Goal: Information Seeking & Learning: Find specific fact

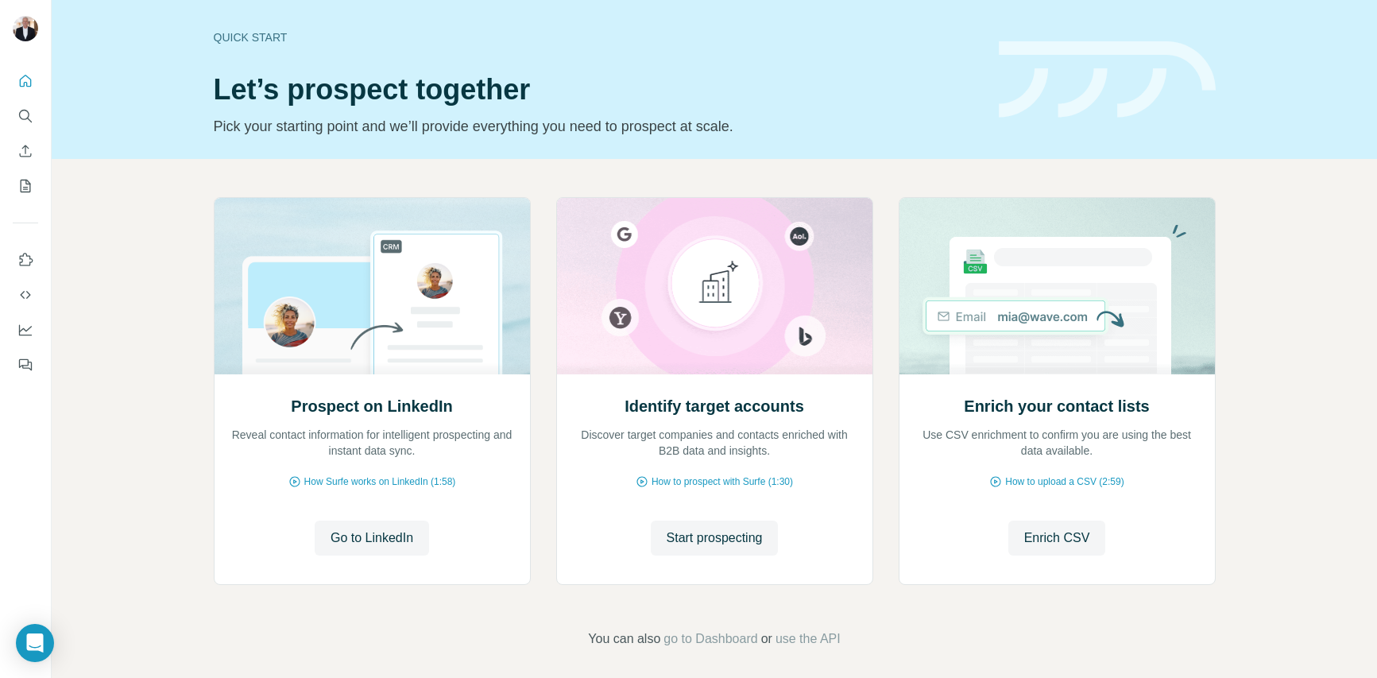
click at [371, 535] on span "Go to LinkedIn" at bounding box center [371, 537] width 83 height 19
click at [23, 329] on icon "Dashboard" at bounding box center [25, 329] width 13 height 6
click at [365, 541] on span "Go to LinkedIn" at bounding box center [371, 537] width 83 height 19
click at [717, 540] on span "Start prospecting" at bounding box center [714, 537] width 96 height 19
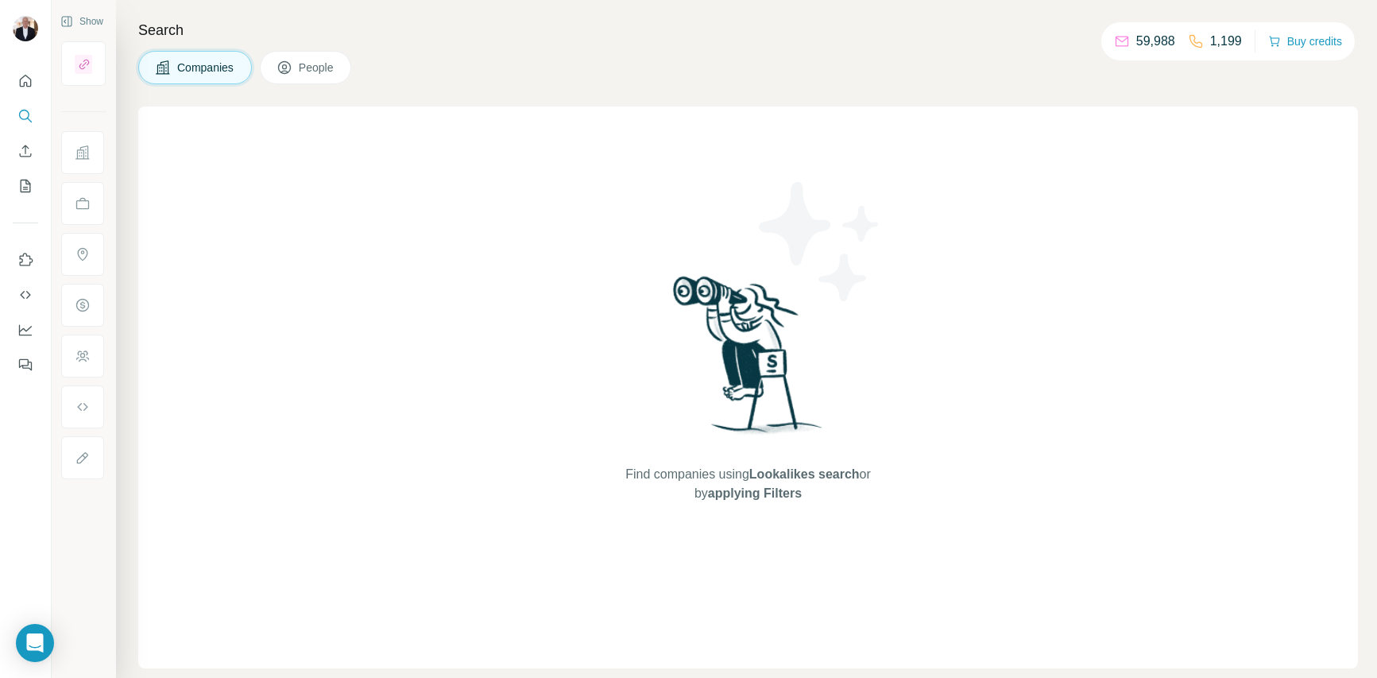
click at [324, 68] on span "People" at bounding box center [317, 68] width 37 height 16
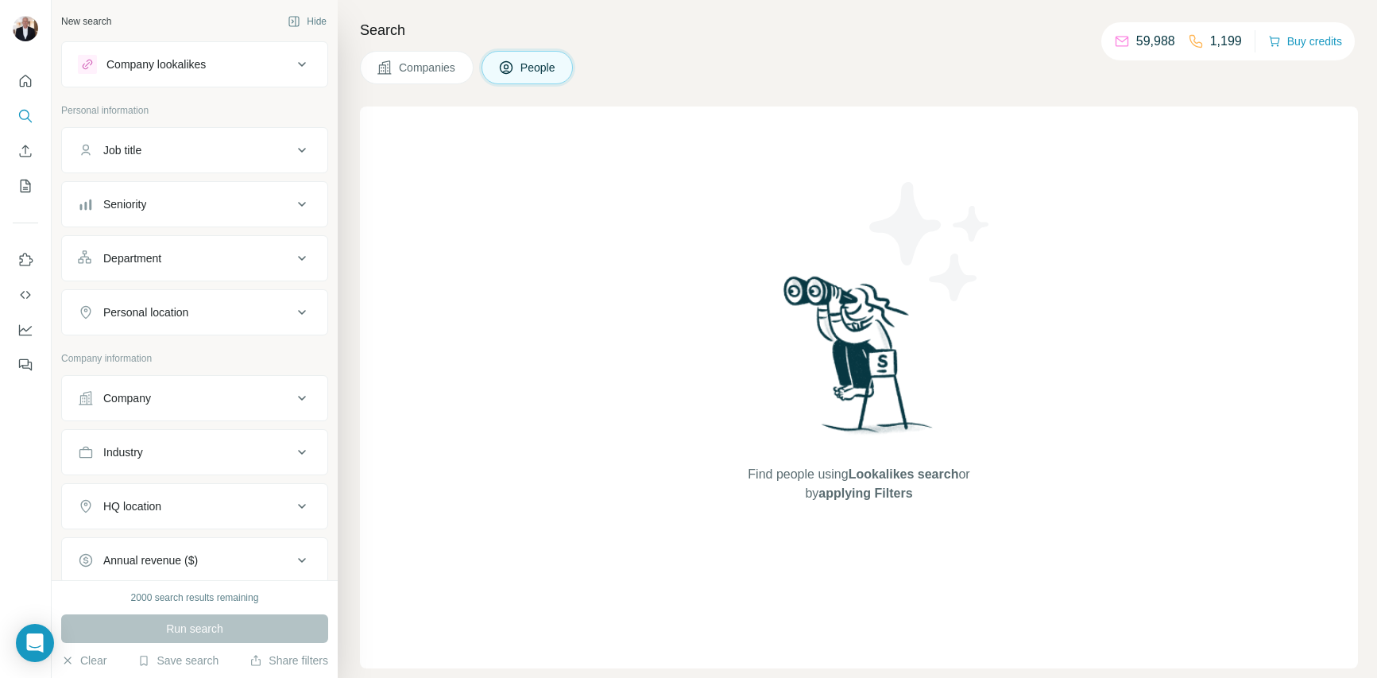
click at [207, 150] on div "Job title" at bounding box center [185, 150] width 214 height 16
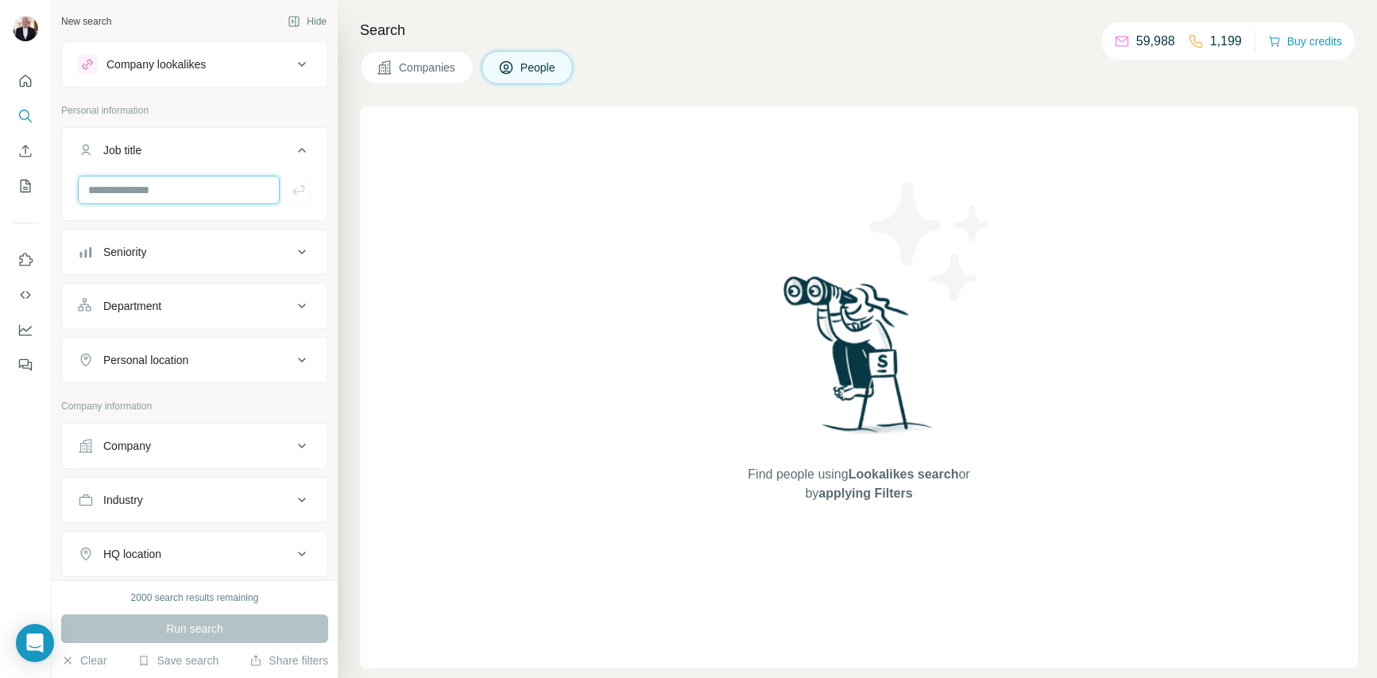
click at [199, 195] on input "text" at bounding box center [179, 190] width 202 height 29
type input "**********"
click at [183, 447] on div "Company" at bounding box center [185, 446] width 214 height 16
click at [122, 512] on input "text" at bounding box center [195, 515] width 234 height 29
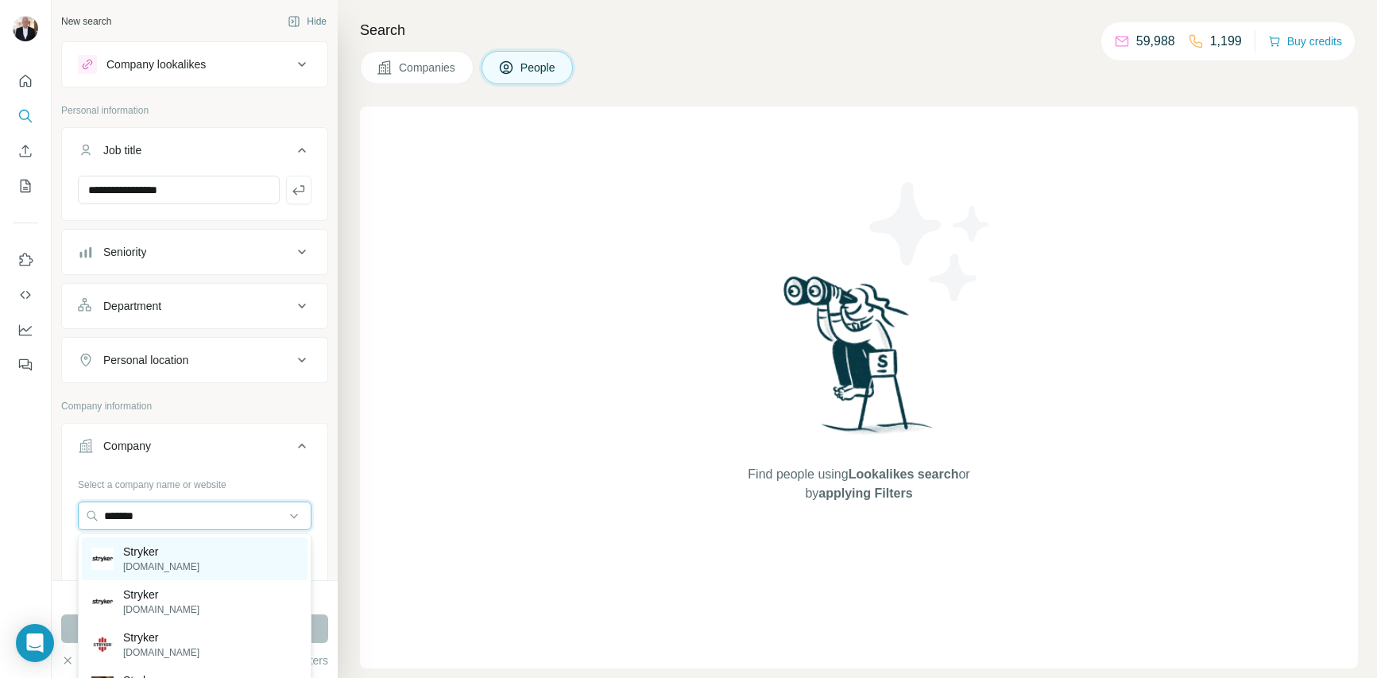
type input "*******"
click at [142, 554] on p "Stryker" at bounding box center [161, 551] width 76 height 16
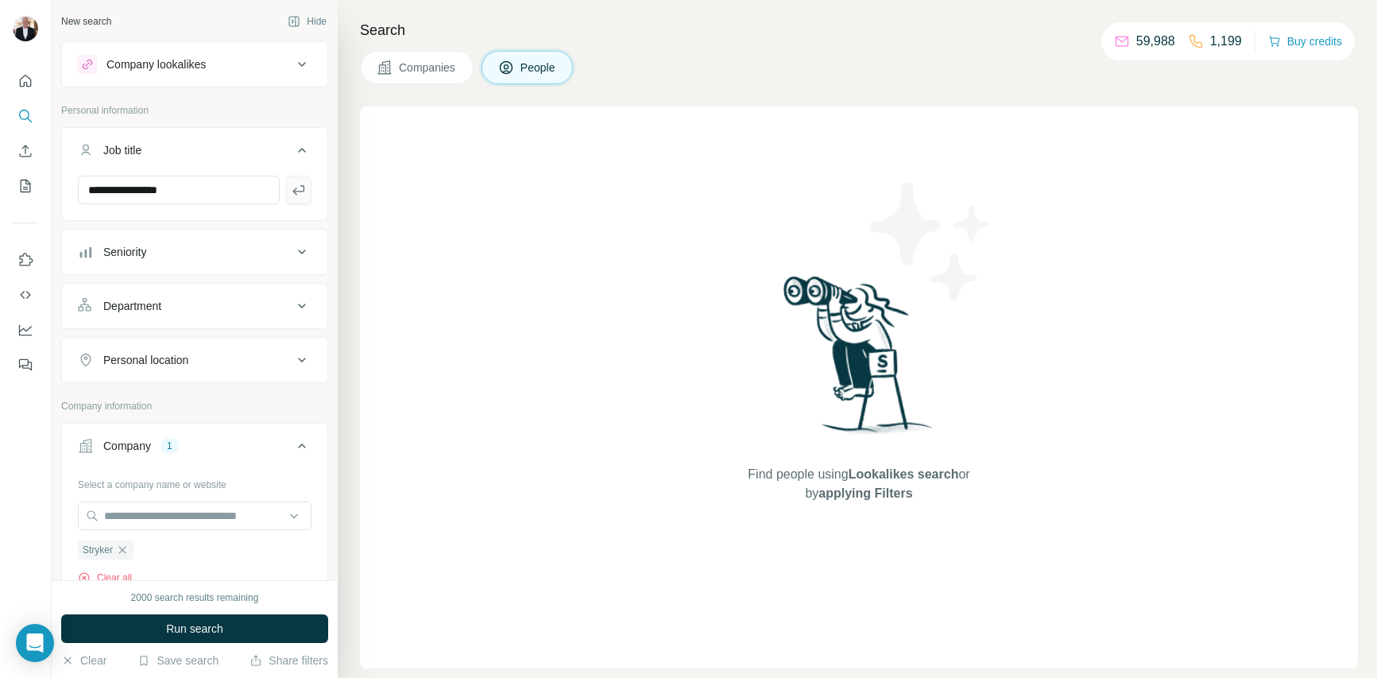
click at [299, 189] on icon "button" at bounding box center [299, 190] width 16 height 16
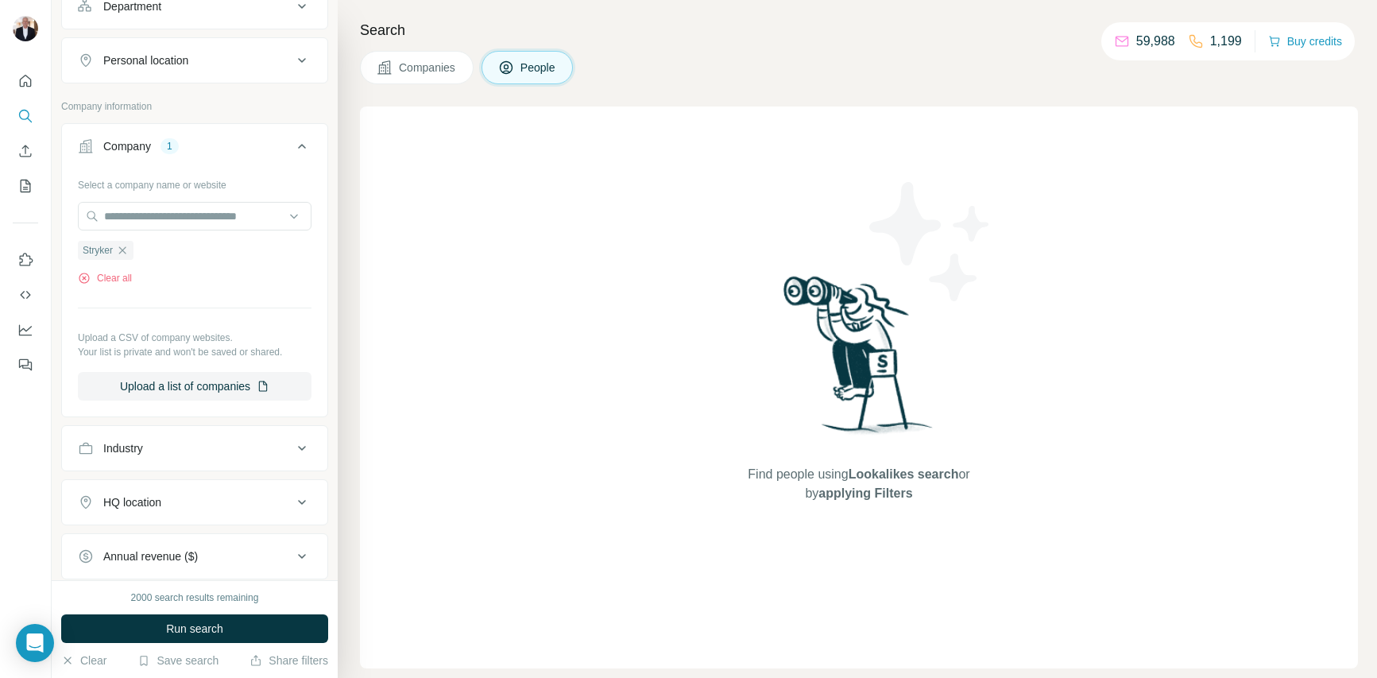
scroll to position [357, 0]
click at [200, 624] on span "Run search" at bounding box center [194, 628] width 57 height 16
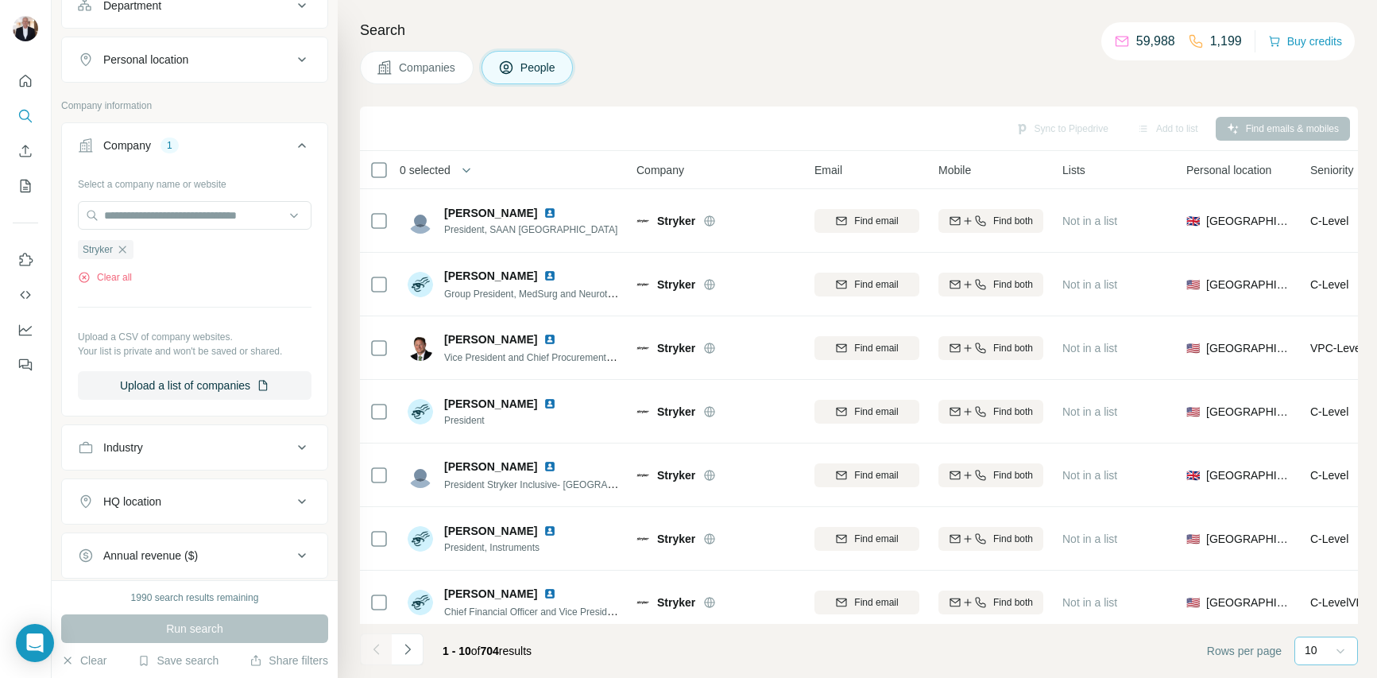
click at [1338, 648] on icon at bounding box center [1340, 651] width 16 height 16
click at [1316, 578] on p "20" at bounding box center [1314, 580] width 13 height 16
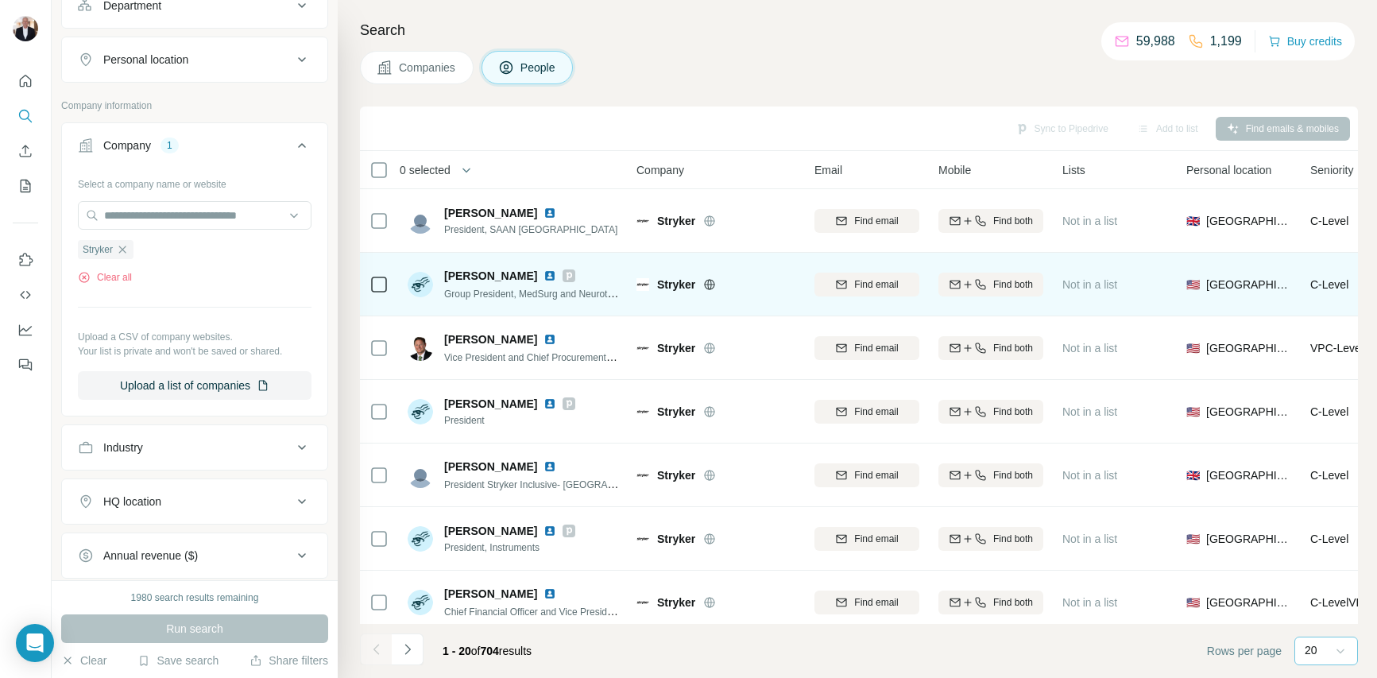
click at [484, 276] on span "[PERSON_NAME]" at bounding box center [490, 276] width 93 height 16
click at [566, 273] on icon at bounding box center [569, 276] width 6 height 8
click at [543, 275] on img at bounding box center [549, 275] width 13 height 13
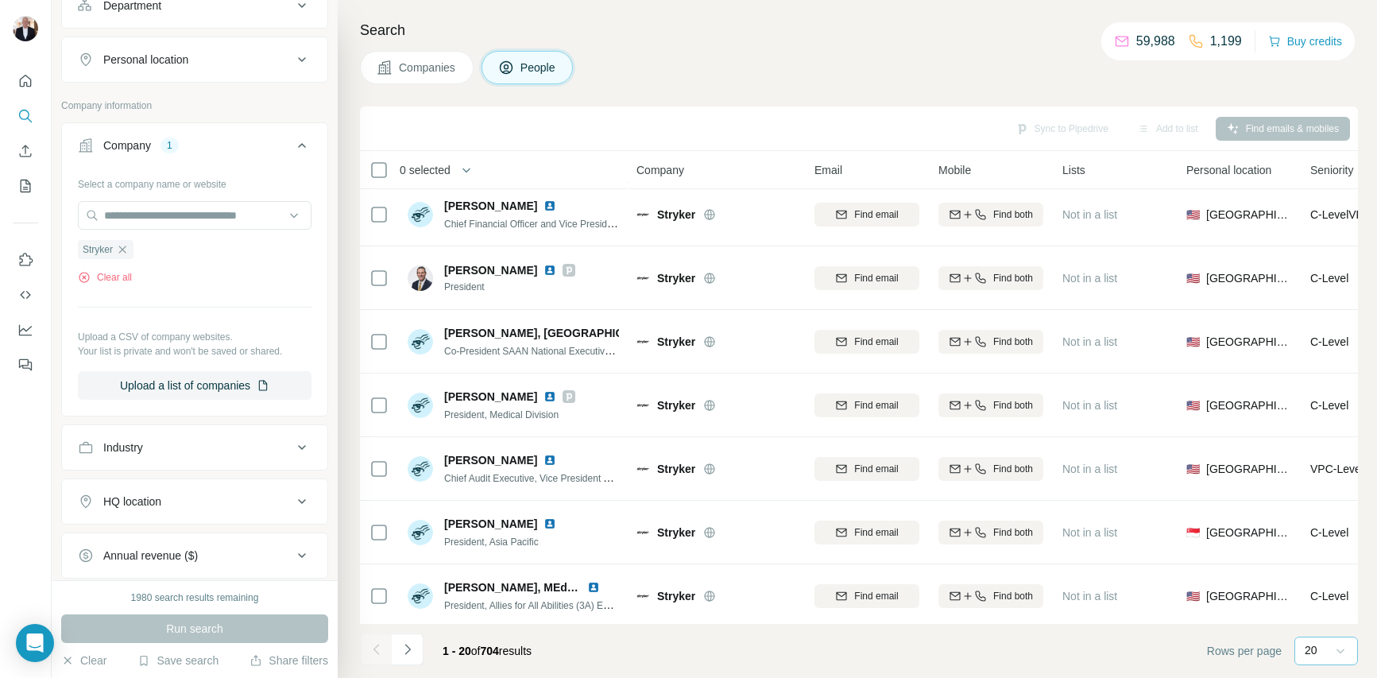
scroll to position [390, 0]
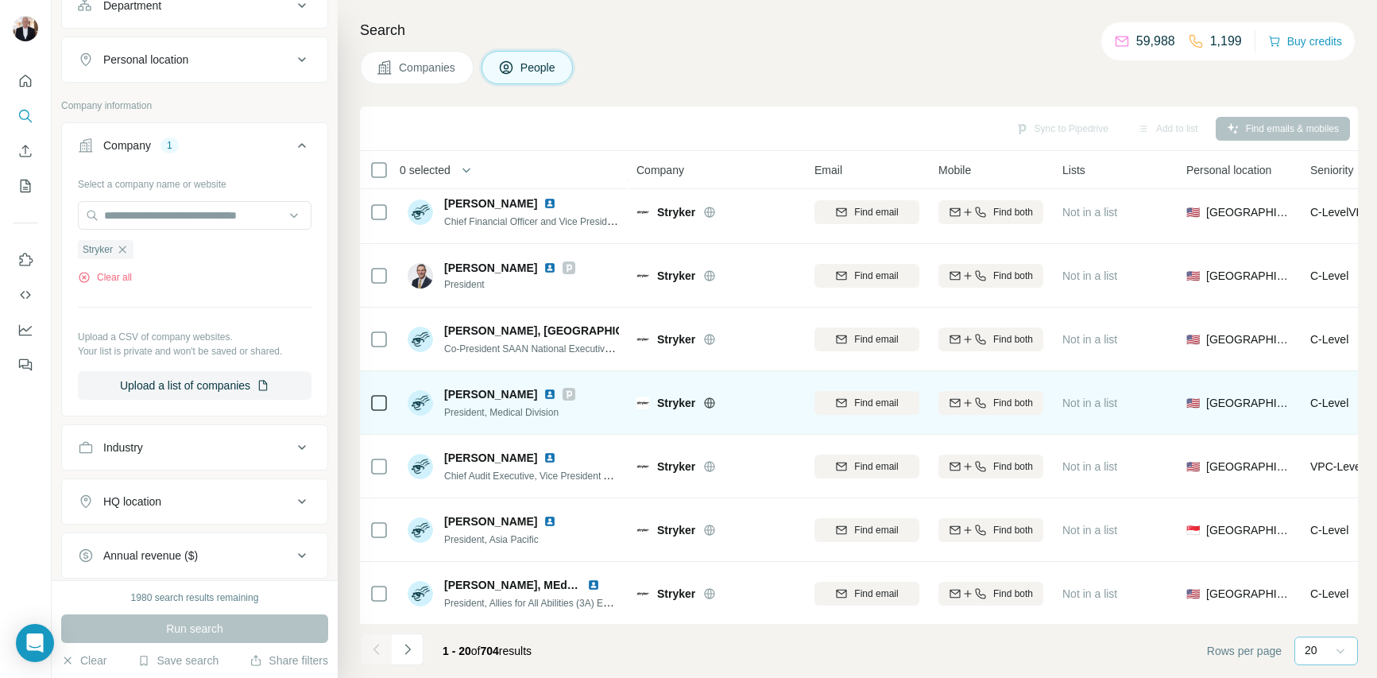
click at [575, 397] on div at bounding box center [568, 394] width 13 height 13
click at [556, 393] on img at bounding box center [549, 394] width 13 height 13
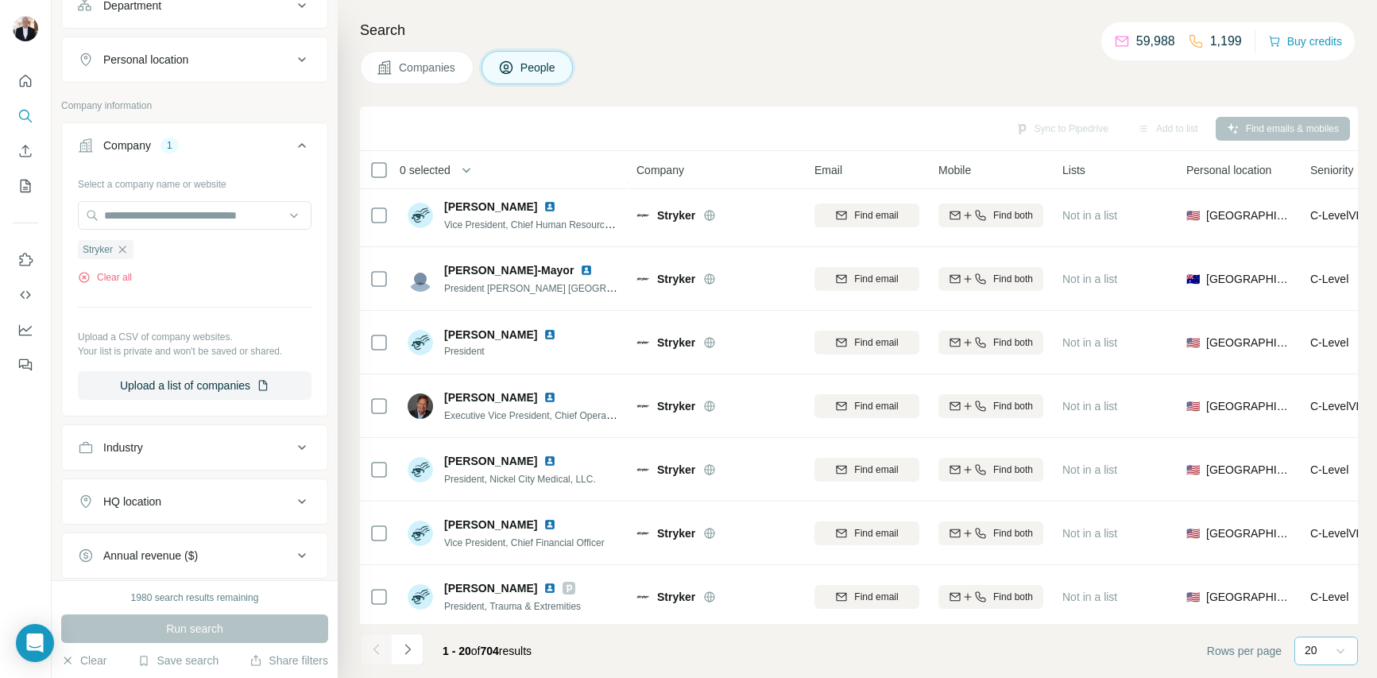
scroll to position [836, 0]
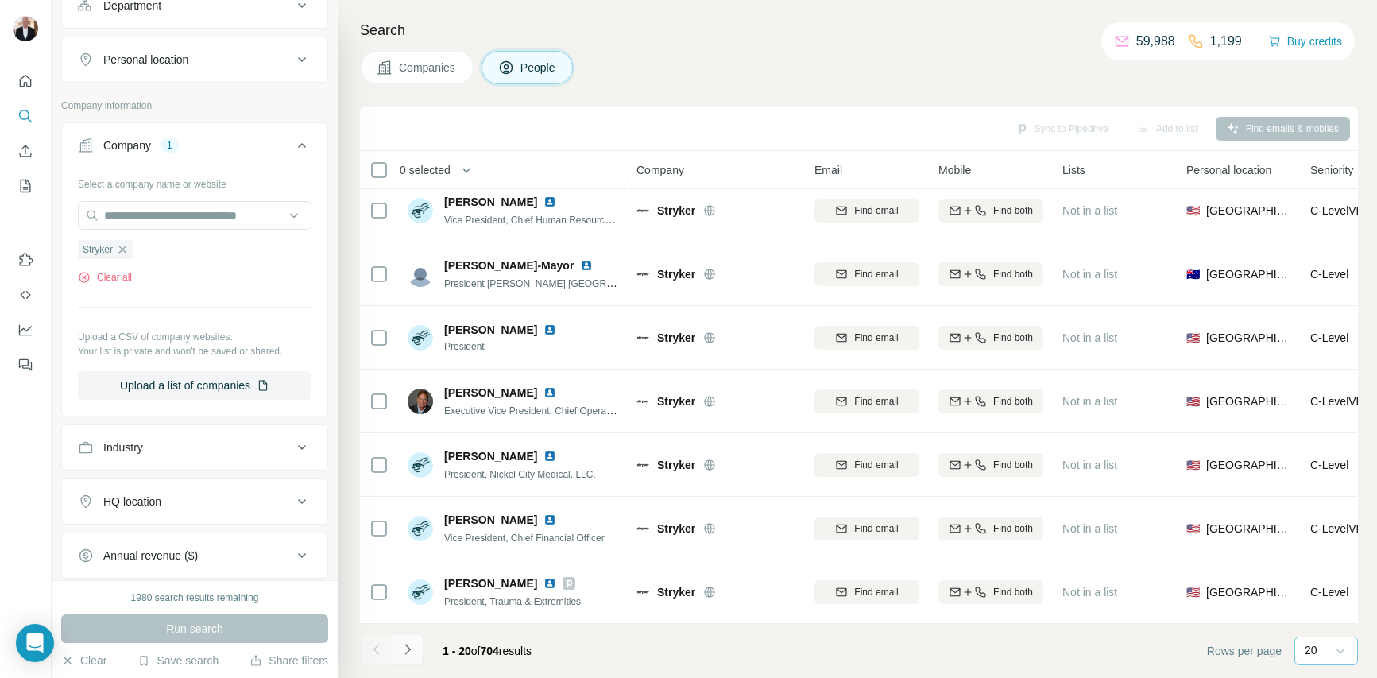
click at [404, 648] on icon "Navigate to next page" at bounding box center [408, 649] width 16 height 16
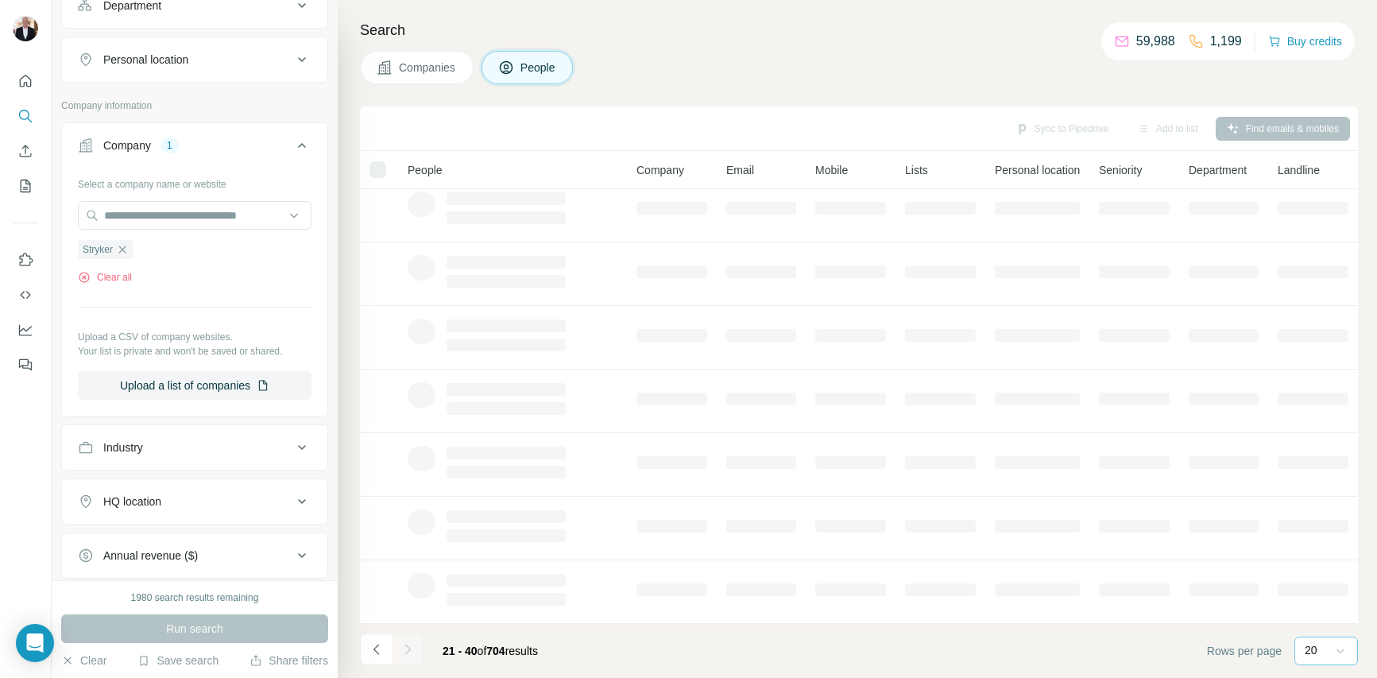
scroll to position [201, 0]
click at [374, 651] on icon "Navigate to previous page" at bounding box center [377, 649] width 16 height 16
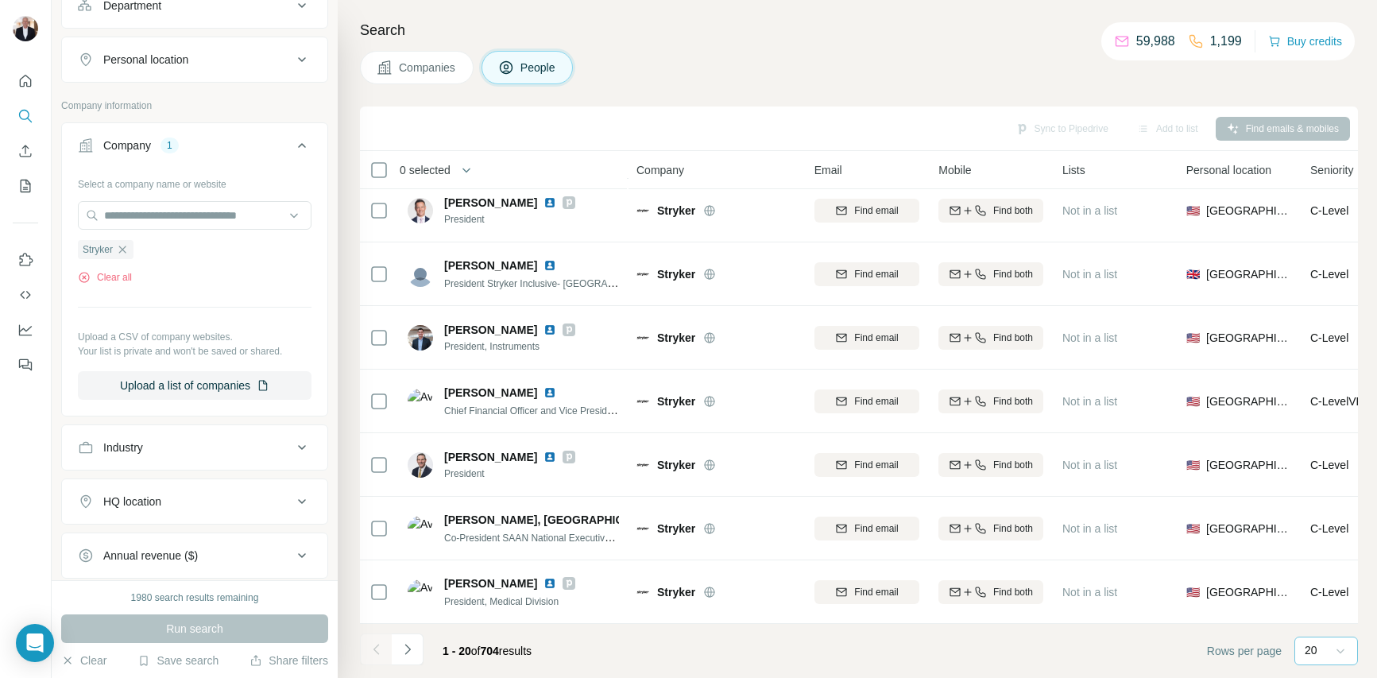
scroll to position [836, 0]
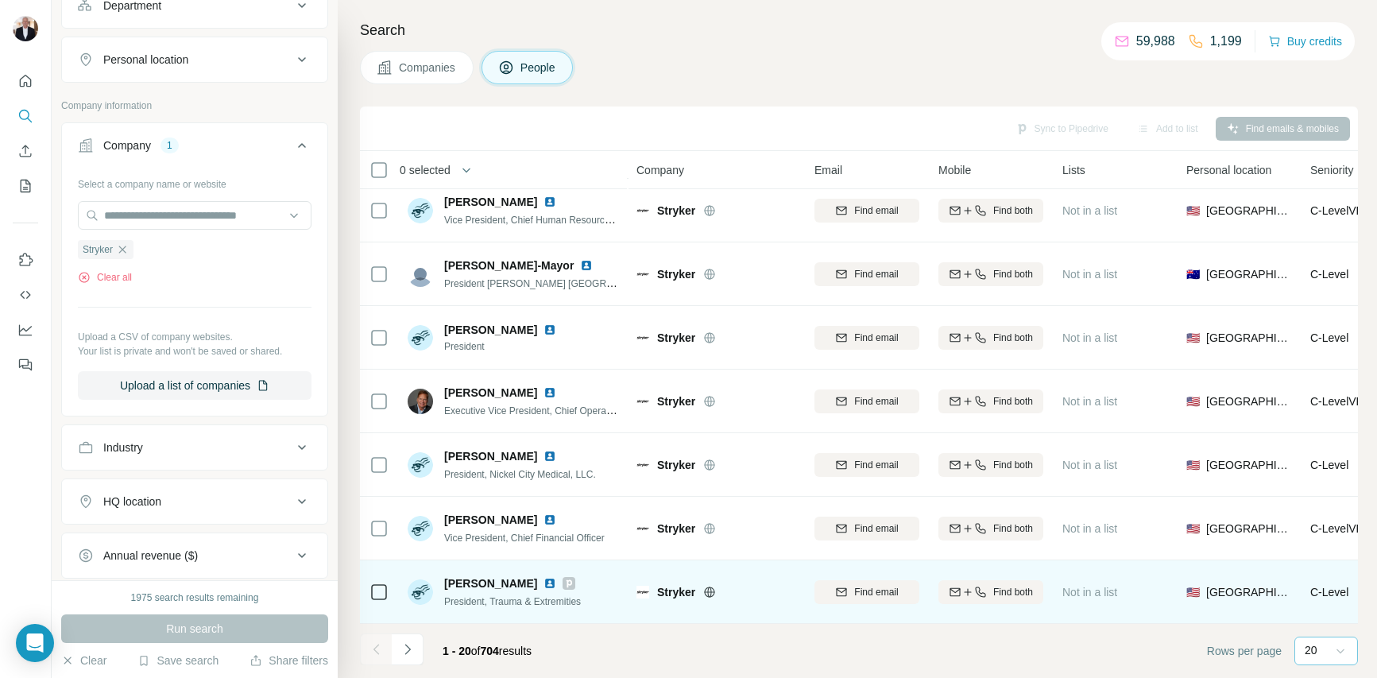
click at [562, 584] on div at bounding box center [568, 583] width 13 height 13
click at [544, 581] on img at bounding box center [549, 583] width 13 height 13
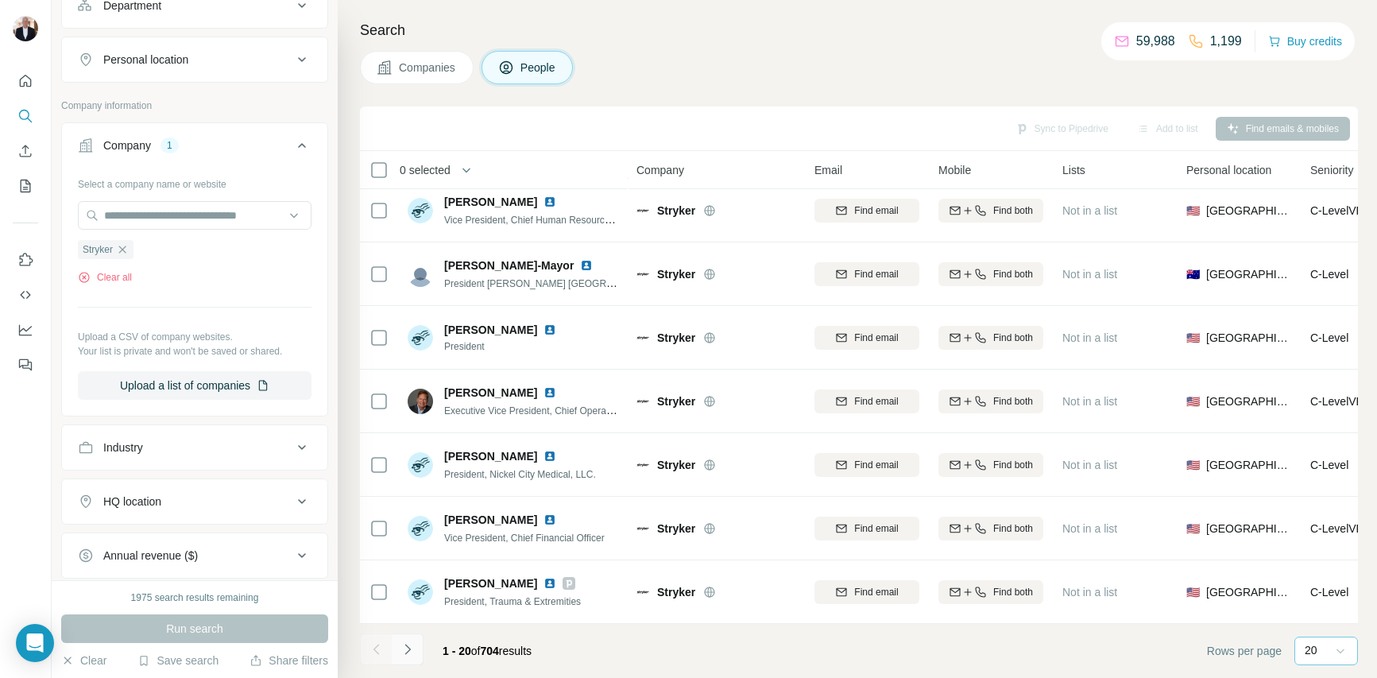
click at [408, 652] on icon "Navigate to next page" at bounding box center [408, 649] width 16 height 16
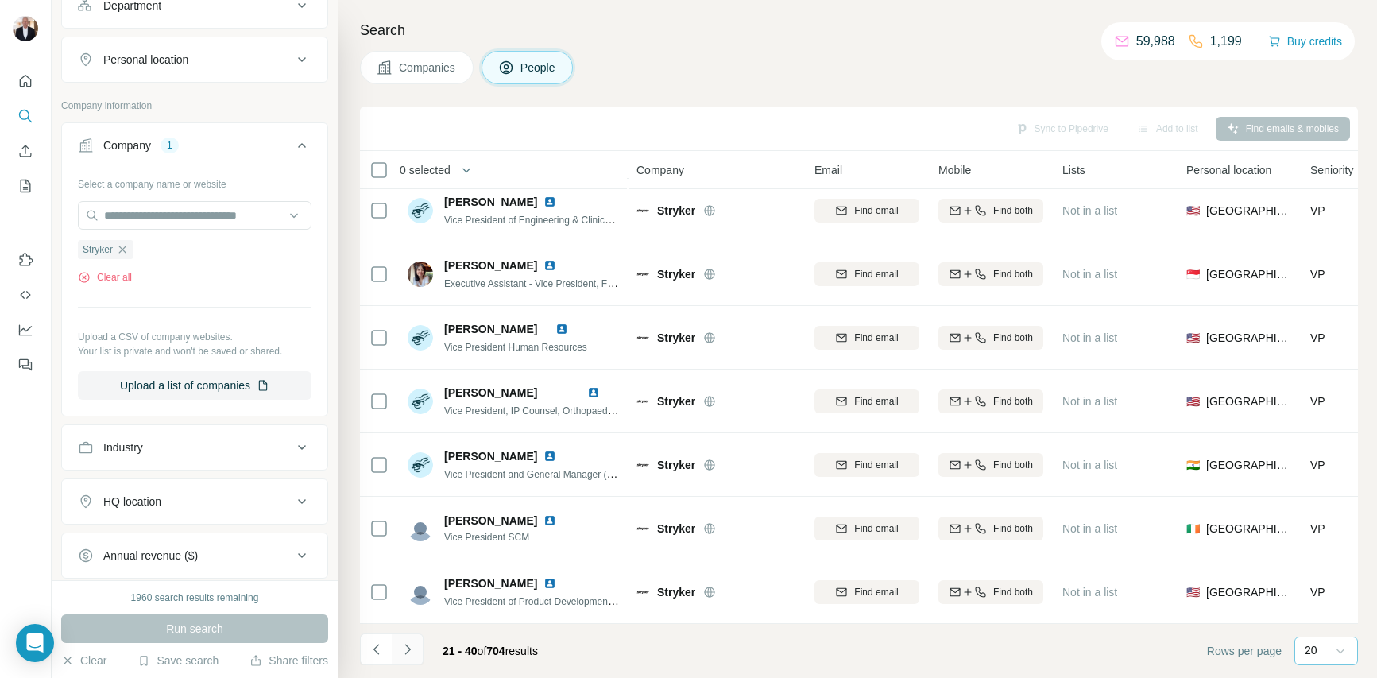
click at [407, 652] on icon "Navigate to next page" at bounding box center [407, 648] width 6 height 10
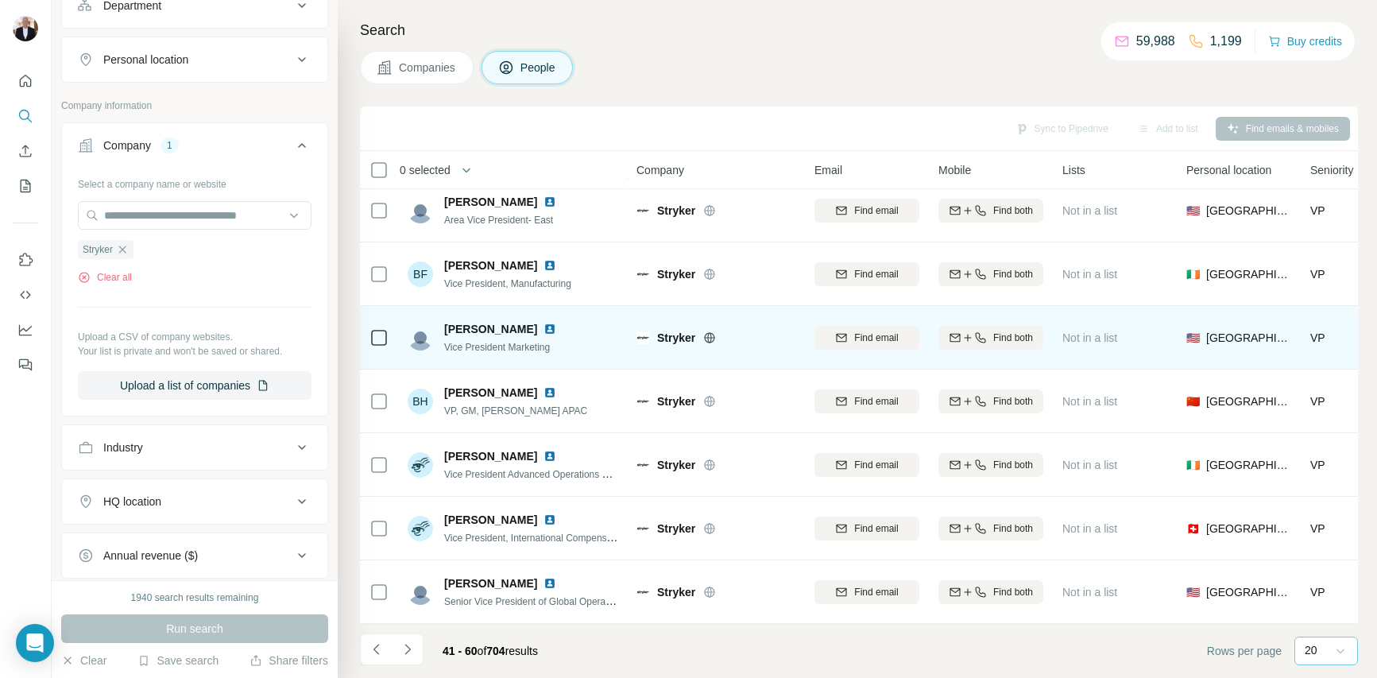
click at [543, 328] on img at bounding box center [549, 329] width 13 height 13
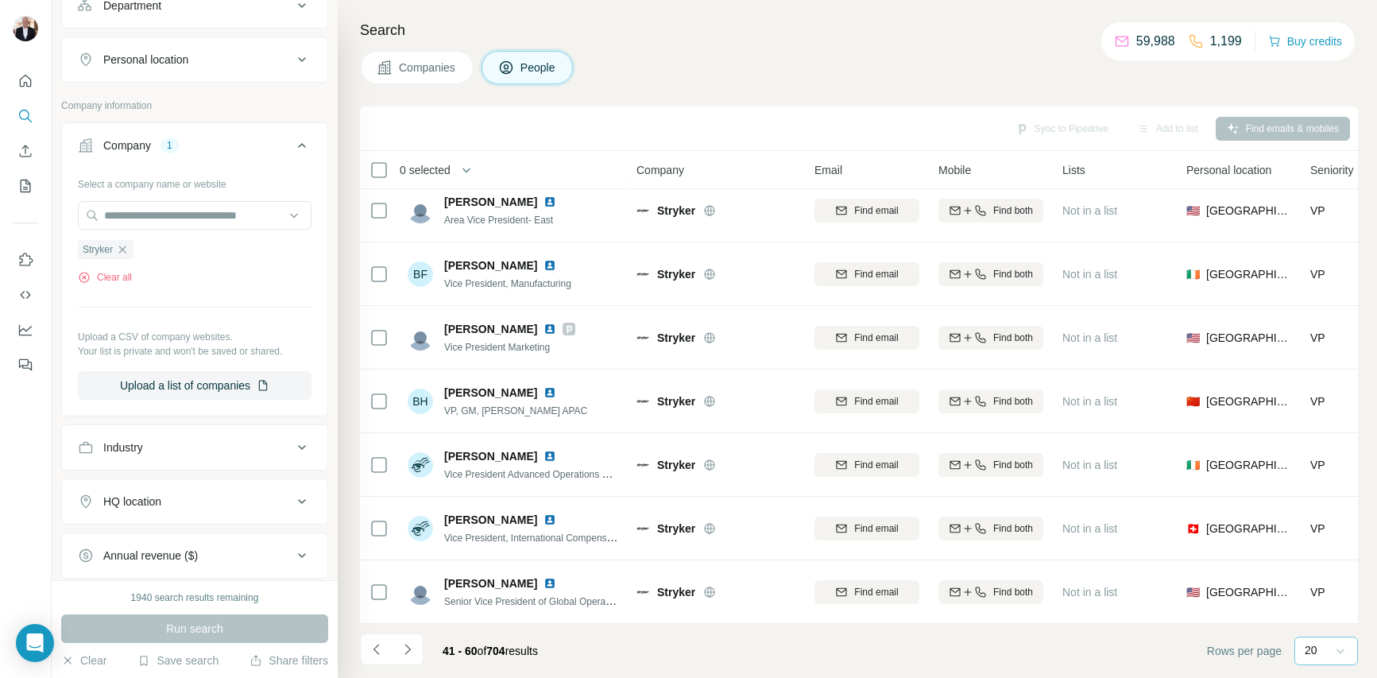
click at [410, 645] on icon "Navigate to next page" at bounding box center [408, 649] width 16 height 16
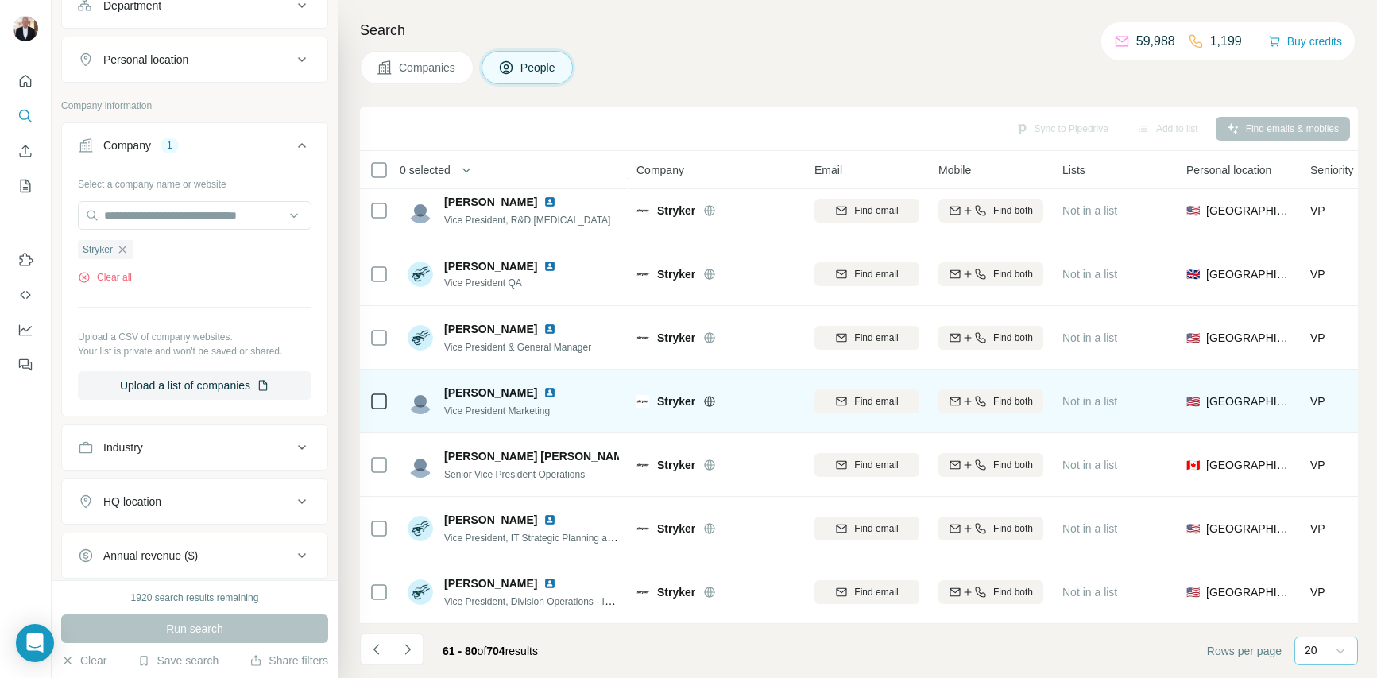
click at [547, 391] on img at bounding box center [549, 392] width 13 height 13
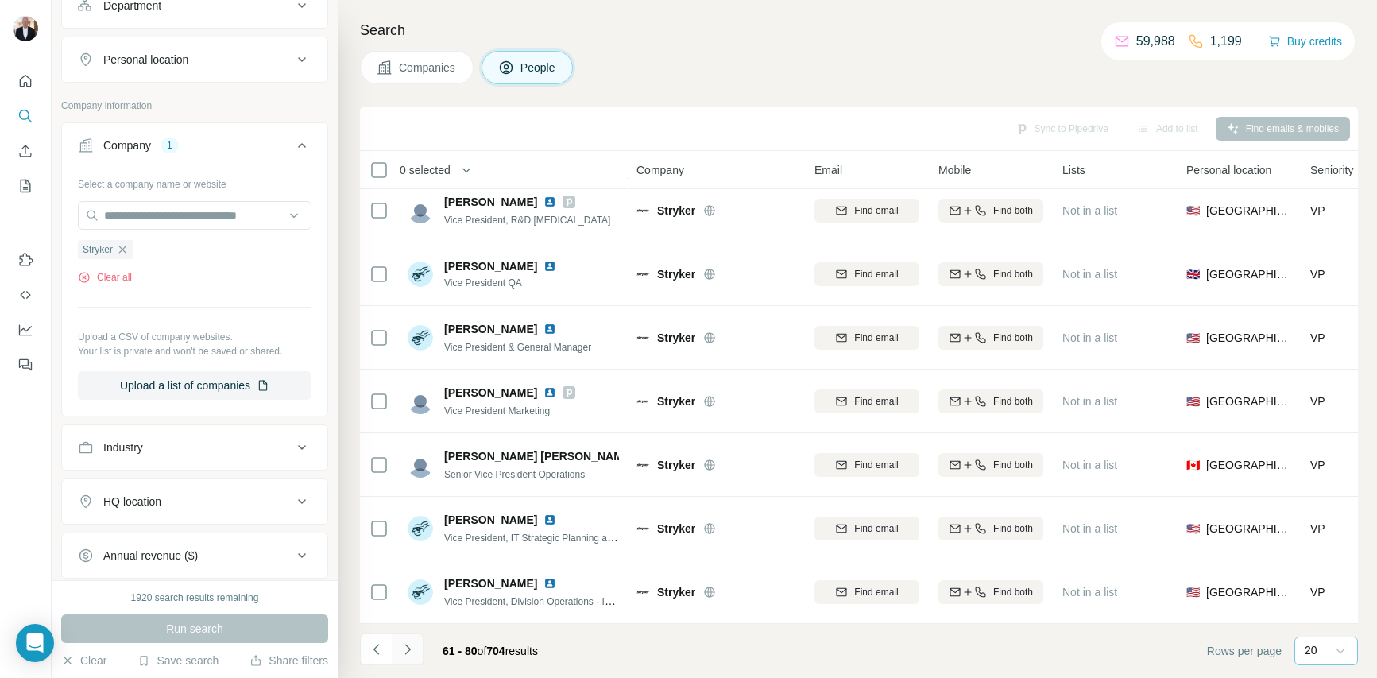
click at [404, 645] on icon "Navigate to next page" at bounding box center [408, 649] width 16 height 16
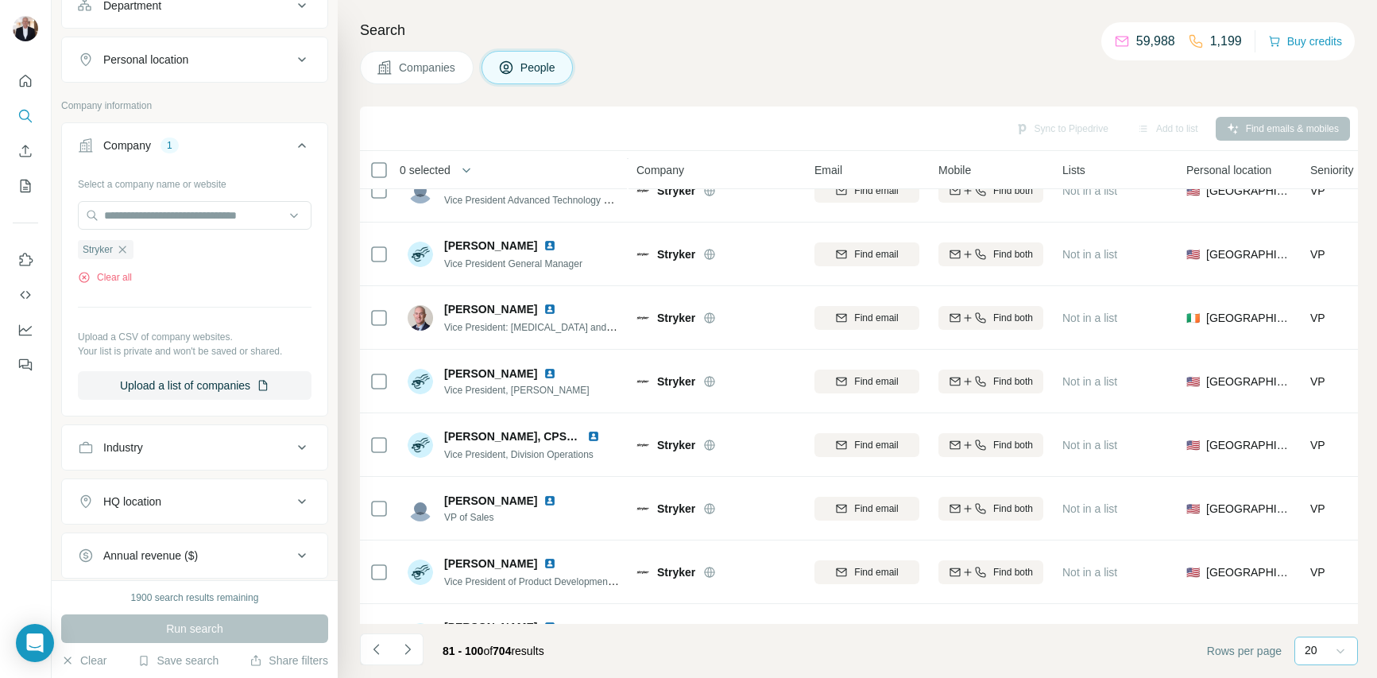
scroll to position [671, 0]
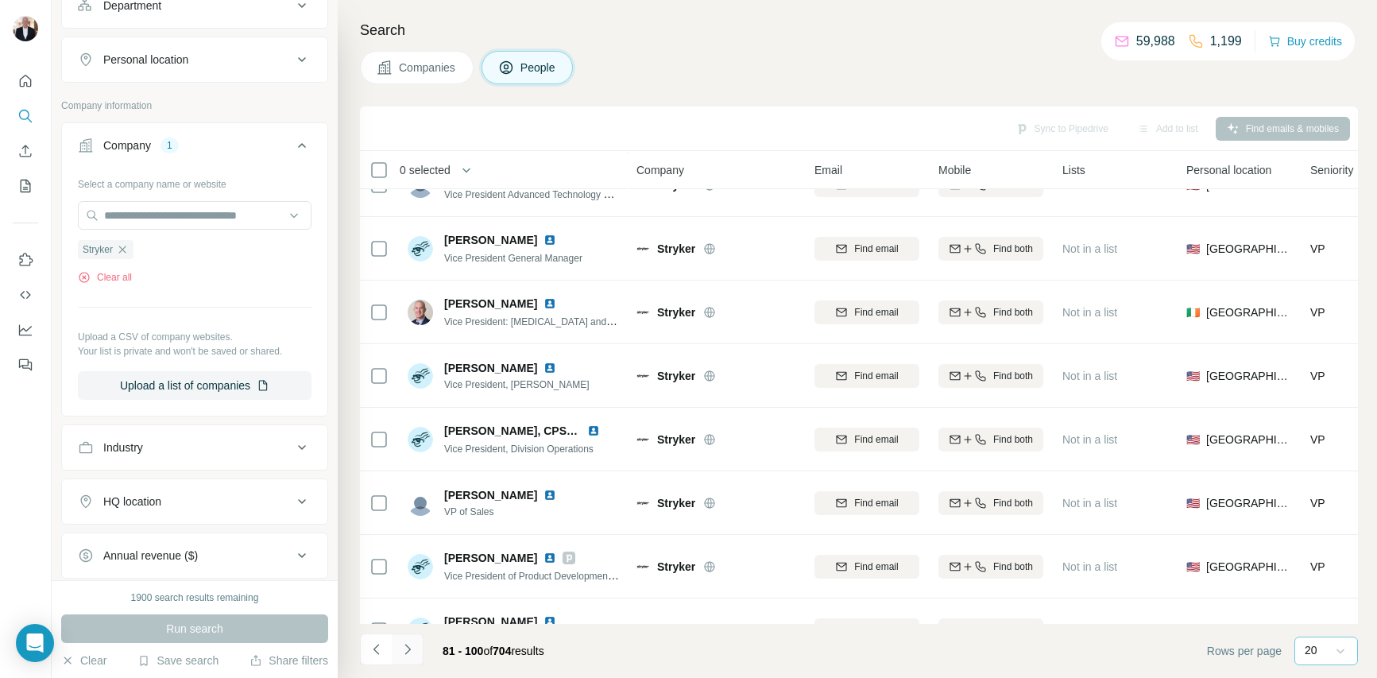
click at [404, 648] on icon "Navigate to next page" at bounding box center [408, 649] width 16 height 16
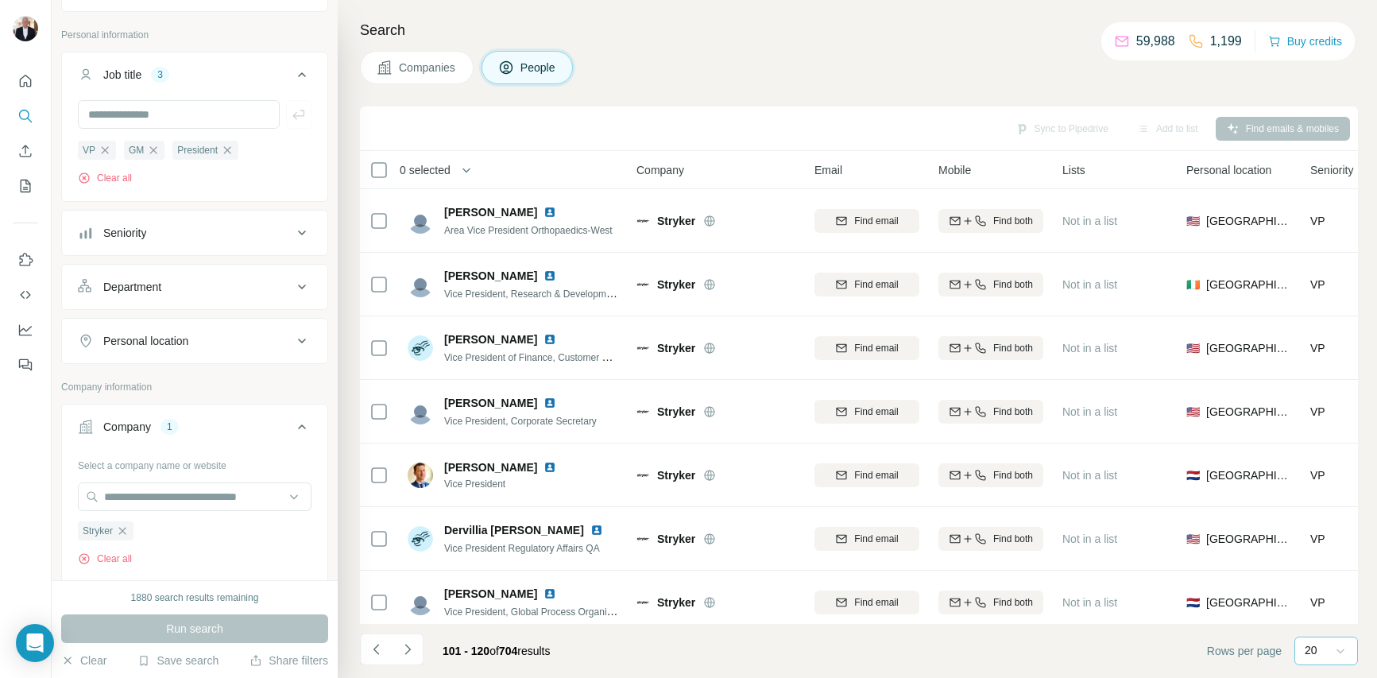
scroll to position [0, 0]
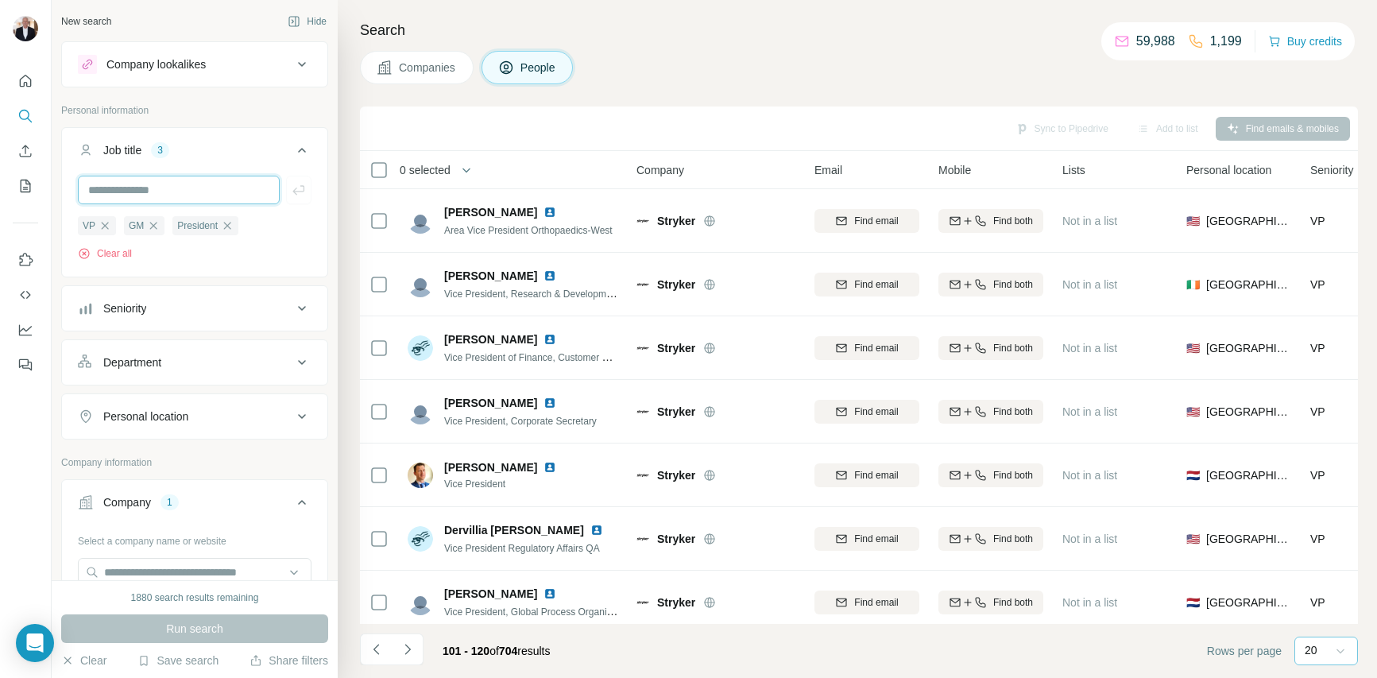
click at [162, 190] on input "text" at bounding box center [179, 190] width 202 height 29
type input "*"
type input "**********"
click at [299, 187] on icon "button" at bounding box center [299, 190] width 16 height 16
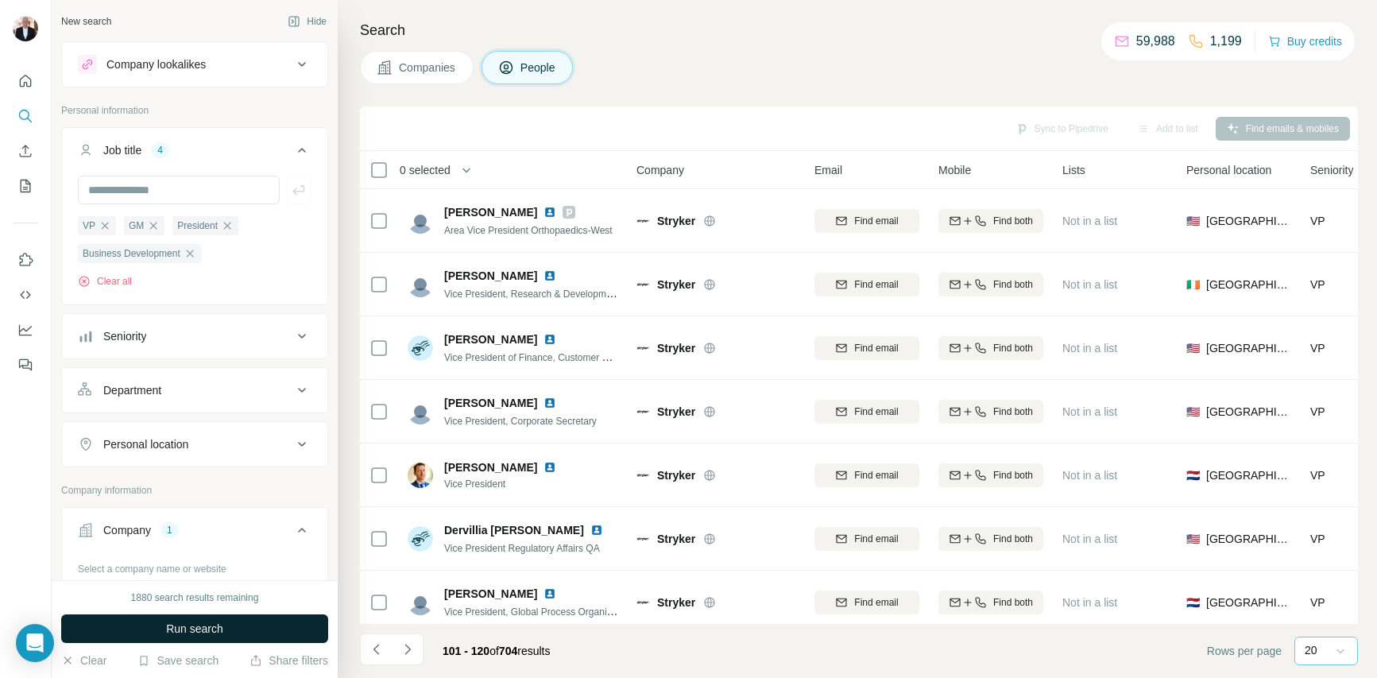
click at [204, 636] on button "Run search" at bounding box center [194, 628] width 267 height 29
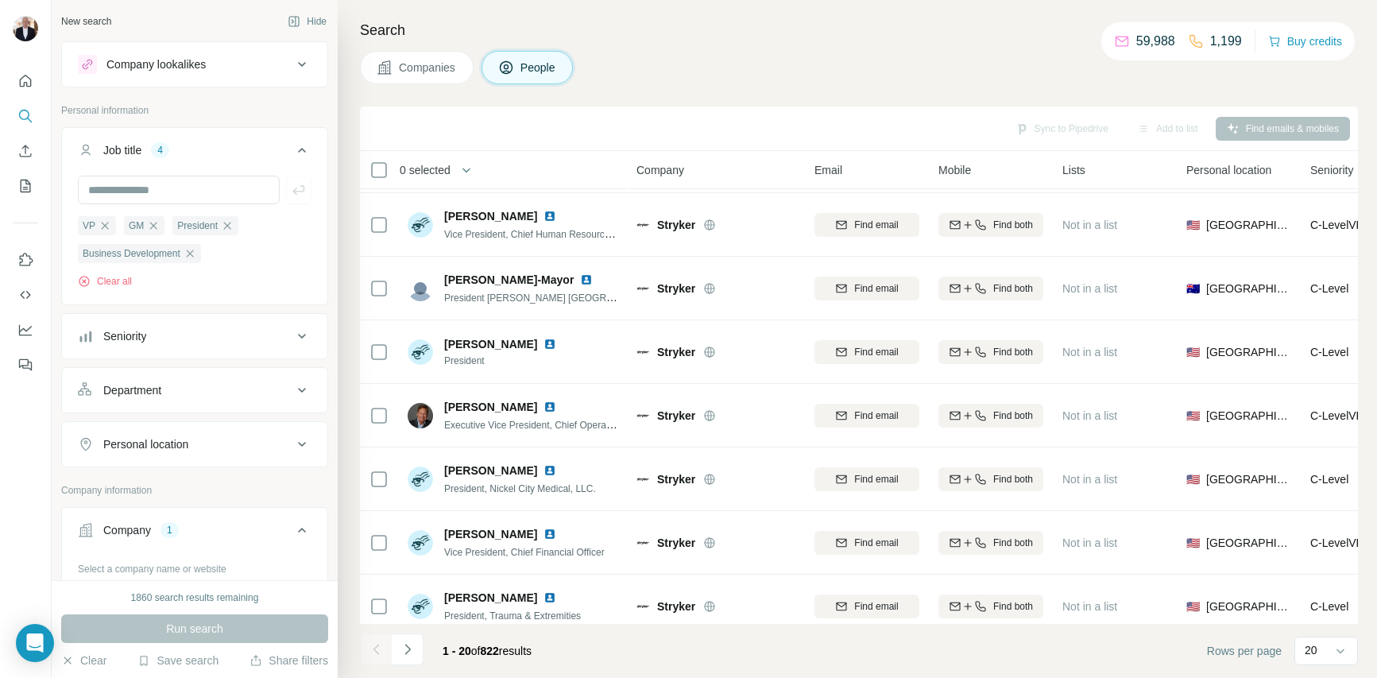
scroll to position [836, 0]
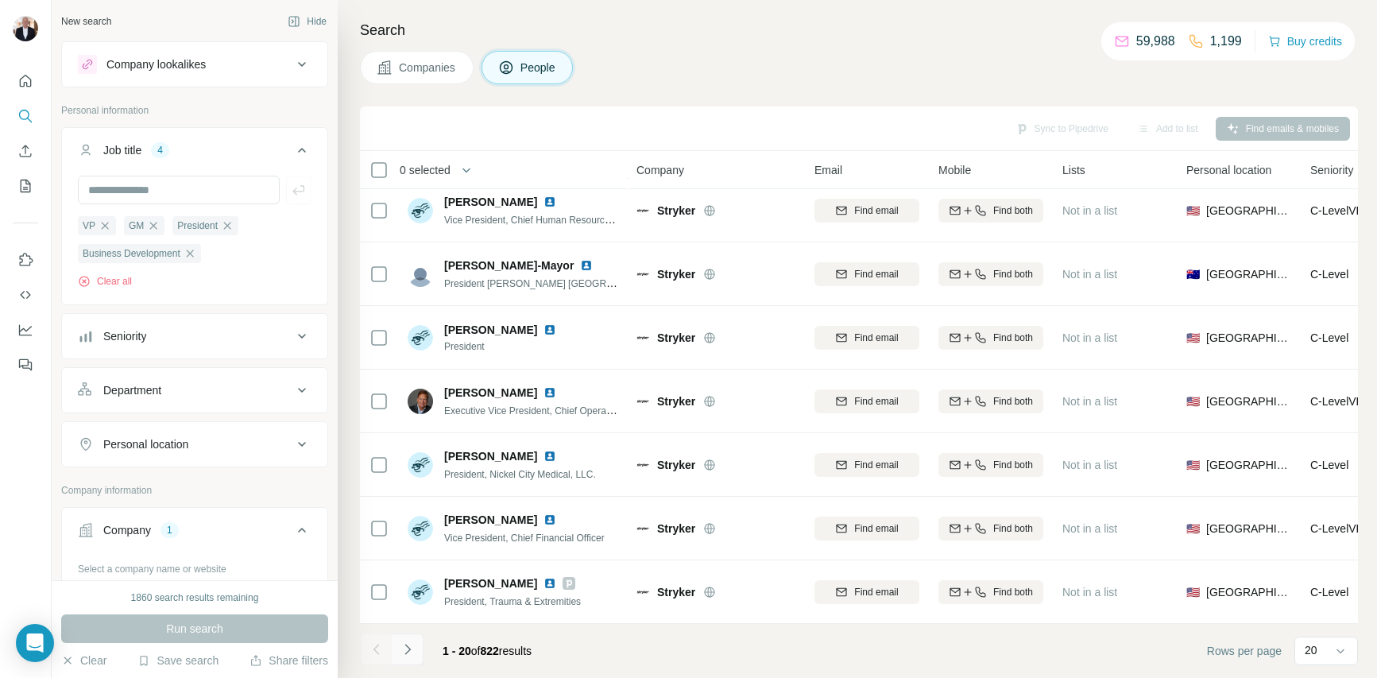
click at [405, 644] on icon "Navigate to next page" at bounding box center [407, 648] width 6 height 10
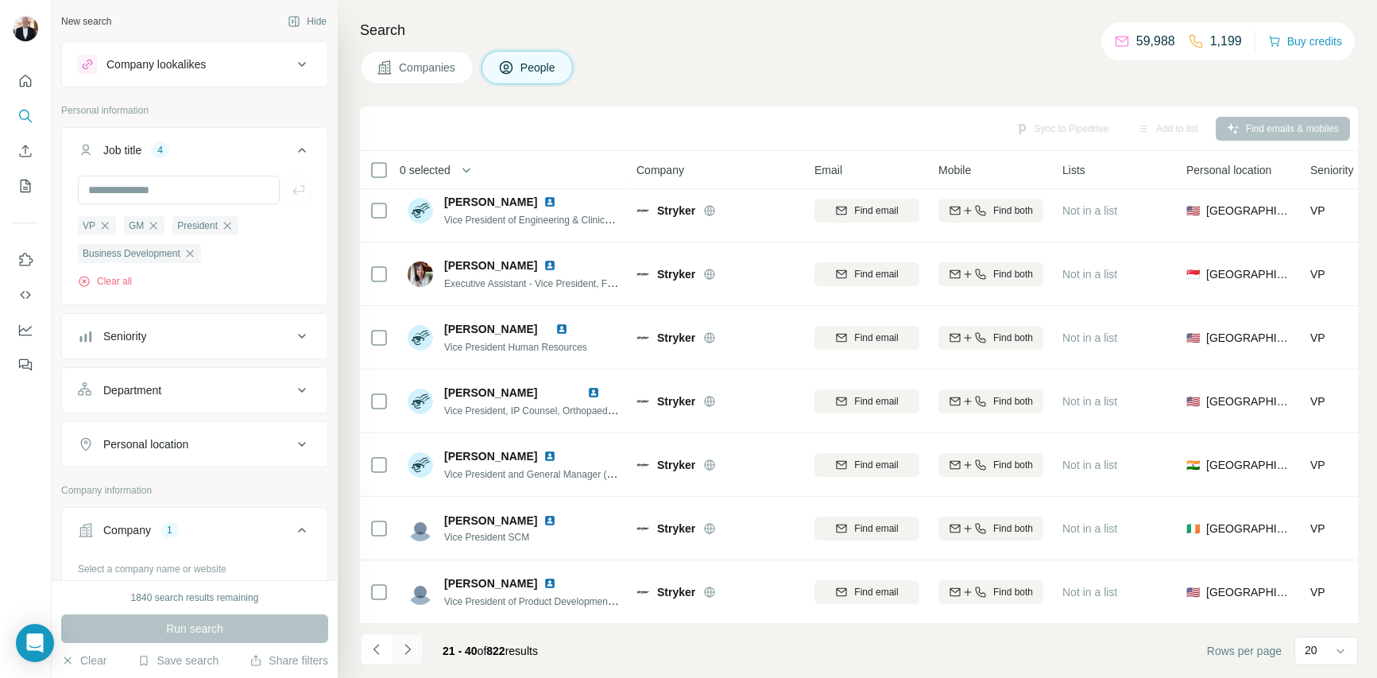
click at [408, 648] on icon "Navigate to next page" at bounding box center [407, 648] width 6 height 10
click at [405, 651] on icon "Navigate to next page" at bounding box center [408, 649] width 16 height 16
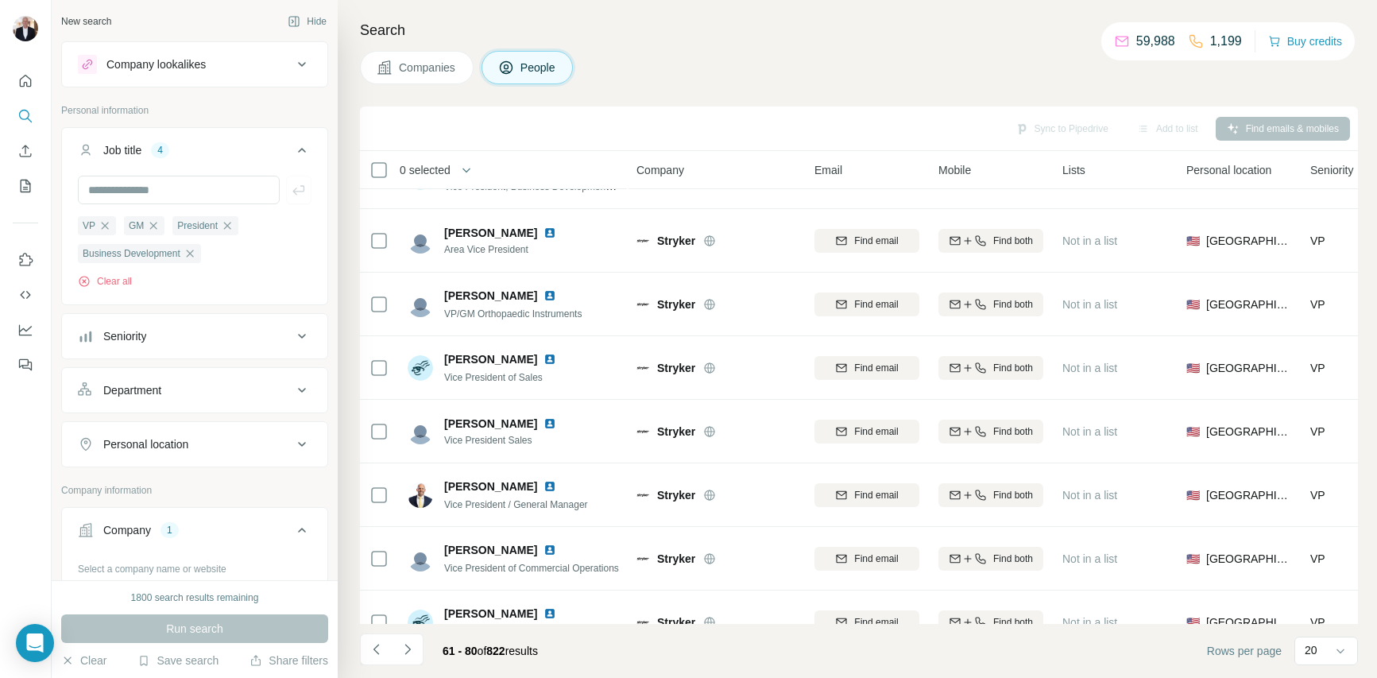
scroll to position [0, 0]
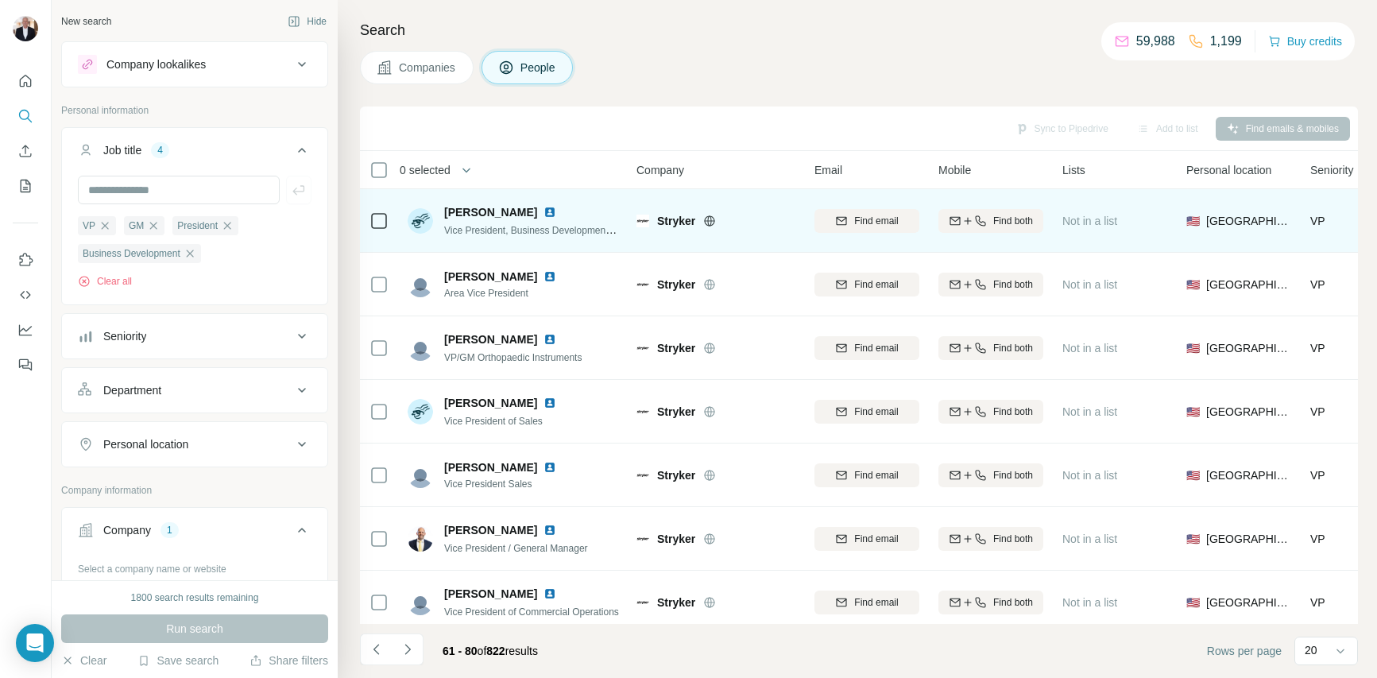
click at [543, 209] on img at bounding box center [549, 212] width 13 height 13
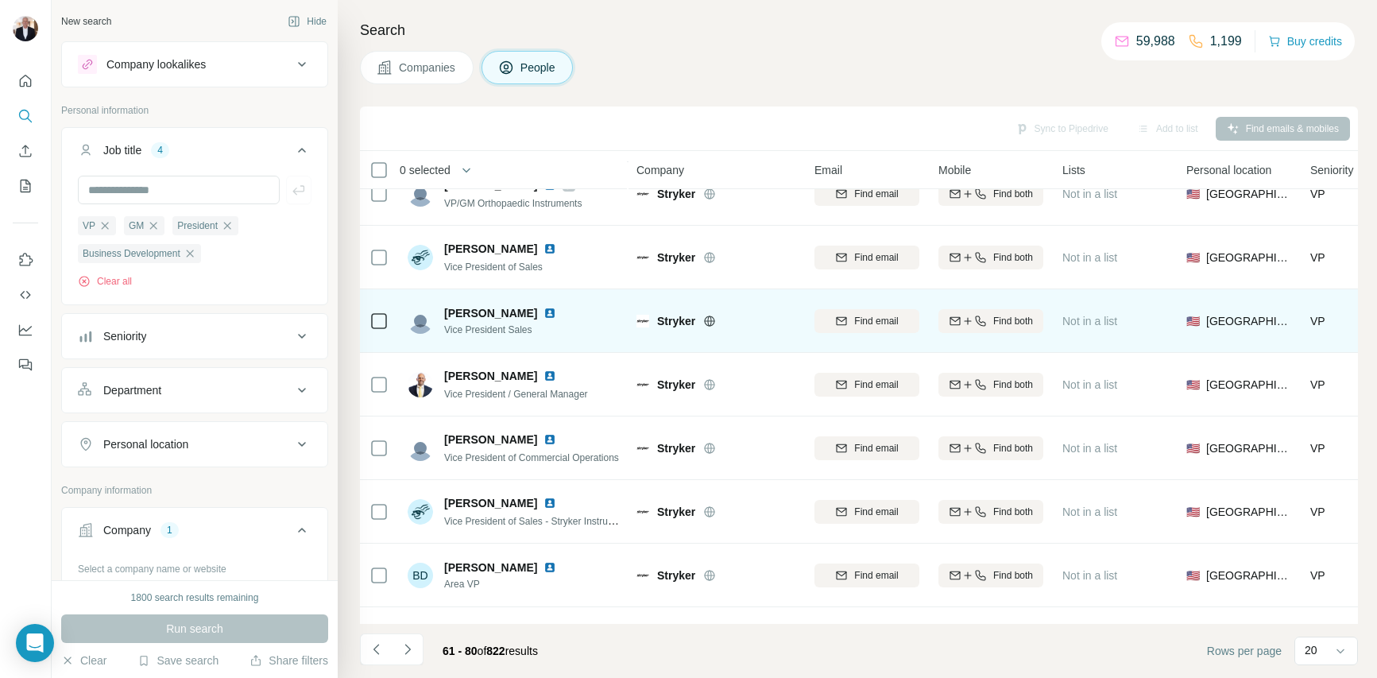
scroll to position [156, 0]
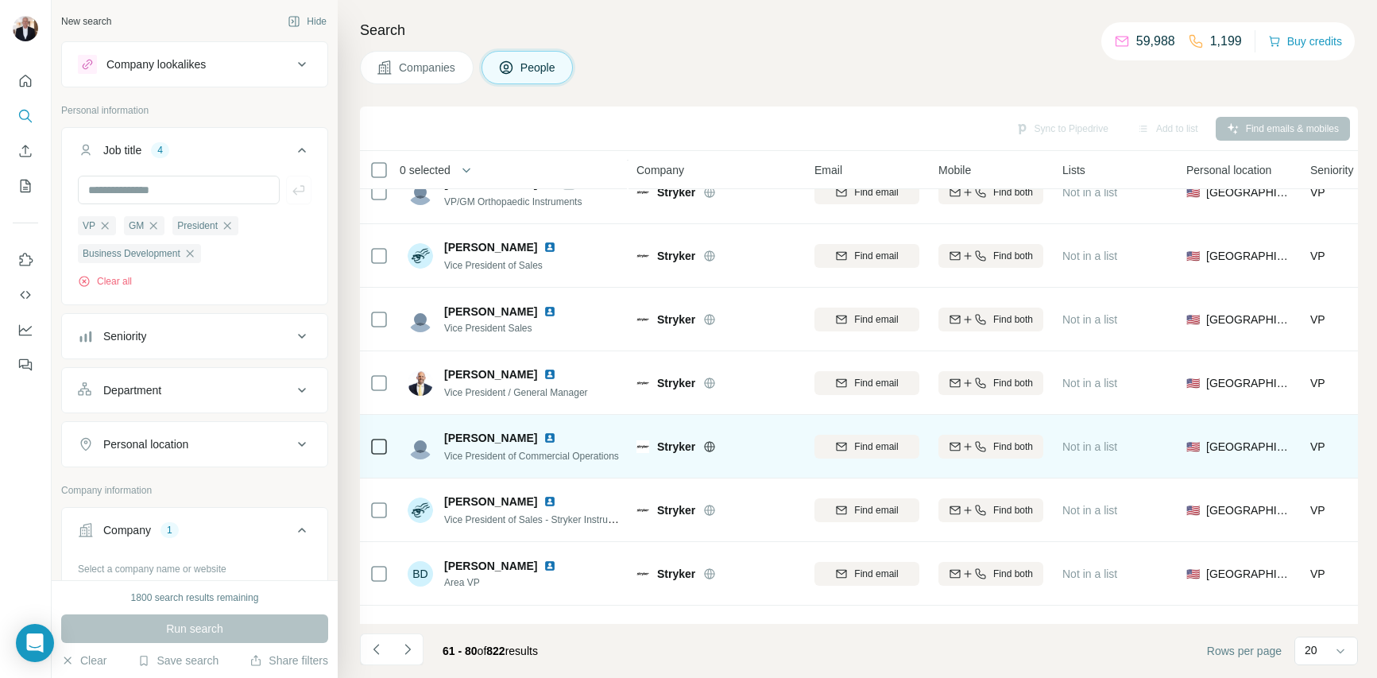
click at [543, 438] on img at bounding box center [549, 437] width 13 height 13
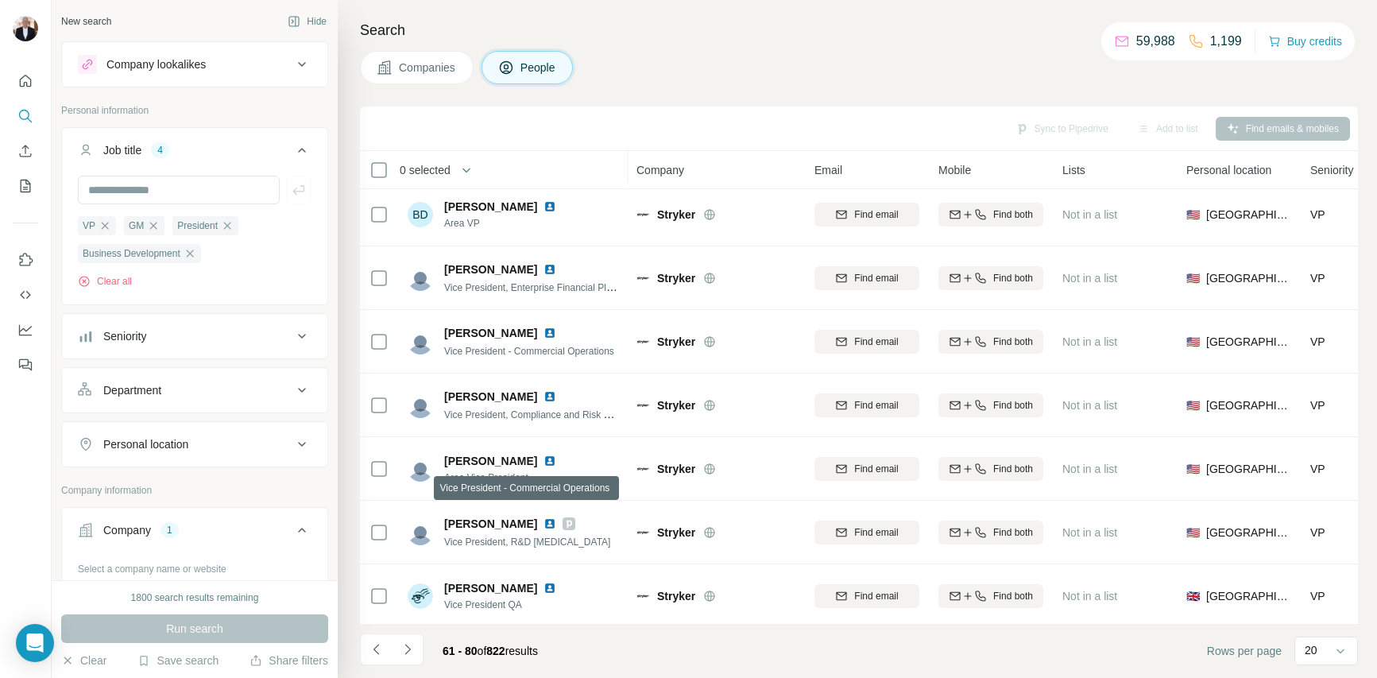
scroll to position [518, 0]
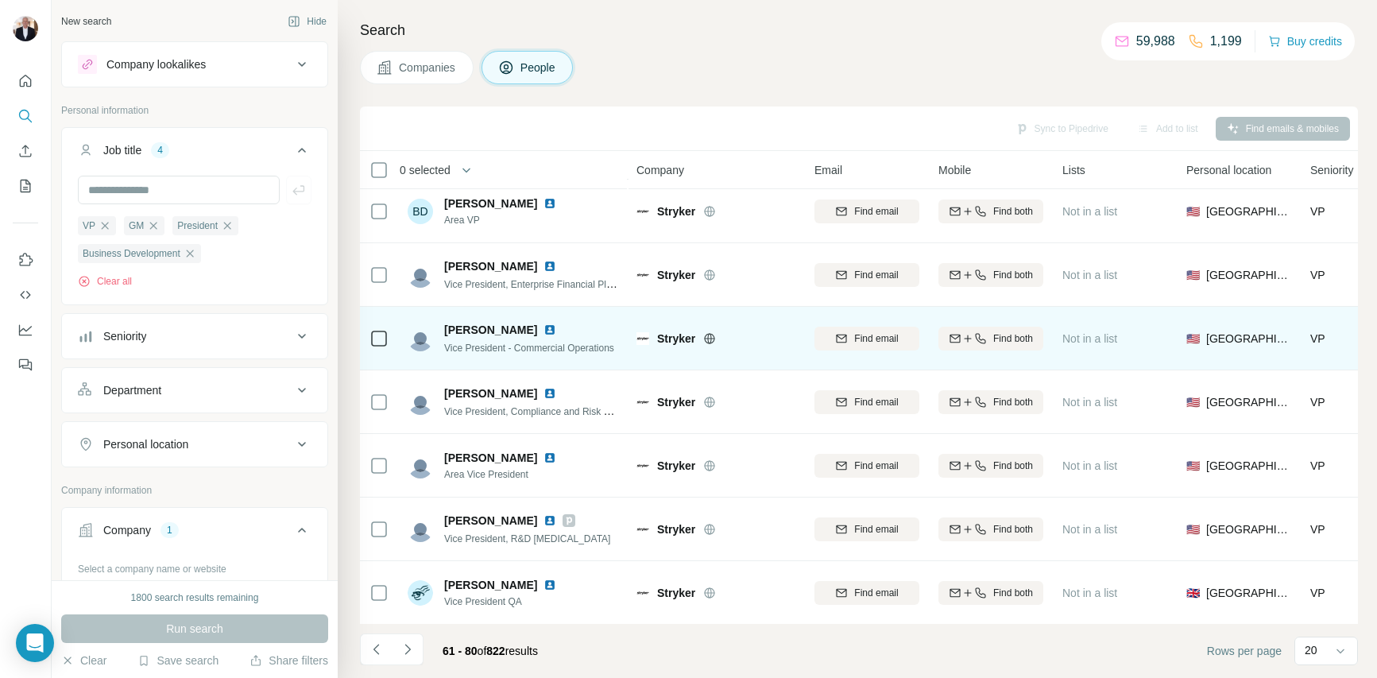
click at [543, 326] on img at bounding box center [549, 329] width 13 height 13
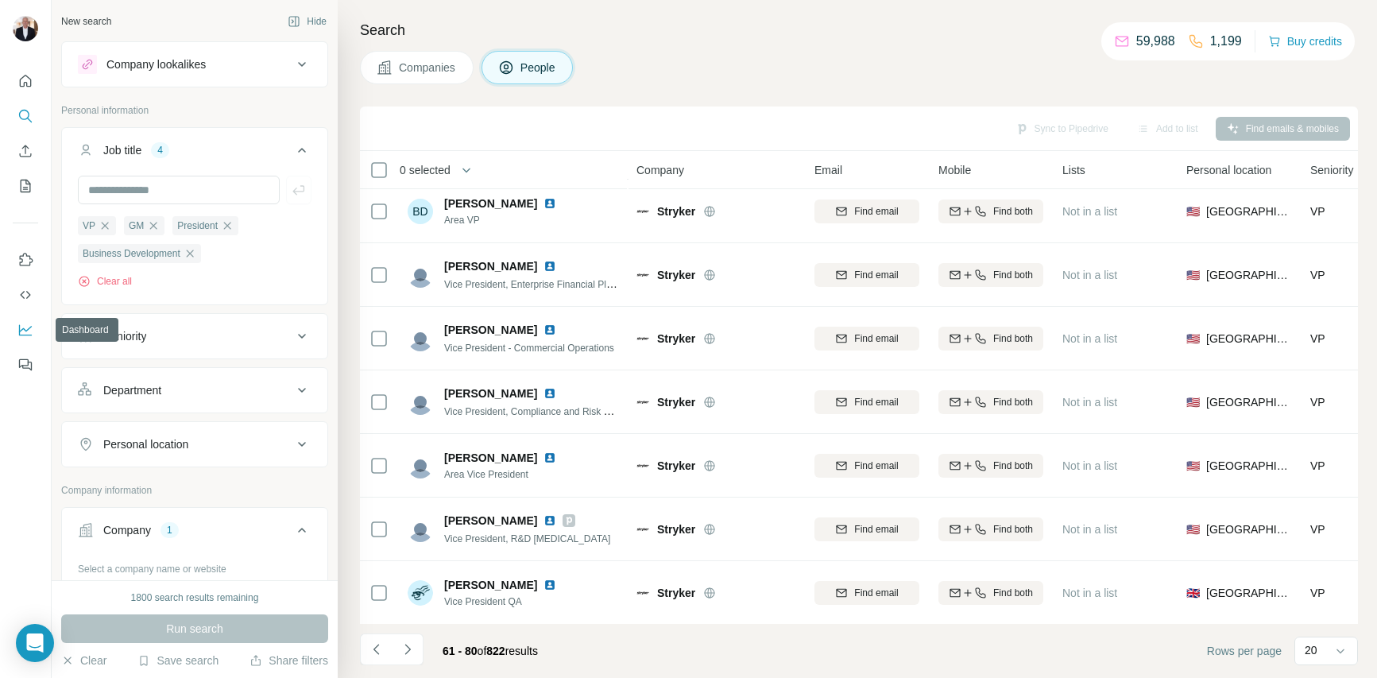
click at [21, 333] on icon "Dashboard" at bounding box center [25, 330] width 16 height 16
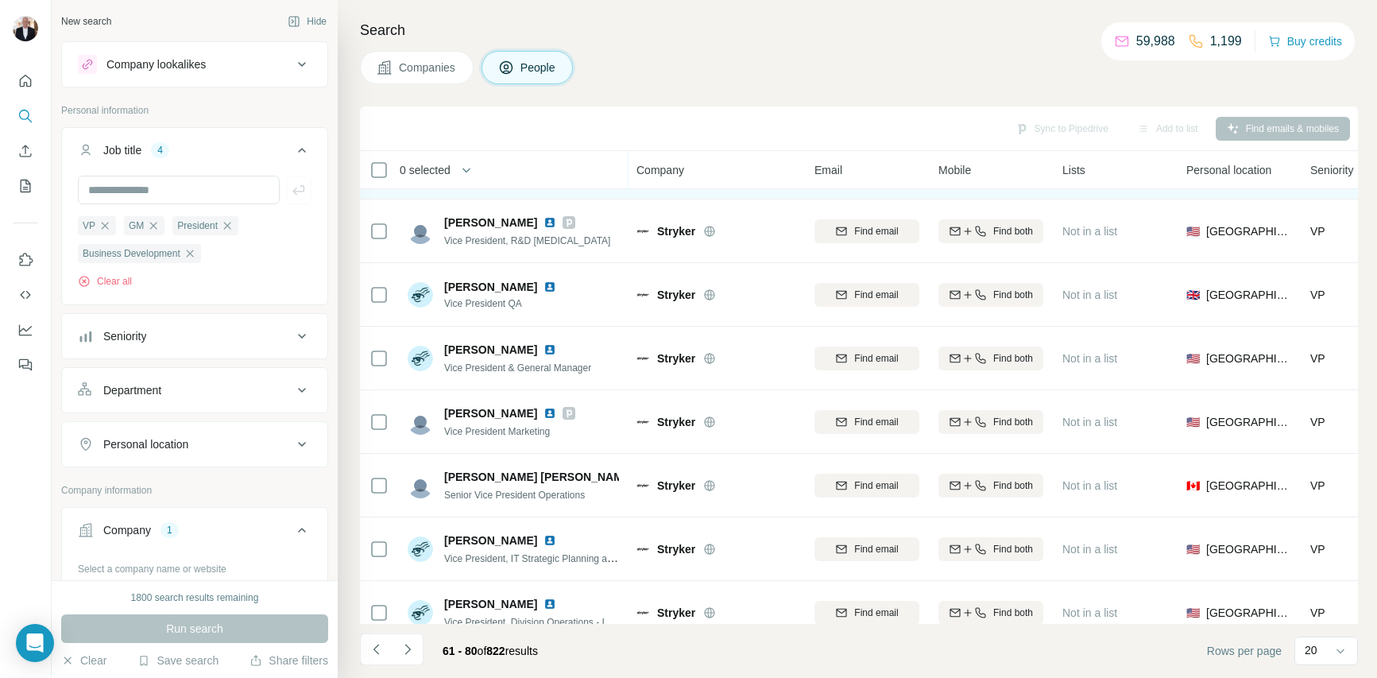
scroll to position [817, 0]
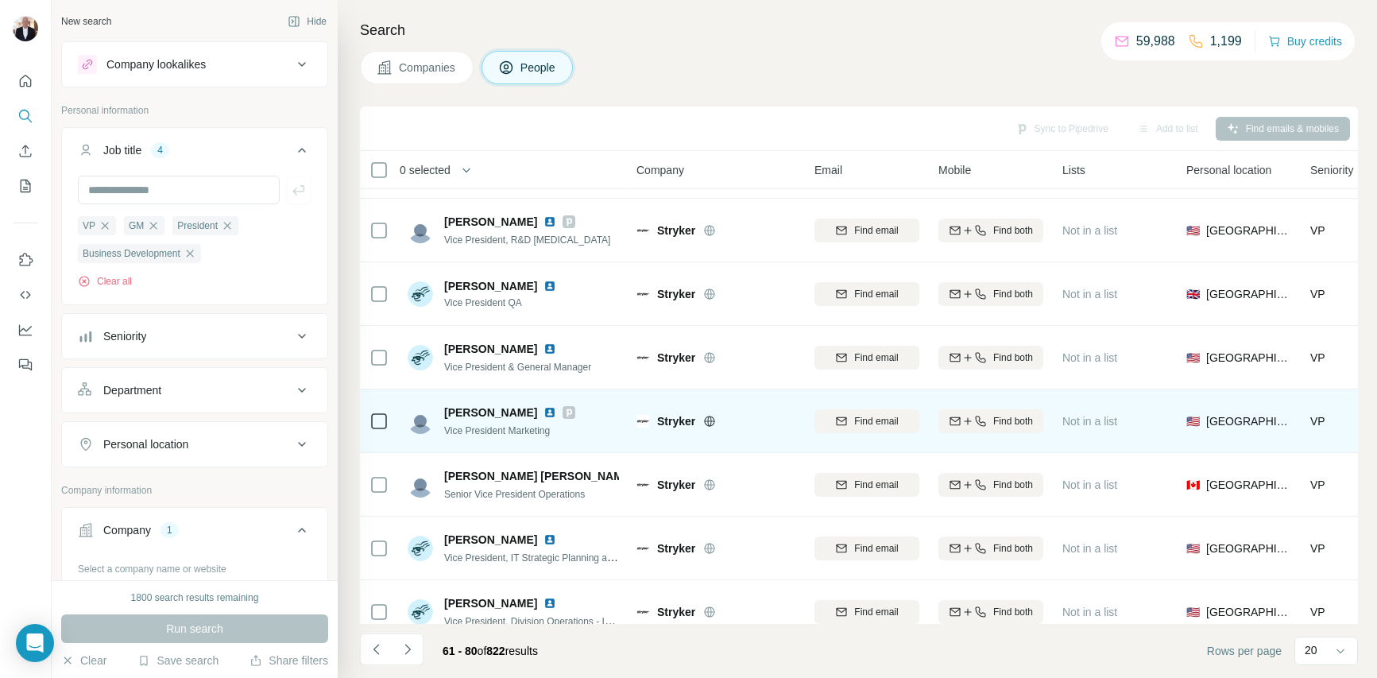
click at [564, 413] on icon at bounding box center [569, 412] width 10 height 13
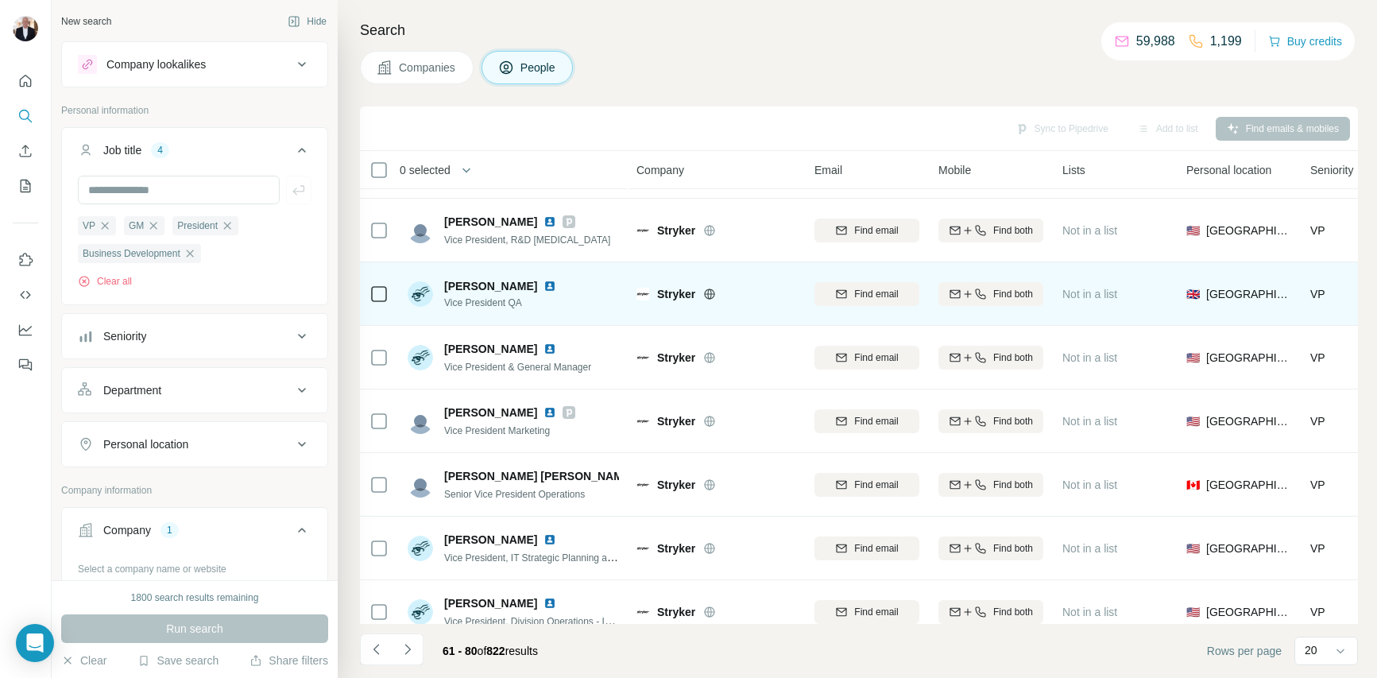
scroll to position [836, 0]
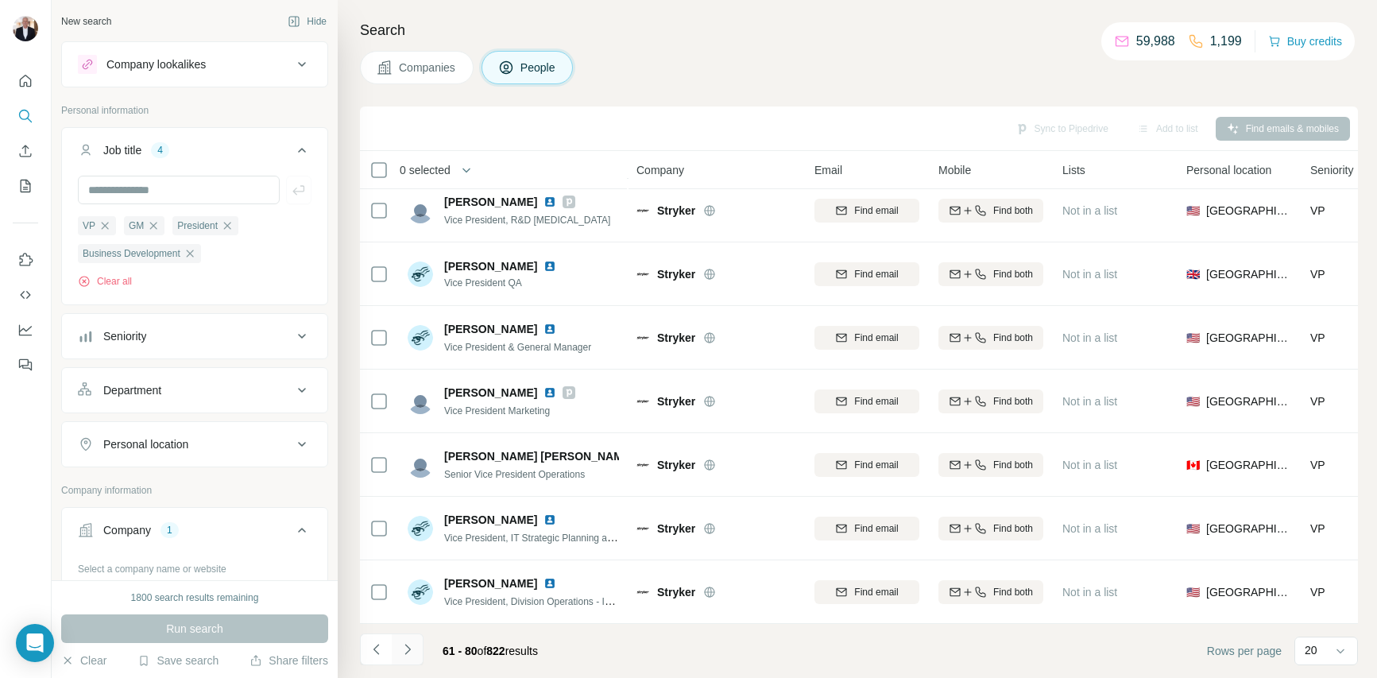
click at [410, 647] on icon "Navigate to next page" at bounding box center [408, 649] width 16 height 16
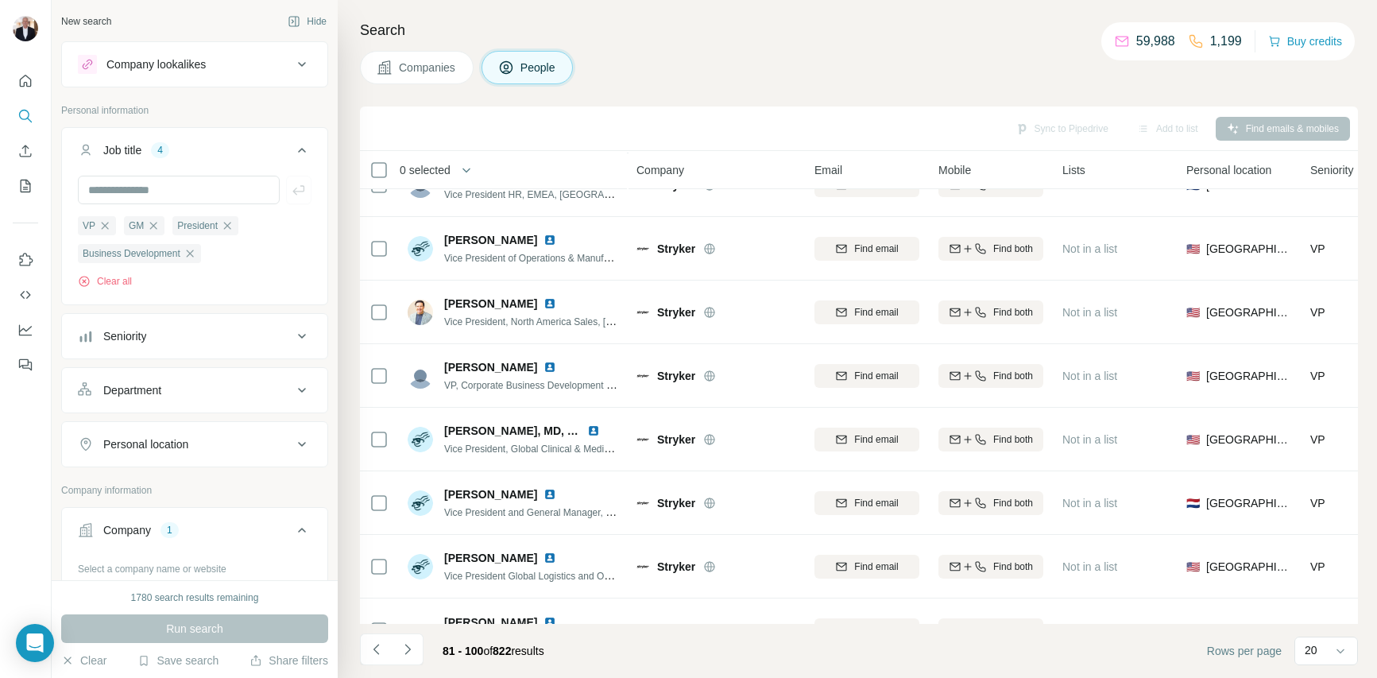
scroll to position [231, 0]
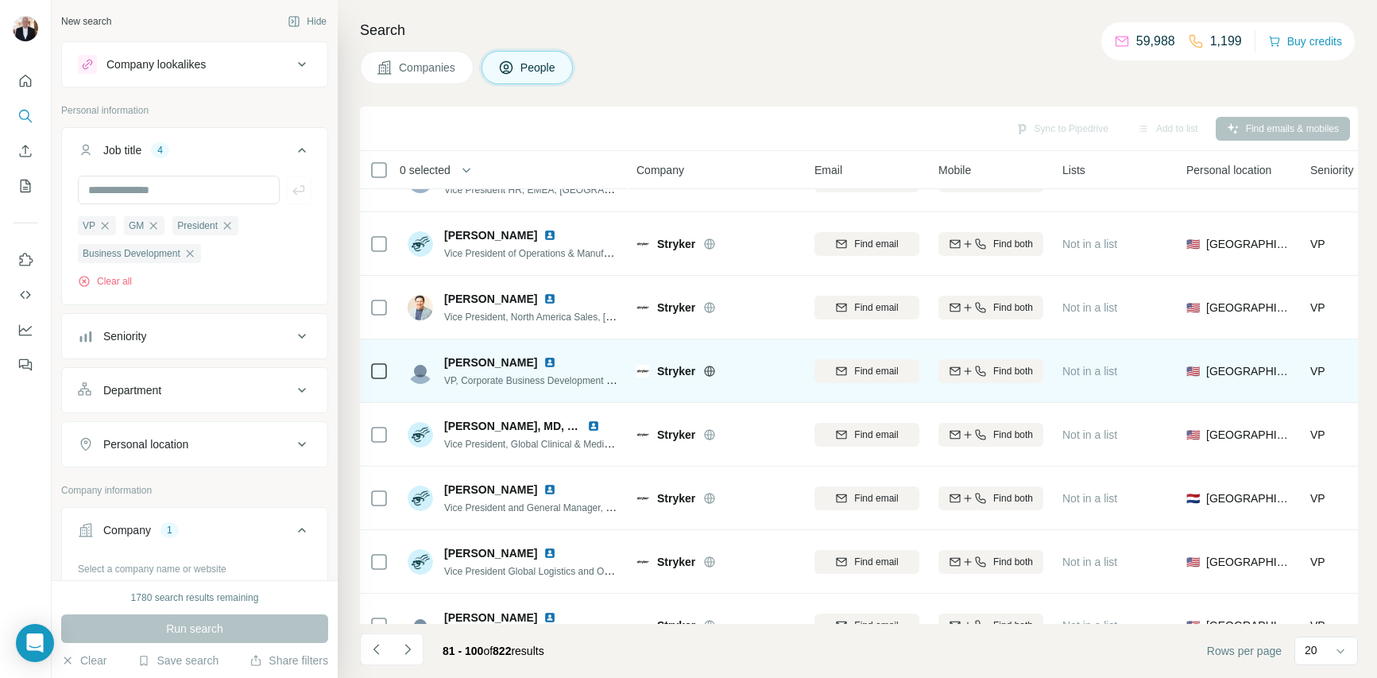
click at [543, 363] on img at bounding box center [549, 362] width 13 height 13
click at [543, 361] on img at bounding box center [549, 362] width 13 height 13
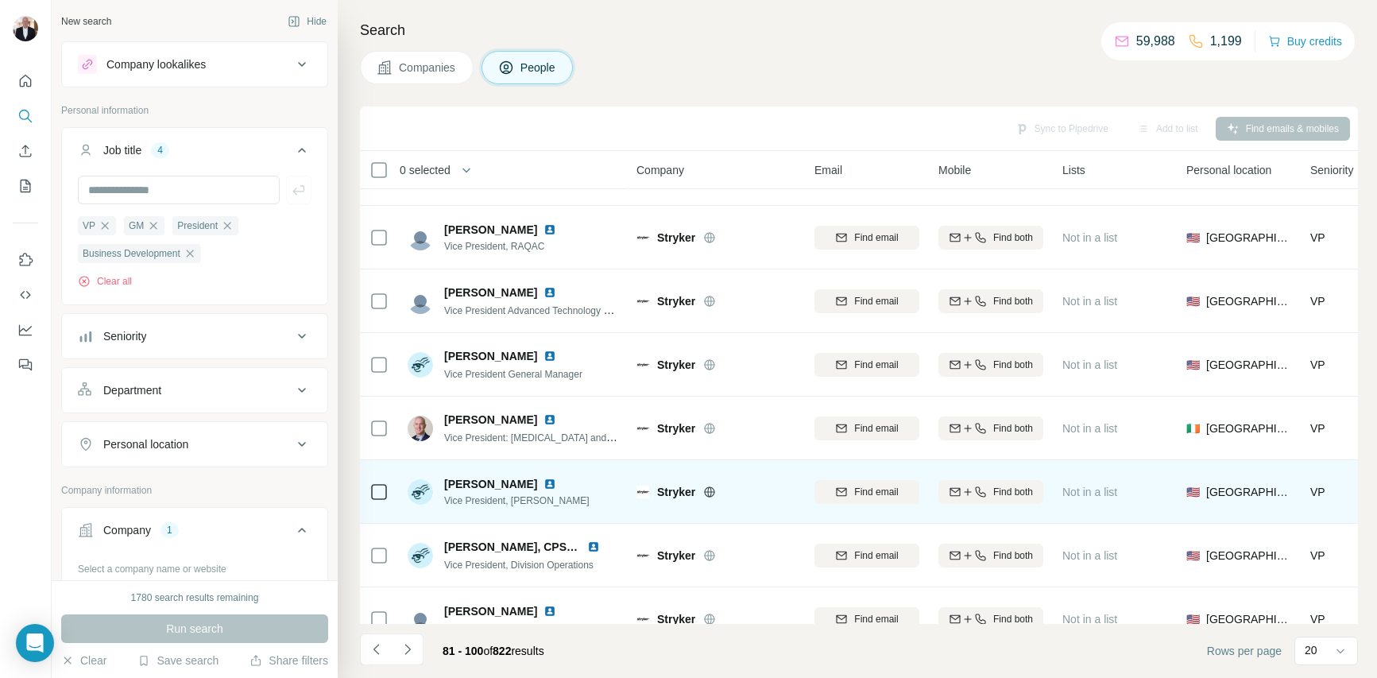
scroll to position [609, 0]
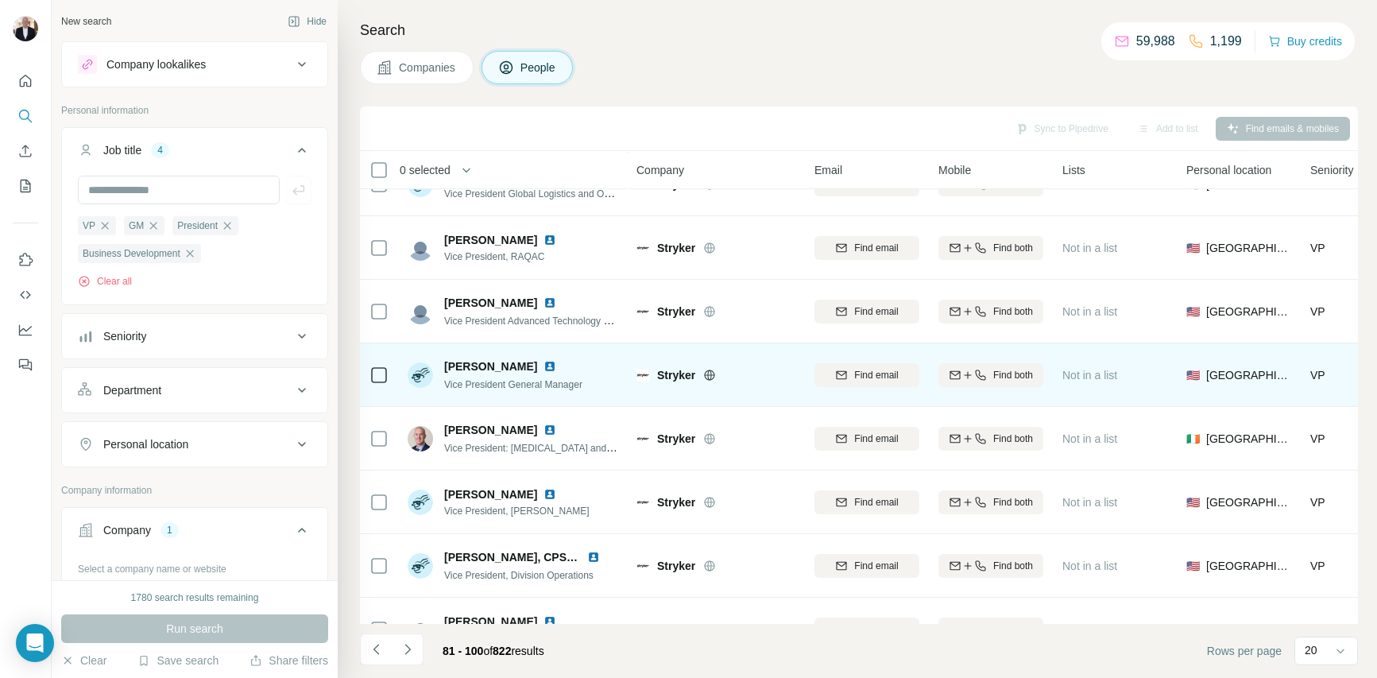
click at [543, 366] on img at bounding box center [549, 366] width 13 height 13
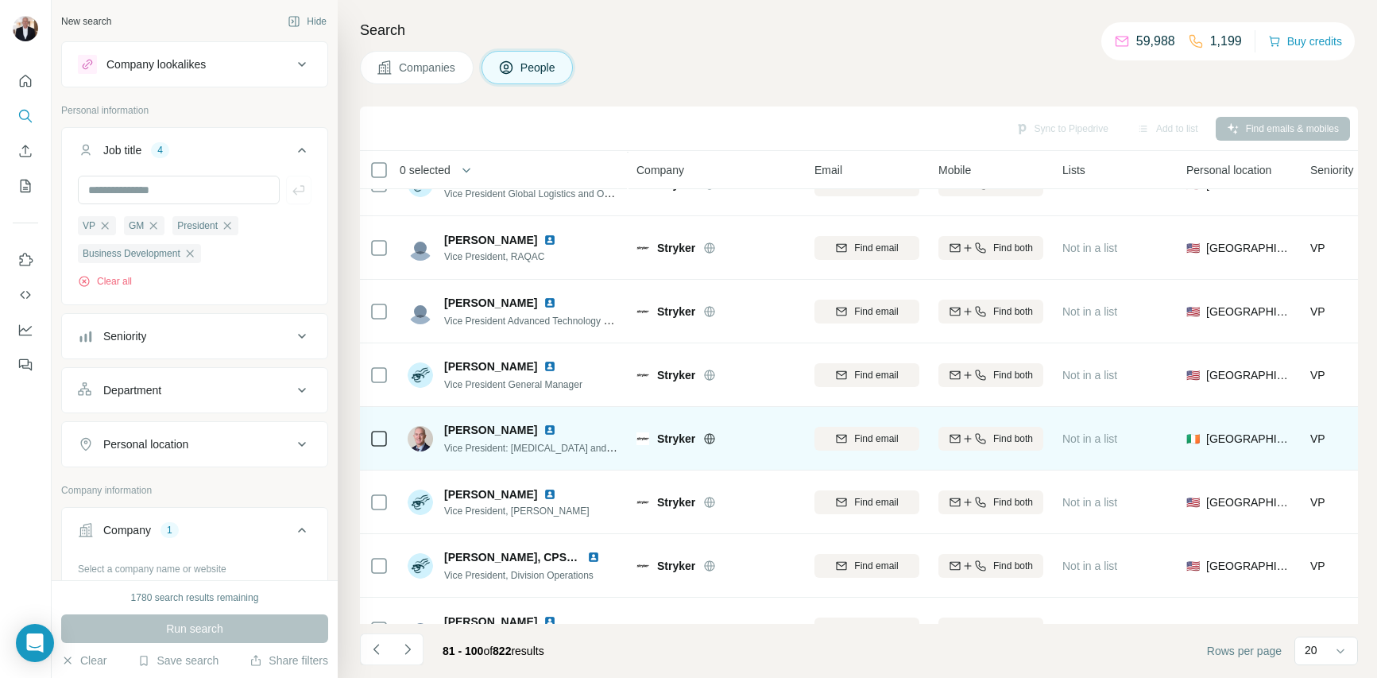
click at [543, 427] on img at bounding box center [549, 429] width 13 height 13
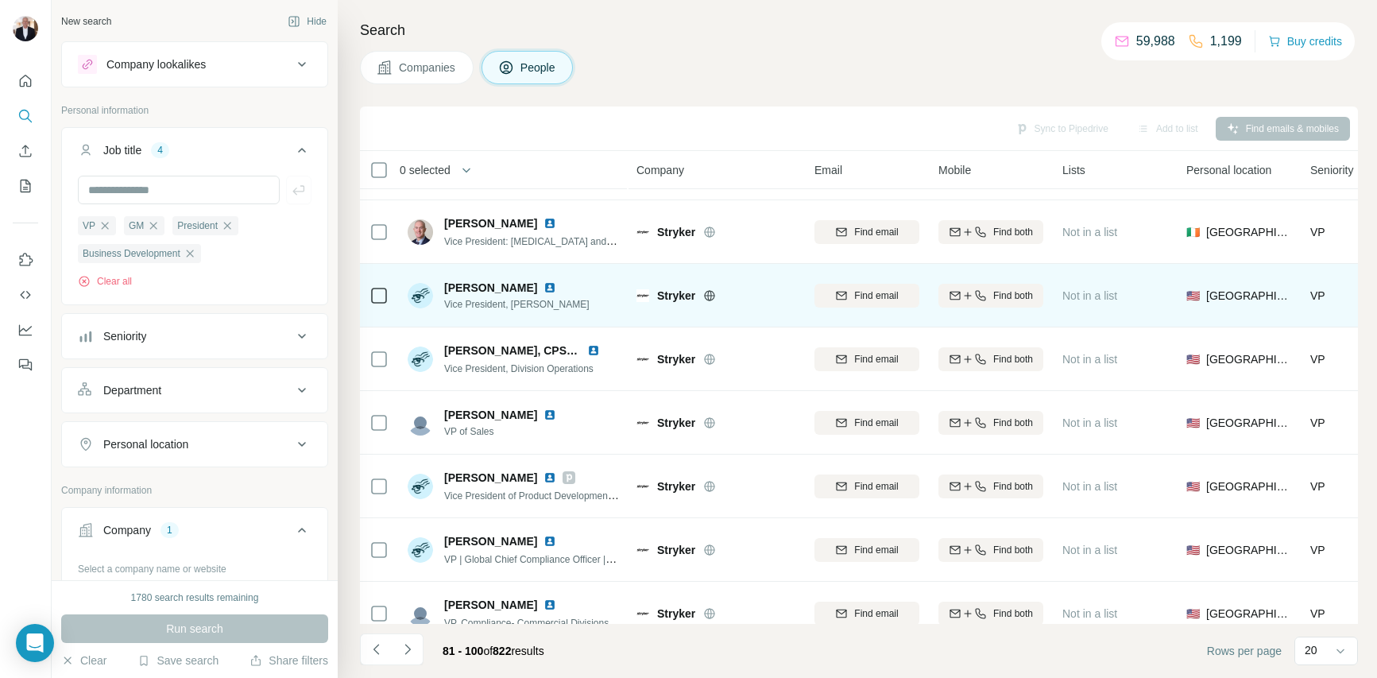
scroll to position [836, 0]
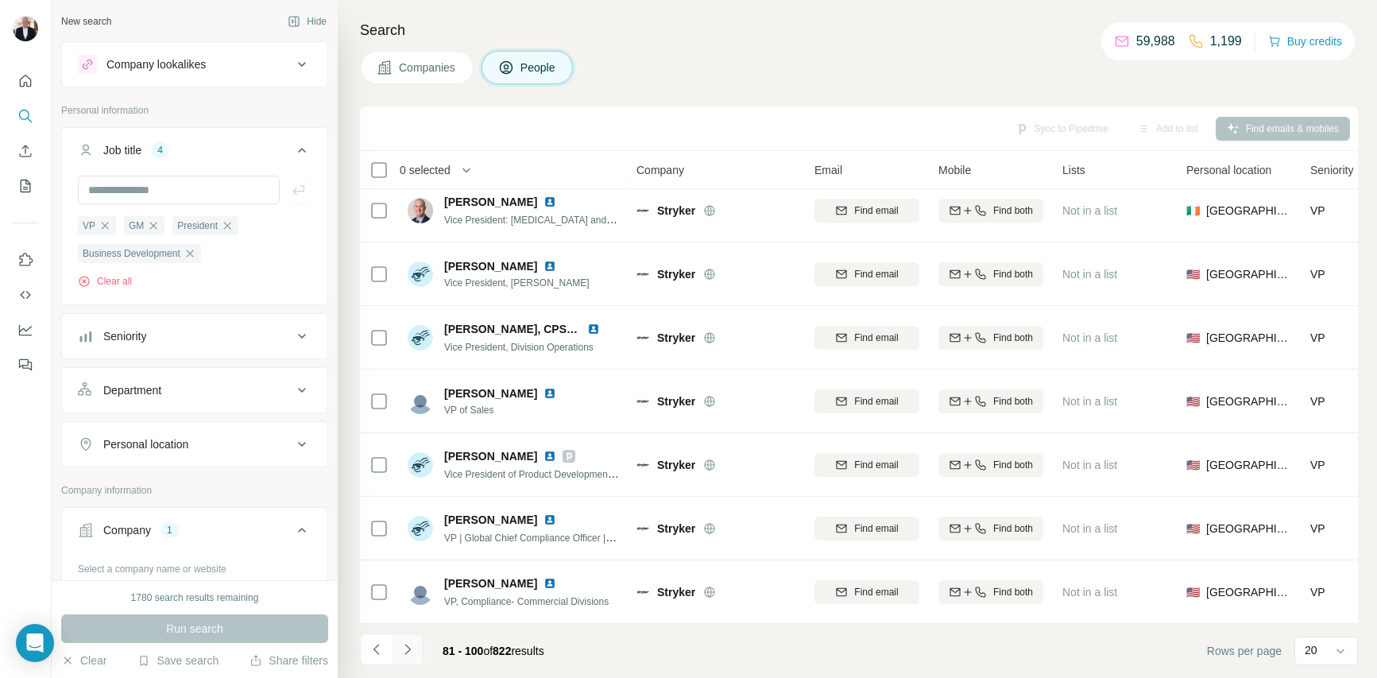
click at [410, 651] on icon "Navigate to next page" at bounding box center [408, 649] width 16 height 16
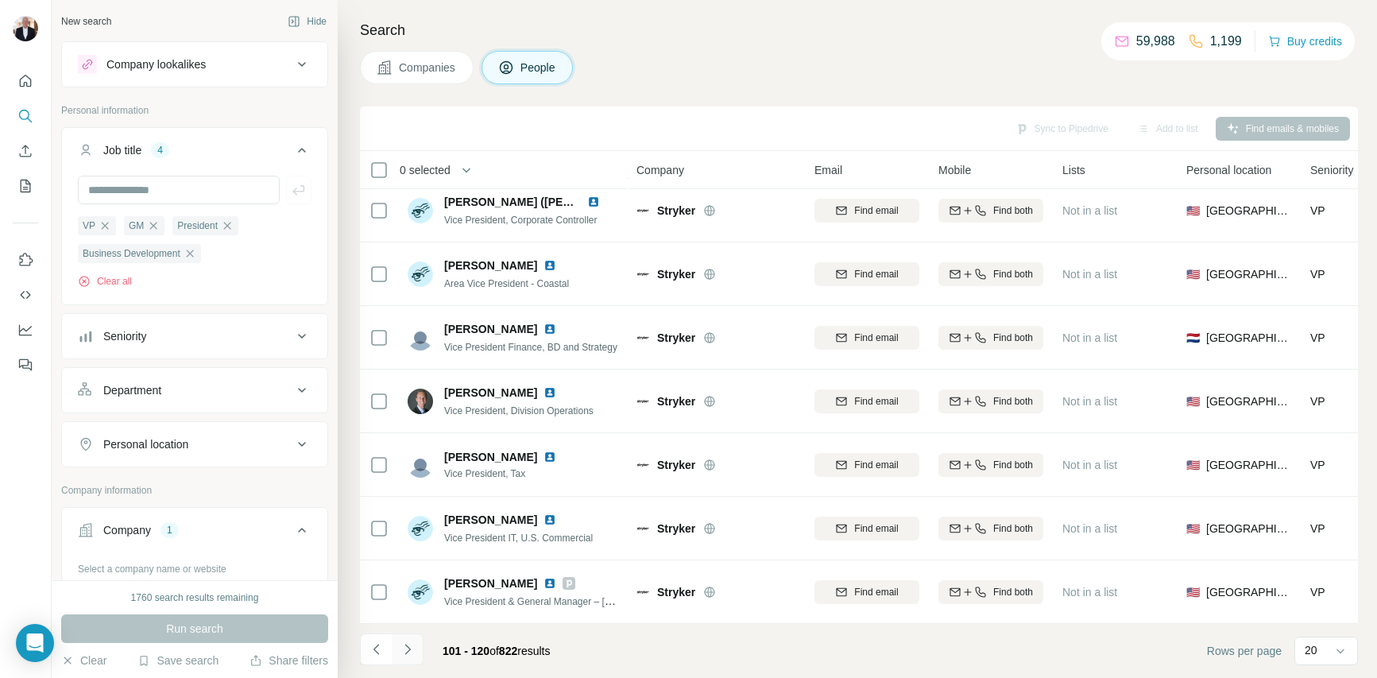
click at [409, 651] on icon "Navigate to next page" at bounding box center [408, 649] width 16 height 16
click at [400, 648] on icon "Navigate to next page" at bounding box center [408, 649] width 16 height 16
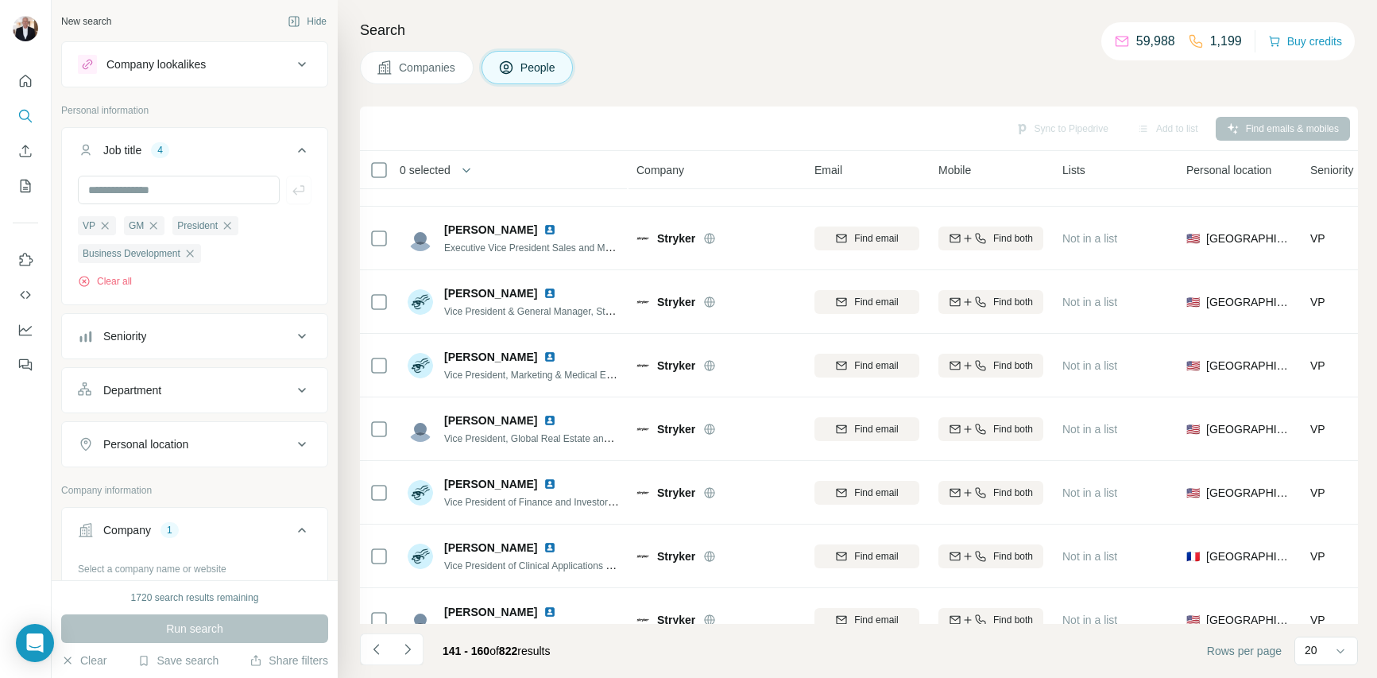
scroll to position [113, 0]
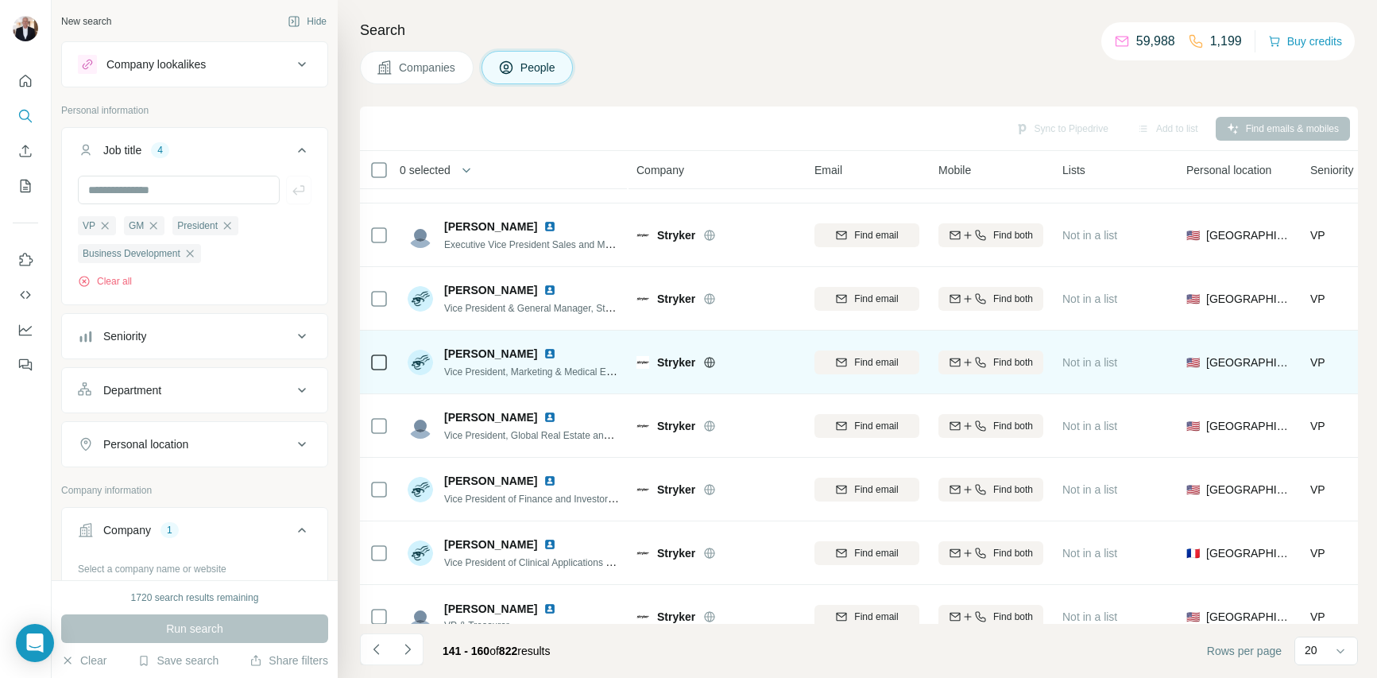
click at [543, 350] on img at bounding box center [549, 353] width 13 height 13
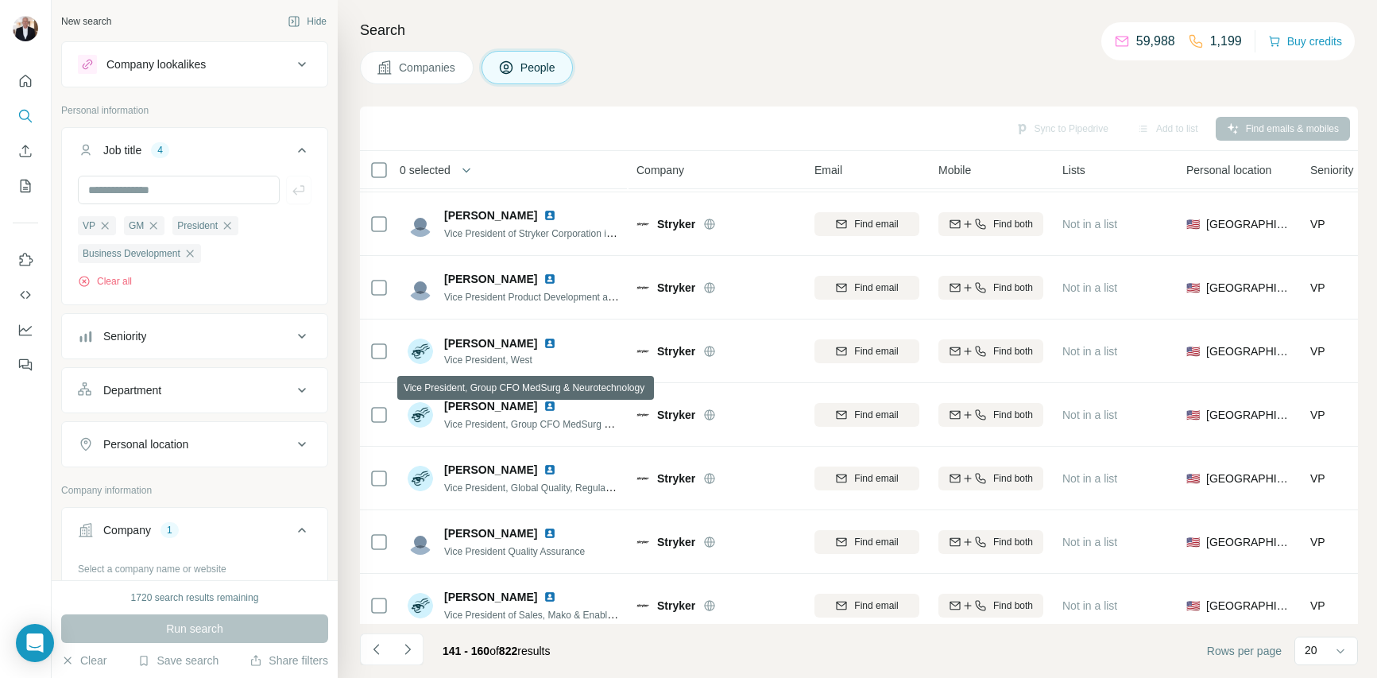
scroll to position [836, 0]
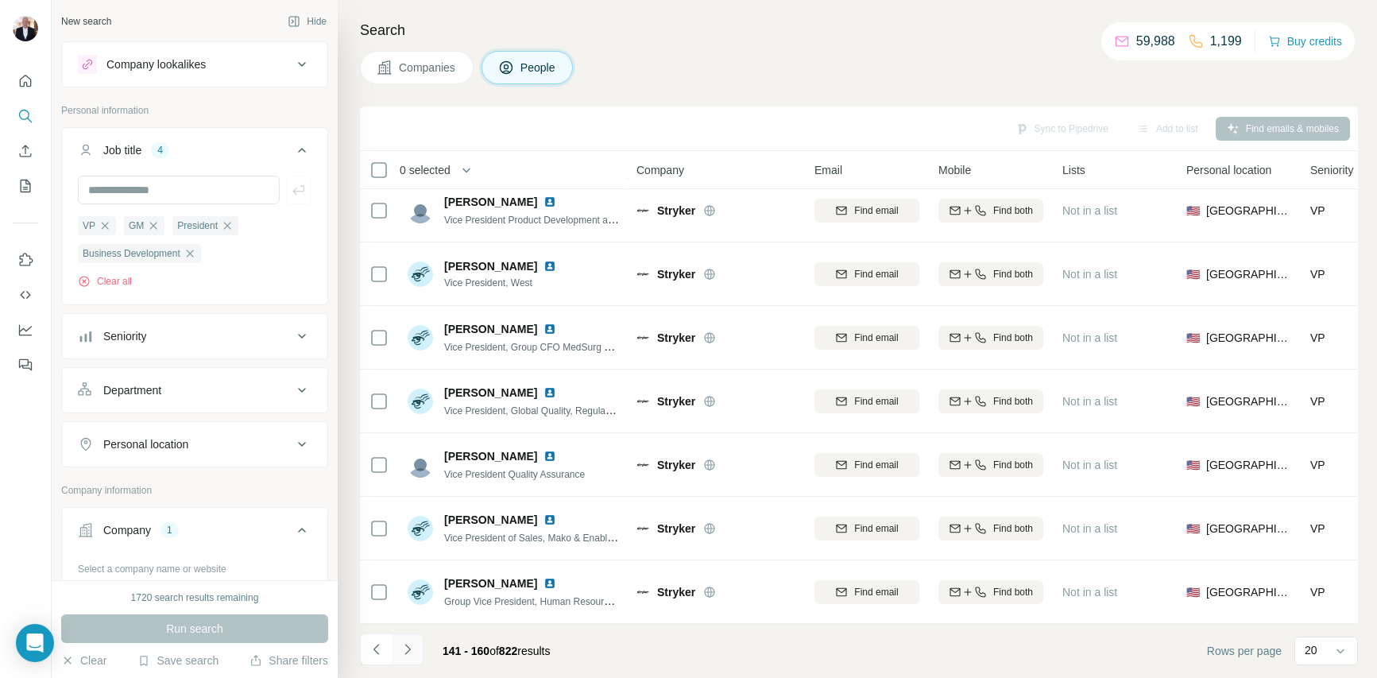
click at [406, 651] on icon "Navigate to next page" at bounding box center [408, 649] width 16 height 16
click at [409, 649] on icon "Navigate to next page" at bounding box center [407, 648] width 6 height 10
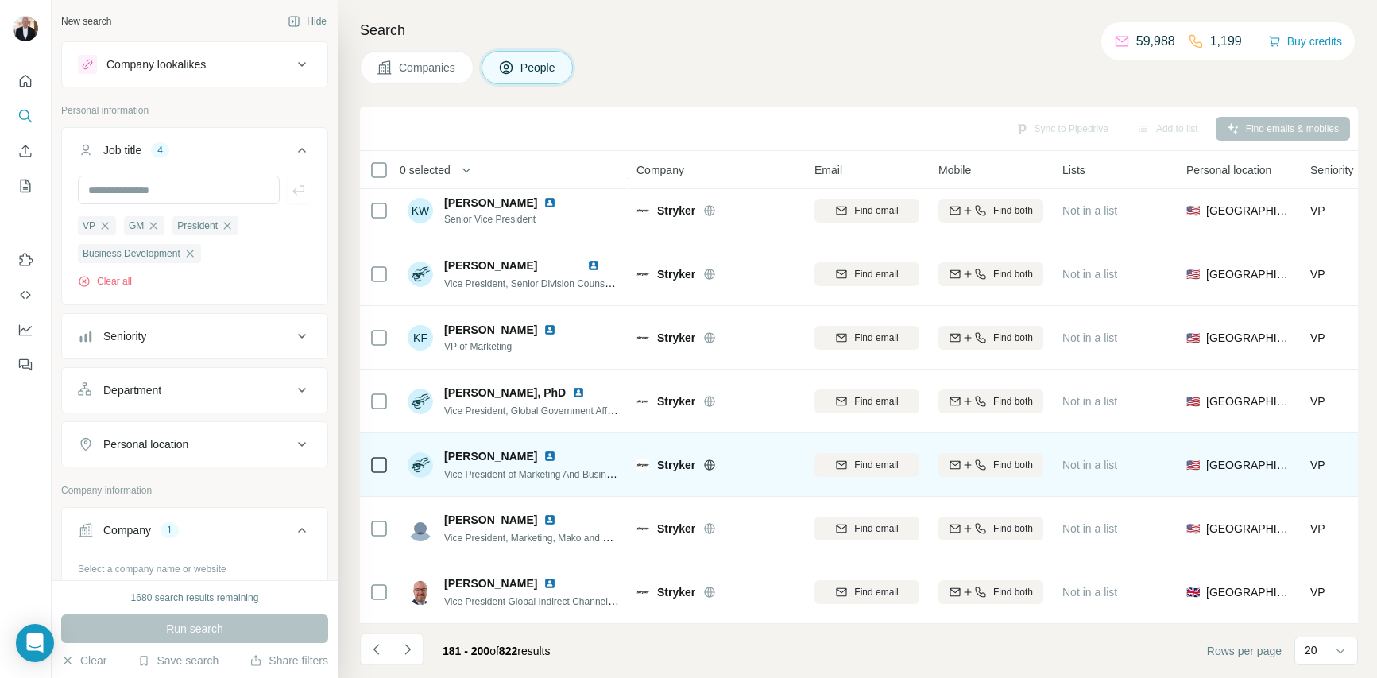
click at [543, 458] on img at bounding box center [549, 456] width 13 height 13
click at [543, 454] on img at bounding box center [549, 456] width 13 height 13
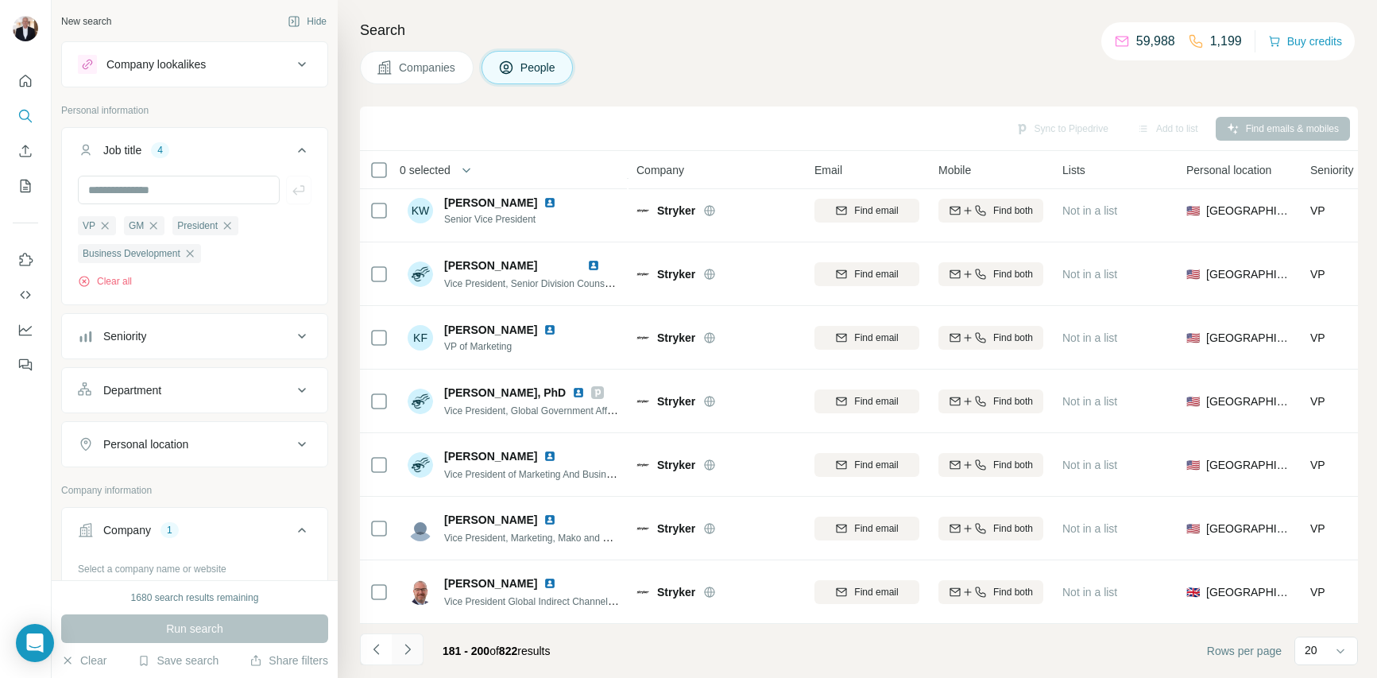
click at [405, 645] on icon "Navigate to next page" at bounding box center [408, 649] width 16 height 16
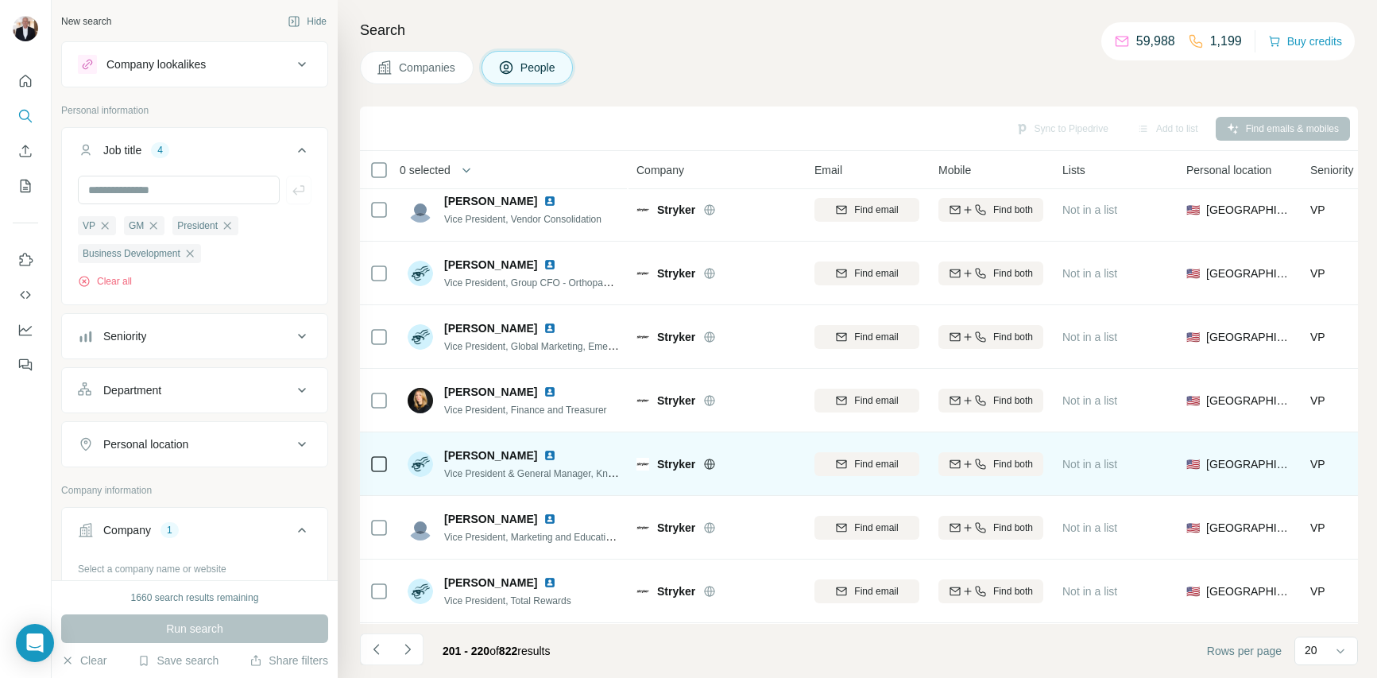
scroll to position [13, 0]
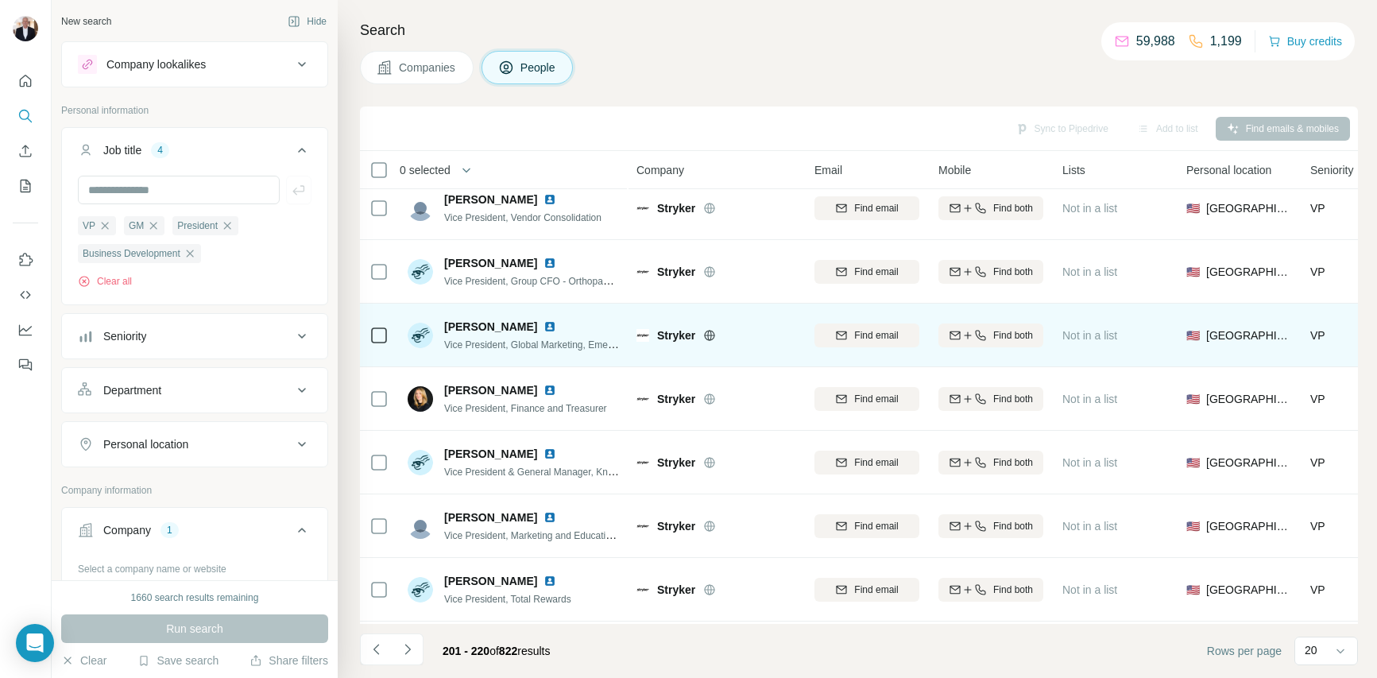
click at [545, 321] on img at bounding box center [549, 326] width 13 height 13
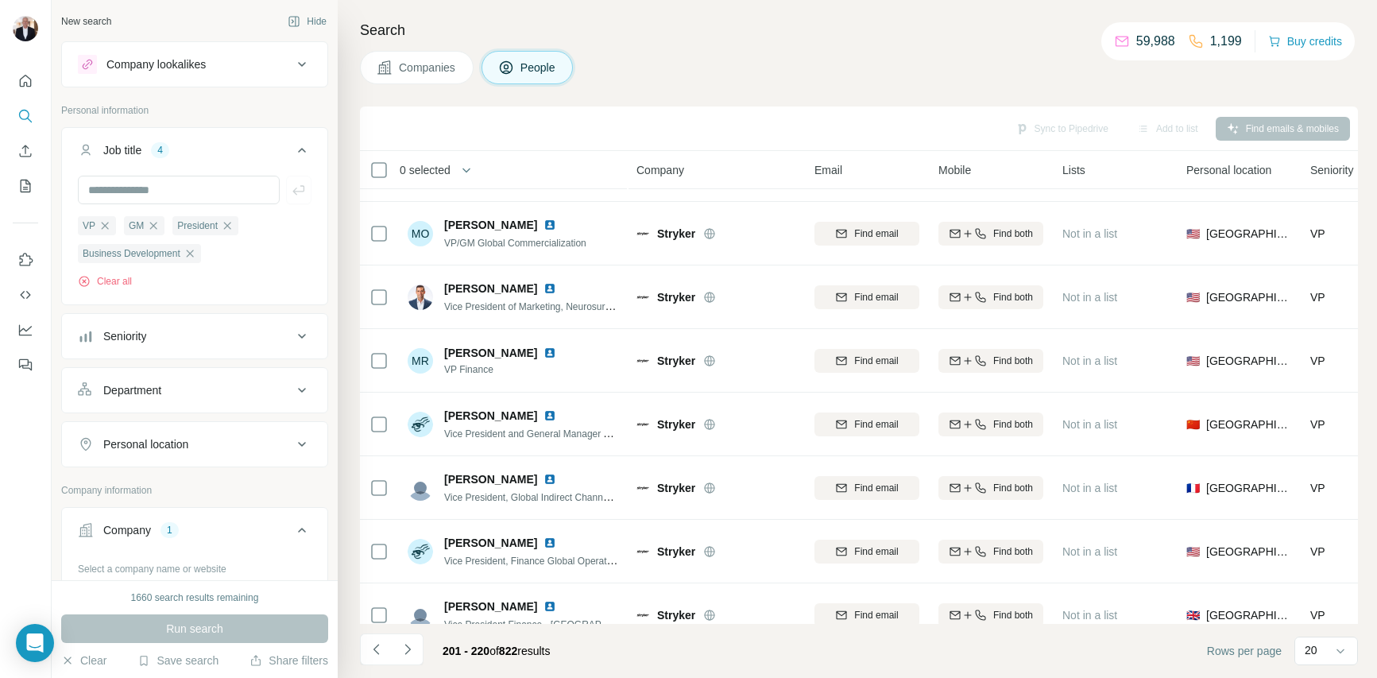
scroll to position [836, 0]
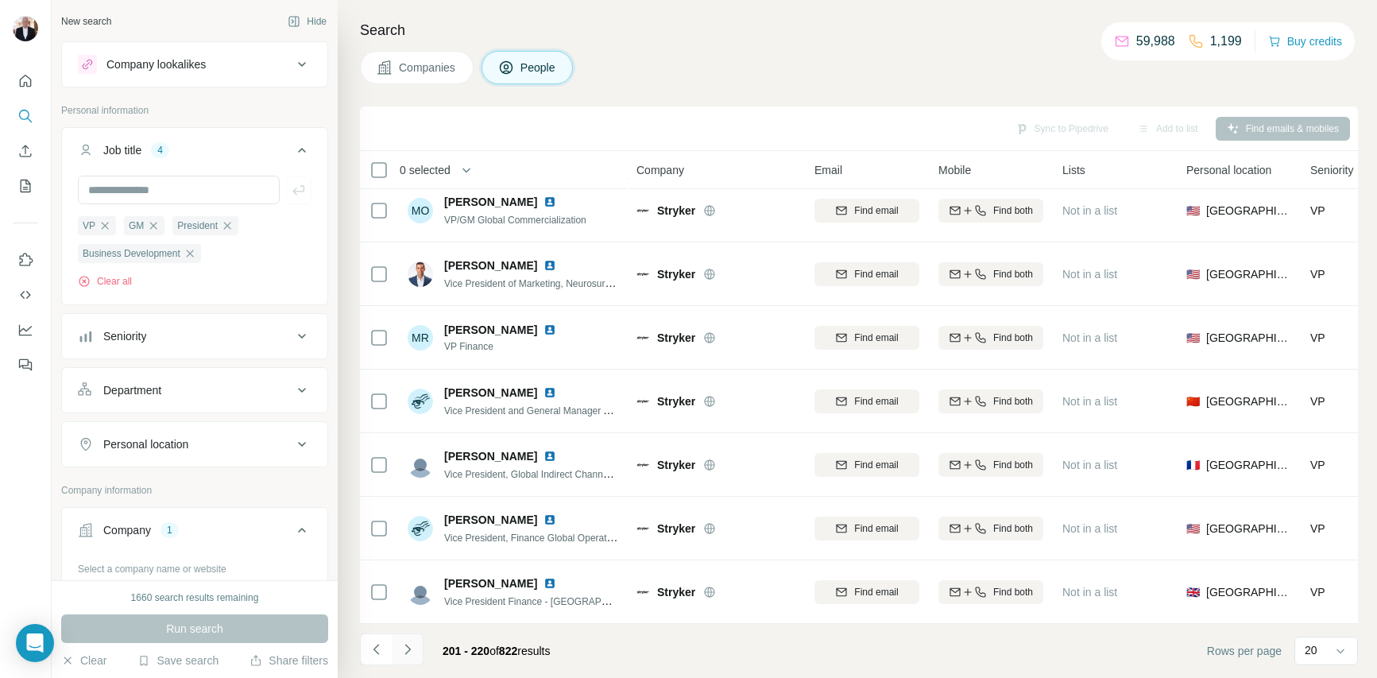
click at [408, 650] on icon "Navigate to next page" at bounding box center [407, 648] width 6 height 10
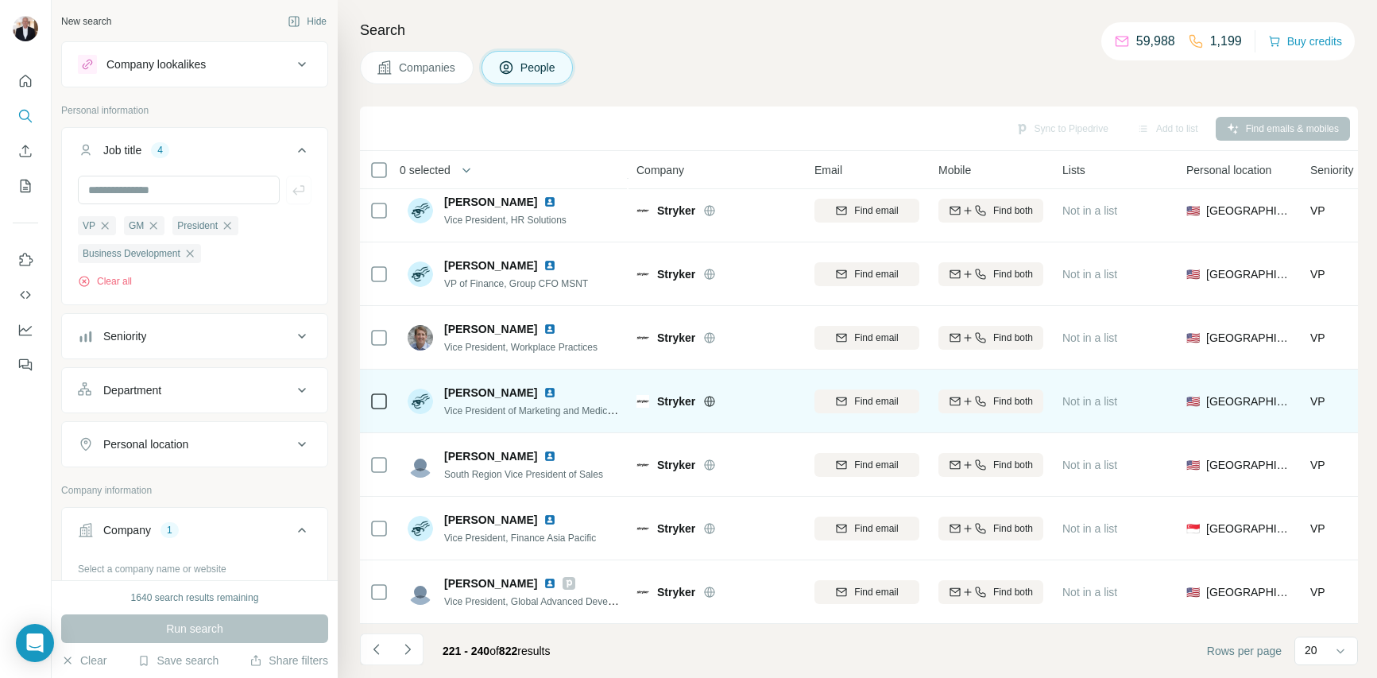
click at [543, 392] on img at bounding box center [549, 392] width 13 height 13
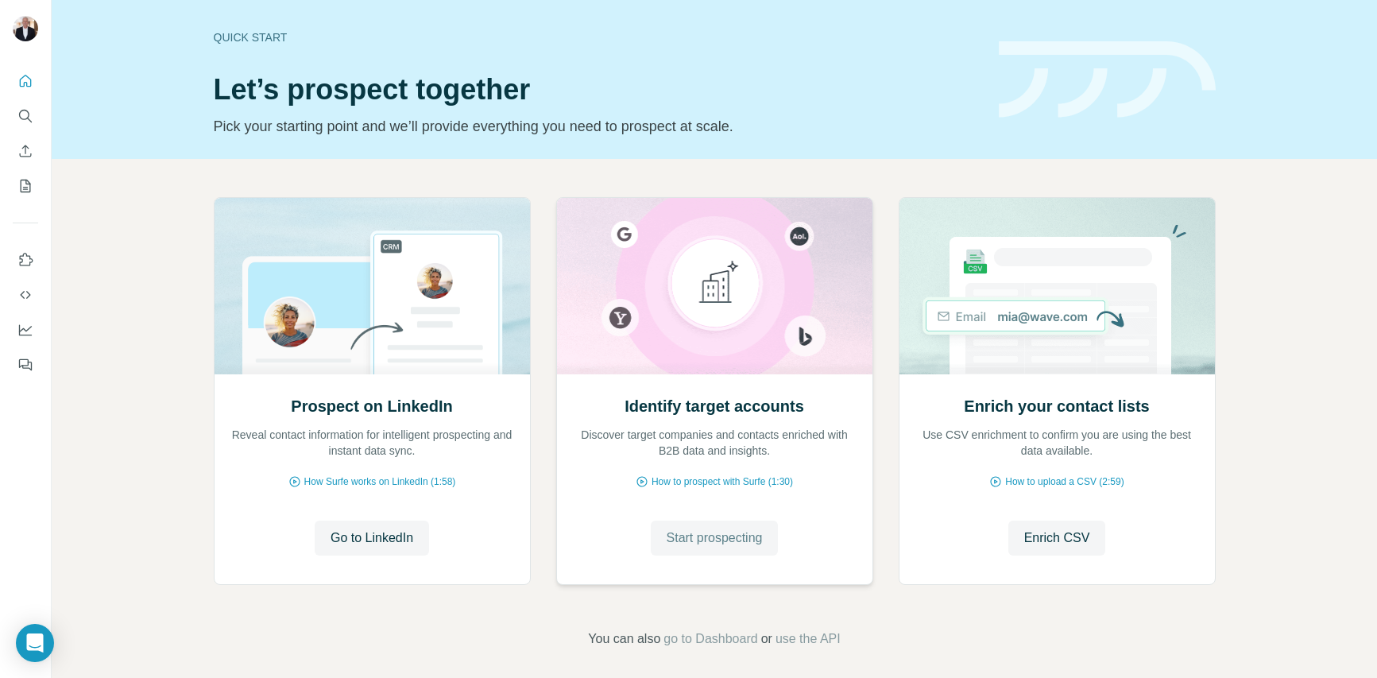
click at [719, 540] on span "Start prospecting" at bounding box center [714, 537] width 96 height 19
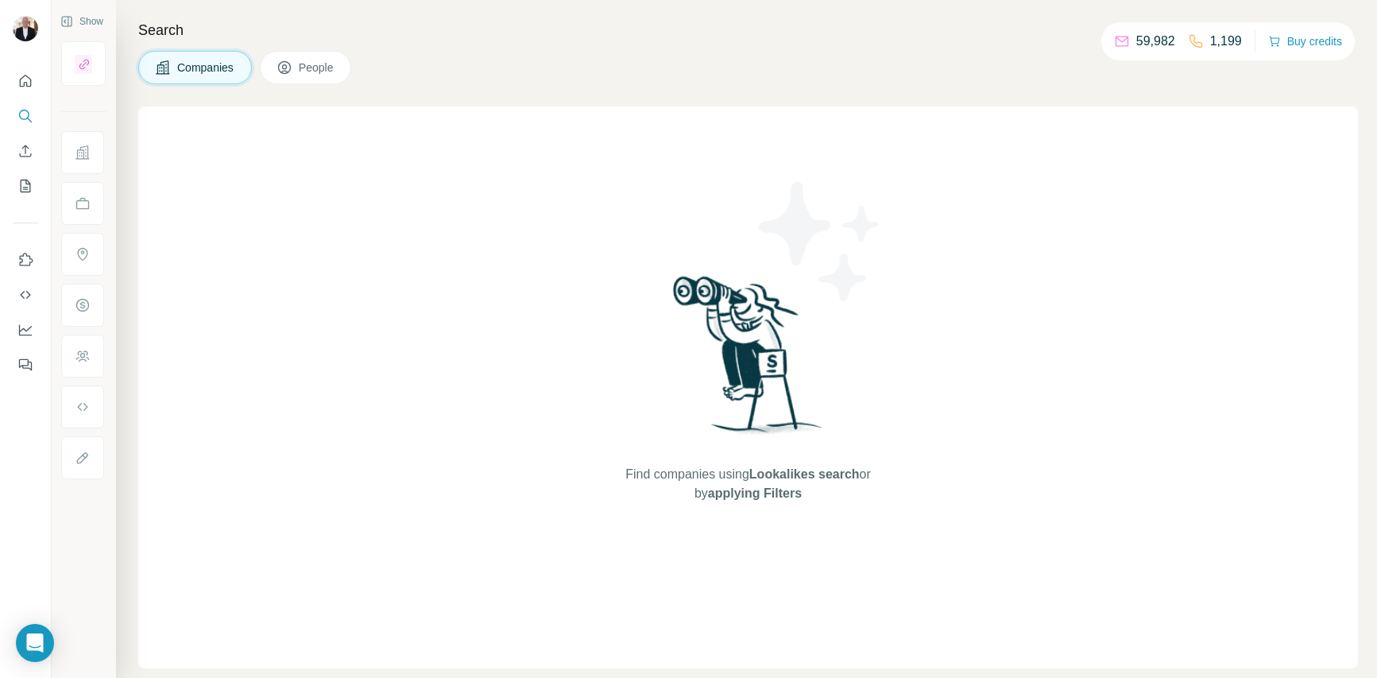
click at [316, 56] on button "People" at bounding box center [306, 67] width 92 height 33
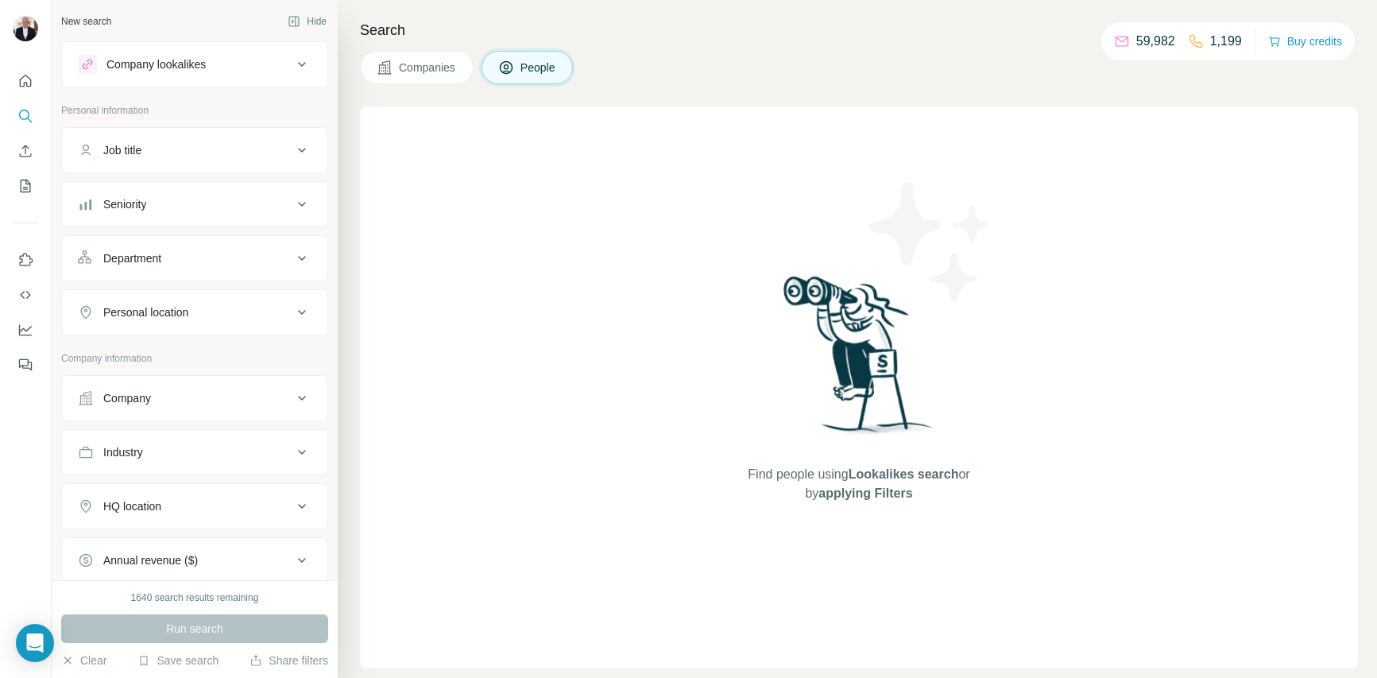
click at [156, 151] on div "Job title" at bounding box center [185, 150] width 214 height 16
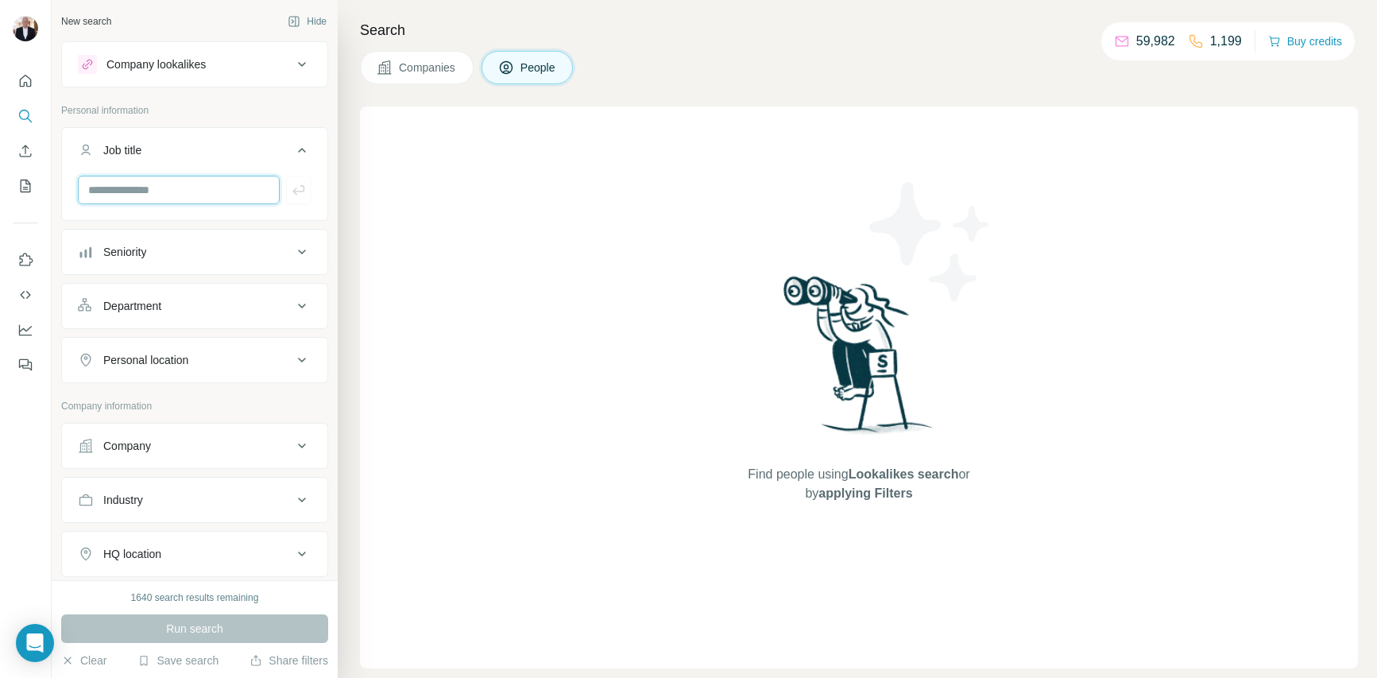
click at [199, 193] on input "text" at bounding box center [179, 190] width 202 height 29
type input "**********"
click at [296, 187] on icon "button" at bounding box center [298, 190] width 12 height 10
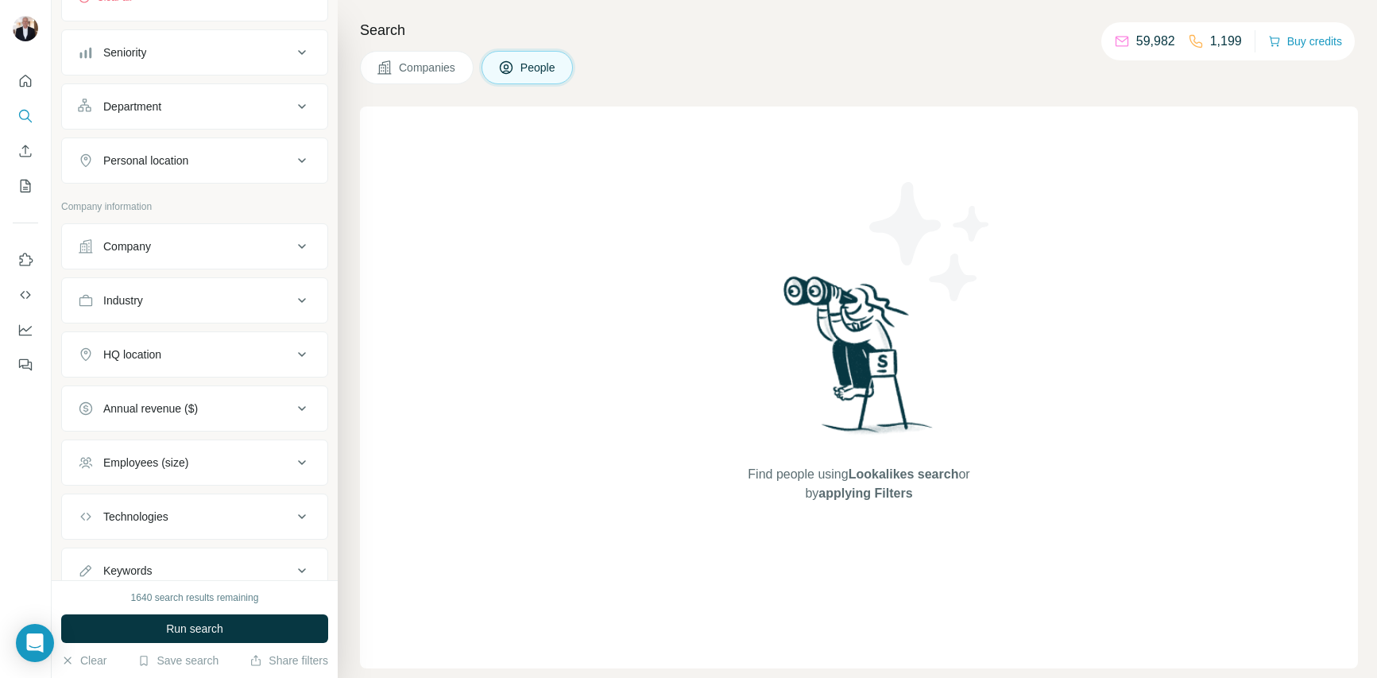
scroll to position [309, 0]
click at [305, 250] on icon at bounding box center [301, 248] width 19 height 19
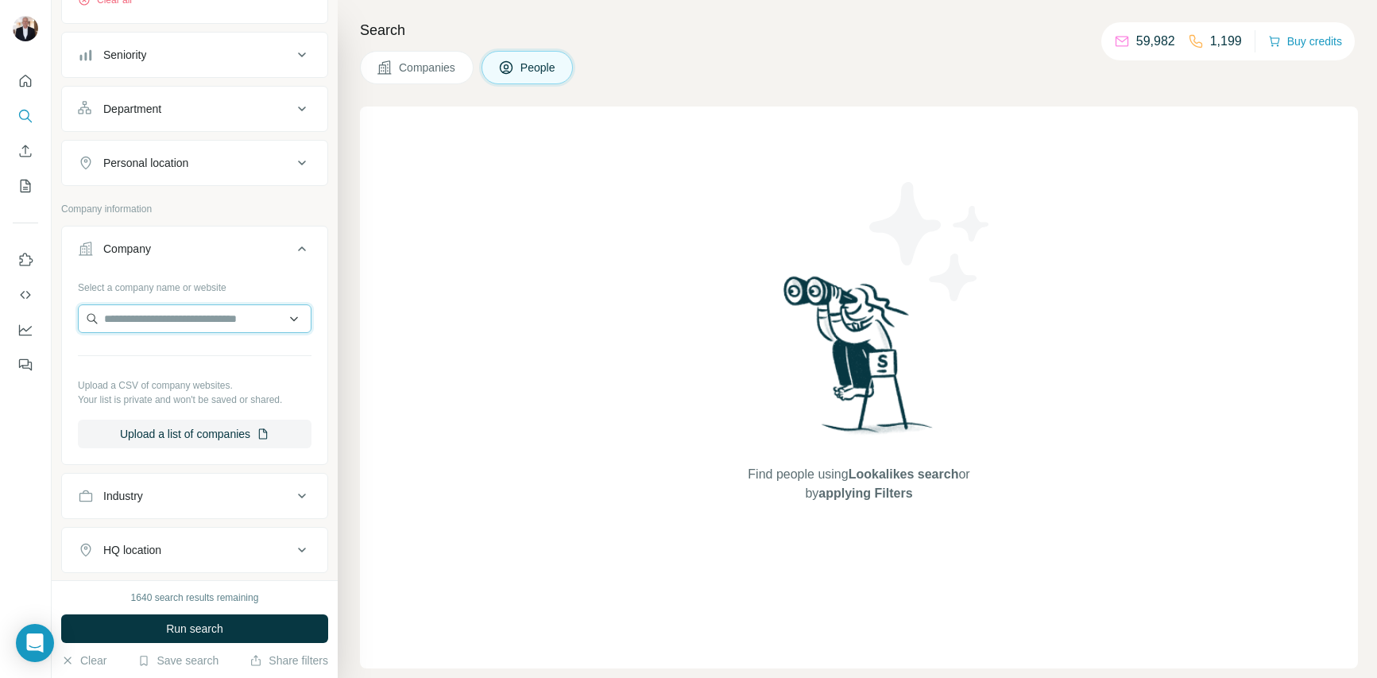
click at [160, 315] on input "text" at bounding box center [195, 318] width 234 height 29
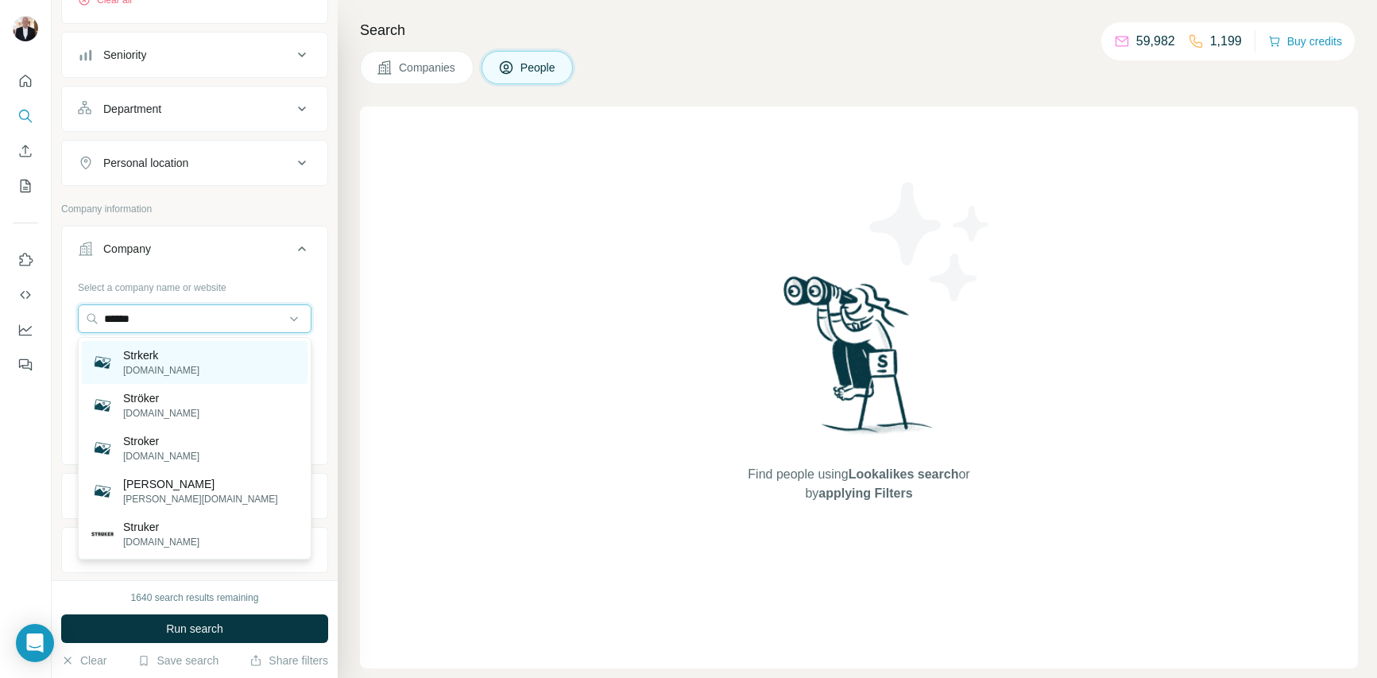
type input "******"
click at [147, 357] on p "Strkerk" at bounding box center [161, 355] width 76 height 16
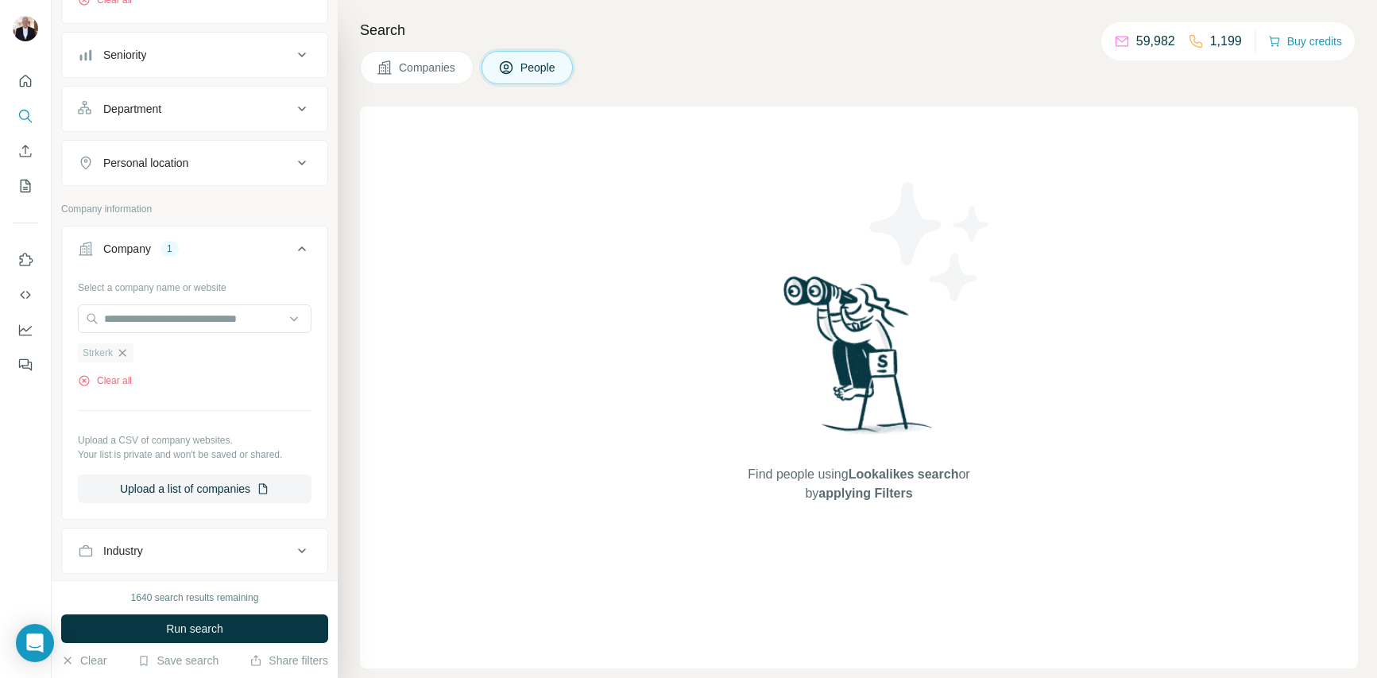
click at [127, 351] on icon "button" at bounding box center [122, 352] width 13 height 13
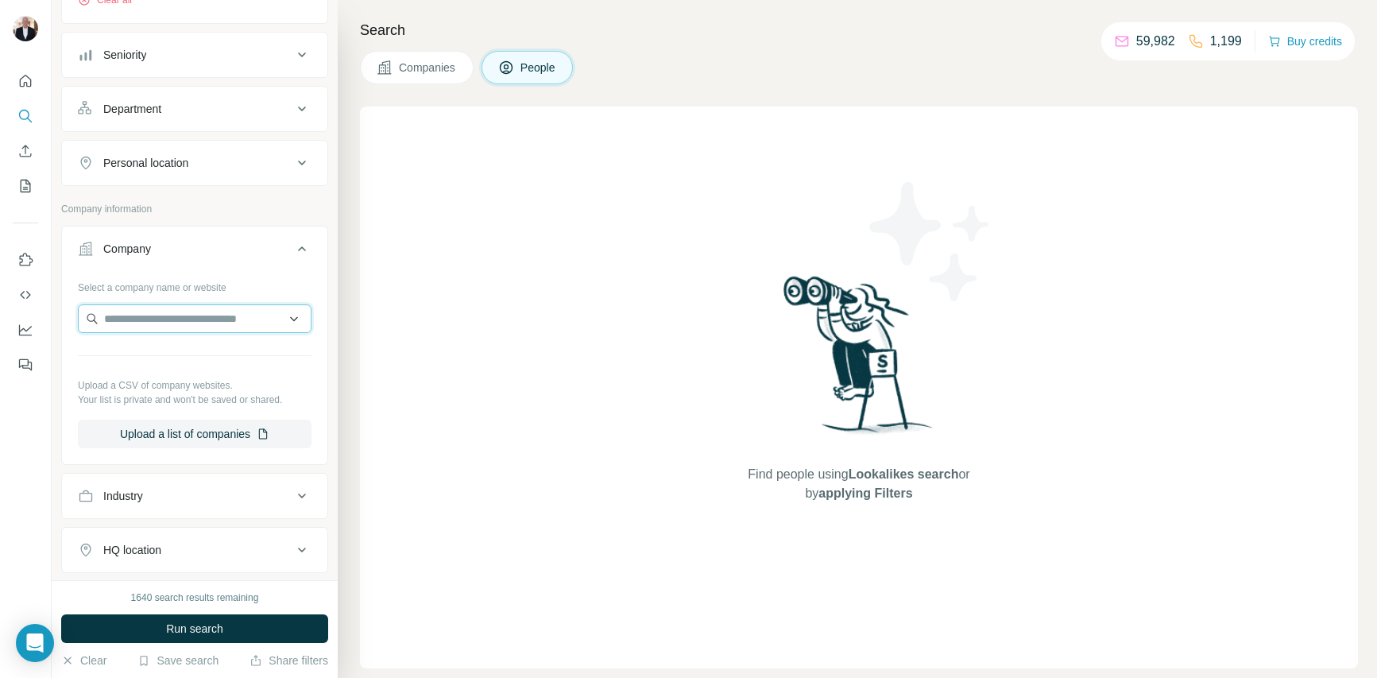
click at [153, 315] on input "text" at bounding box center [195, 318] width 234 height 29
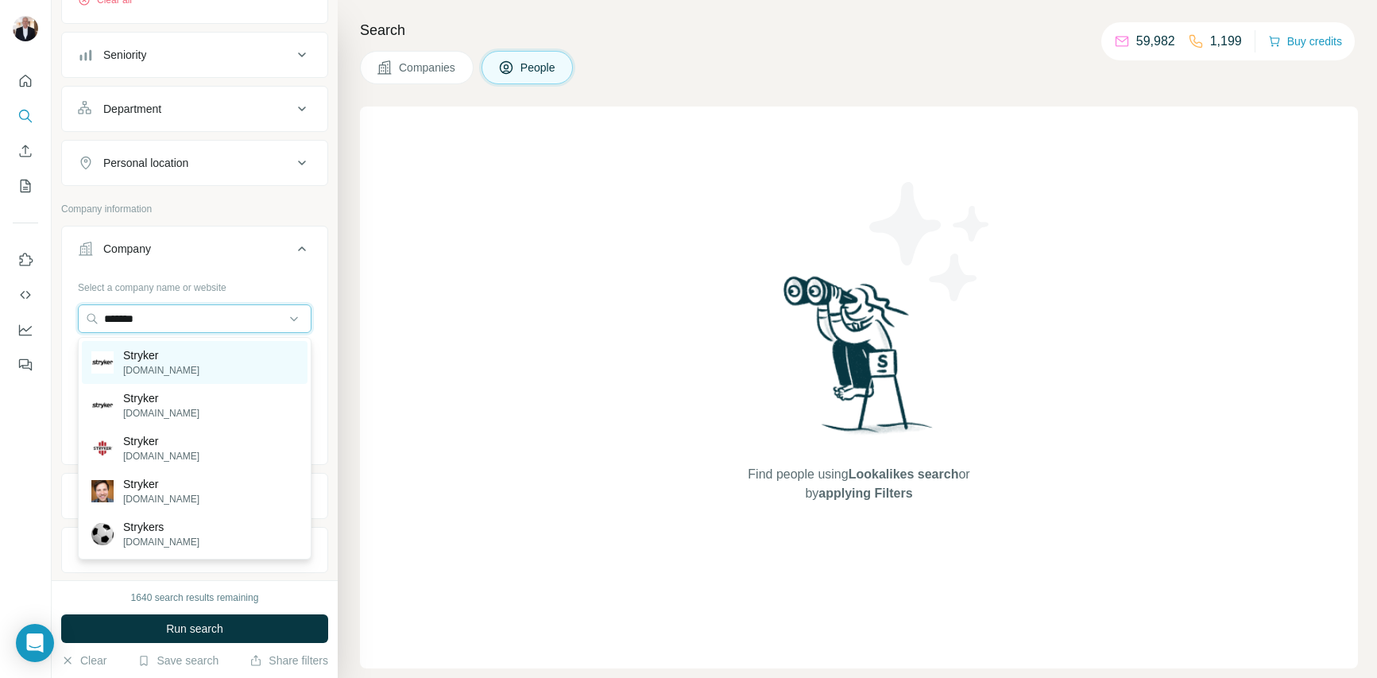
type input "*******"
click at [139, 350] on p "Stryker" at bounding box center [161, 355] width 76 height 16
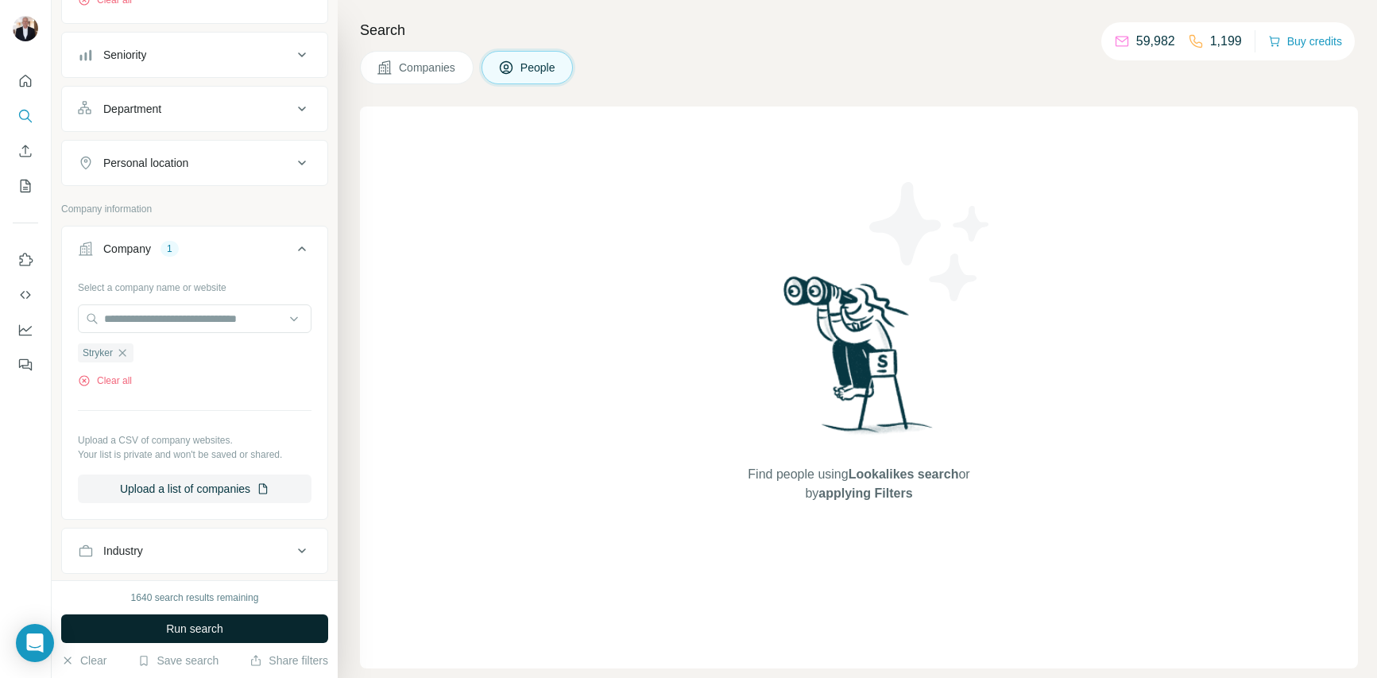
click at [207, 627] on span "Run search" at bounding box center [194, 628] width 57 height 16
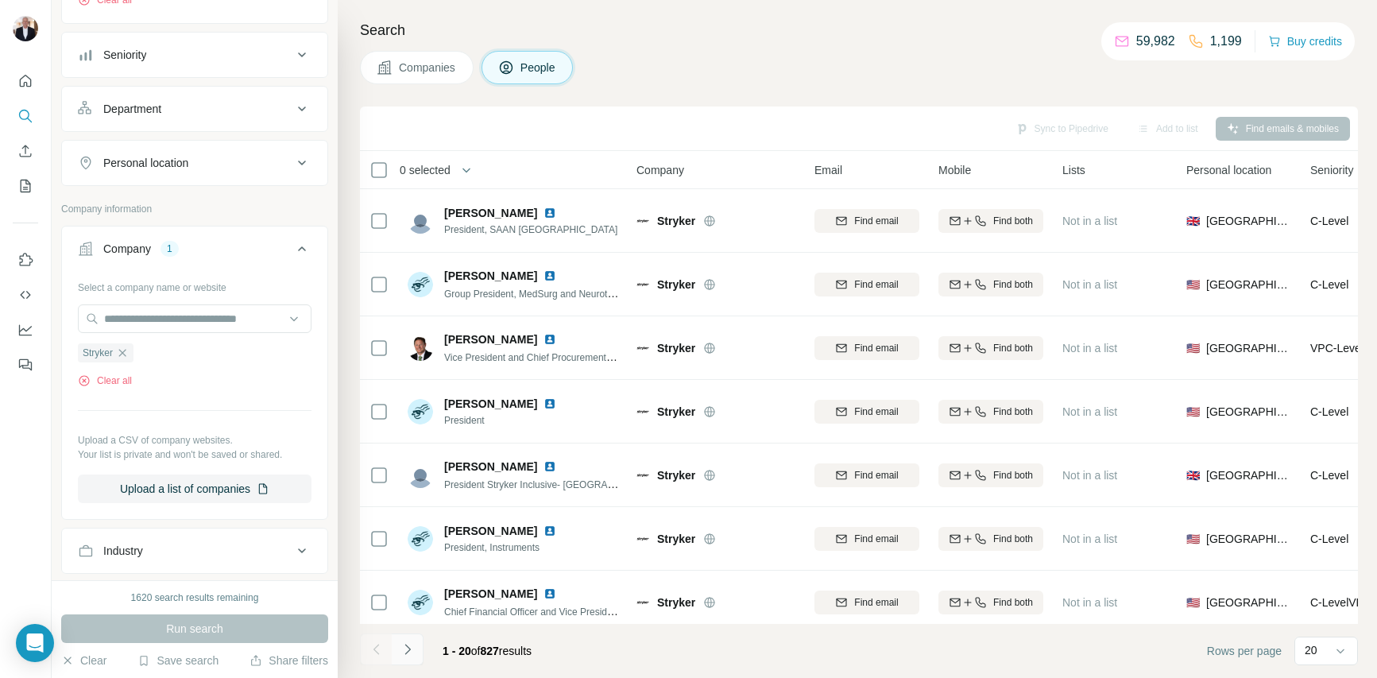
click at [409, 645] on icon "Navigate to next page" at bounding box center [408, 649] width 16 height 16
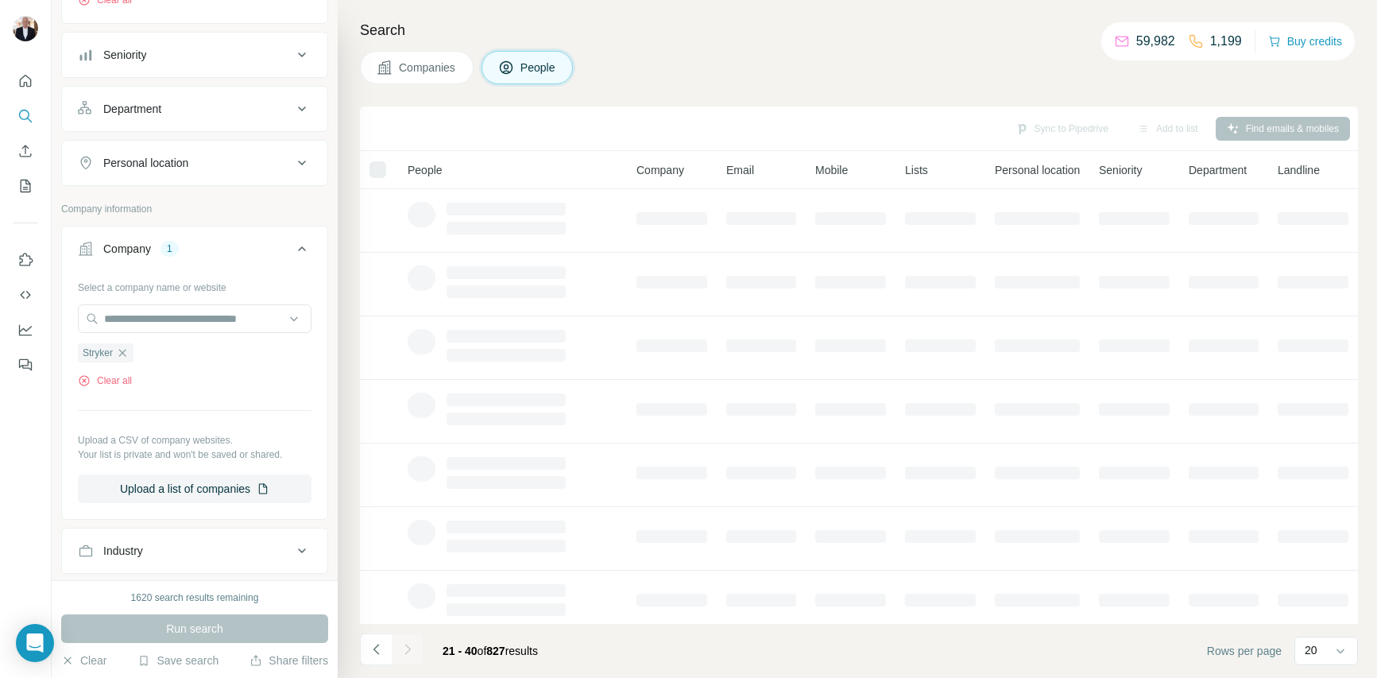
click at [409, 645] on div at bounding box center [408, 649] width 32 height 32
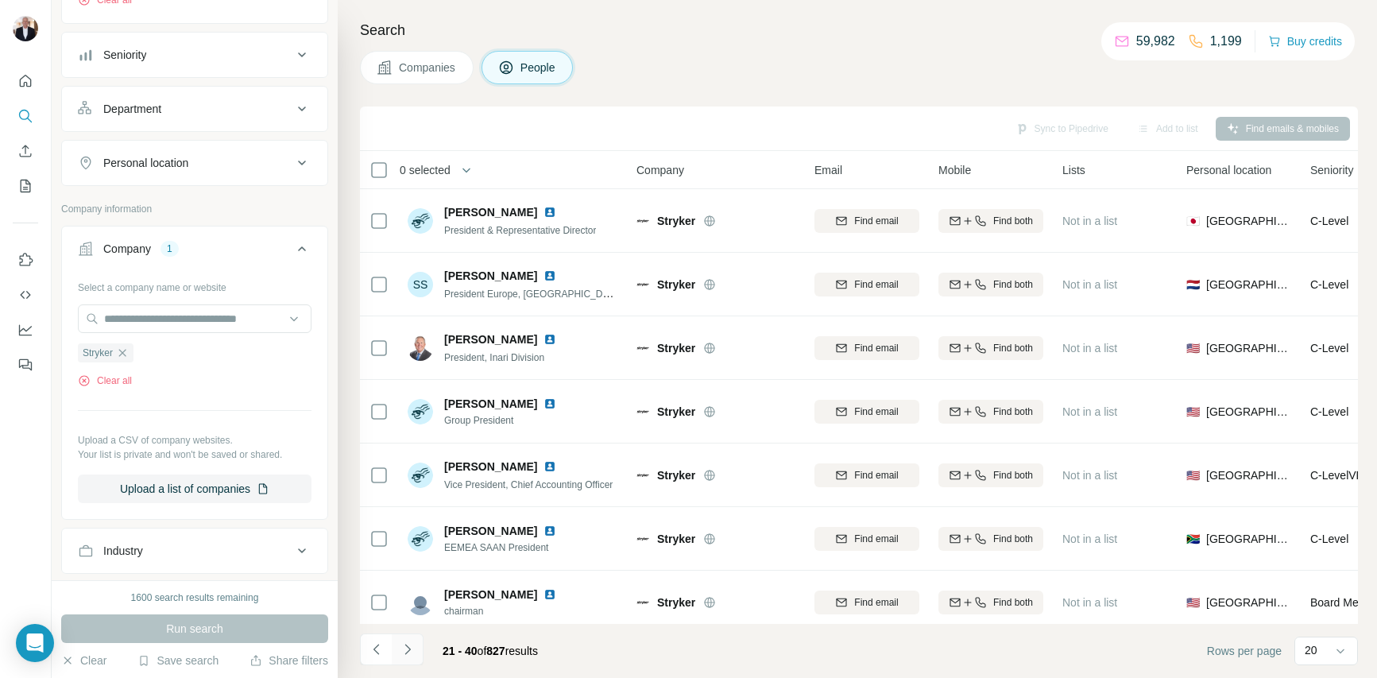
click at [409, 645] on icon "Navigate to next page" at bounding box center [408, 649] width 16 height 16
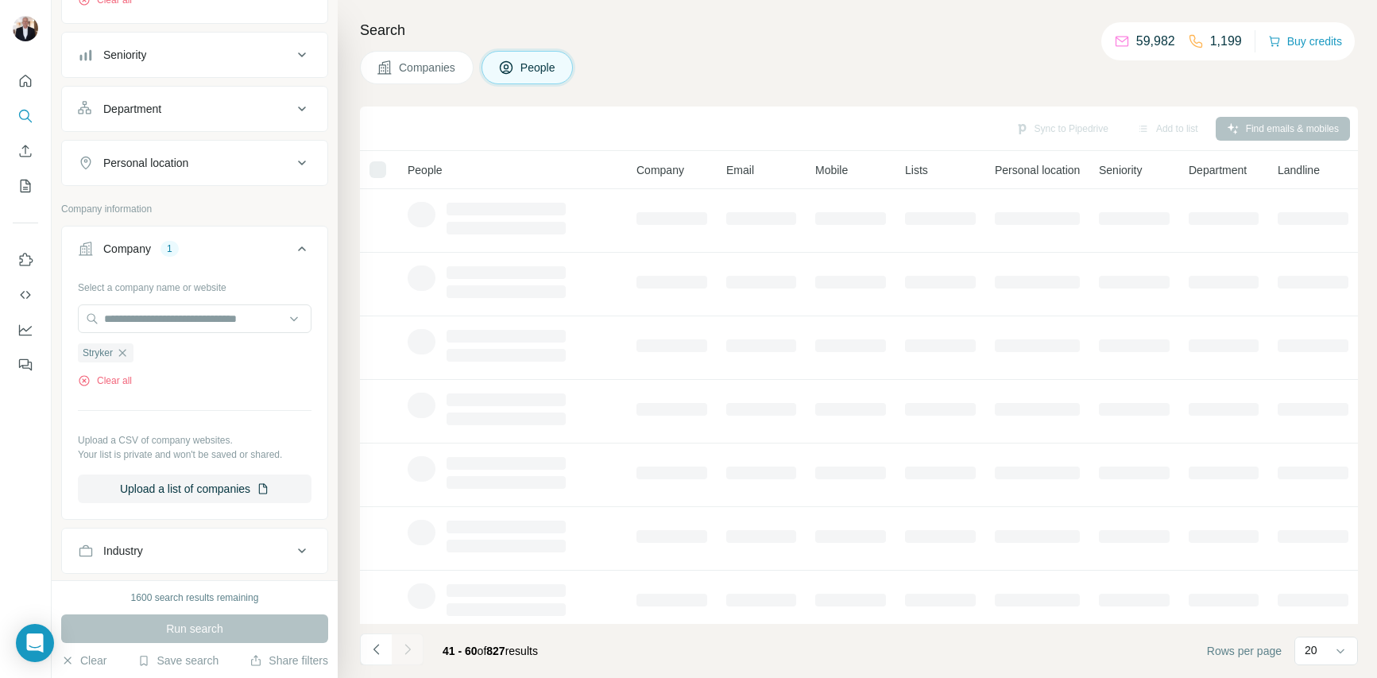
click at [409, 645] on div at bounding box center [408, 649] width 32 height 32
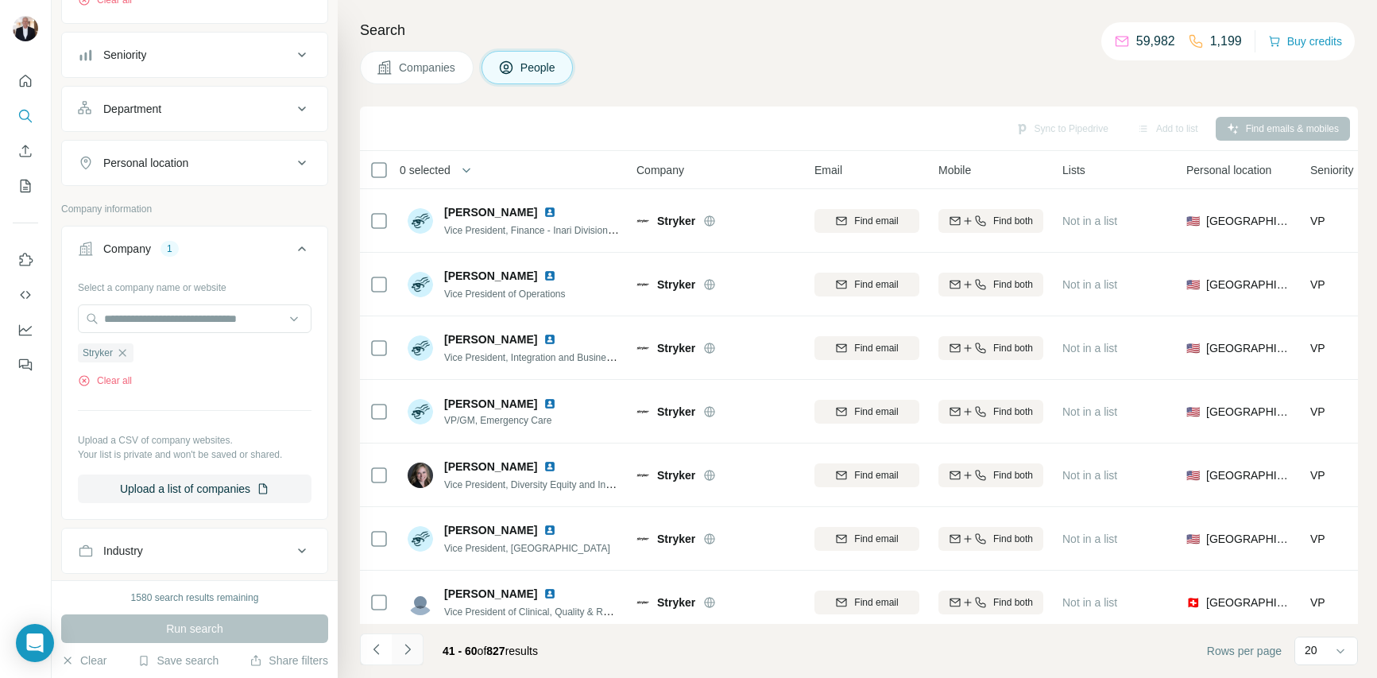
click at [409, 645] on icon "Navigate to next page" at bounding box center [408, 649] width 16 height 16
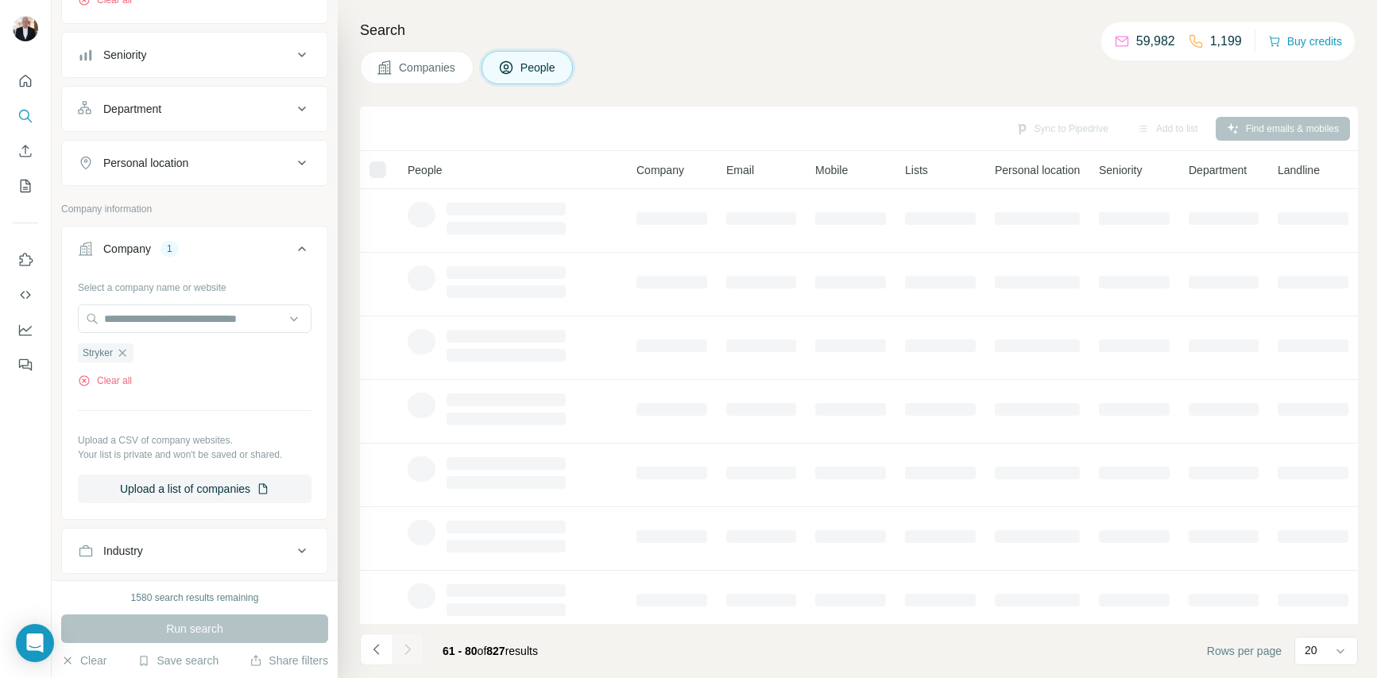
click at [409, 645] on div at bounding box center [408, 649] width 32 height 32
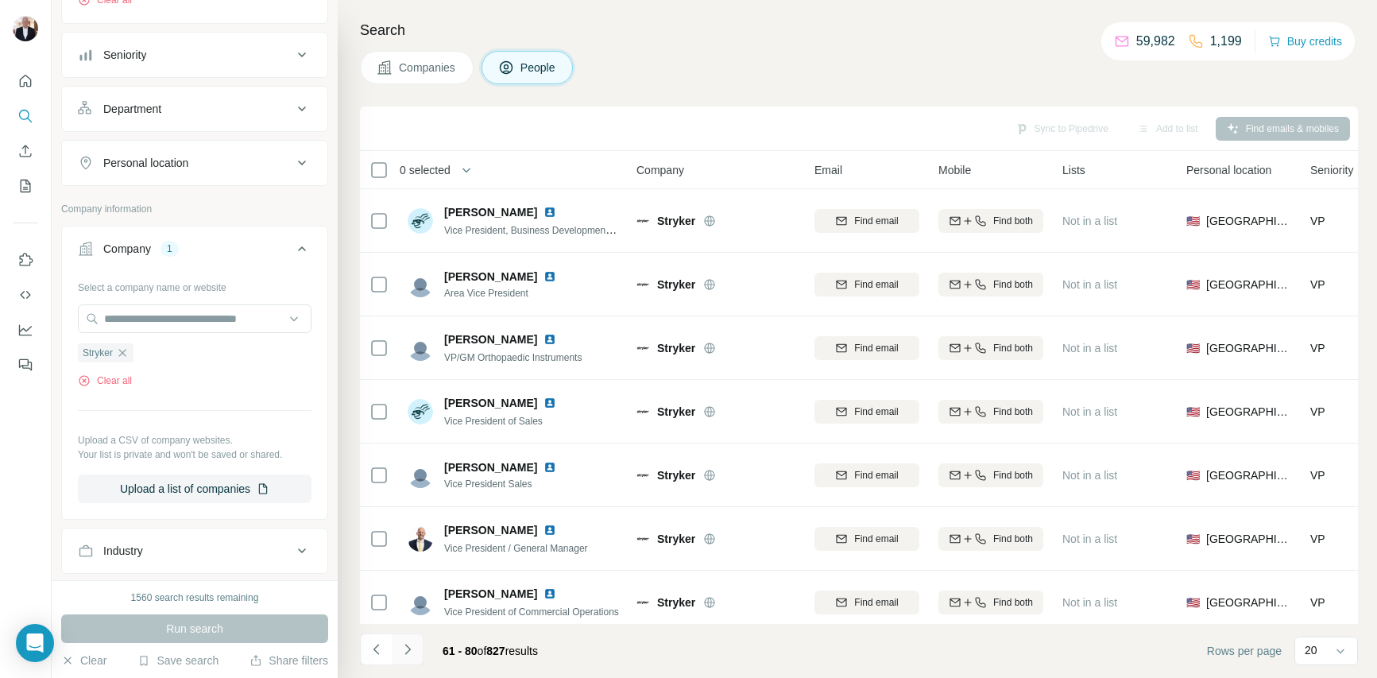
click at [409, 645] on icon "Navigate to next page" at bounding box center [408, 649] width 16 height 16
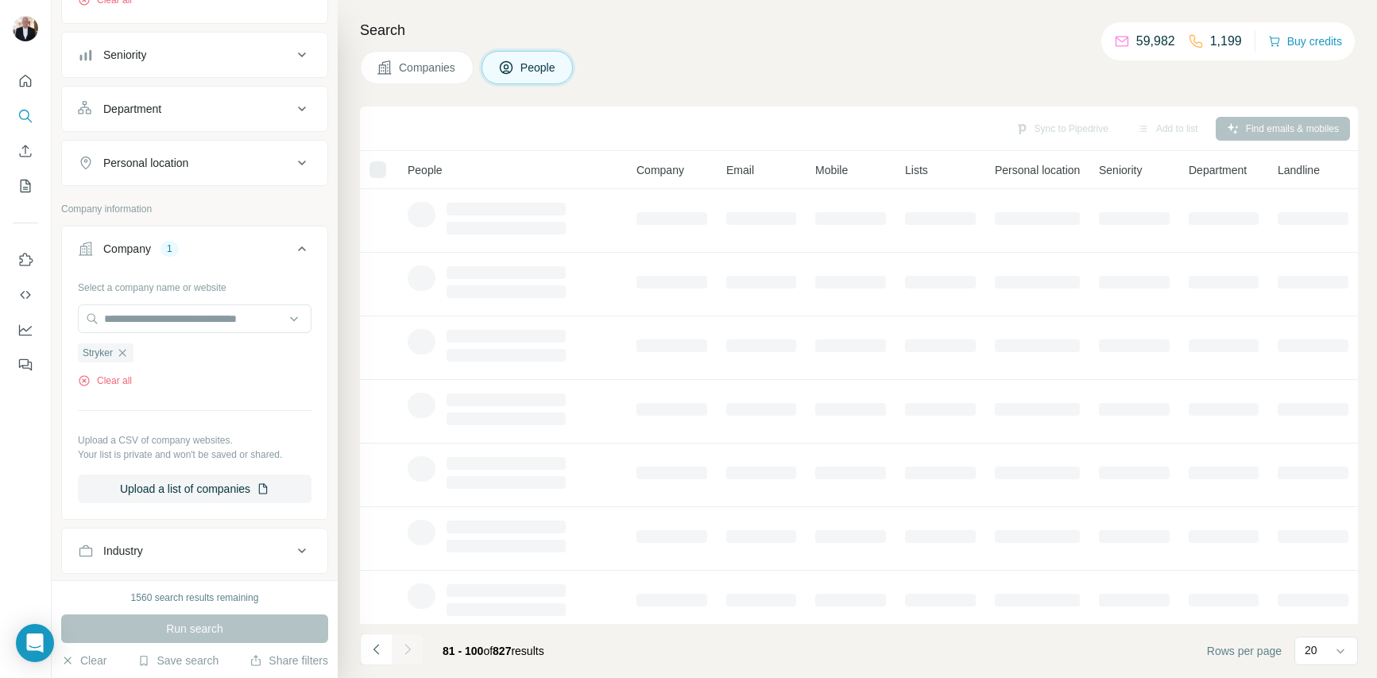
click at [409, 645] on div at bounding box center [408, 649] width 32 height 32
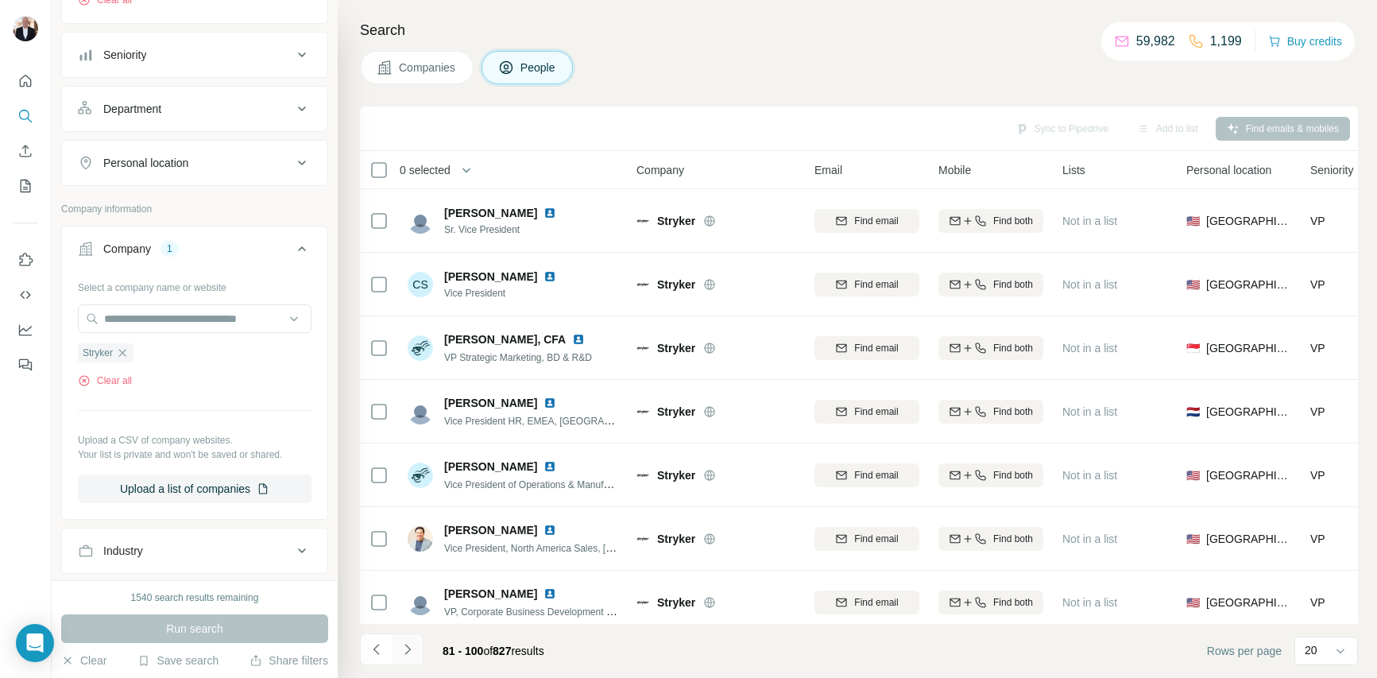
click at [409, 645] on icon "Navigate to next page" at bounding box center [408, 649] width 16 height 16
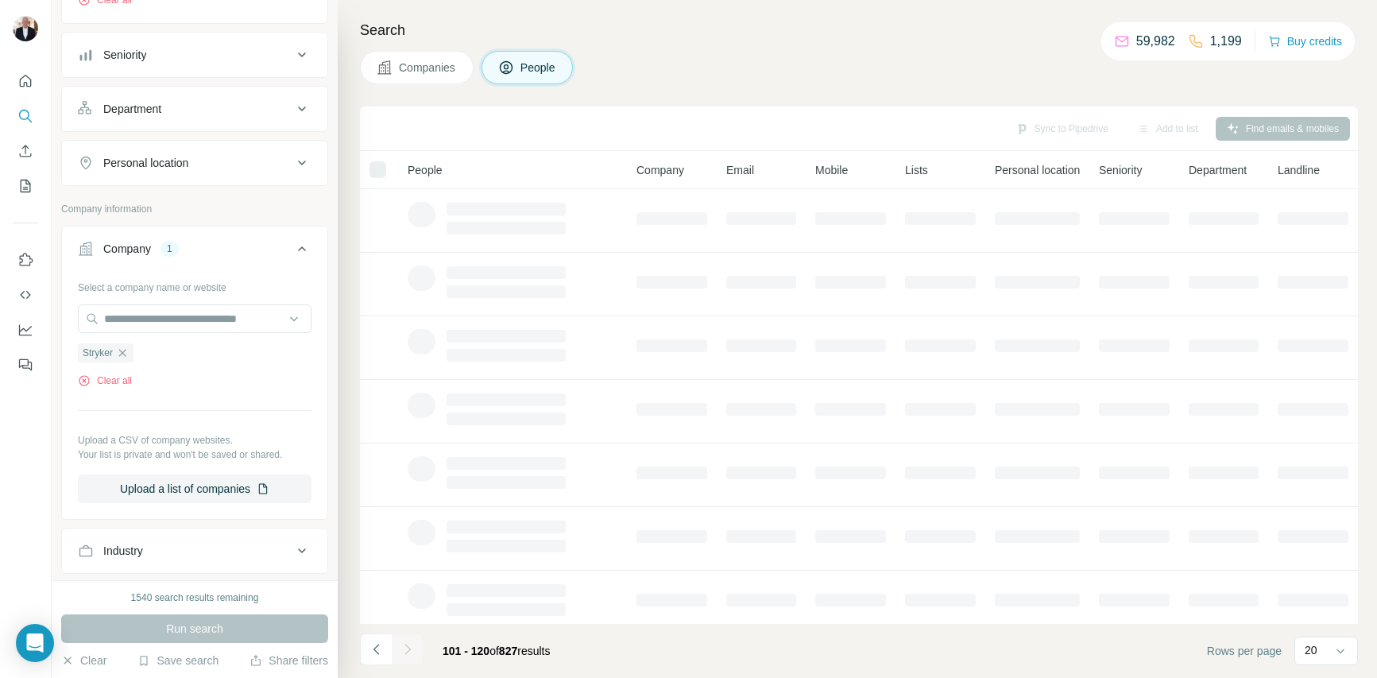
click at [409, 645] on div at bounding box center [408, 649] width 32 height 32
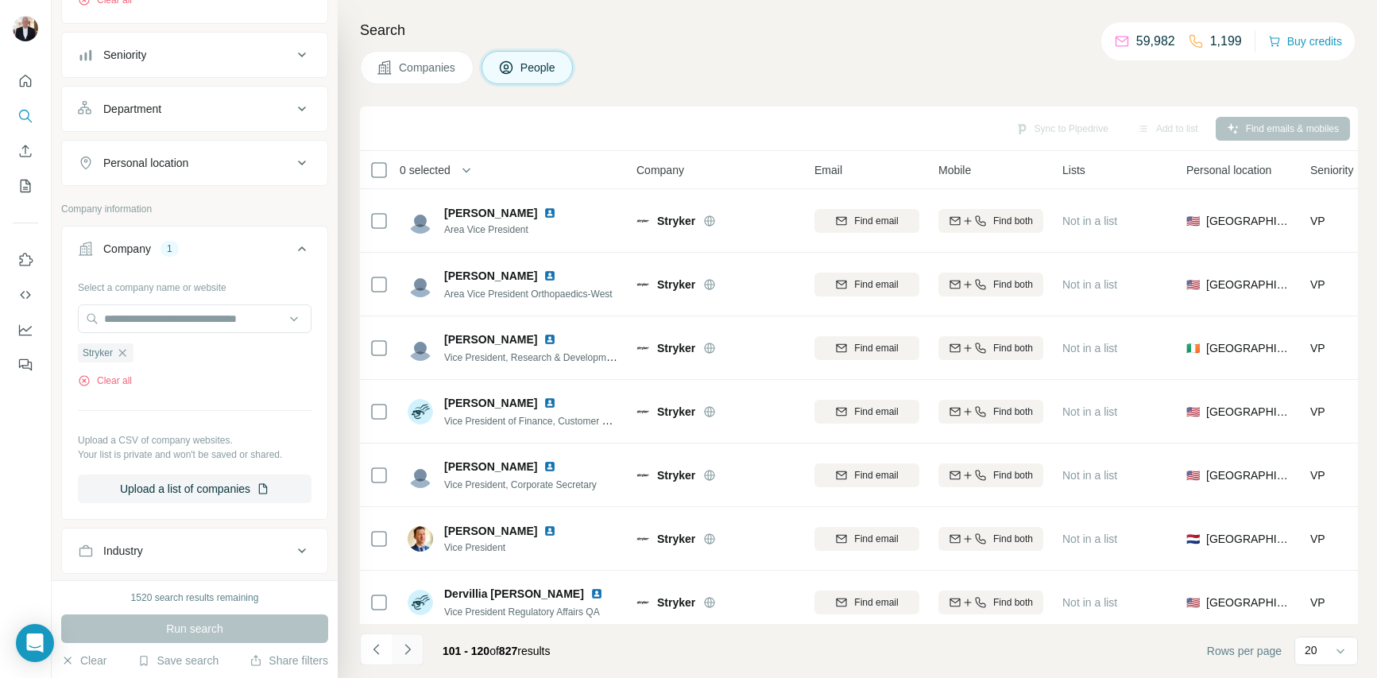
click at [409, 645] on icon "Navigate to next page" at bounding box center [408, 649] width 16 height 16
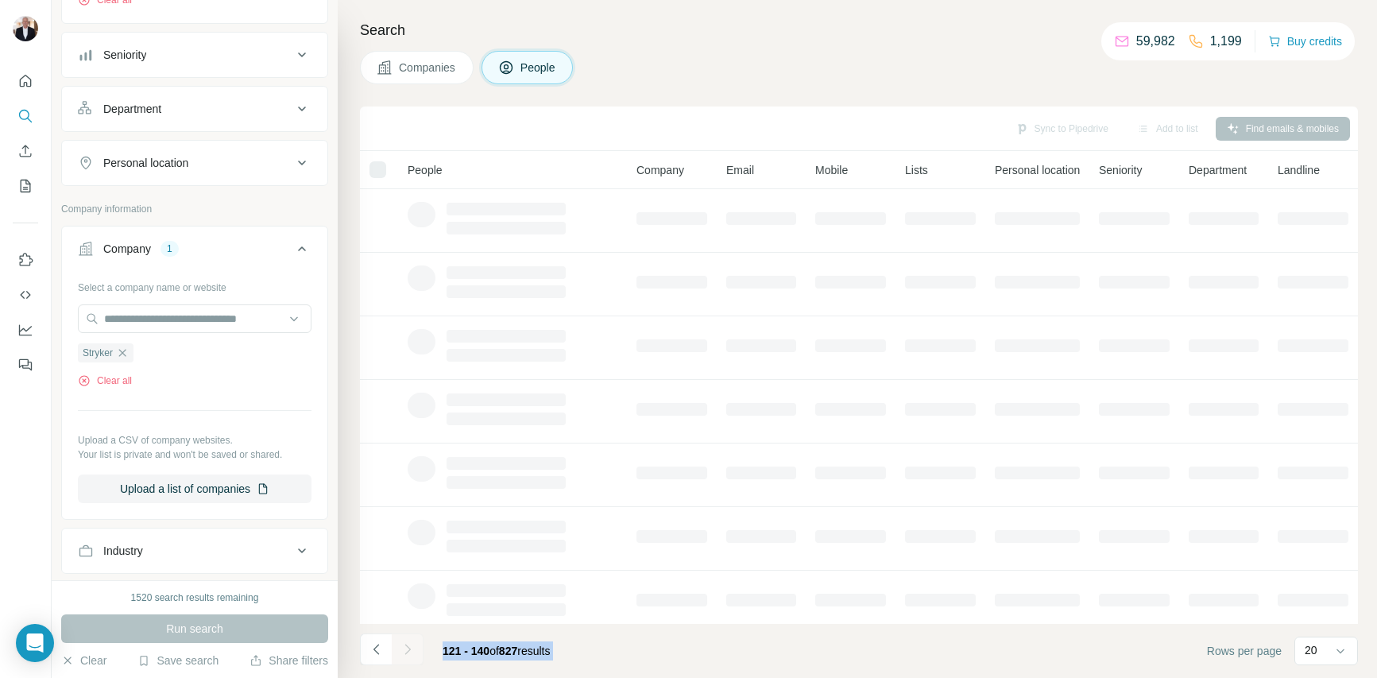
click at [409, 645] on div at bounding box center [408, 649] width 32 height 32
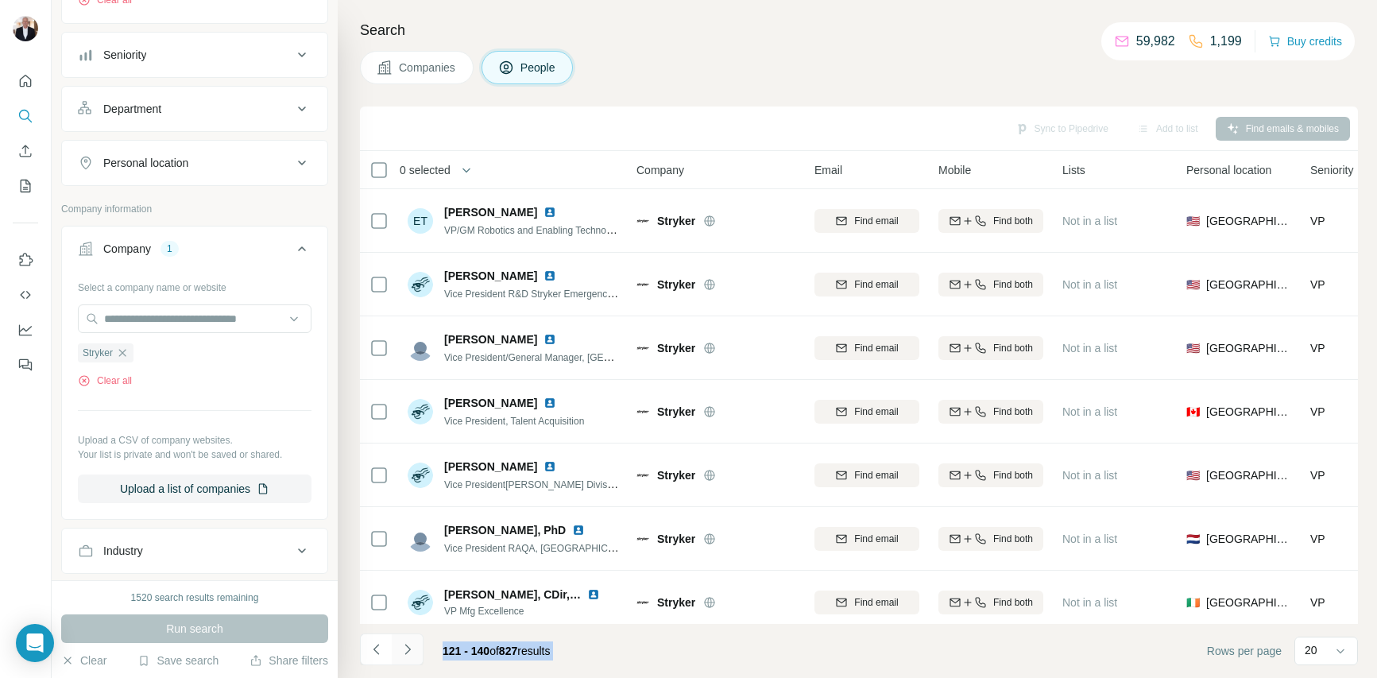
click at [409, 645] on icon "Navigate to next page" at bounding box center [408, 649] width 16 height 16
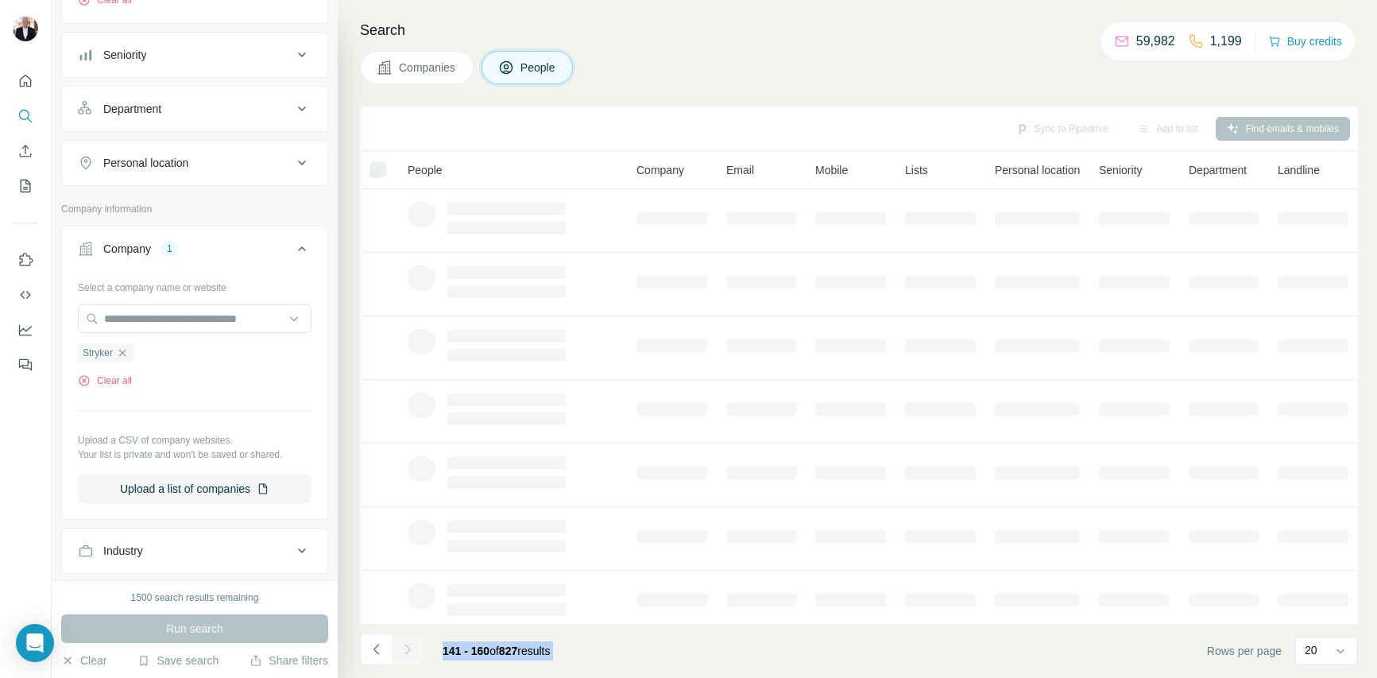
click at [409, 645] on div at bounding box center [408, 649] width 32 height 32
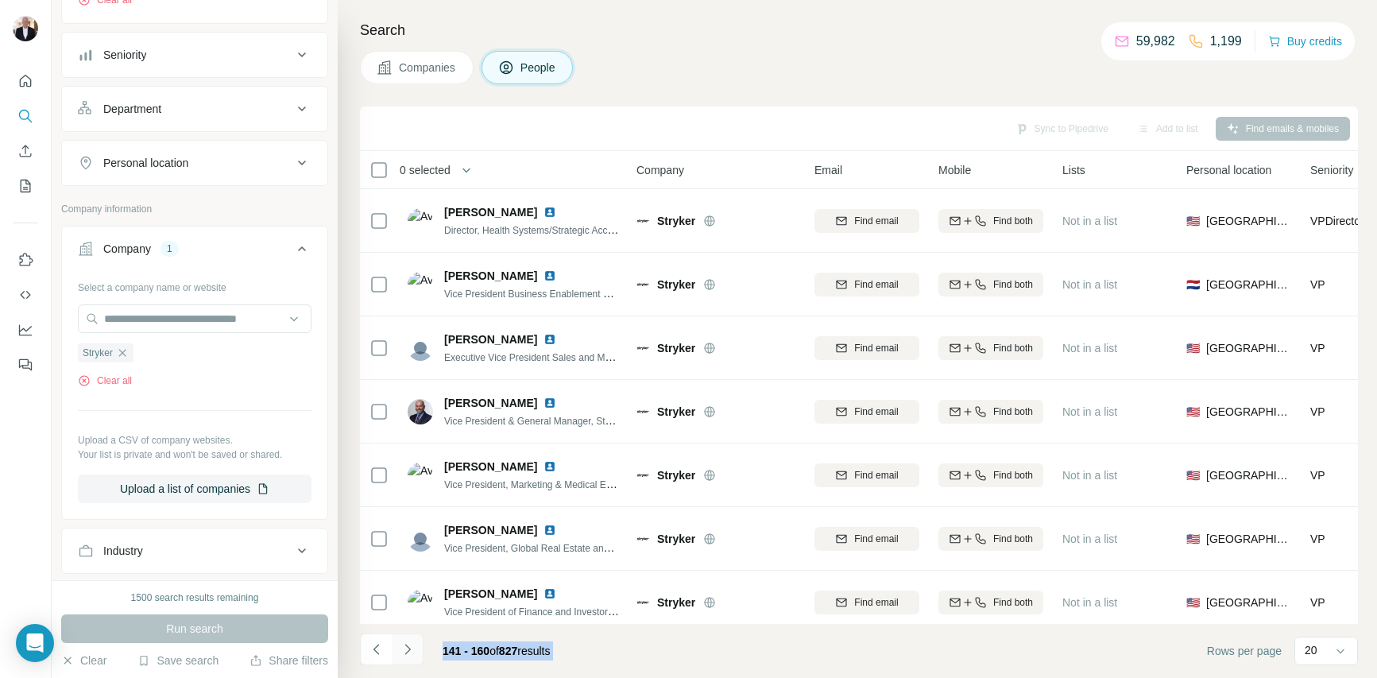
click at [409, 645] on icon "Navigate to next page" at bounding box center [408, 649] width 16 height 16
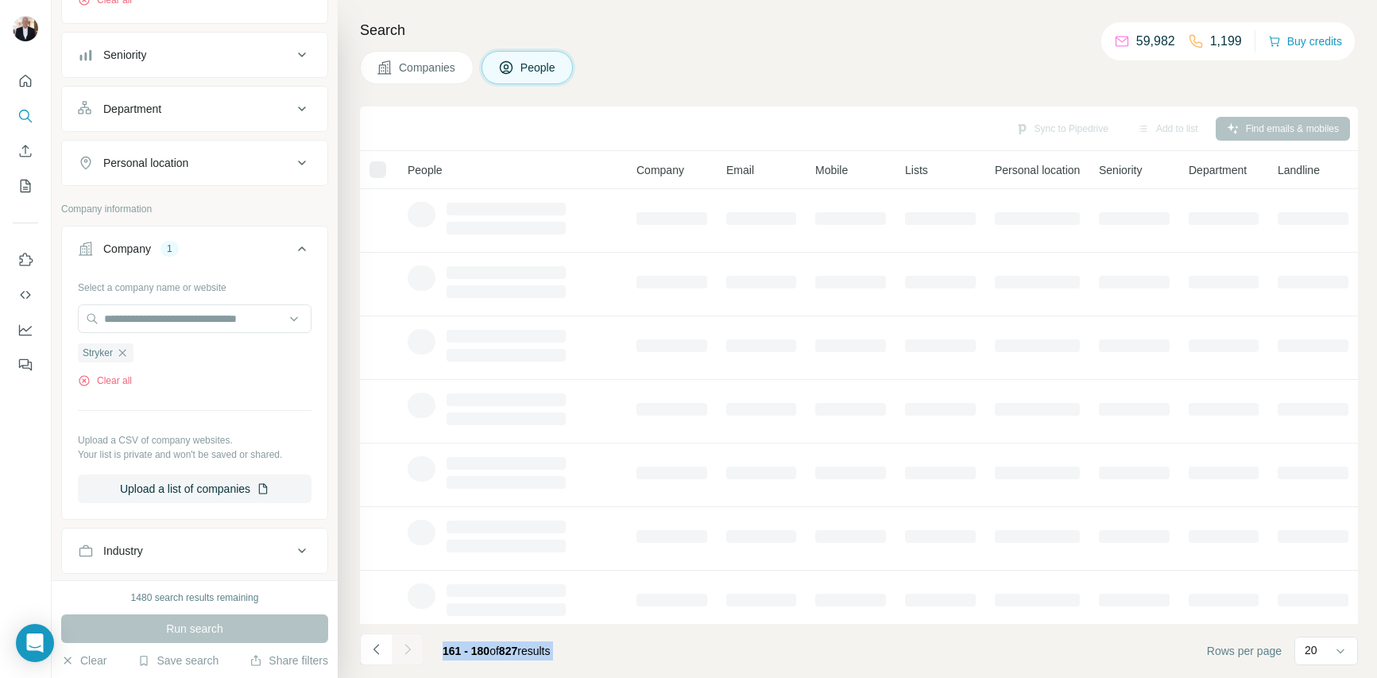
click at [409, 645] on div at bounding box center [408, 649] width 32 height 32
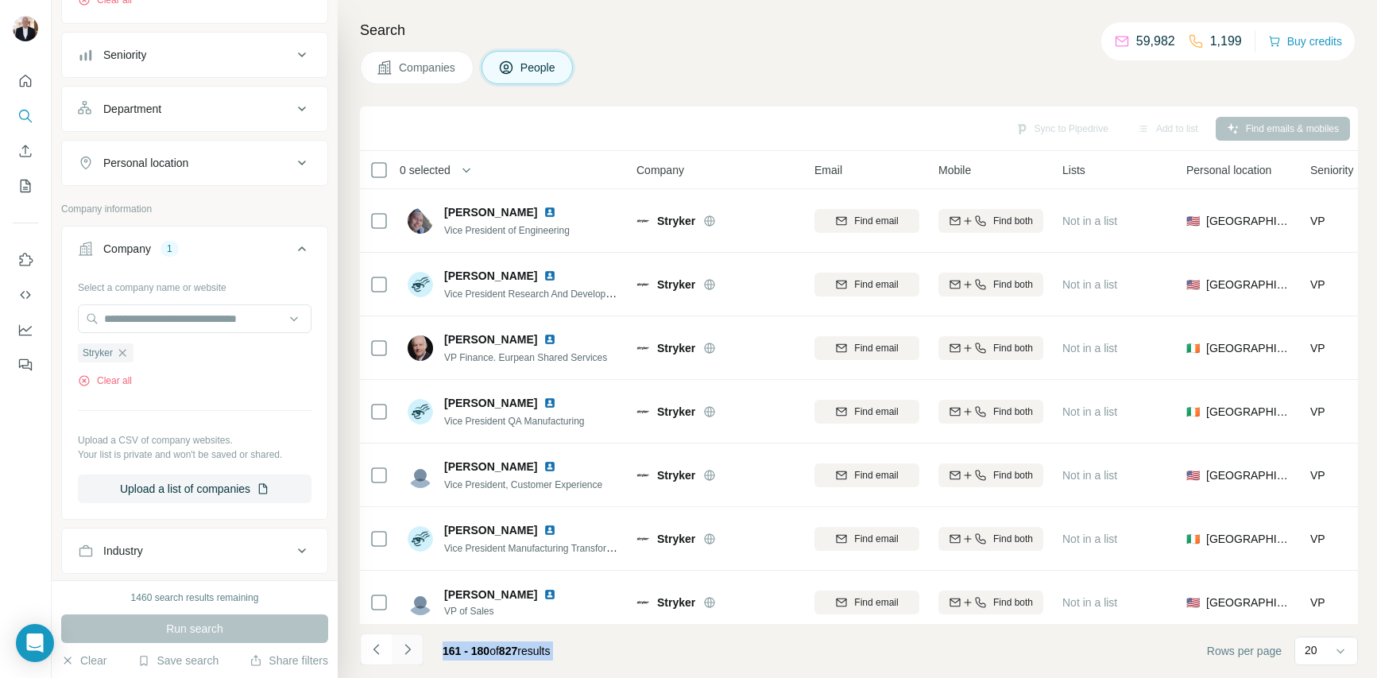
click at [409, 645] on icon "Navigate to next page" at bounding box center [408, 649] width 16 height 16
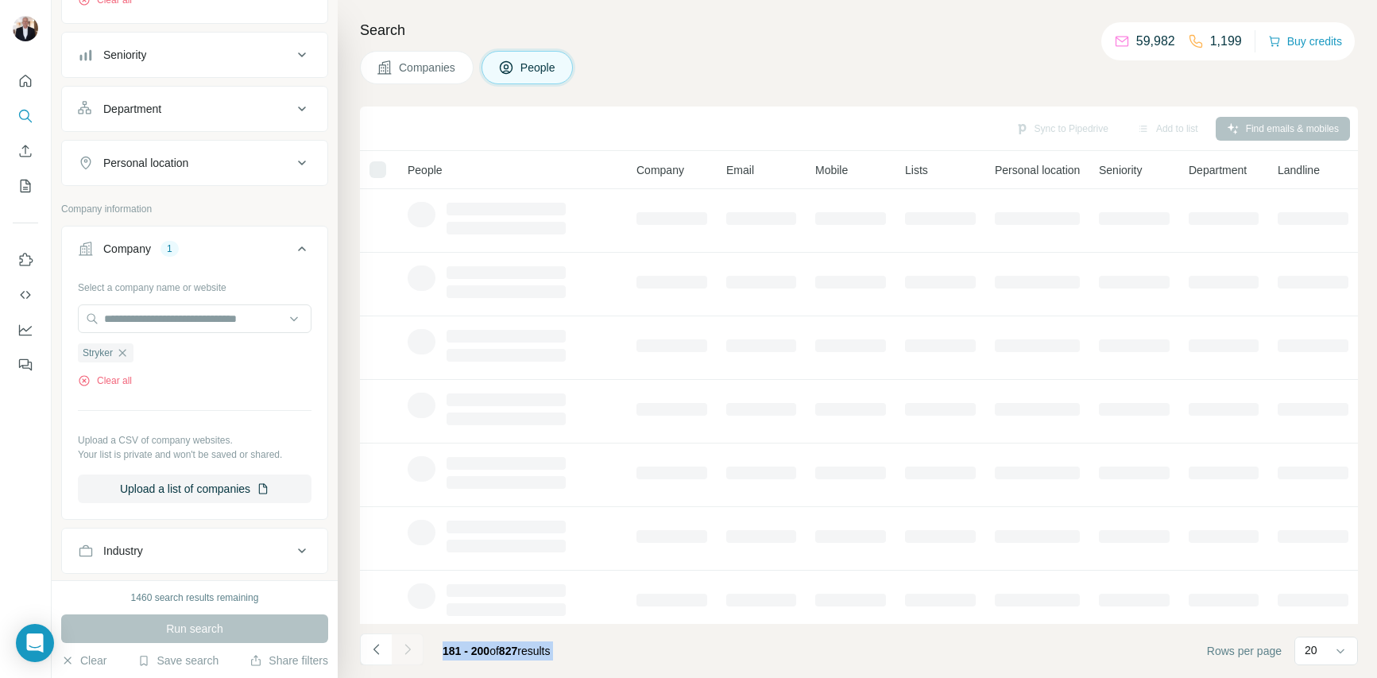
click at [409, 645] on div at bounding box center [408, 649] width 32 height 32
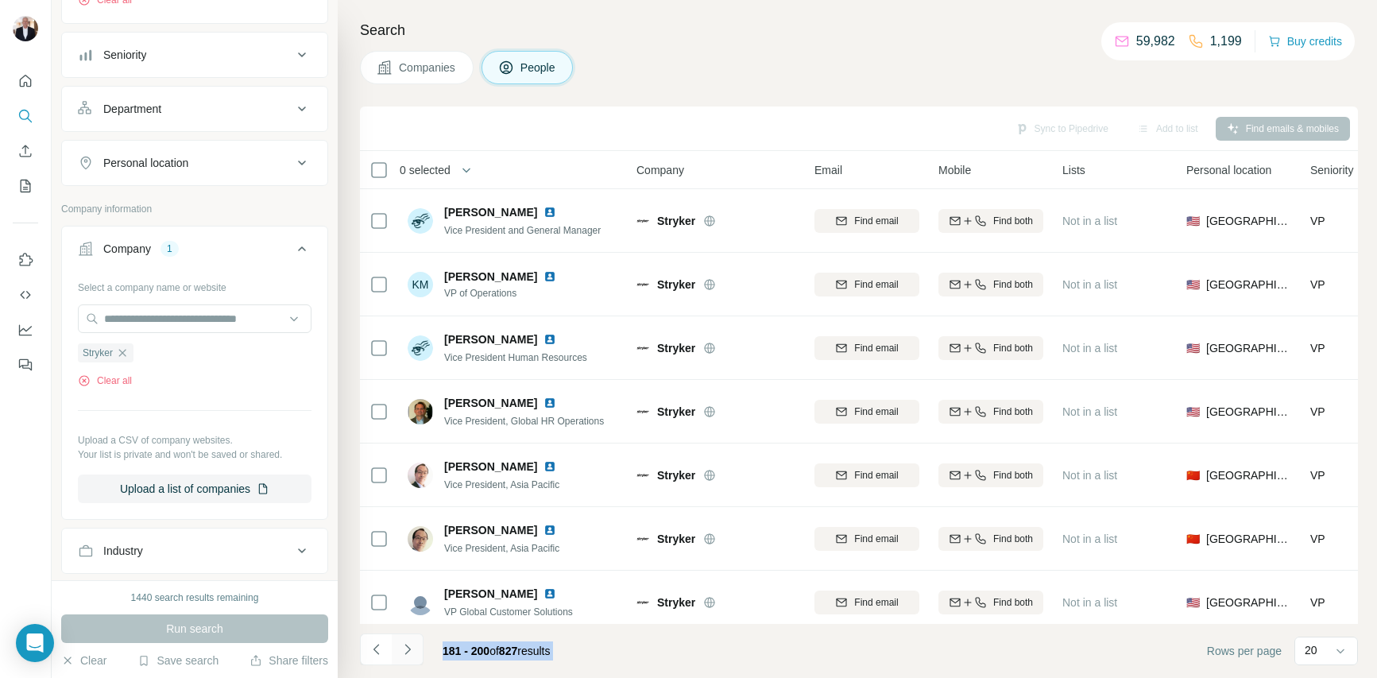
click at [409, 645] on icon "Navigate to next page" at bounding box center [408, 649] width 16 height 16
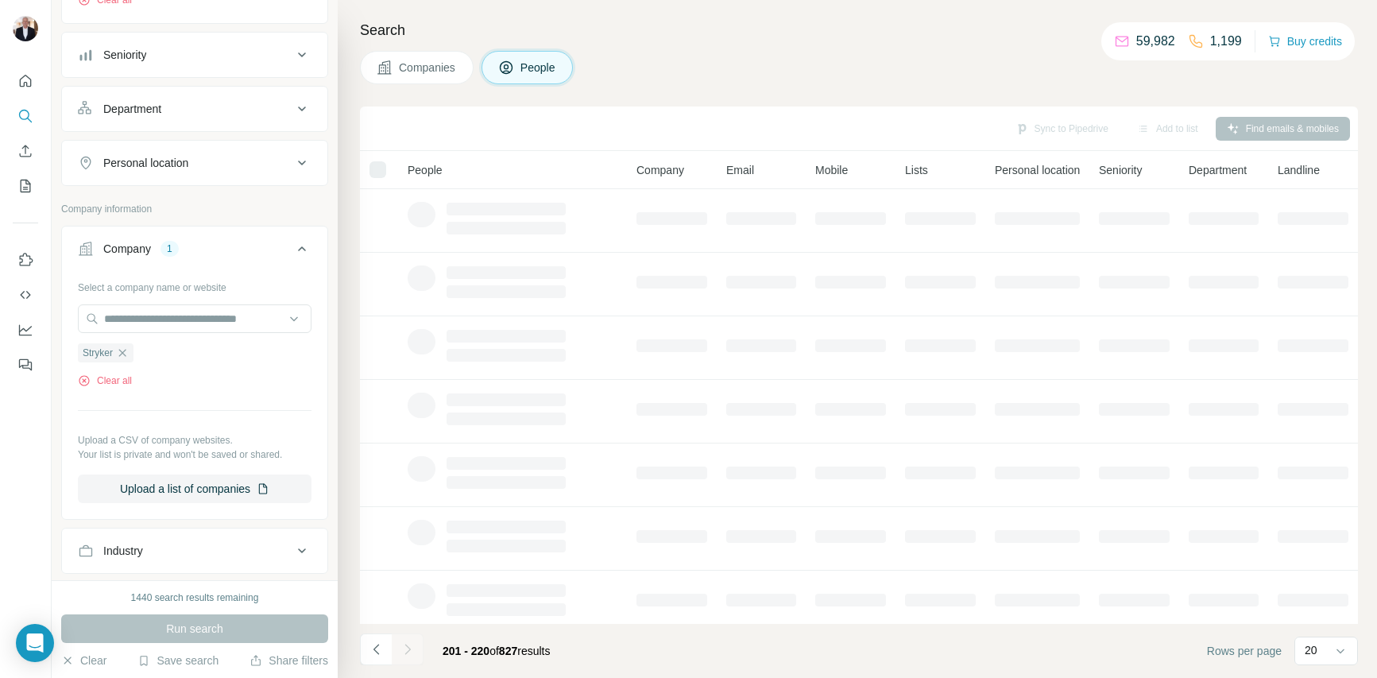
click at [409, 645] on div at bounding box center [408, 649] width 32 height 32
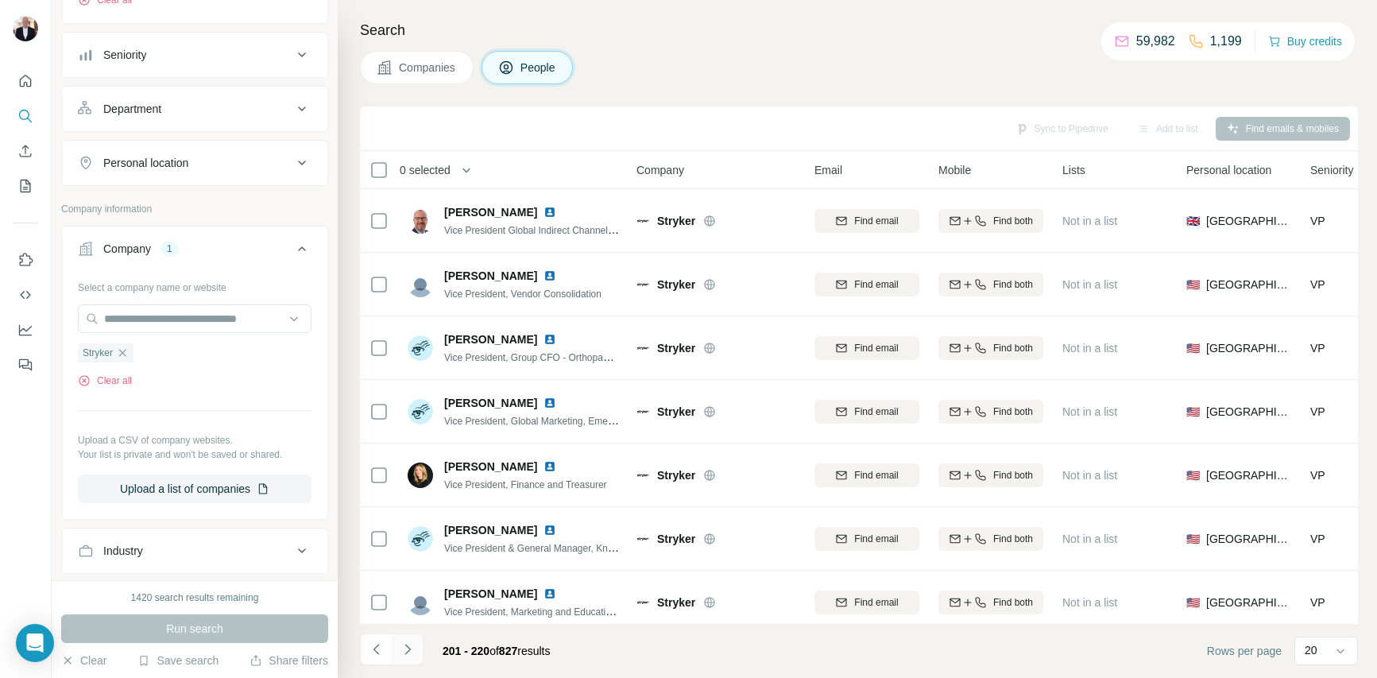
click at [409, 645] on icon "Navigate to next page" at bounding box center [408, 649] width 16 height 16
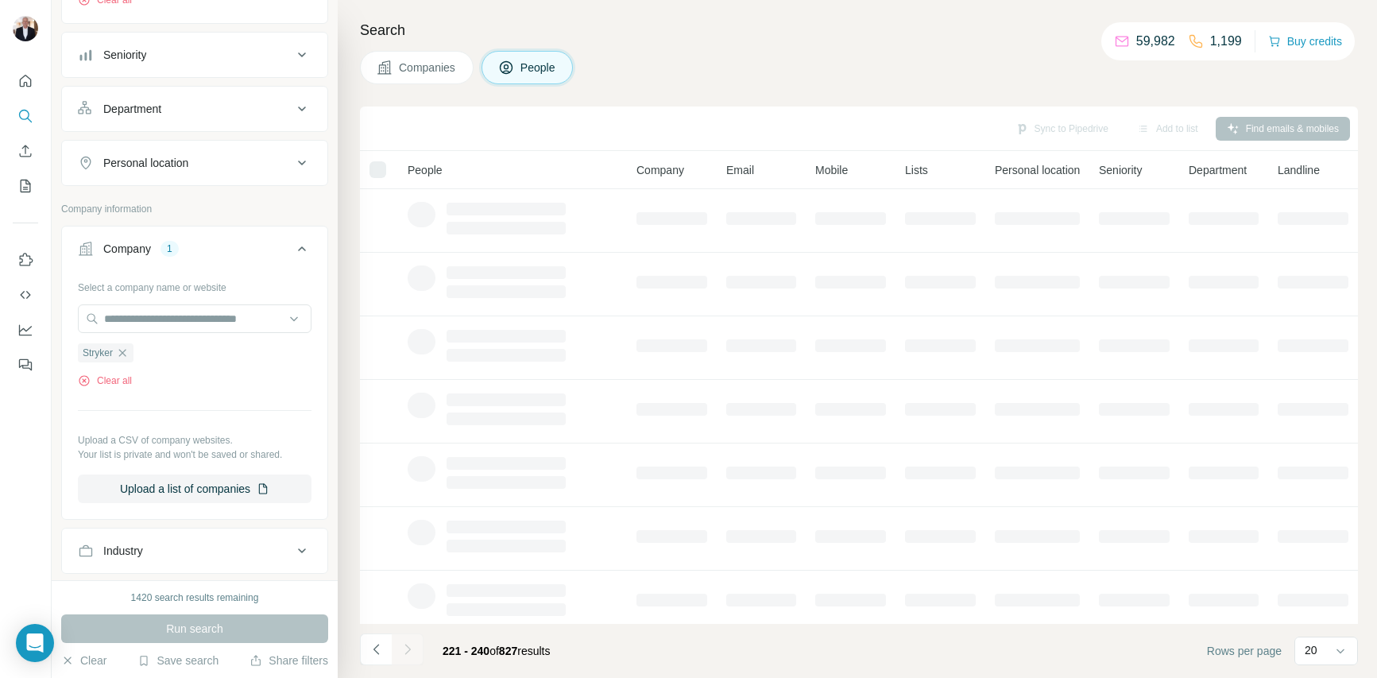
click at [409, 645] on div at bounding box center [408, 649] width 32 height 32
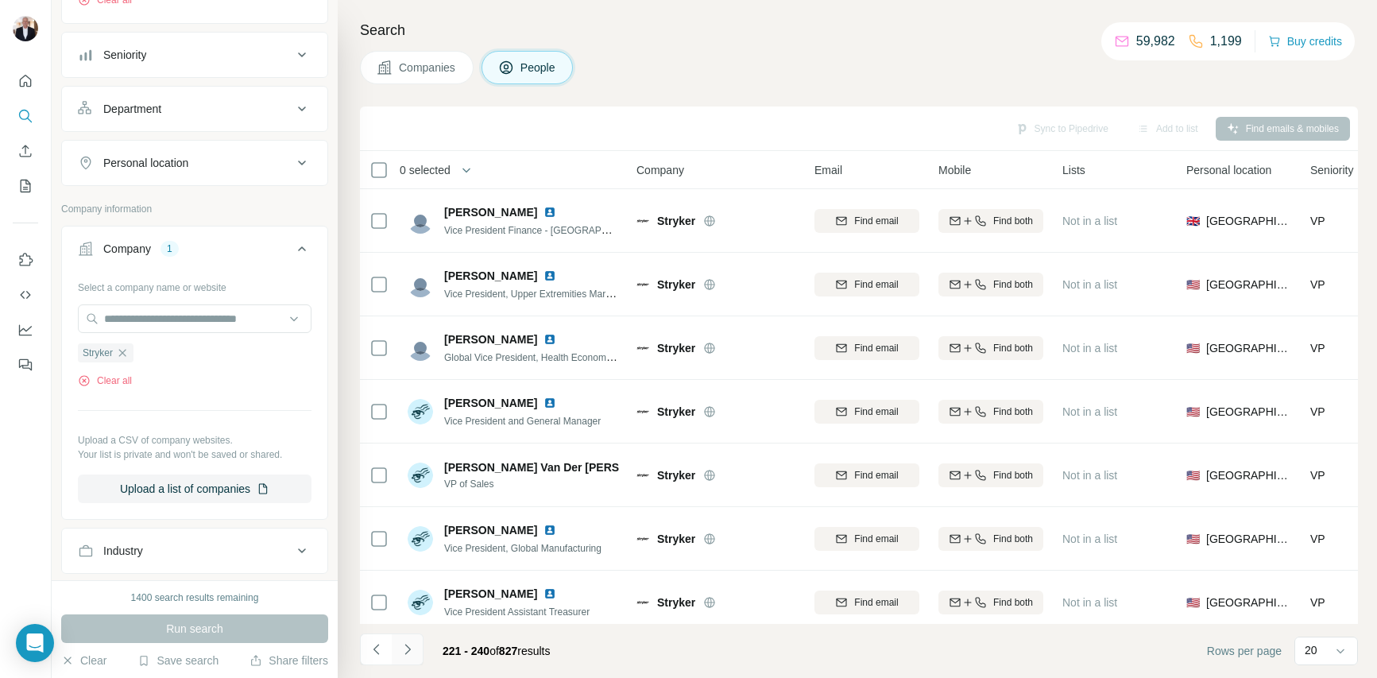
click at [409, 645] on icon "Navigate to next page" at bounding box center [408, 649] width 16 height 16
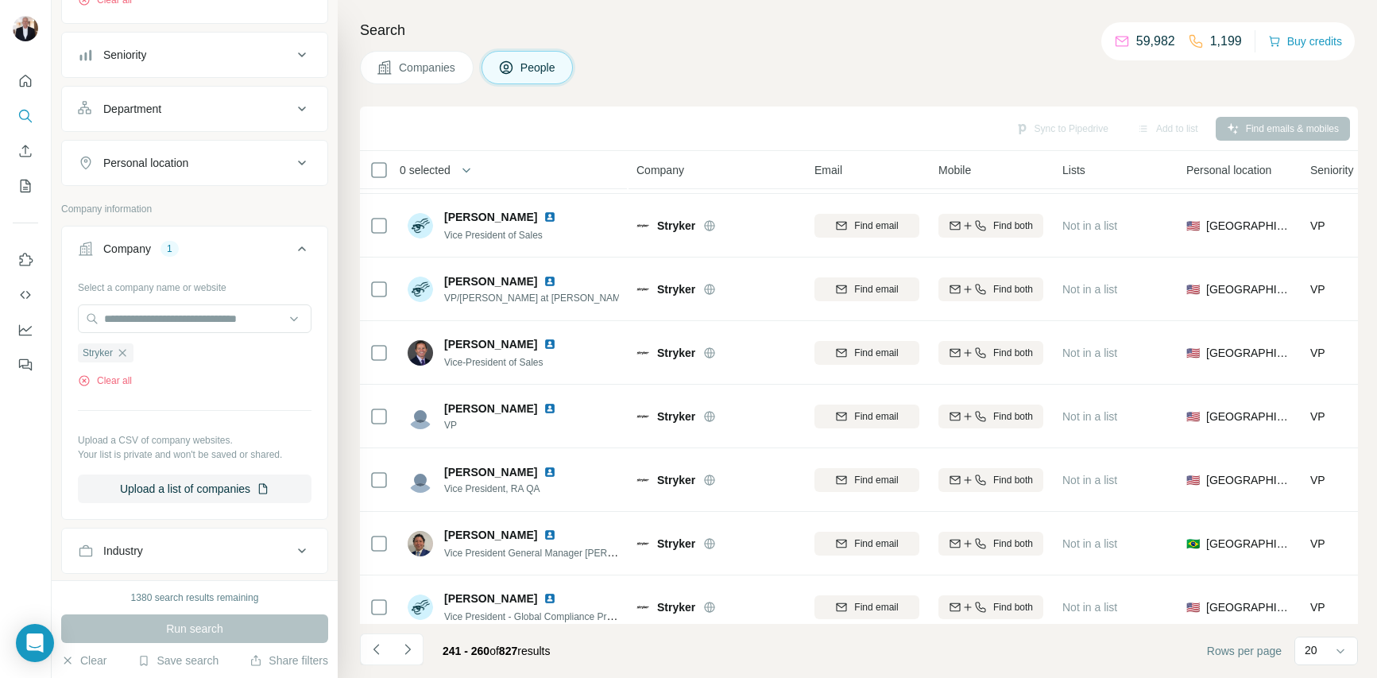
scroll to position [836, 0]
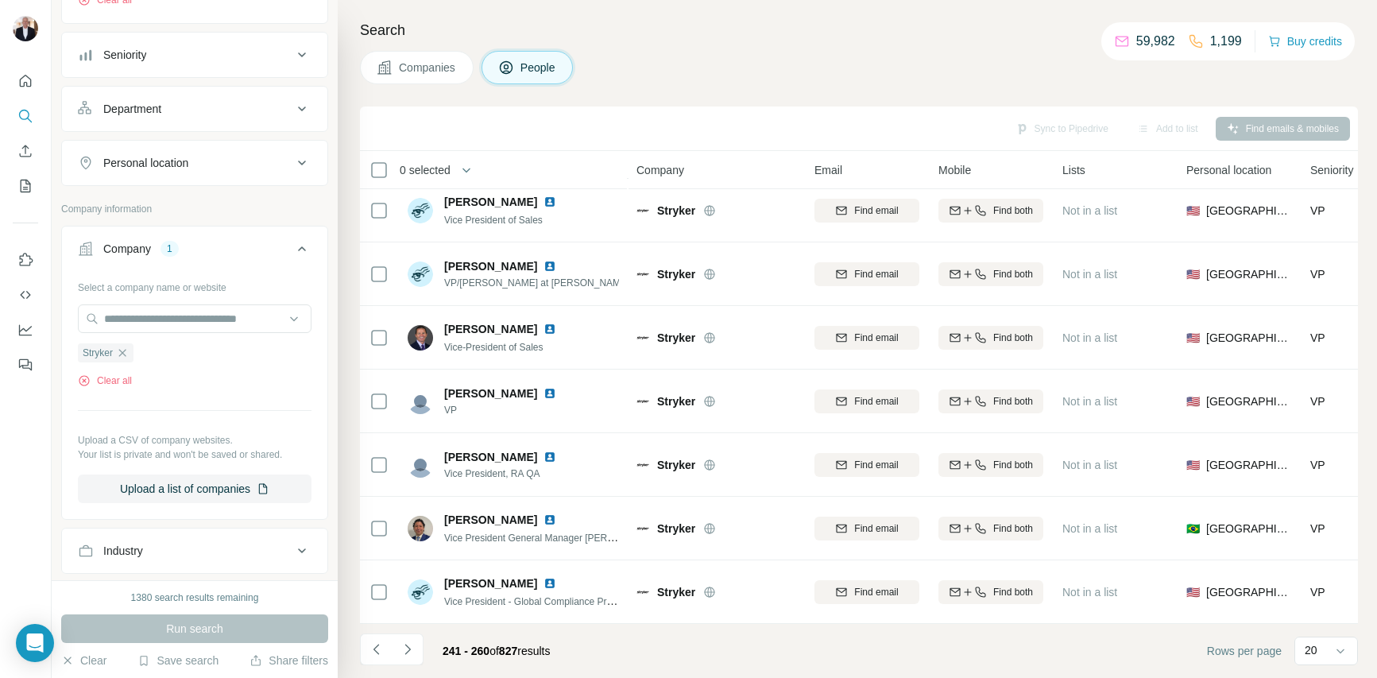
click at [649, 500] on td "Stryker" at bounding box center [716, 528] width 178 height 64
click at [408, 651] on icon "Navigate to next page" at bounding box center [408, 649] width 16 height 16
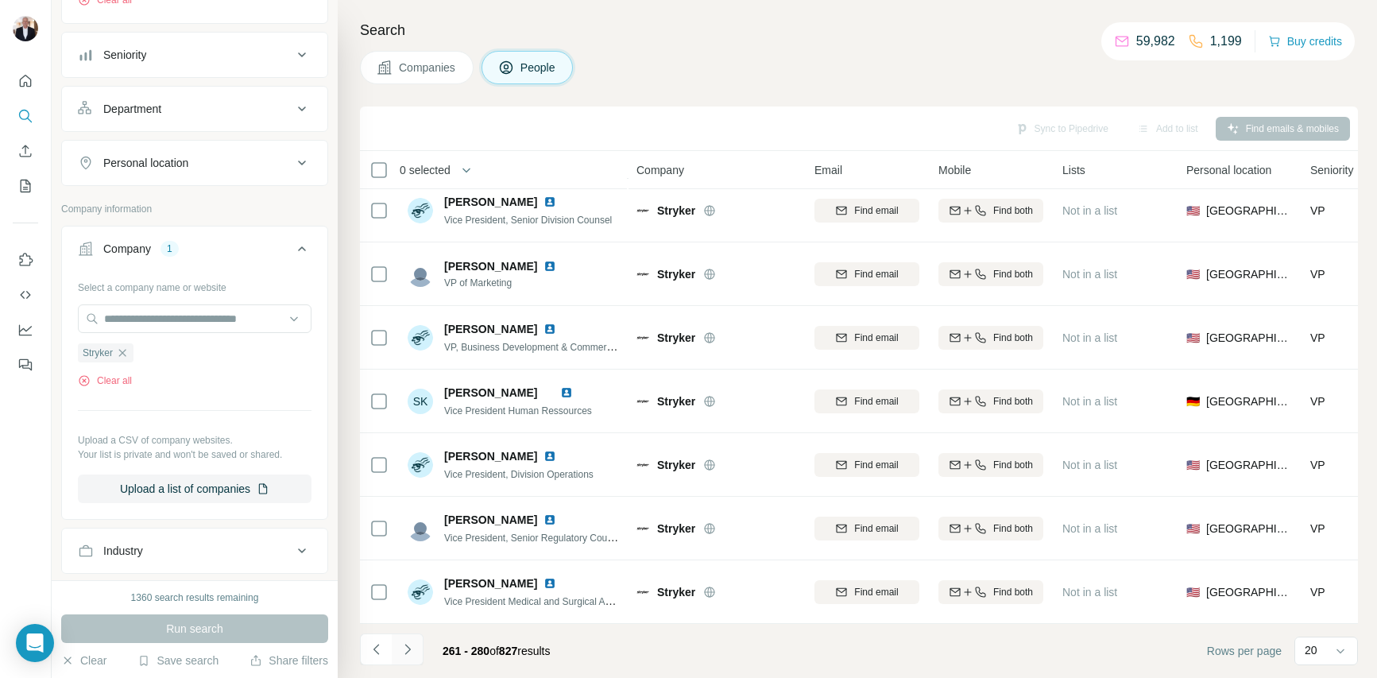
click at [411, 647] on icon "Navigate to next page" at bounding box center [408, 649] width 16 height 16
click at [411, 651] on icon "Navigate to next page" at bounding box center [408, 649] width 16 height 16
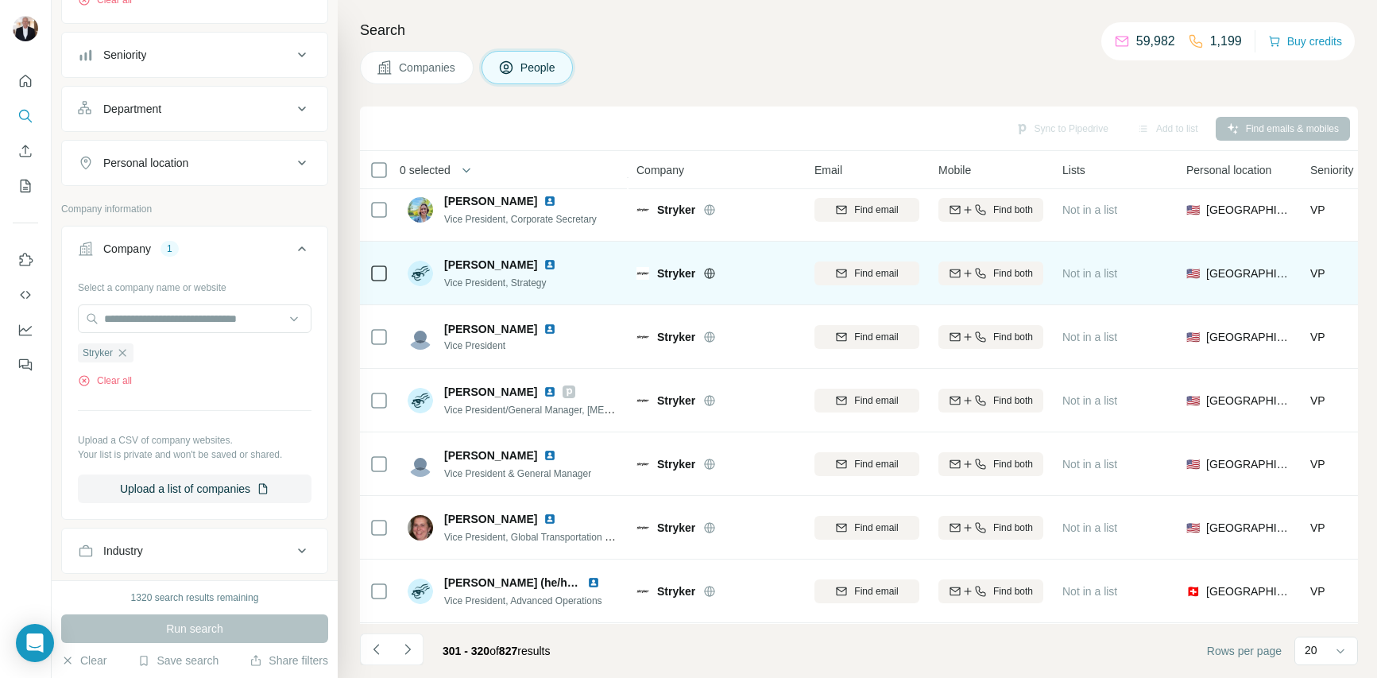
scroll to position [460, 0]
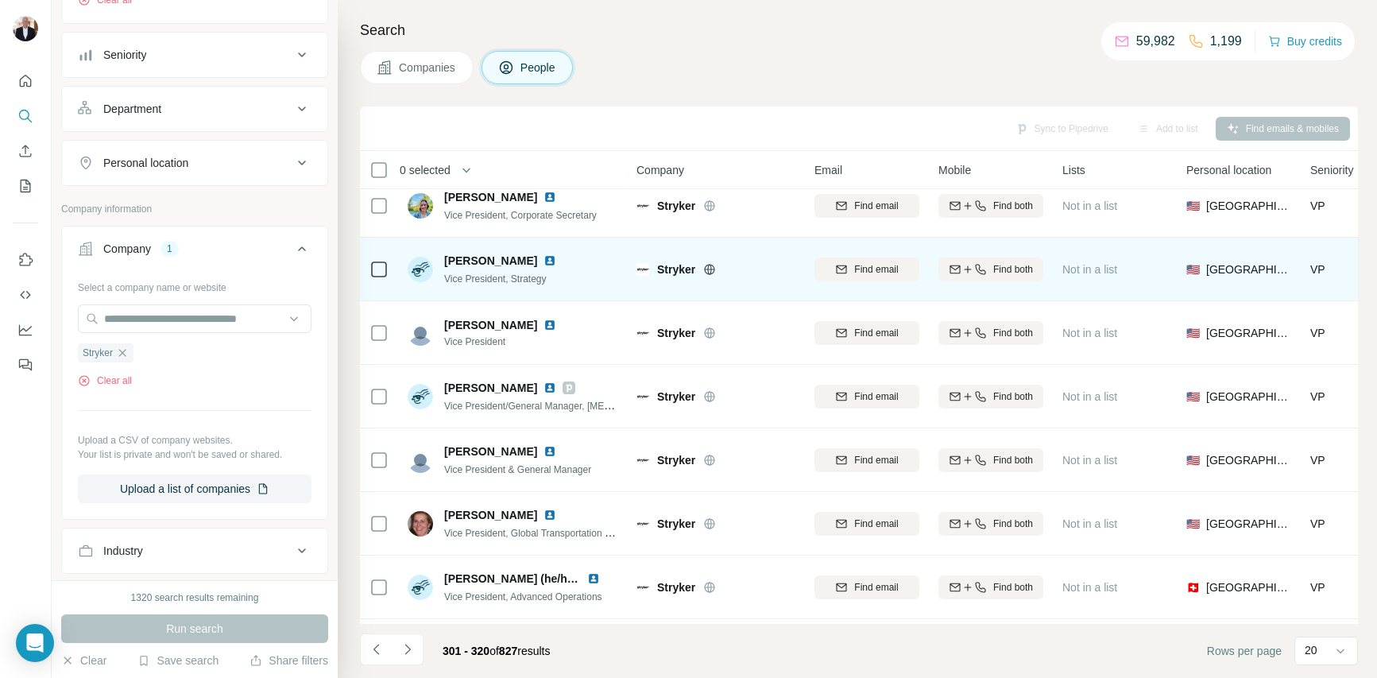
click at [547, 260] on img at bounding box center [549, 260] width 13 height 13
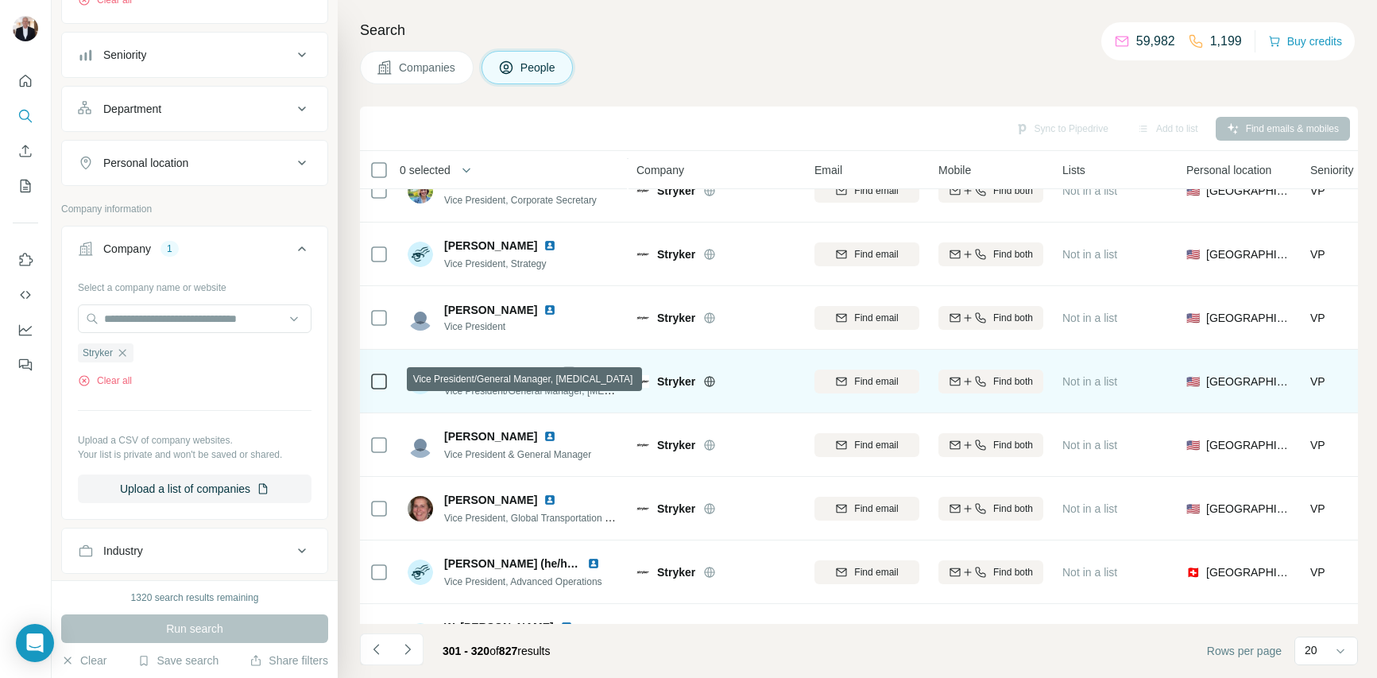
scroll to position [486, 0]
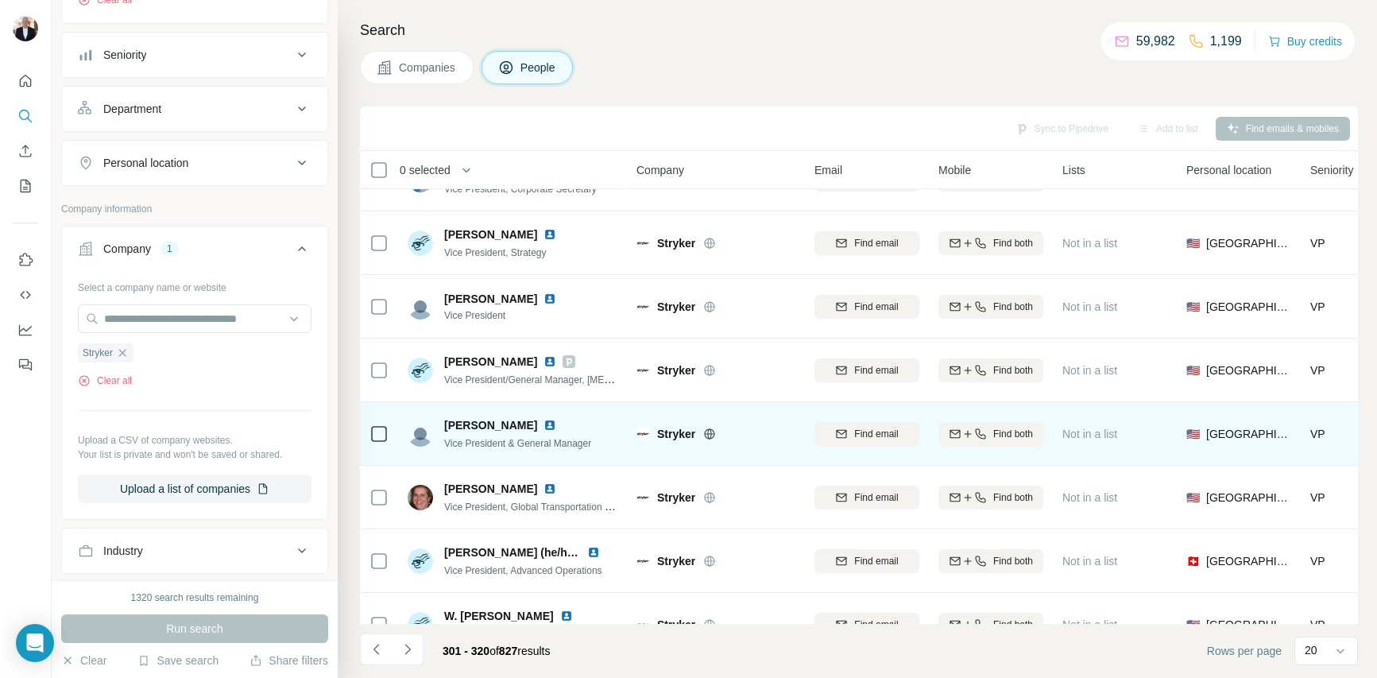
click at [556, 426] on img at bounding box center [549, 425] width 13 height 13
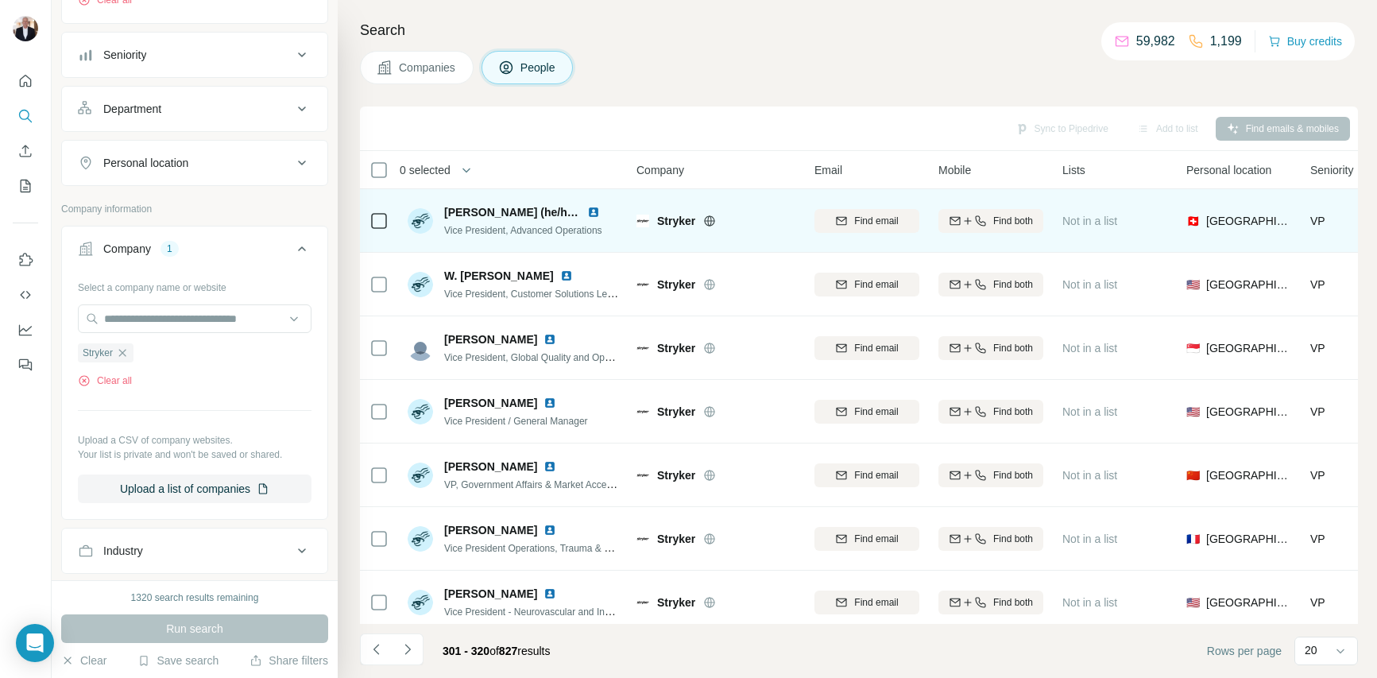
scroll to position [836, 0]
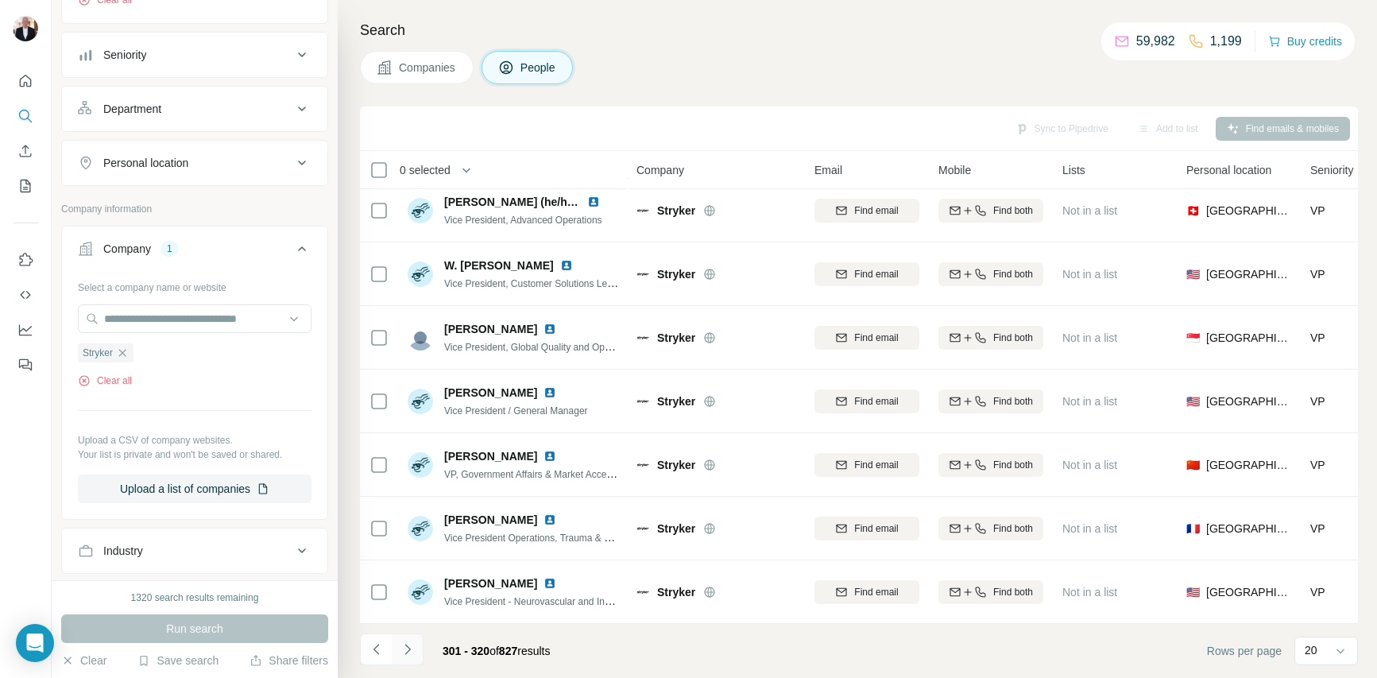
click at [408, 656] on icon "Navigate to next page" at bounding box center [408, 649] width 16 height 16
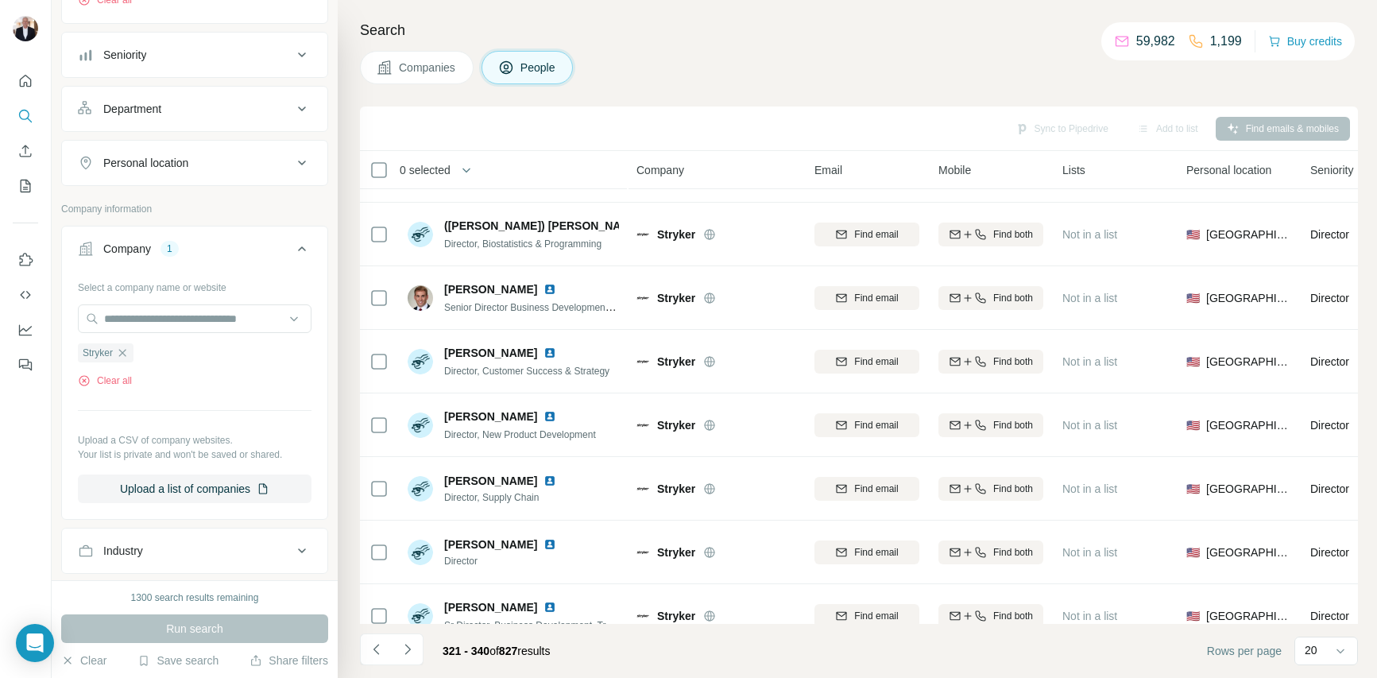
scroll to position [116, 0]
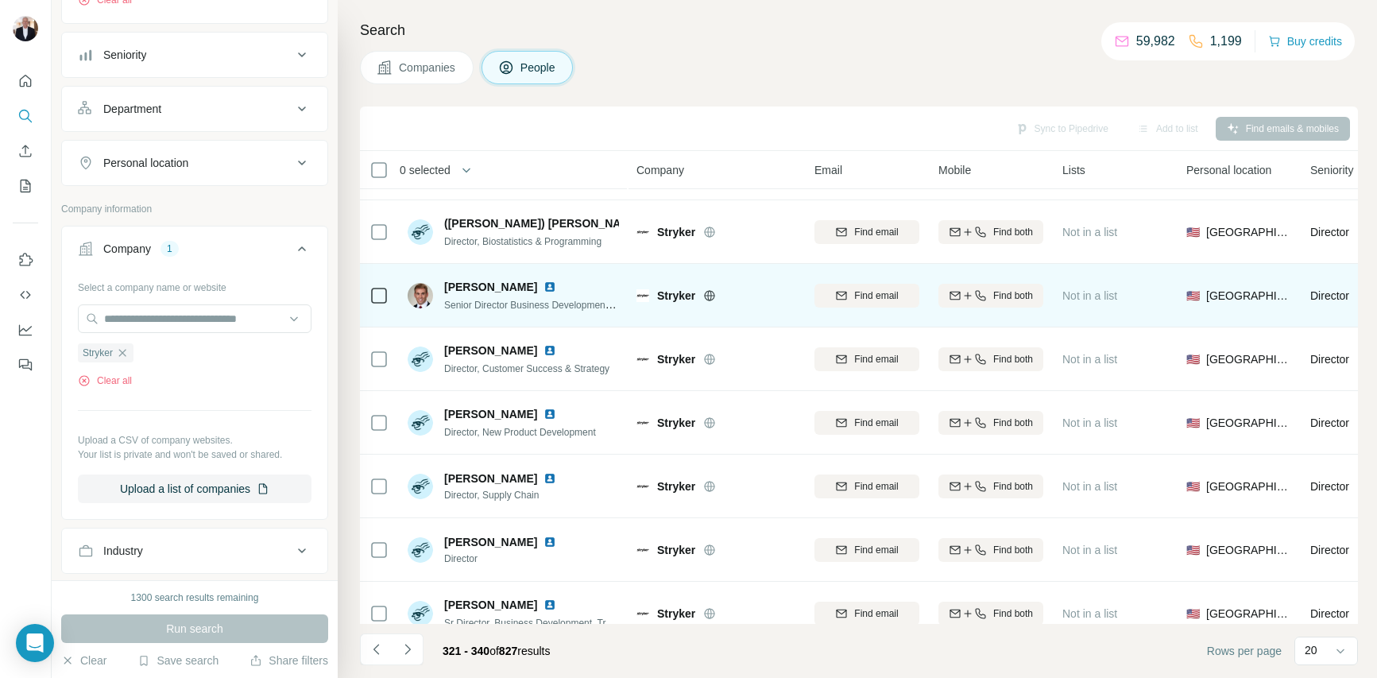
click at [543, 288] on img at bounding box center [549, 286] width 13 height 13
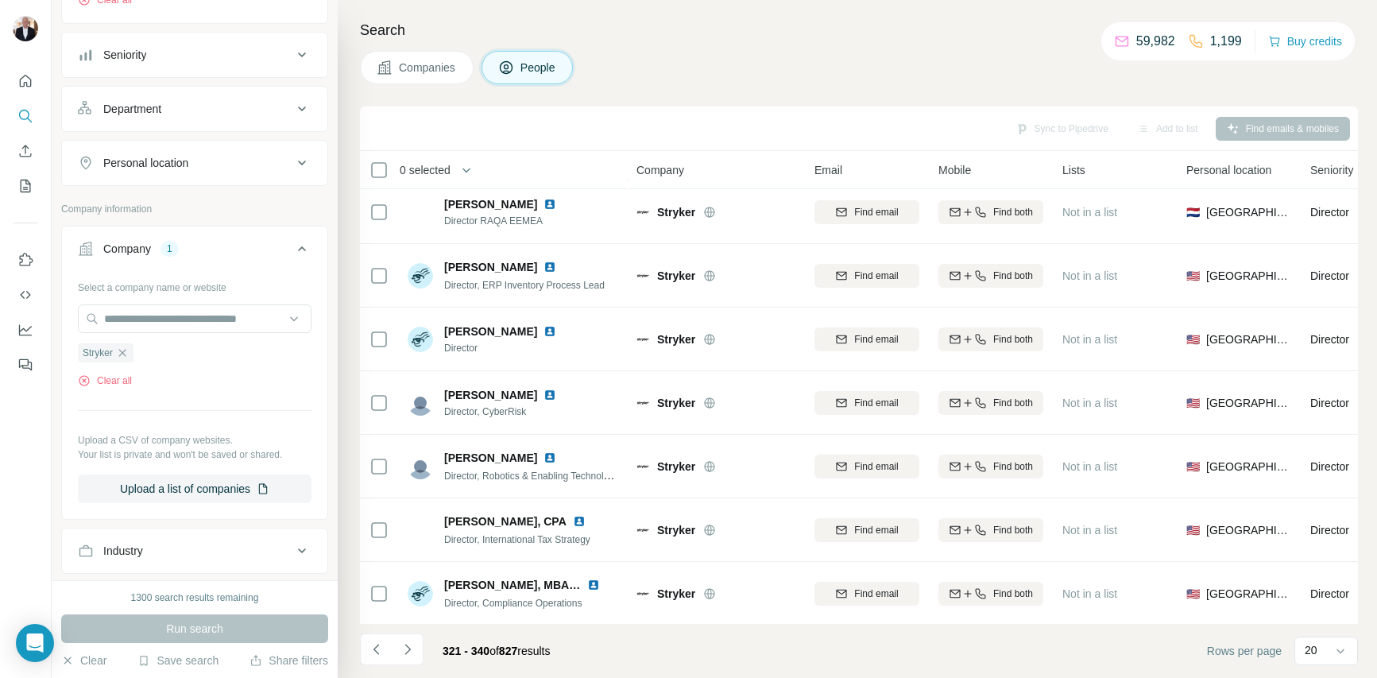
scroll to position [836, 0]
click at [406, 652] on icon "Navigate to next page" at bounding box center [407, 648] width 6 height 10
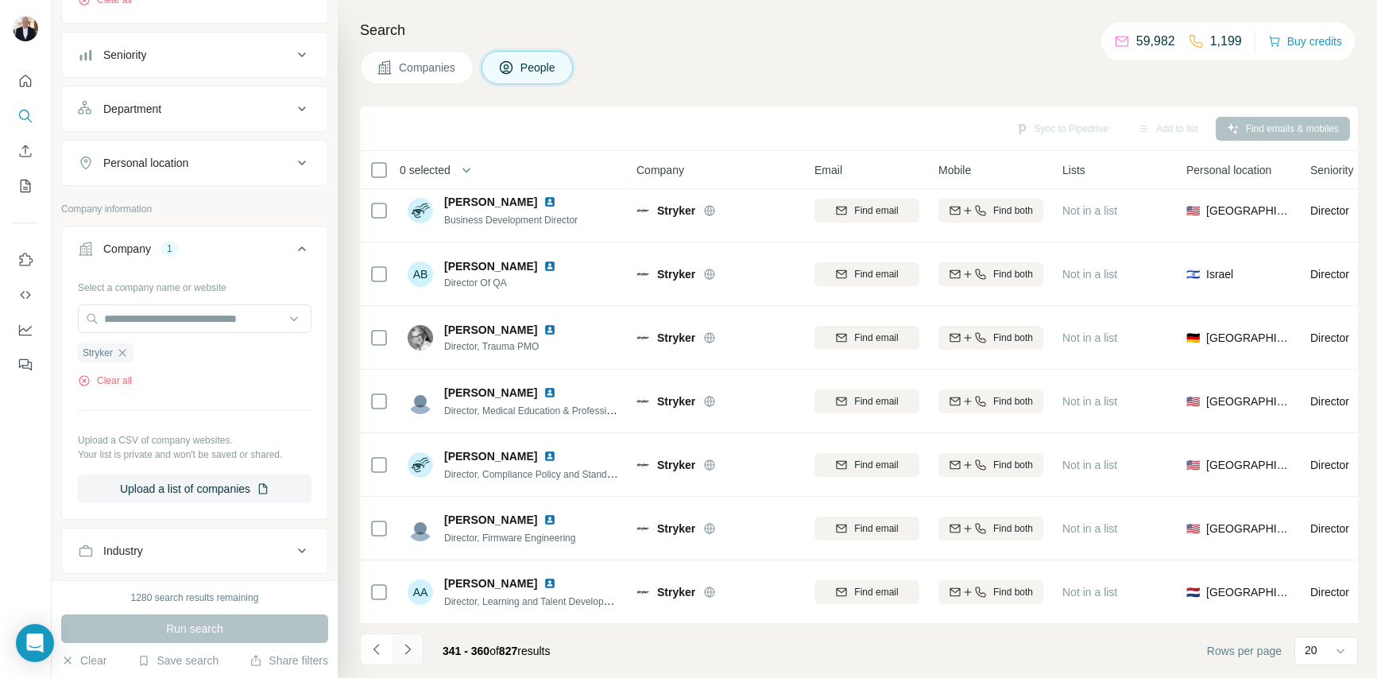
click at [408, 647] on icon "Navigate to next page" at bounding box center [407, 648] width 6 height 10
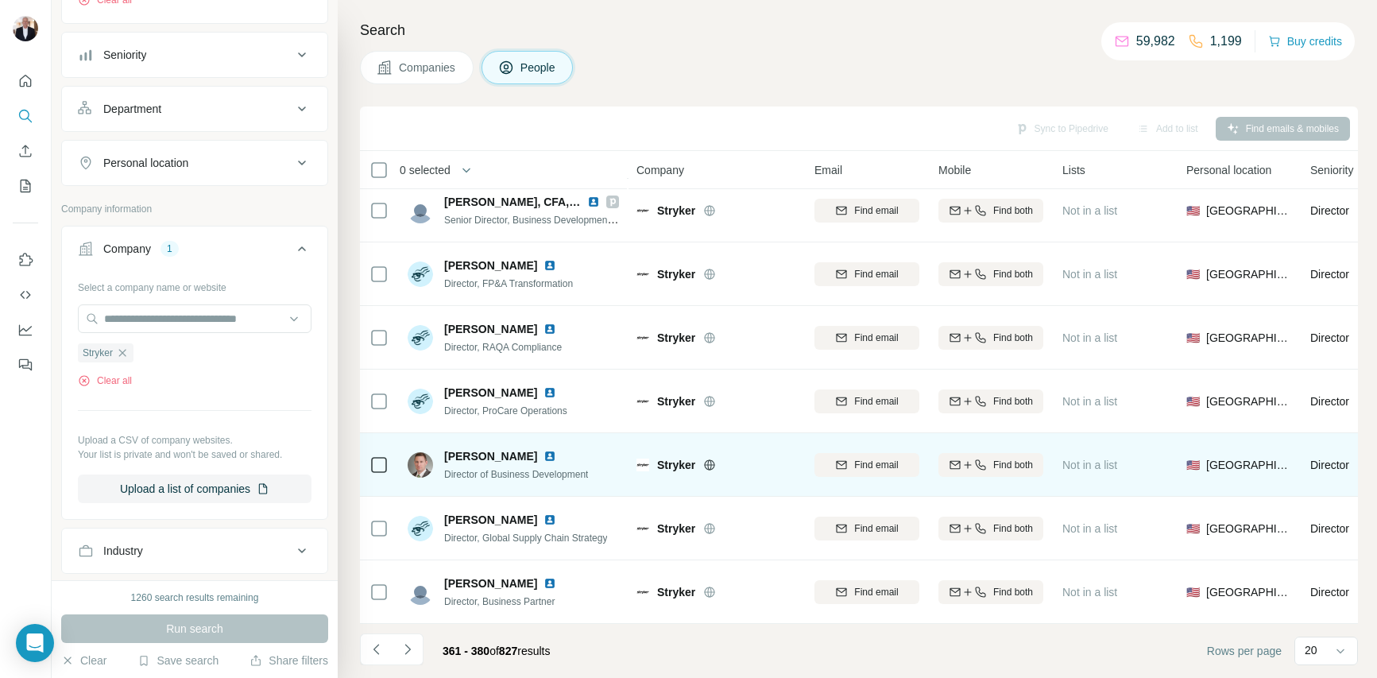
click at [543, 456] on img at bounding box center [549, 456] width 13 height 13
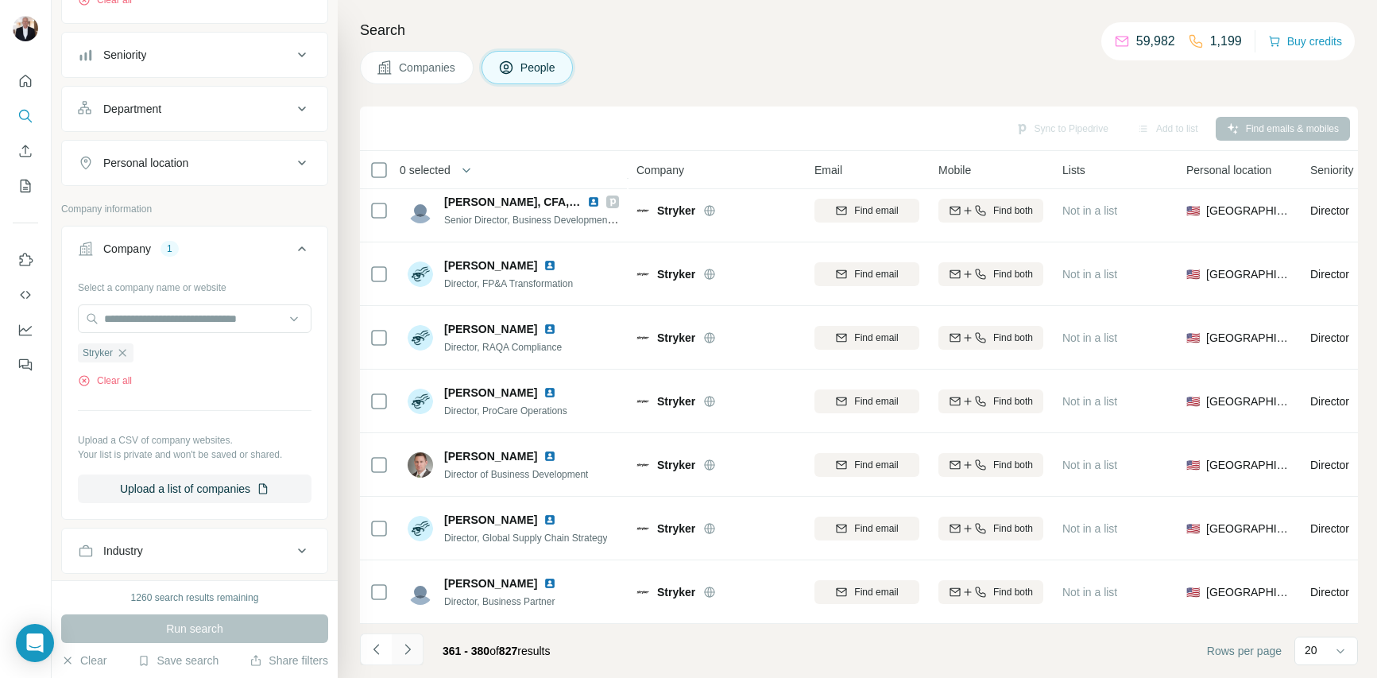
click at [406, 653] on icon "Navigate to next page" at bounding box center [408, 649] width 16 height 16
click at [401, 647] on icon "Navigate to next page" at bounding box center [408, 649] width 16 height 16
click at [411, 648] on icon "Navigate to next page" at bounding box center [408, 649] width 16 height 16
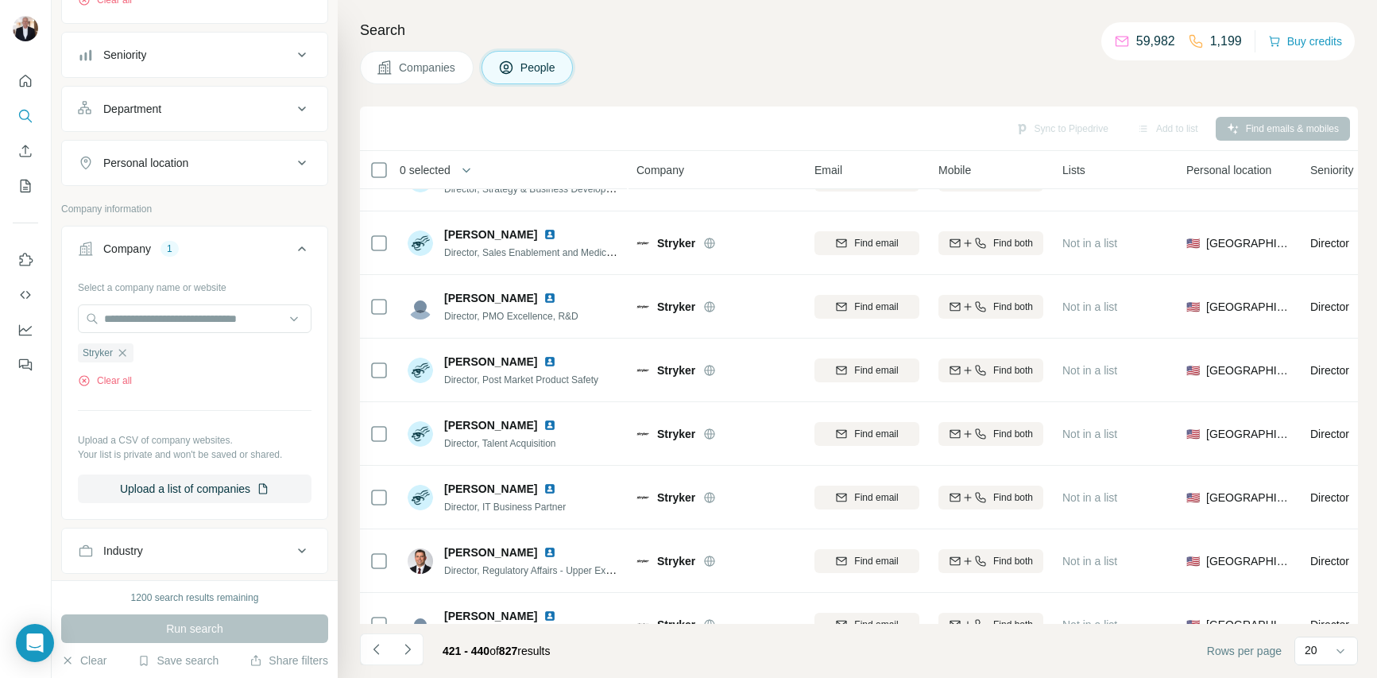
scroll to position [0, 0]
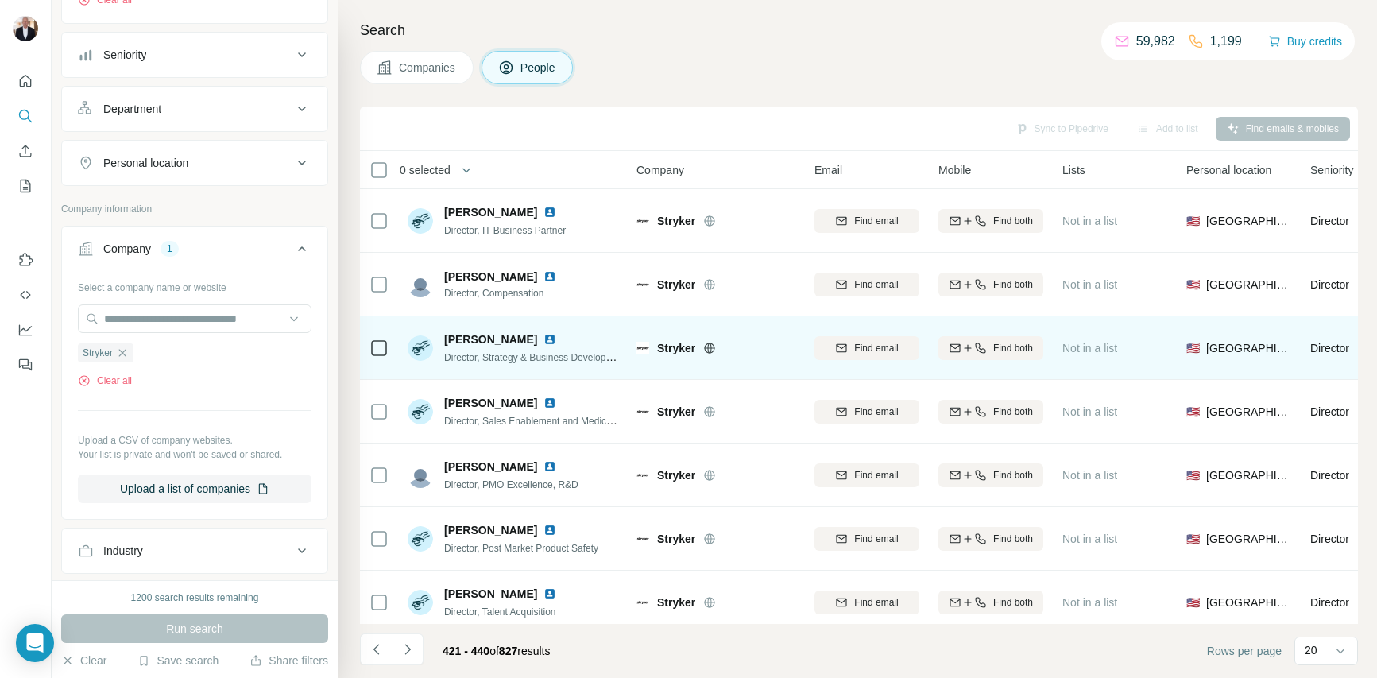
click at [543, 338] on img at bounding box center [549, 339] width 13 height 13
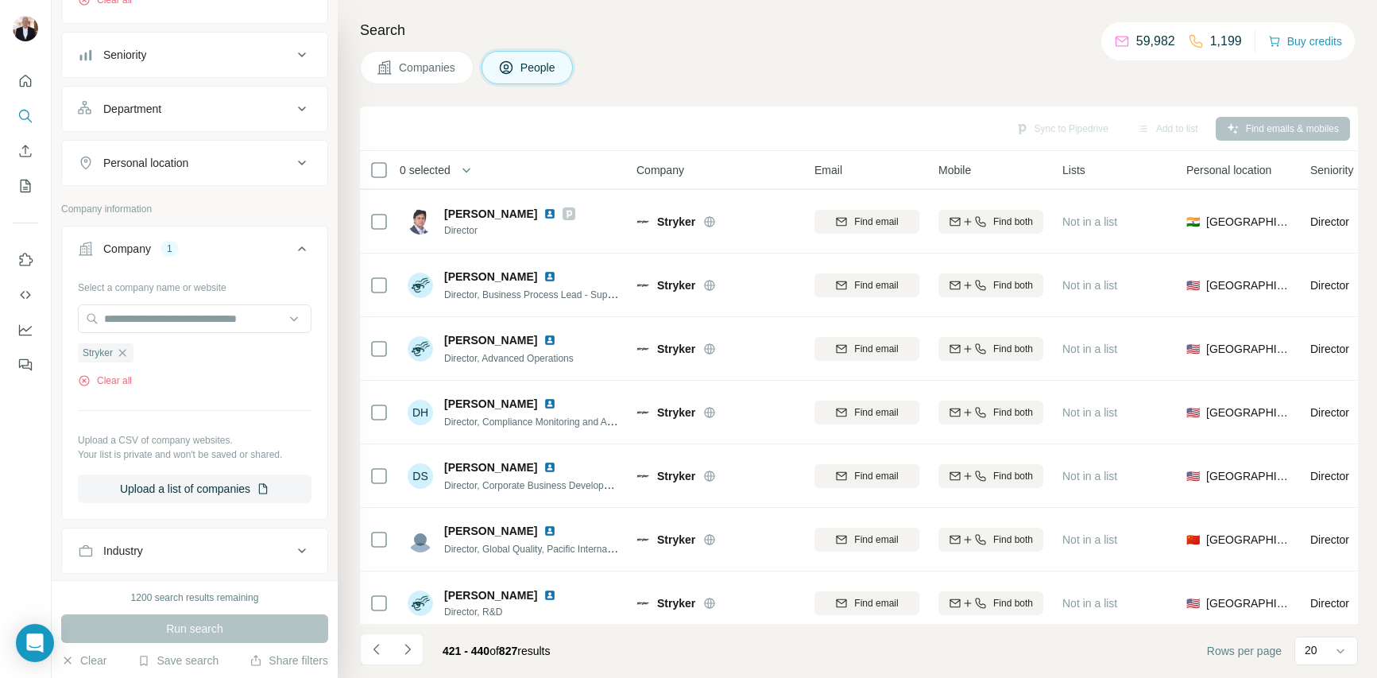
scroll to position [836, 0]
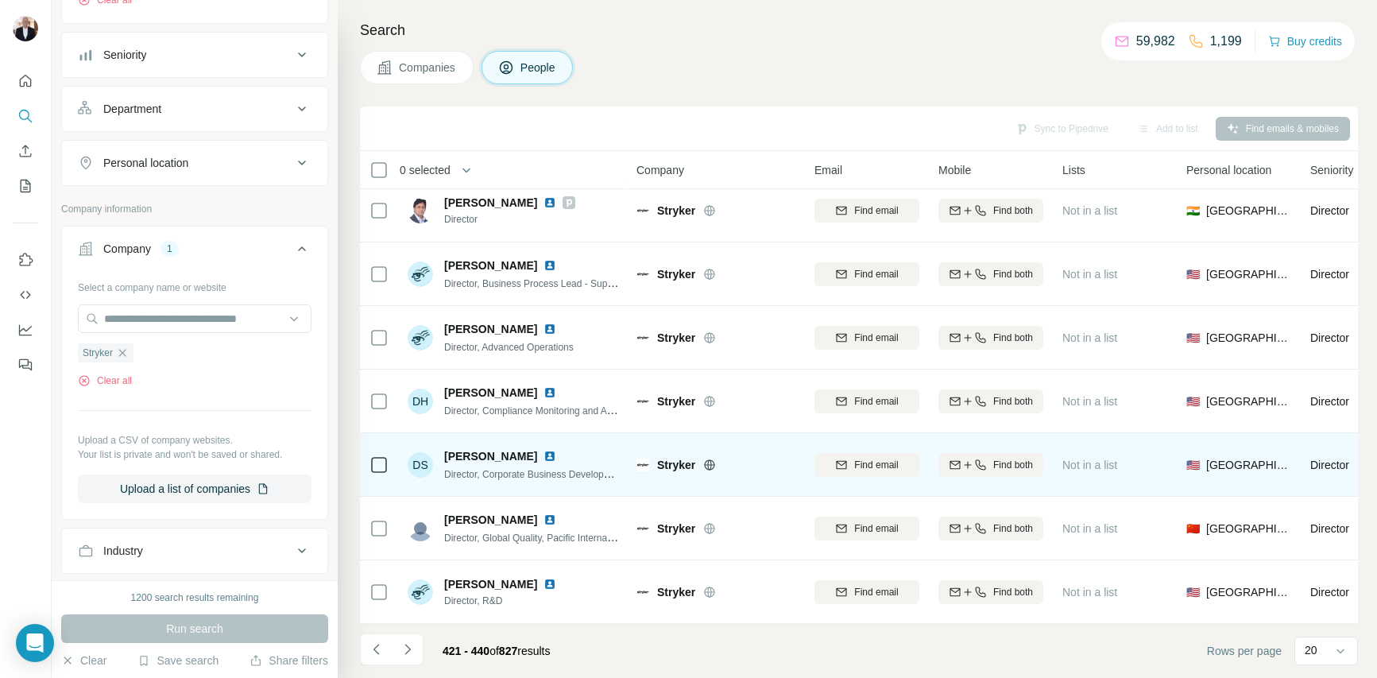
click at [543, 456] on img at bounding box center [549, 456] width 13 height 13
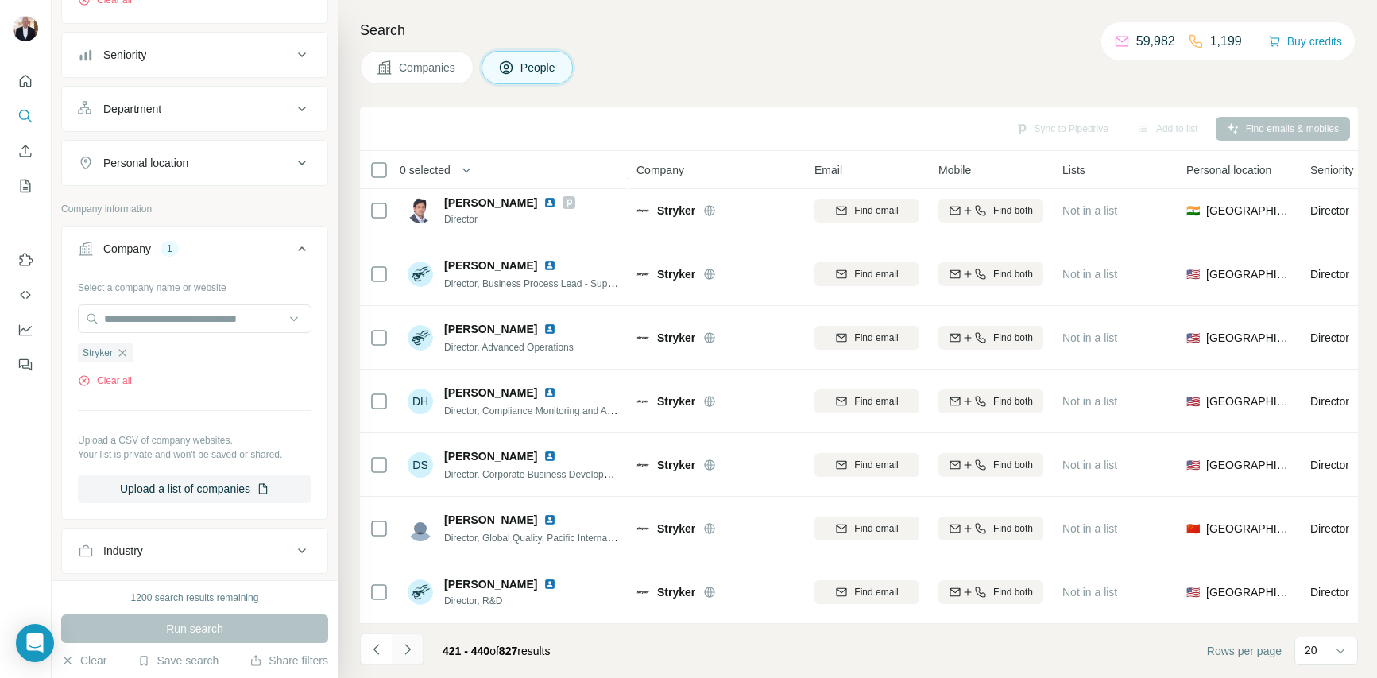
click at [410, 647] on icon "Navigate to next page" at bounding box center [408, 649] width 16 height 16
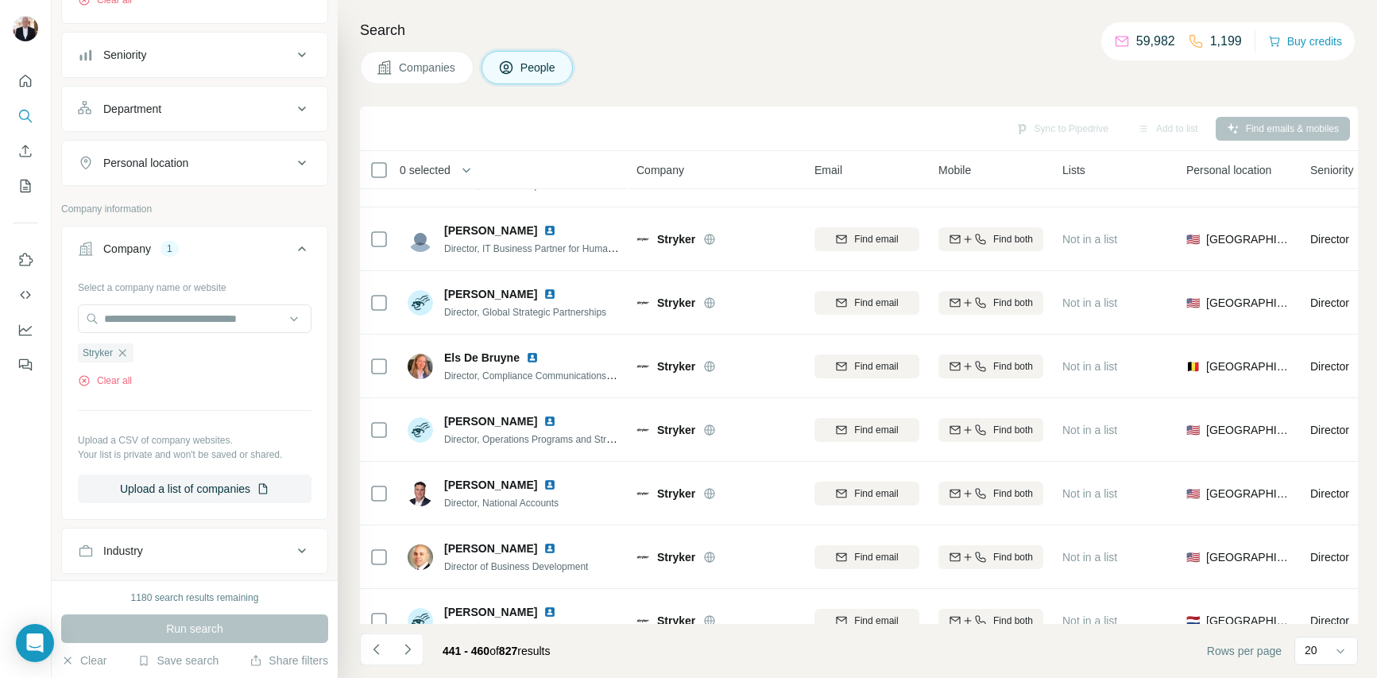
scroll to position [0, 0]
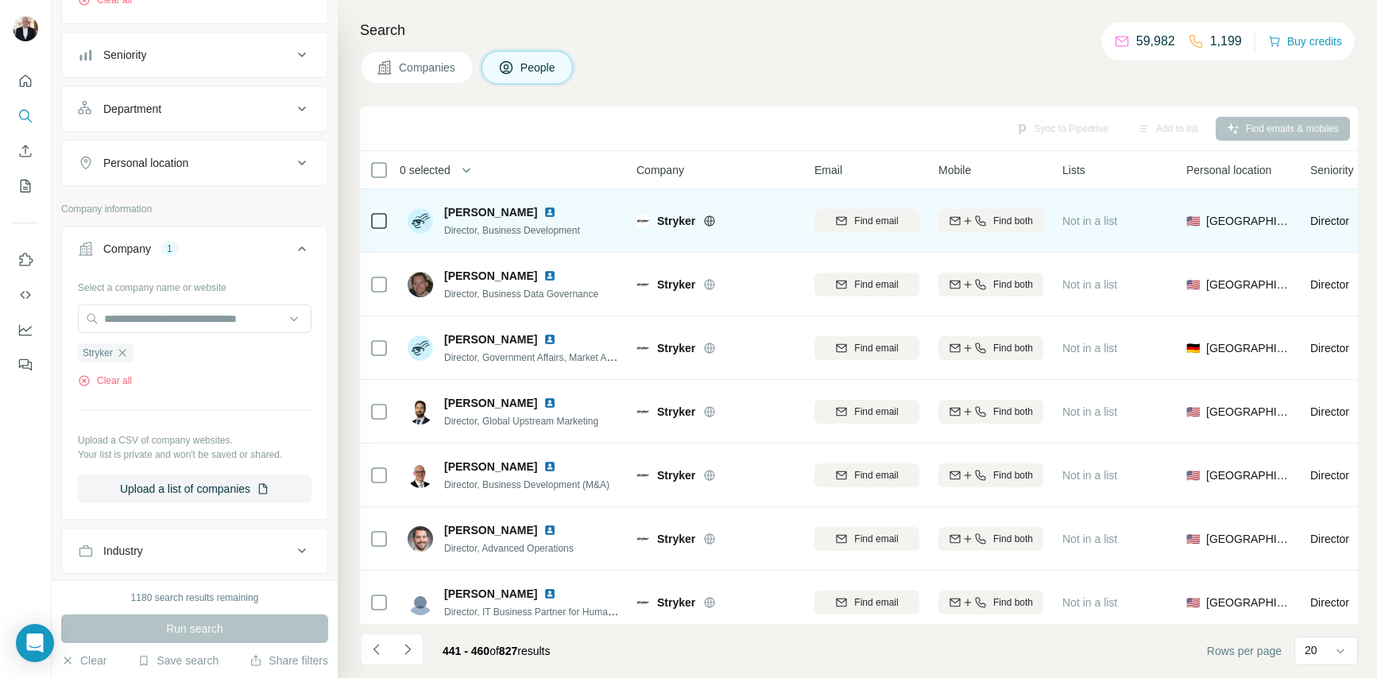
click at [543, 211] on img at bounding box center [549, 212] width 13 height 13
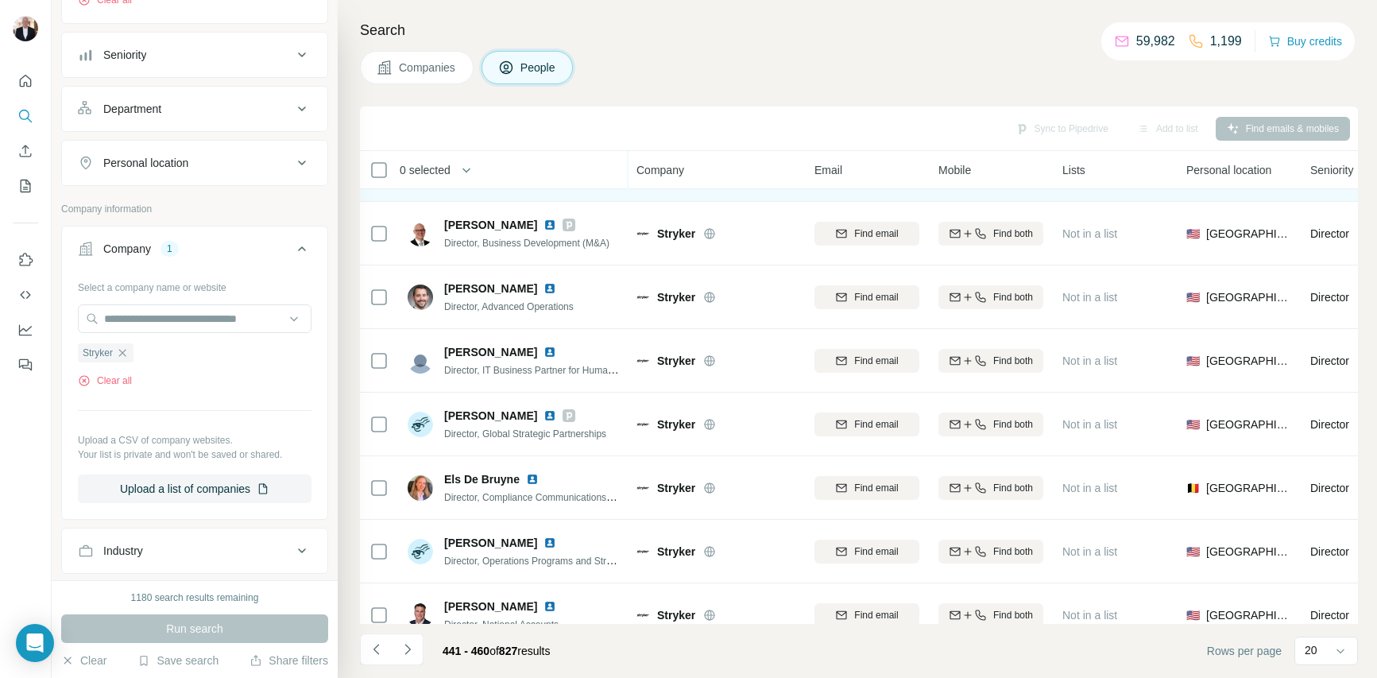
scroll to position [244, 0]
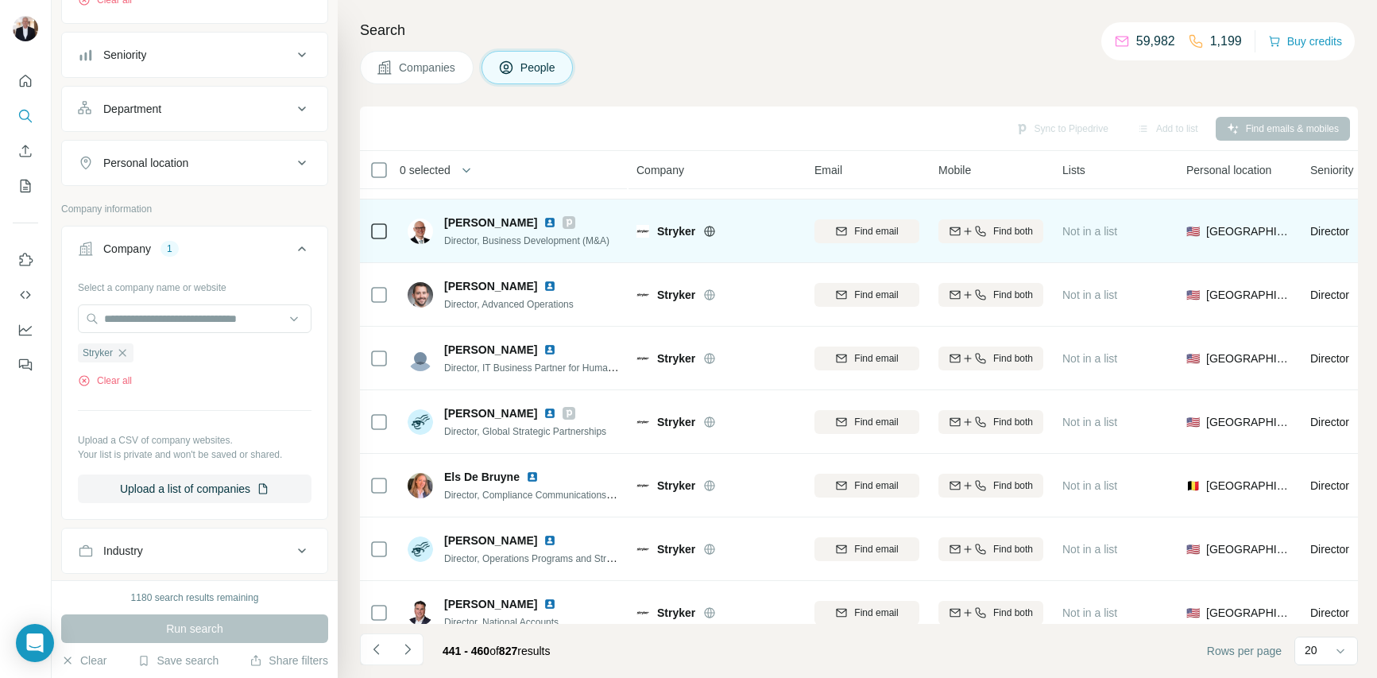
click at [566, 220] on icon at bounding box center [569, 222] width 6 height 8
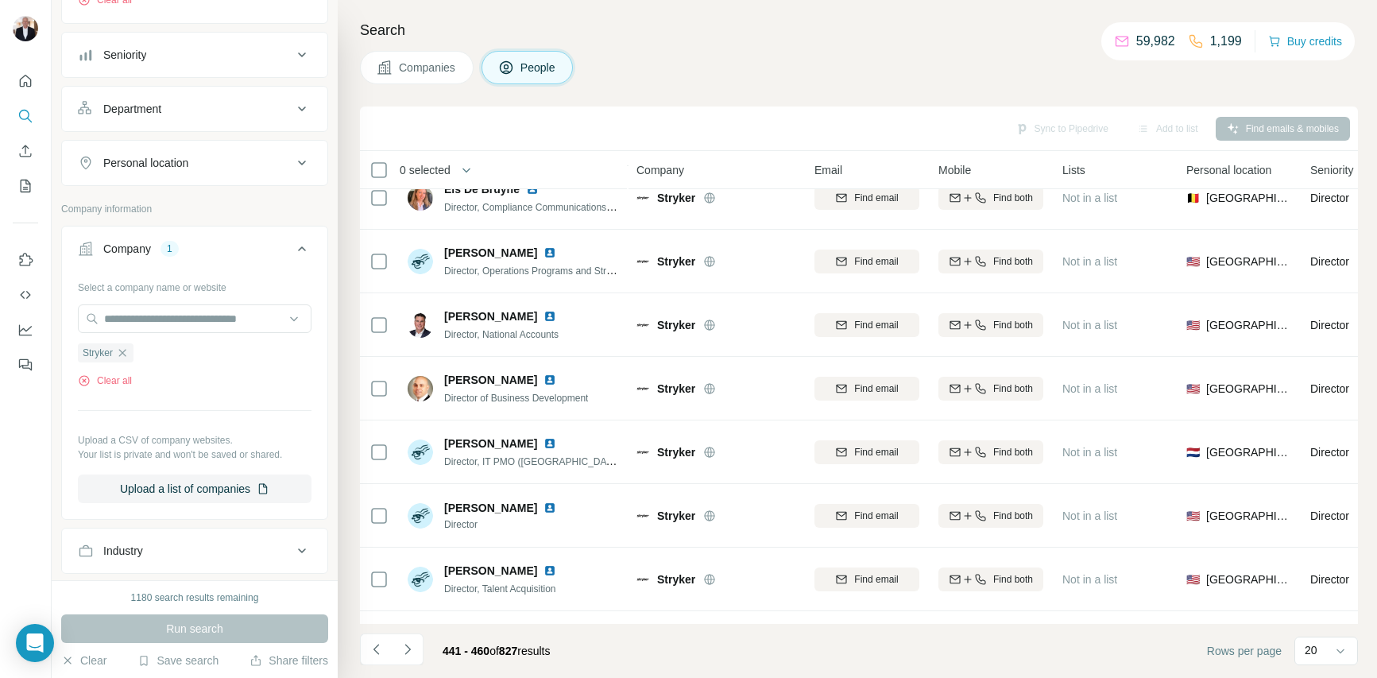
scroll to position [537, 0]
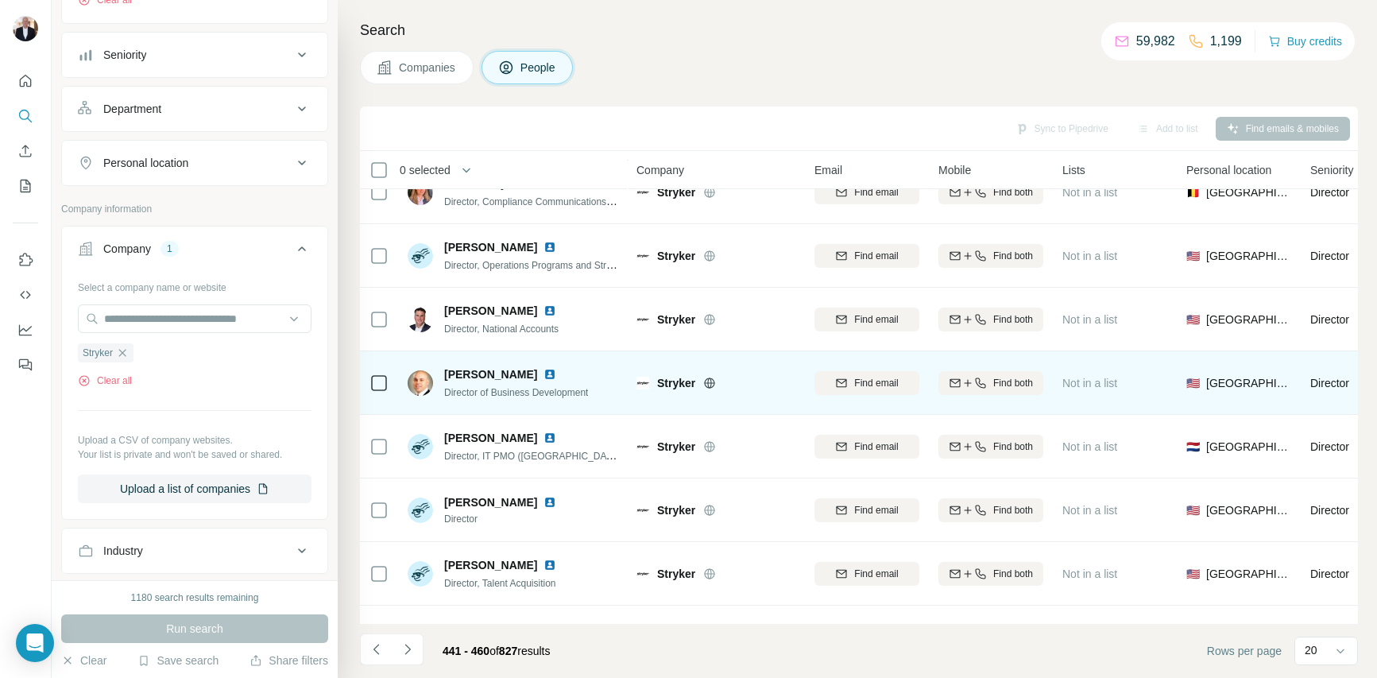
click at [543, 373] on img at bounding box center [549, 374] width 13 height 13
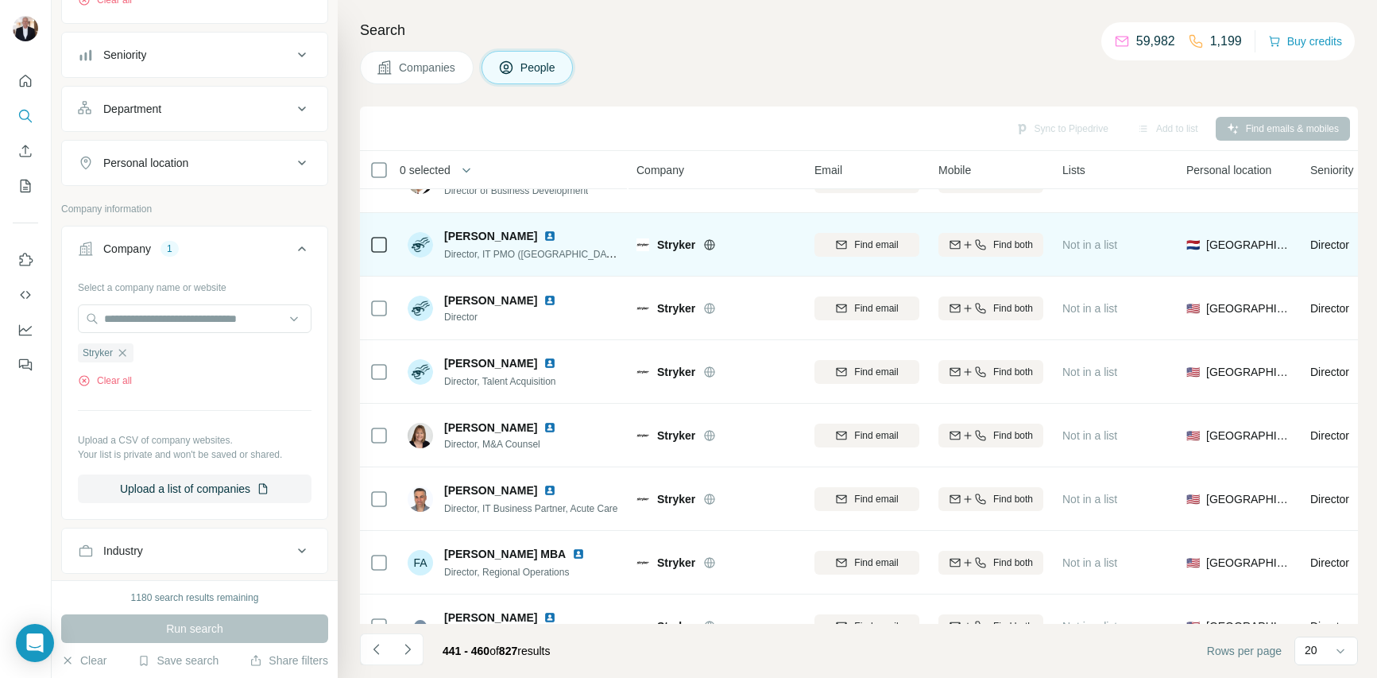
scroll to position [836, 0]
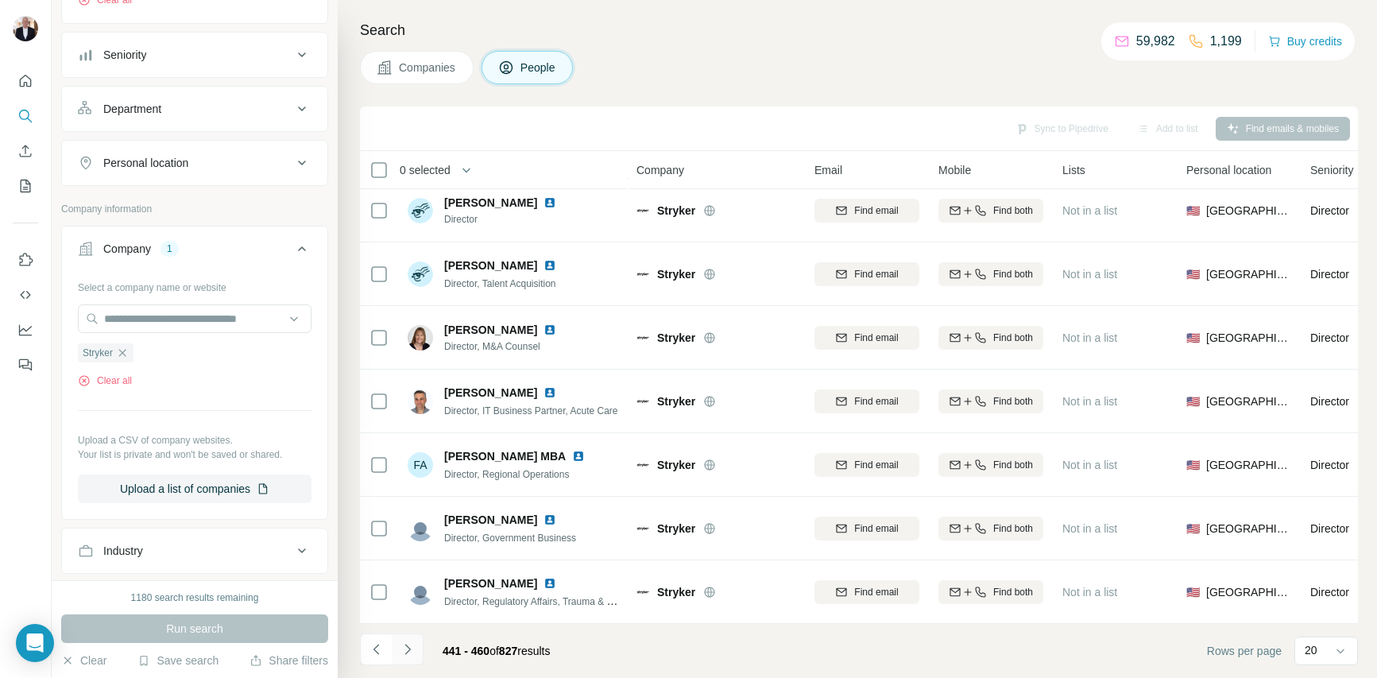
click at [401, 645] on icon "Navigate to next page" at bounding box center [408, 649] width 16 height 16
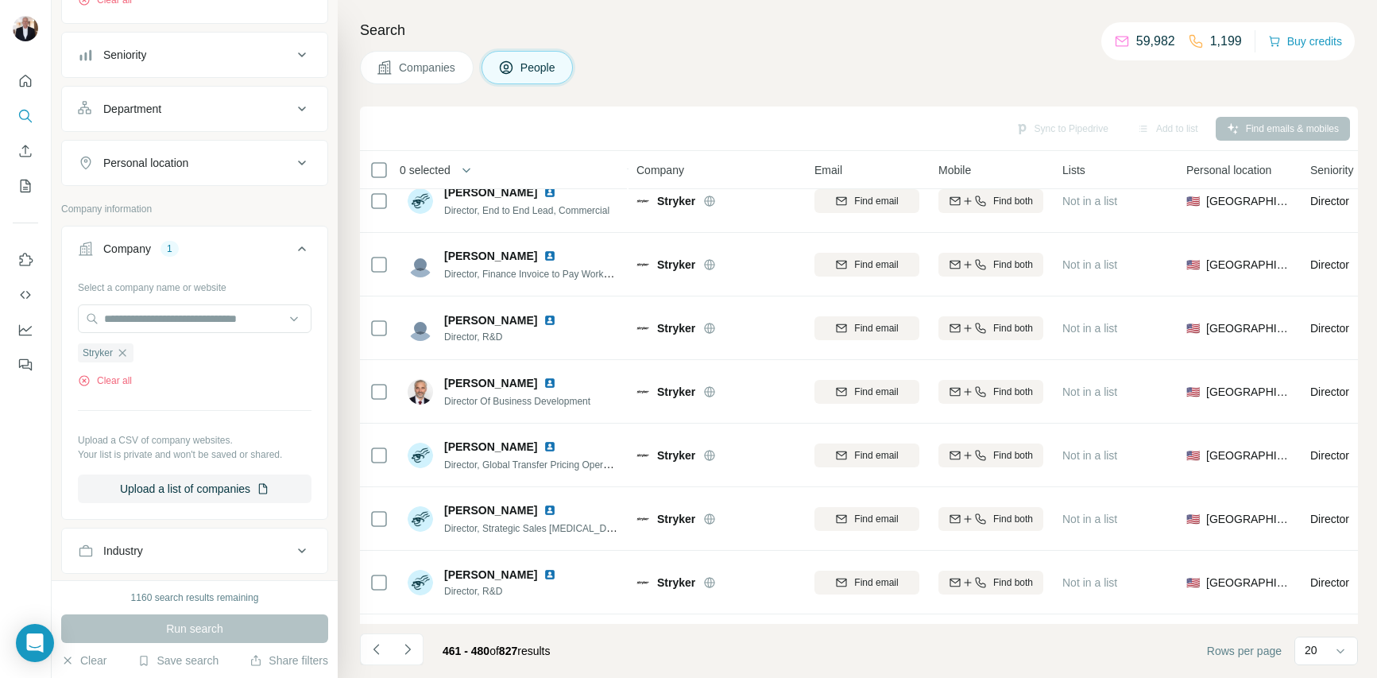
scroll to position [407, 0]
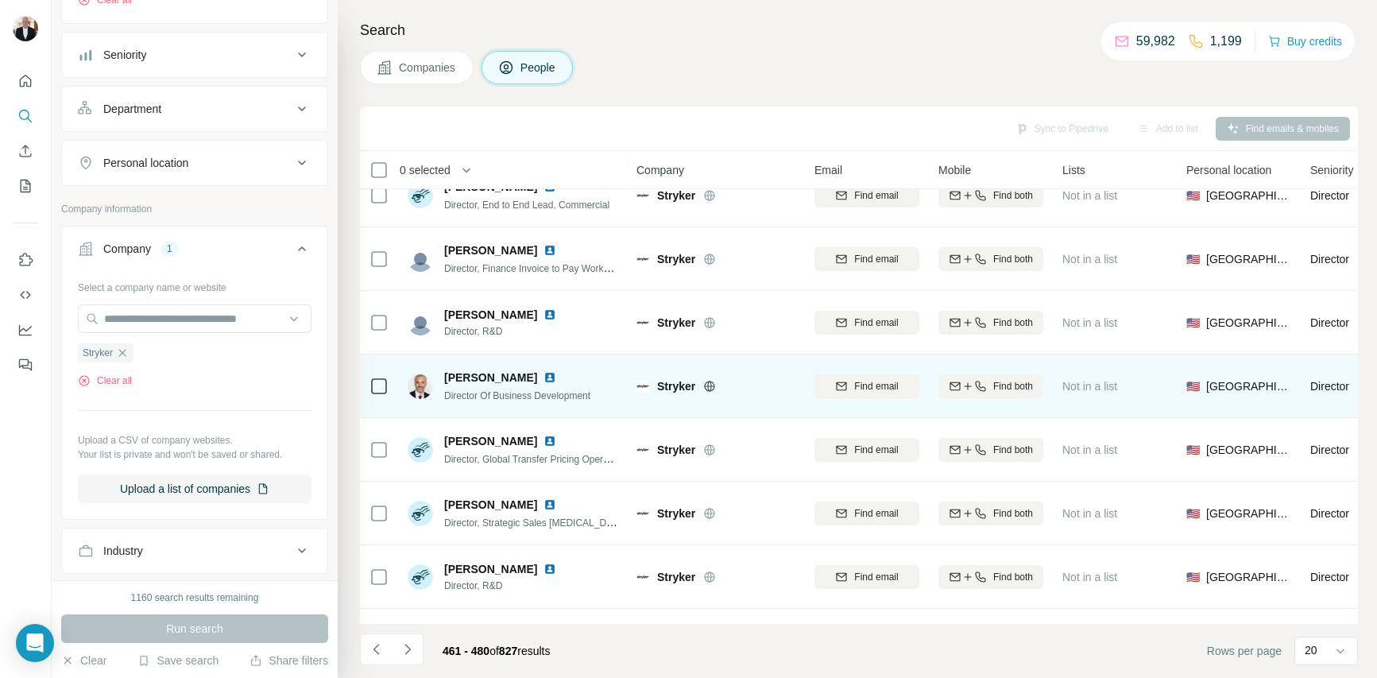
click at [543, 377] on img at bounding box center [549, 377] width 13 height 13
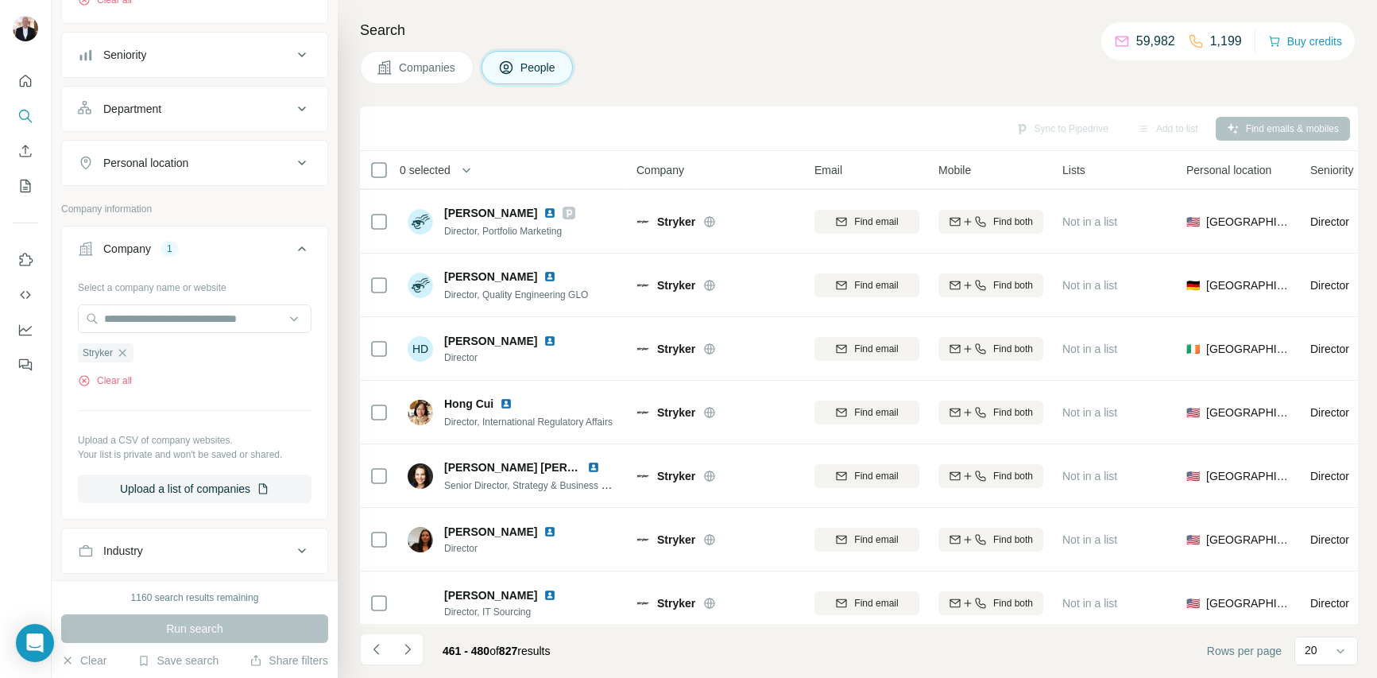
scroll to position [836, 0]
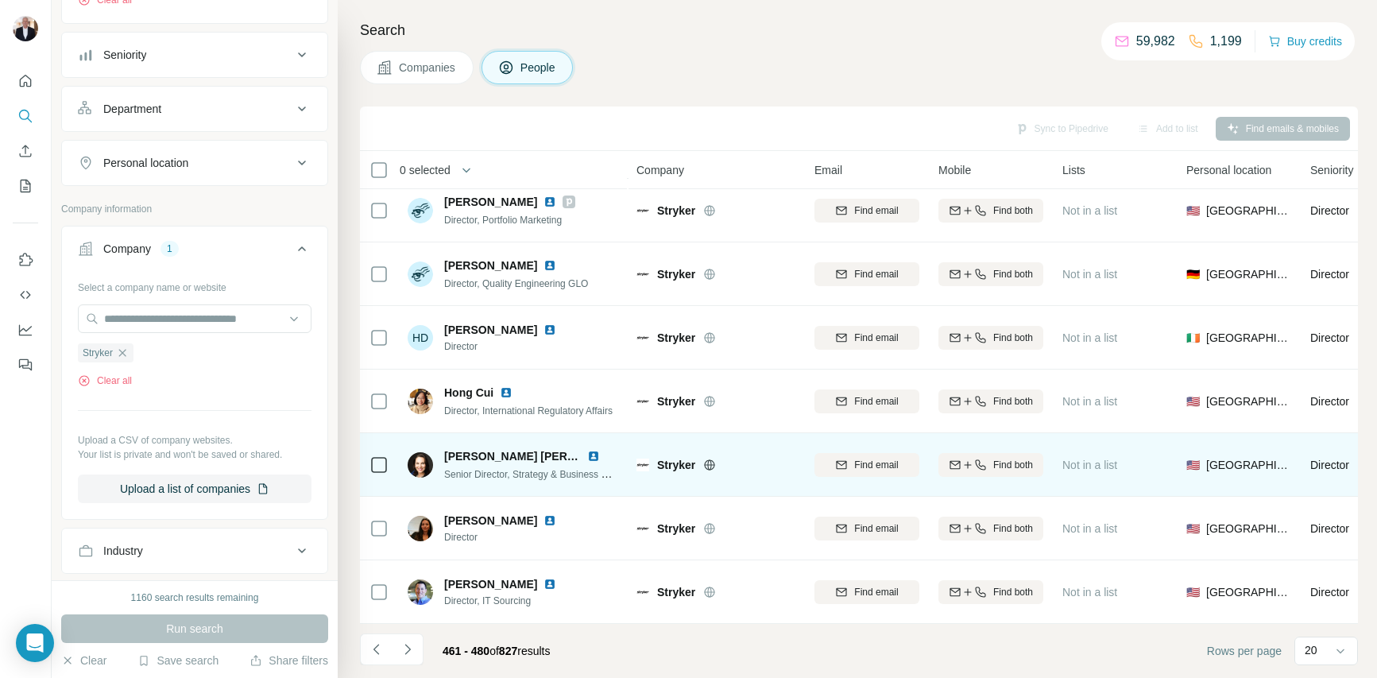
click at [593, 456] on img at bounding box center [593, 456] width 13 height 13
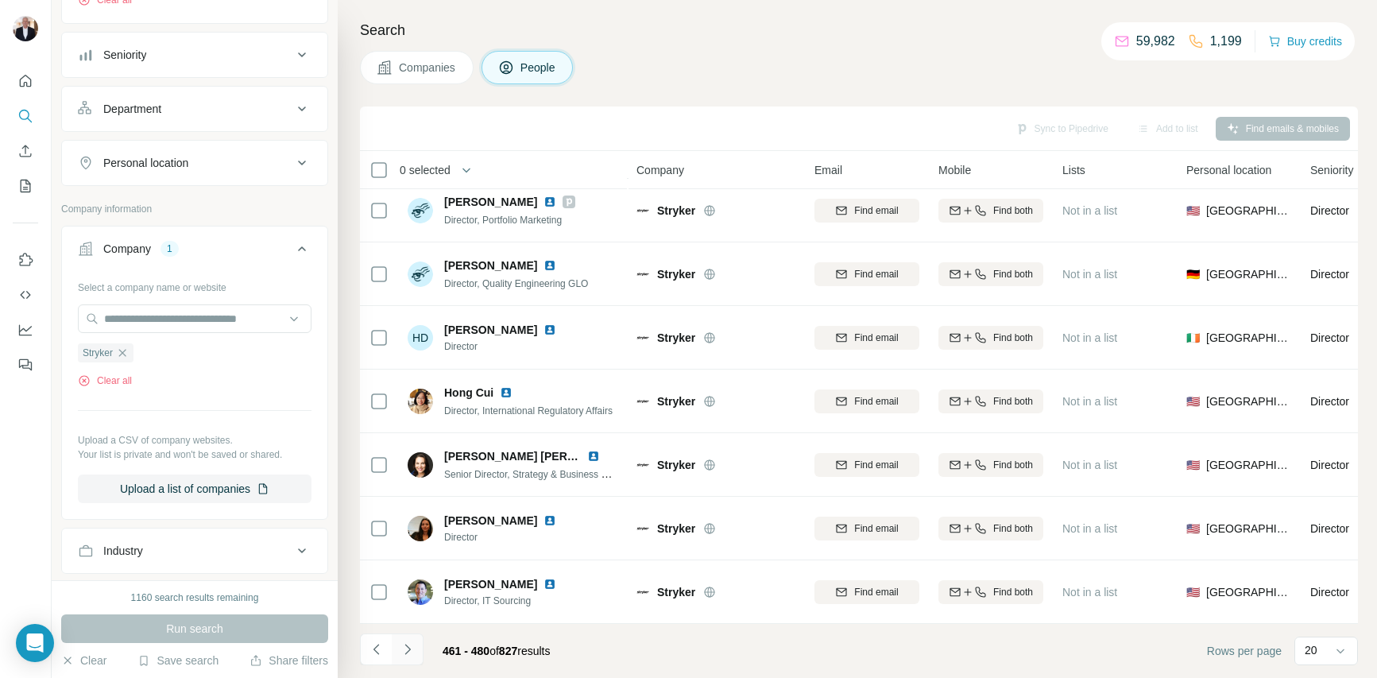
click at [406, 647] on icon "Navigate to next page" at bounding box center [408, 649] width 16 height 16
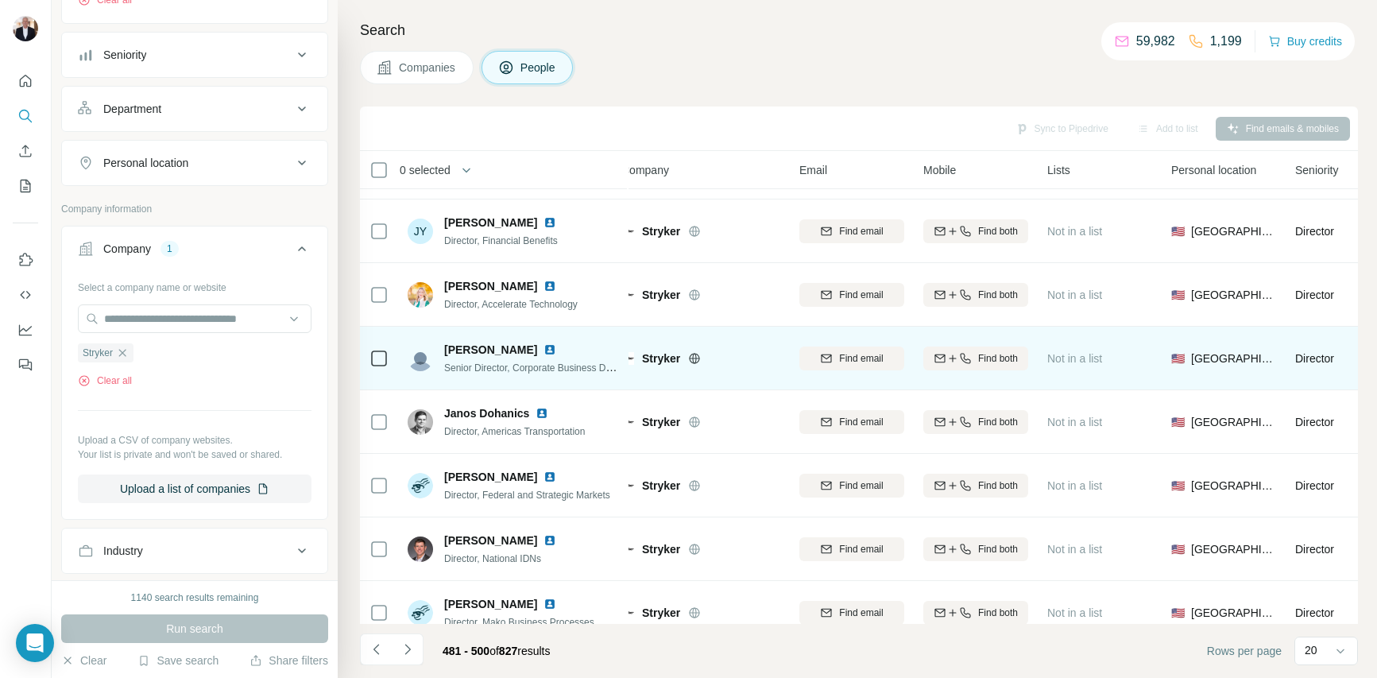
scroll to position [307, 14]
click at [543, 349] on img at bounding box center [549, 349] width 13 height 13
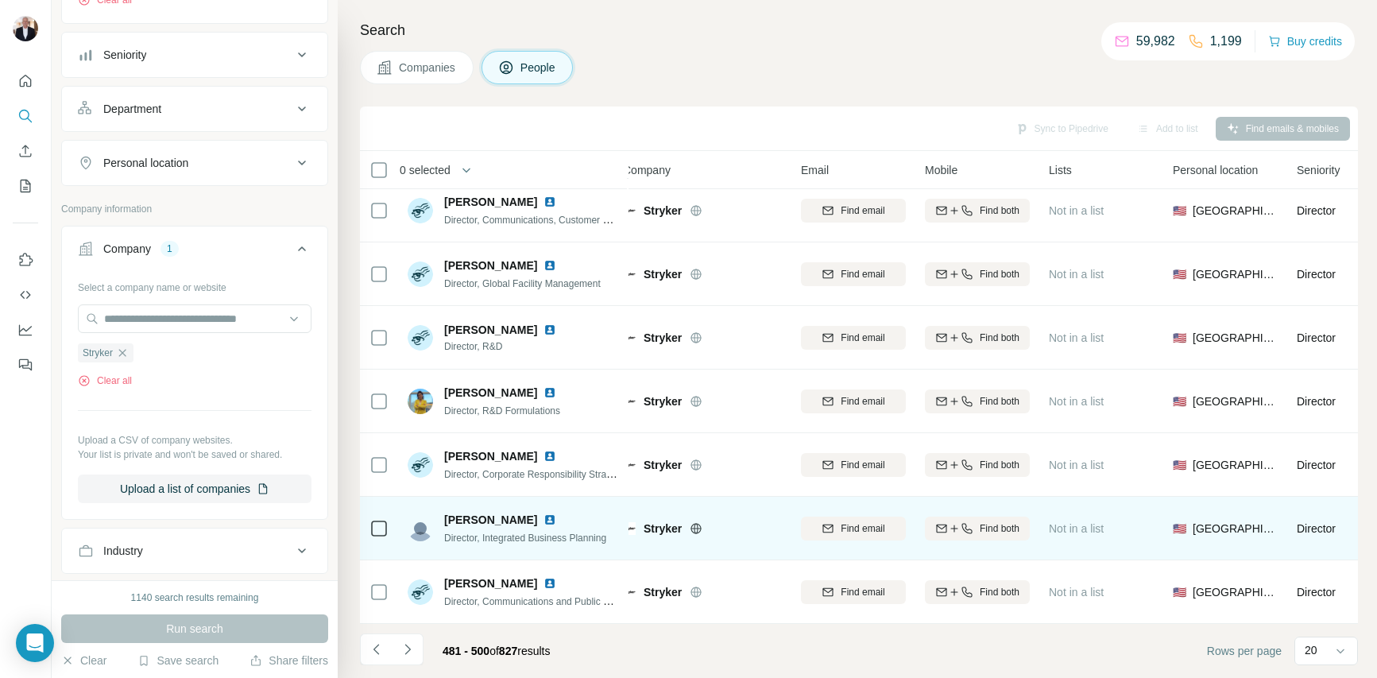
scroll to position [836, 14]
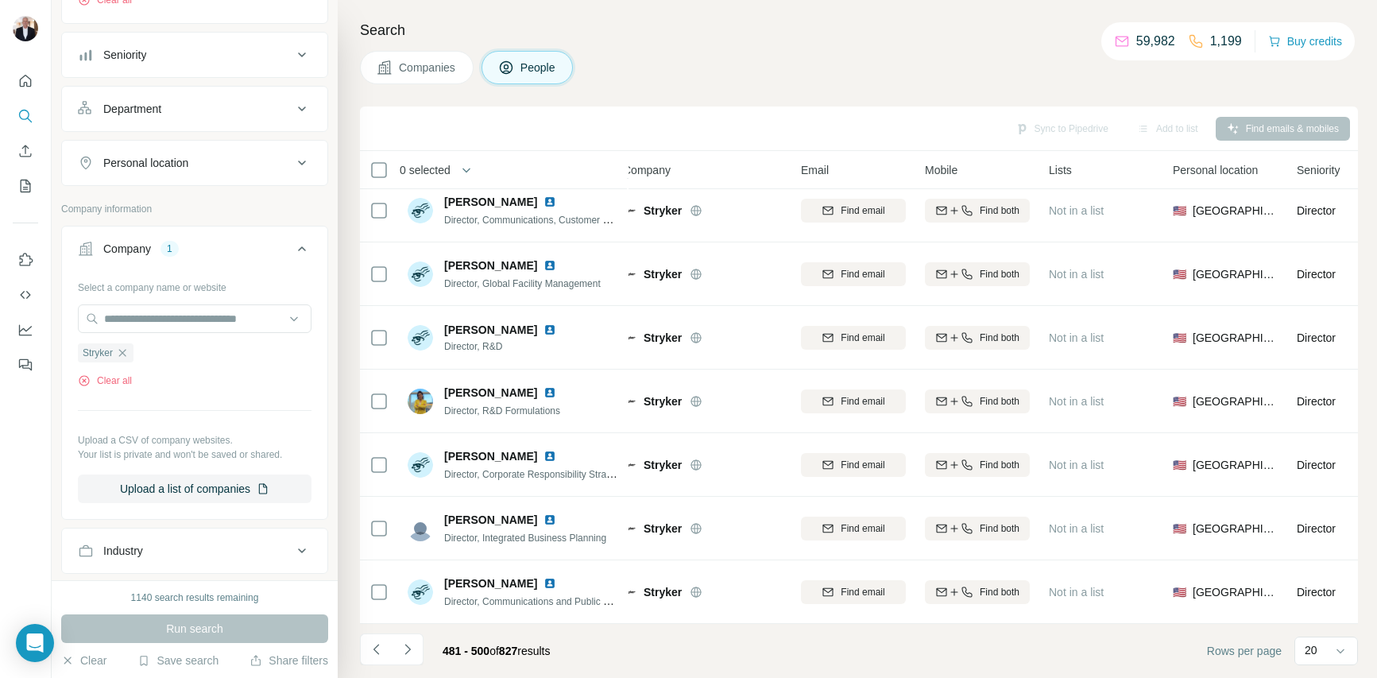
click at [406, 642] on icon "Navigate to next page" at bounding box center [408, 649] width 16 height 16
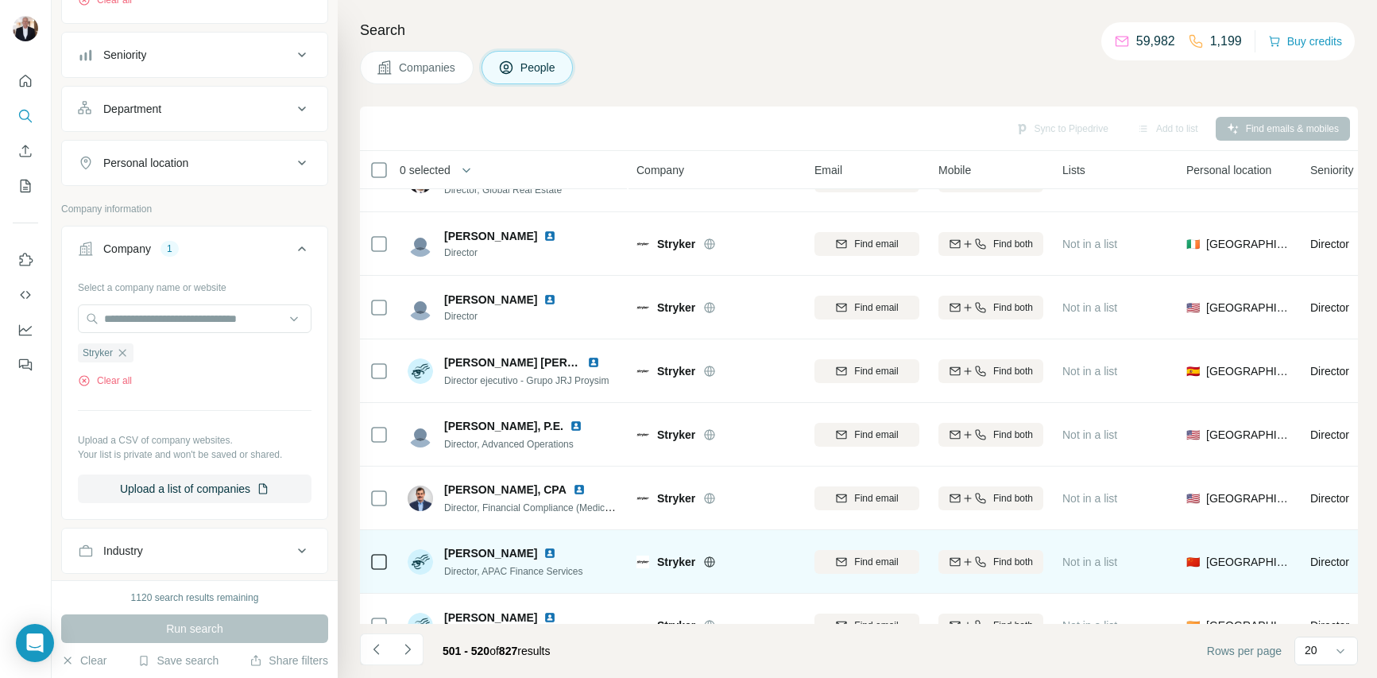
scroll to position [836, 0]
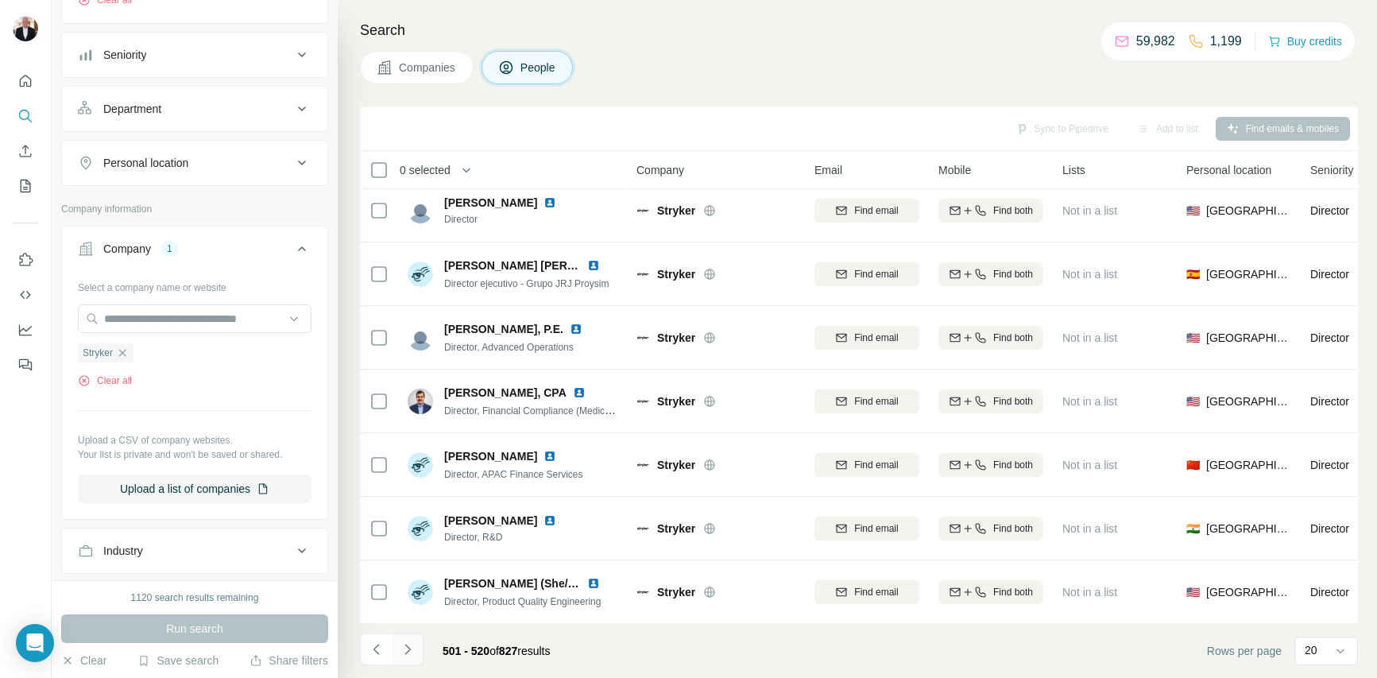
click at [406, 651] on icon "Navigate to next page" at bounding box center [408, 649] width 16 height 16
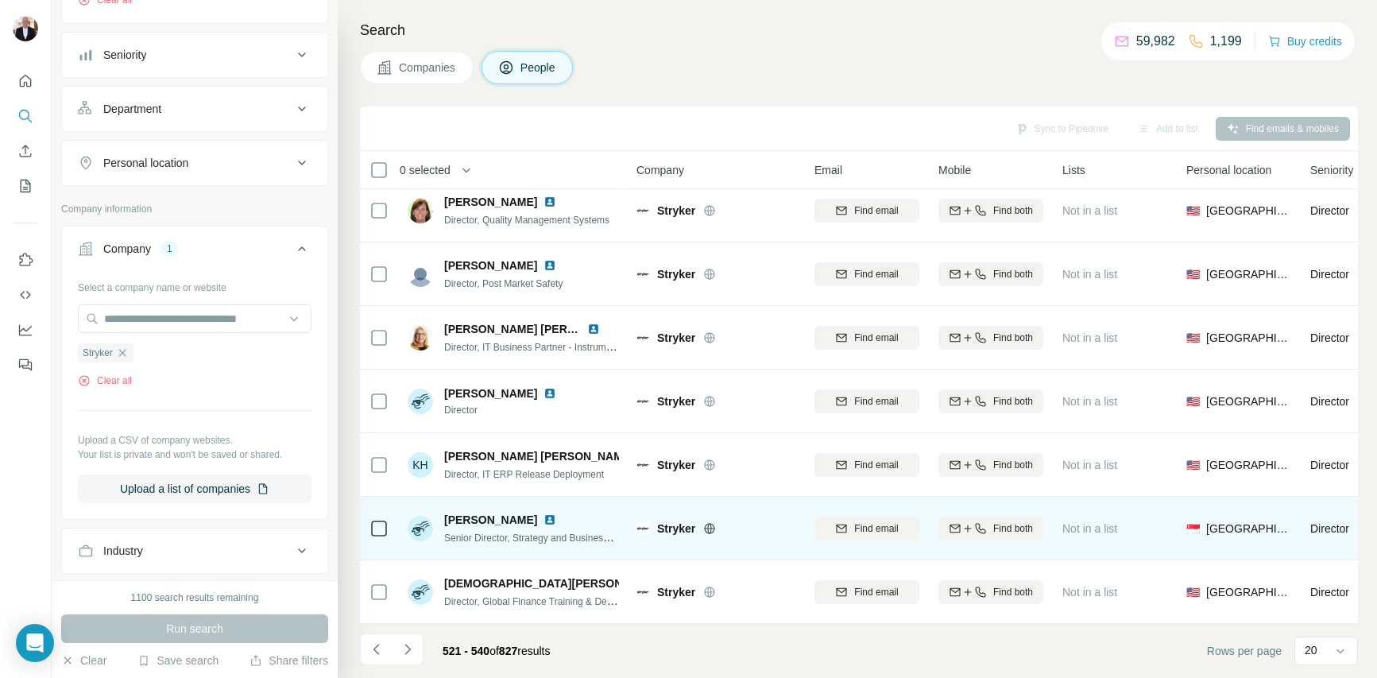
click at [543, 515] on img at bounding box center [549, 519] width 13 height 13
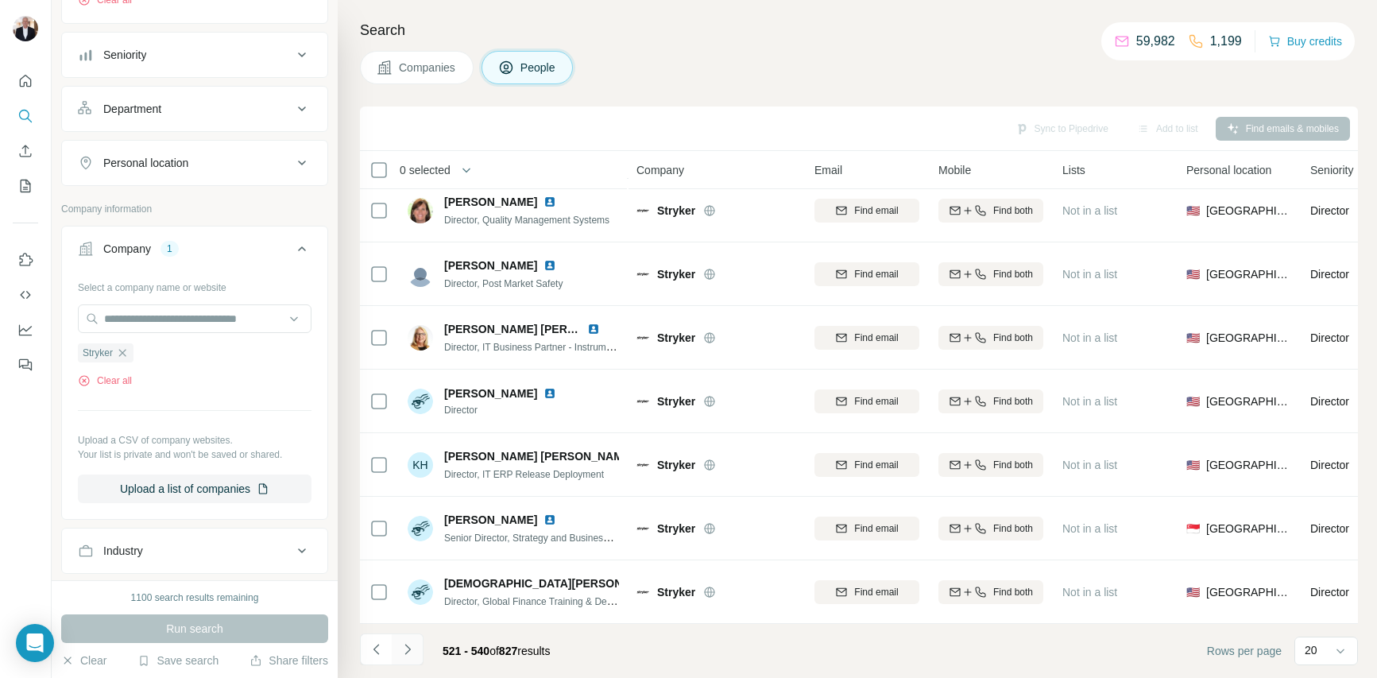
click at [404, 645] on icon "Navigate to next page" at bounding box center [408, 649] width 16 height 16
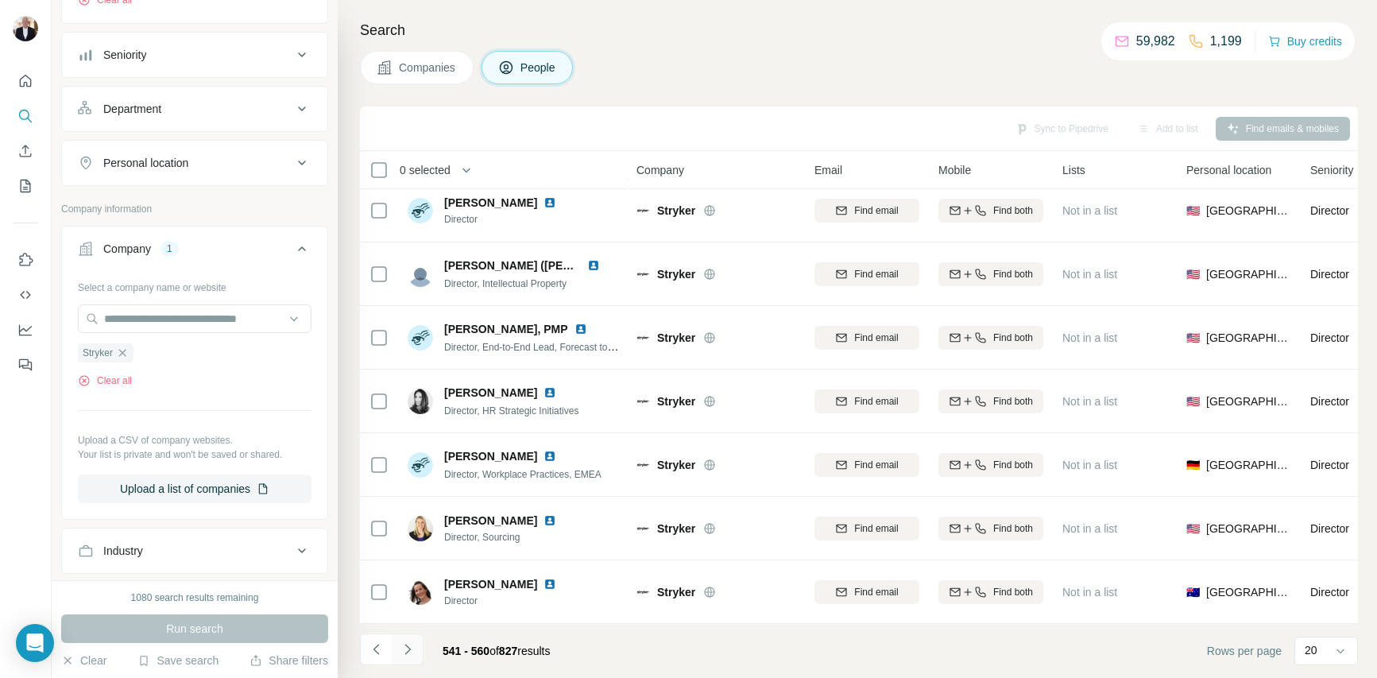
click at [406, 652] on icon "Navigate to next page" at bounding box center [407, 648] width 6 height 10
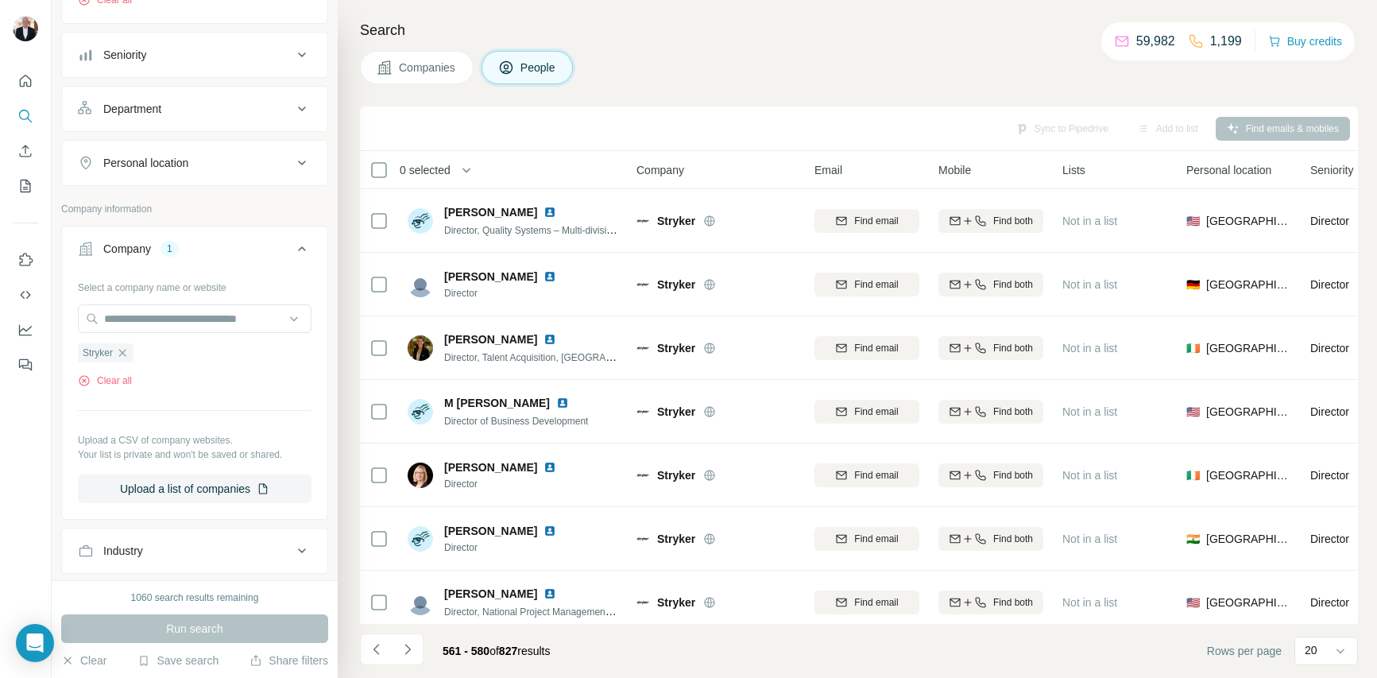
scroll to position [57, 0]
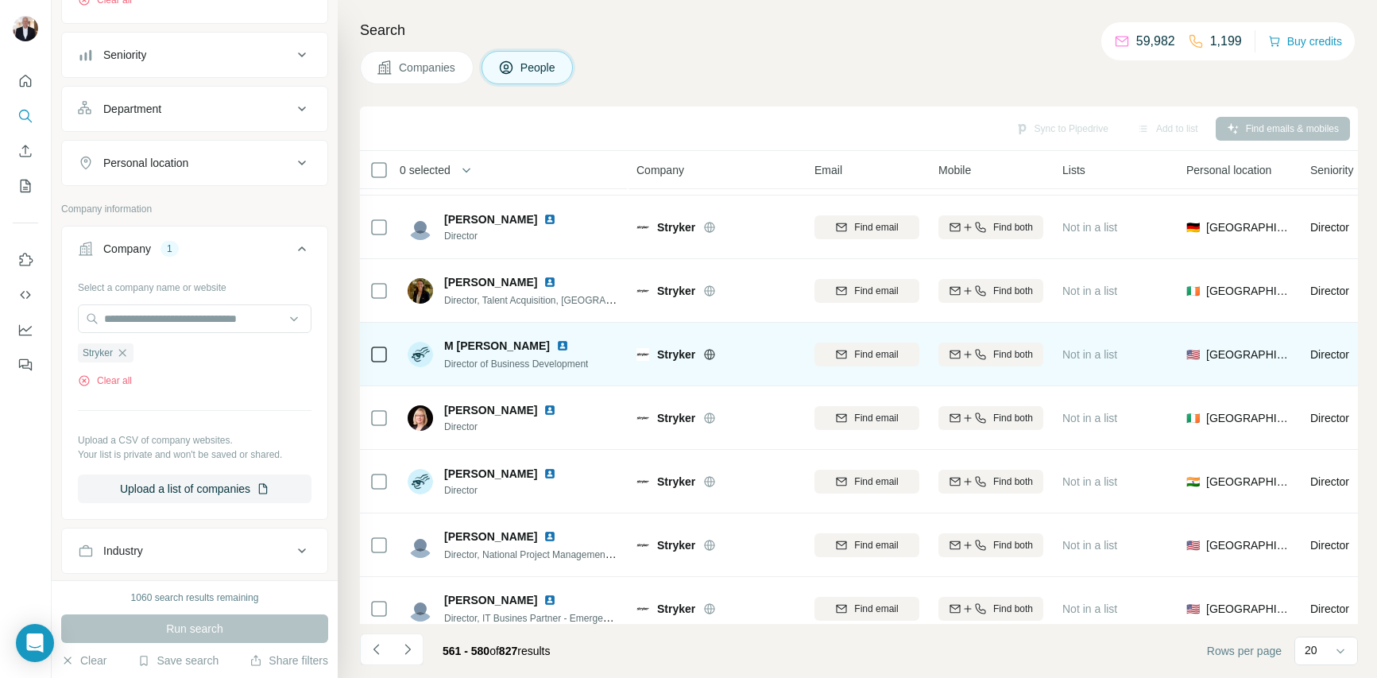
click at [556, 346] on img at bounding box center [562, 345] width 13 height 13
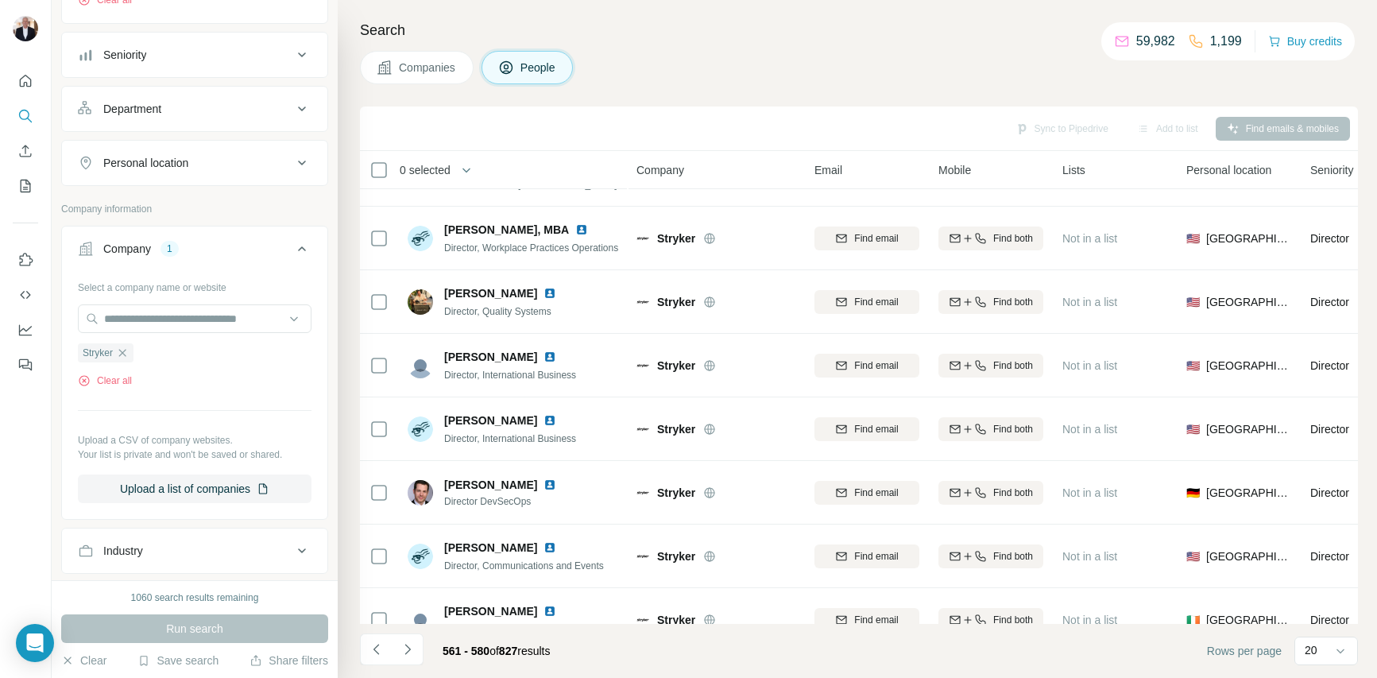
scroll to position [836, 0]
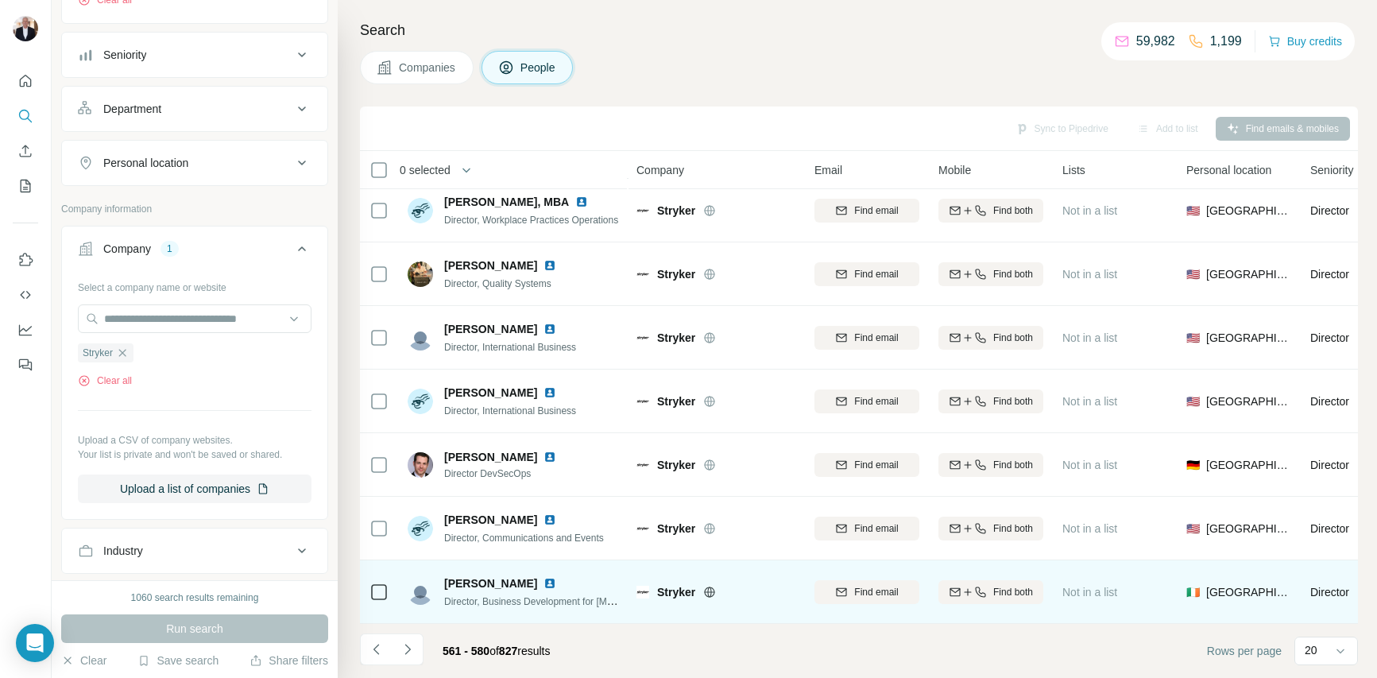
click at [553, 582] on img at bounding box center [549, 583] width 13 height 13
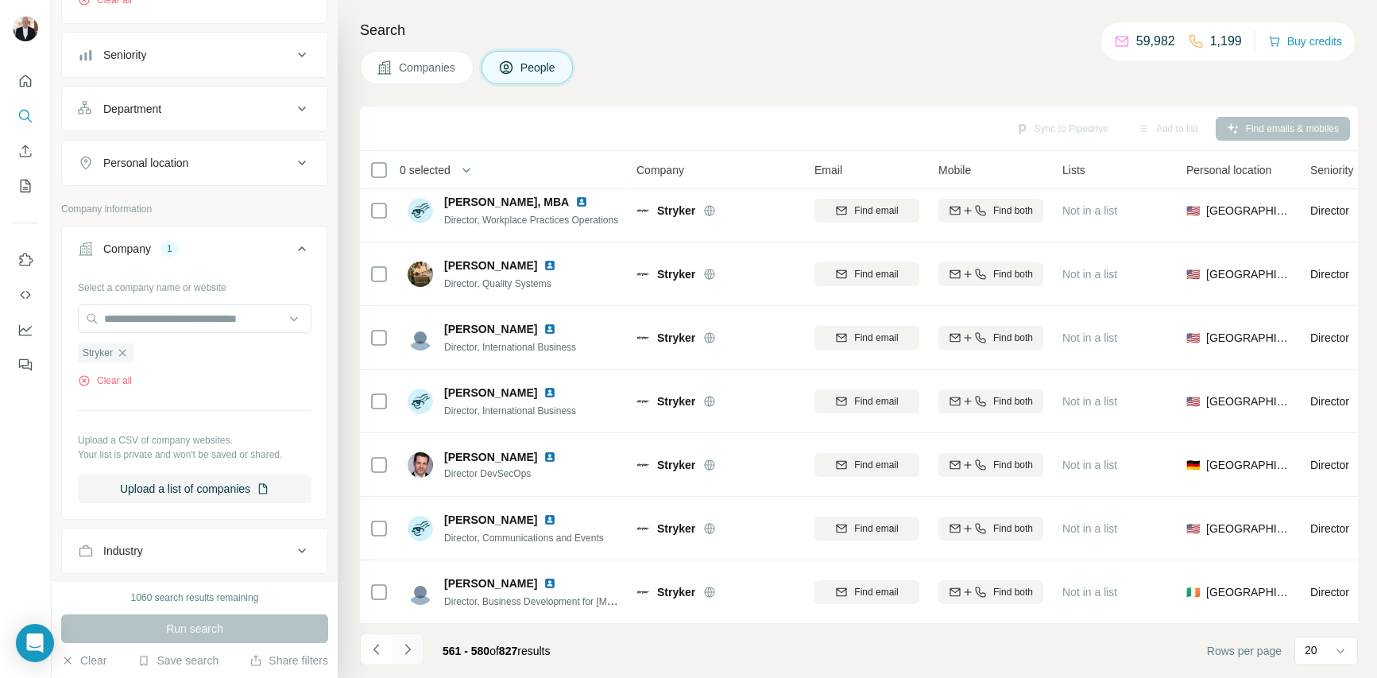
click at [406, 647] on icon "Navigate to next page" at bounding box center [408, 649] width 16 height 16
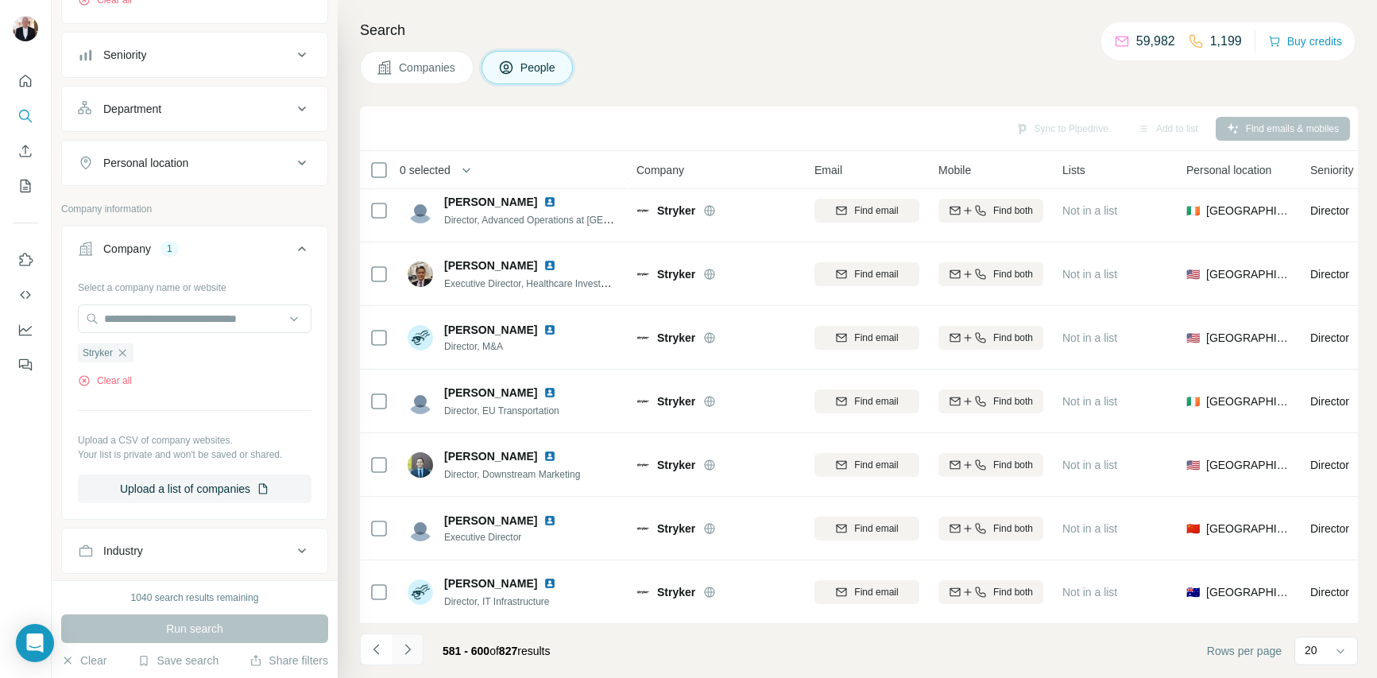
click at [408, 648] on icon "Navigate to next page" at bounding box center [408, 649] width 16 height 16
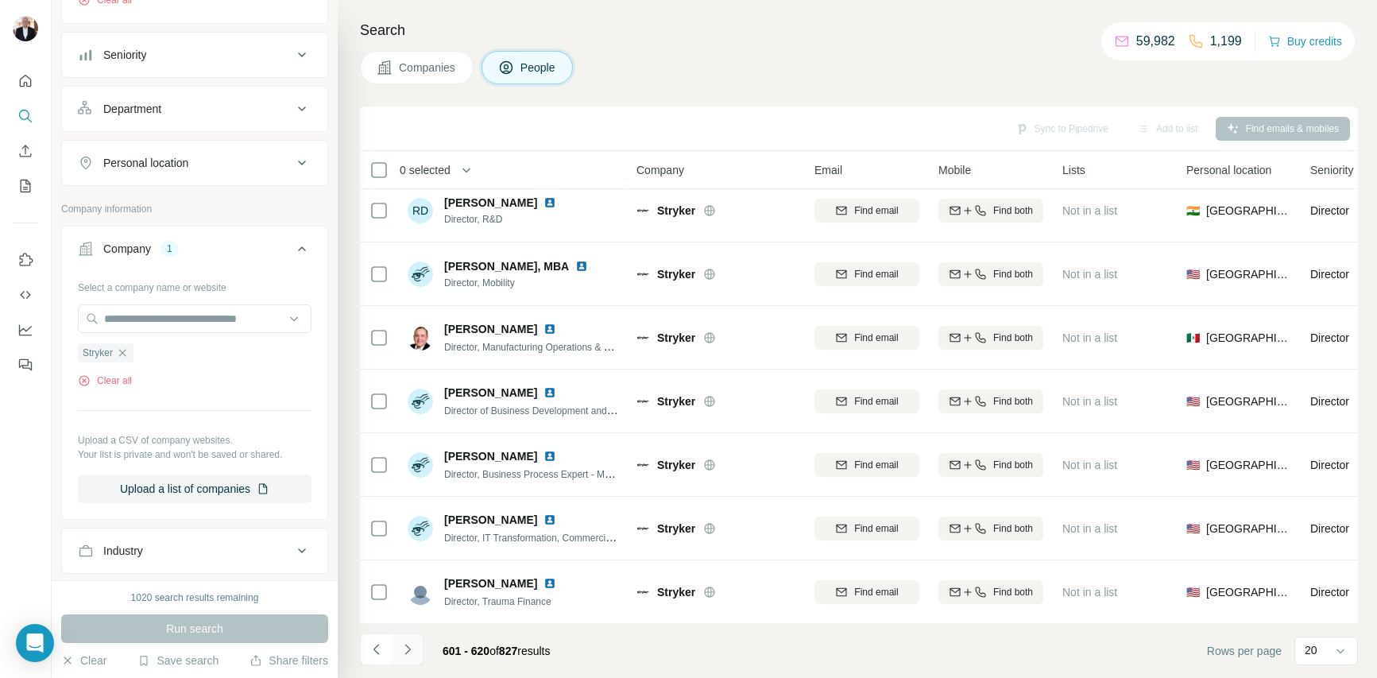
click at [408, 648] on icon "Navigate to next page" at bounding box center [408, 649] width 16 height 16
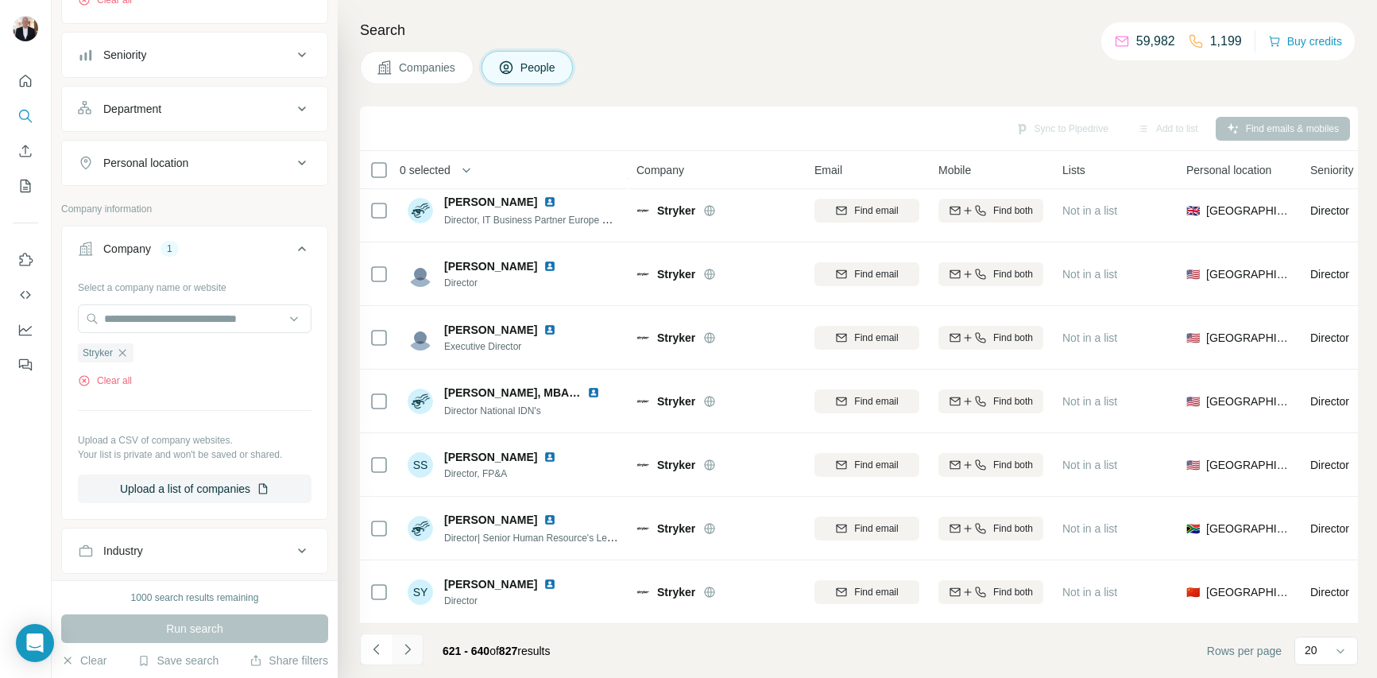
click at [409, 651] on icon "Navigate to next page" at bounding box center [408, 649] width 16 height 16
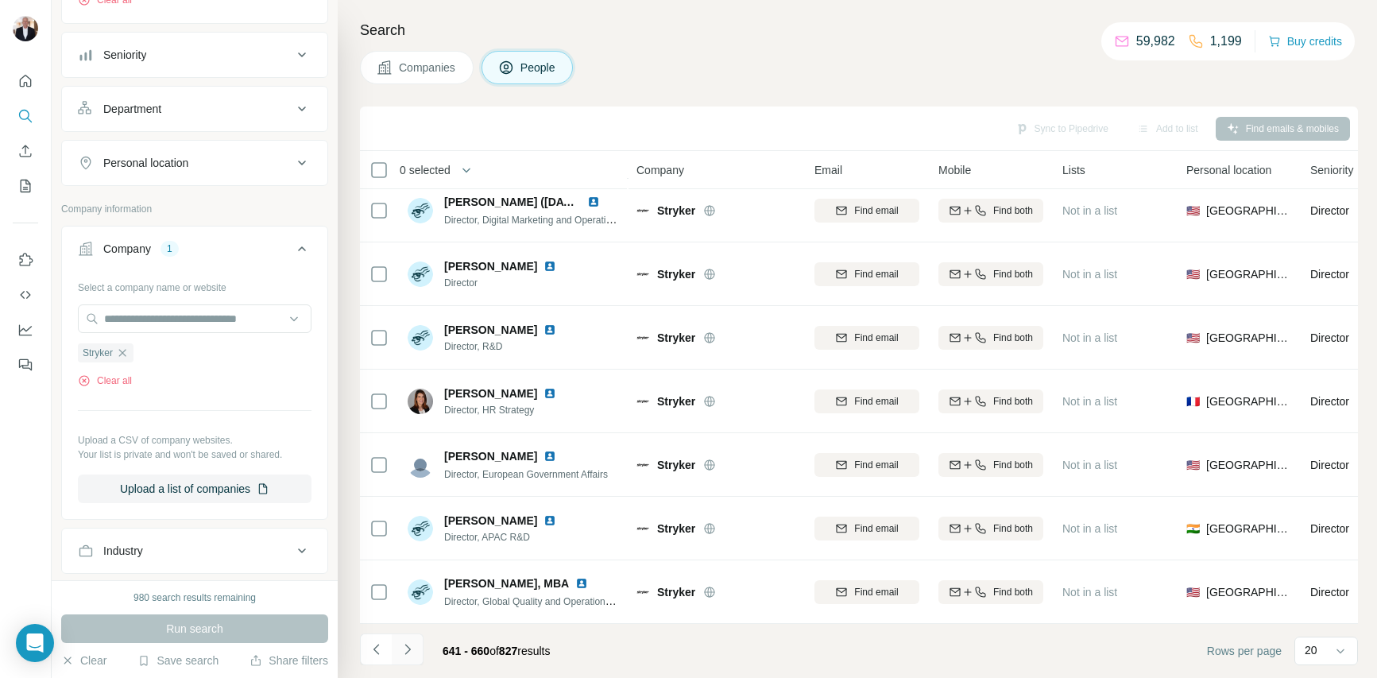
click at [403, 651] on icon "Navigate to next page" at bounding box center [408, 649] width 16 height 16
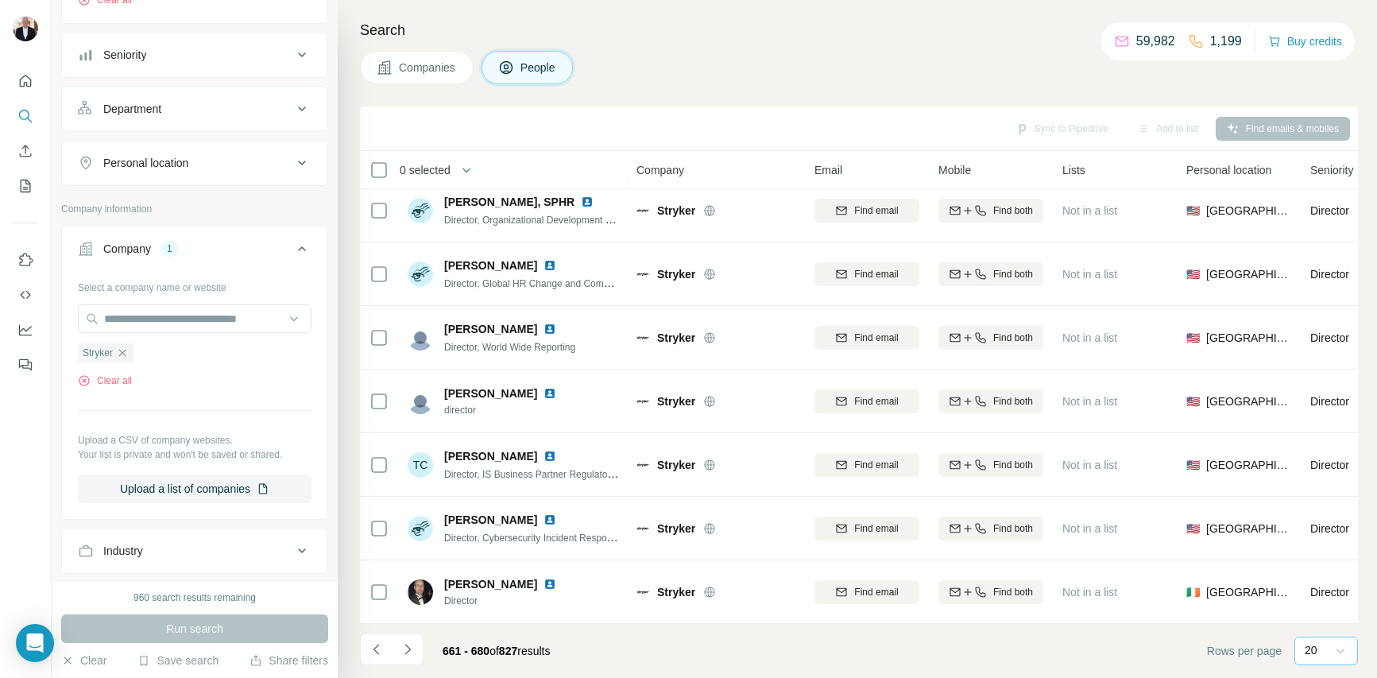
click at [1343, 654] on icon at bounding box center [1340, 651] width 16 height 16
click at [1331, 528] on div "60" at bounding box center [1326, 529] width 37 height 16
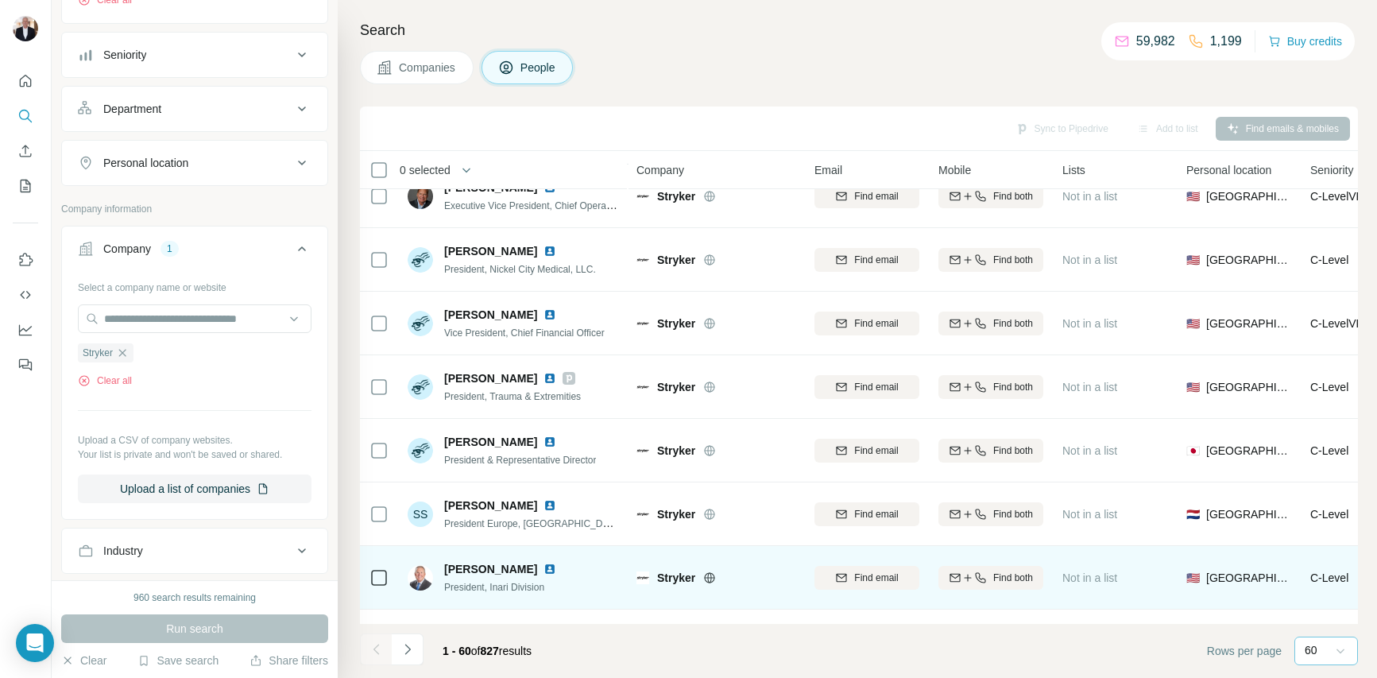
scroll to position [1042, 0]
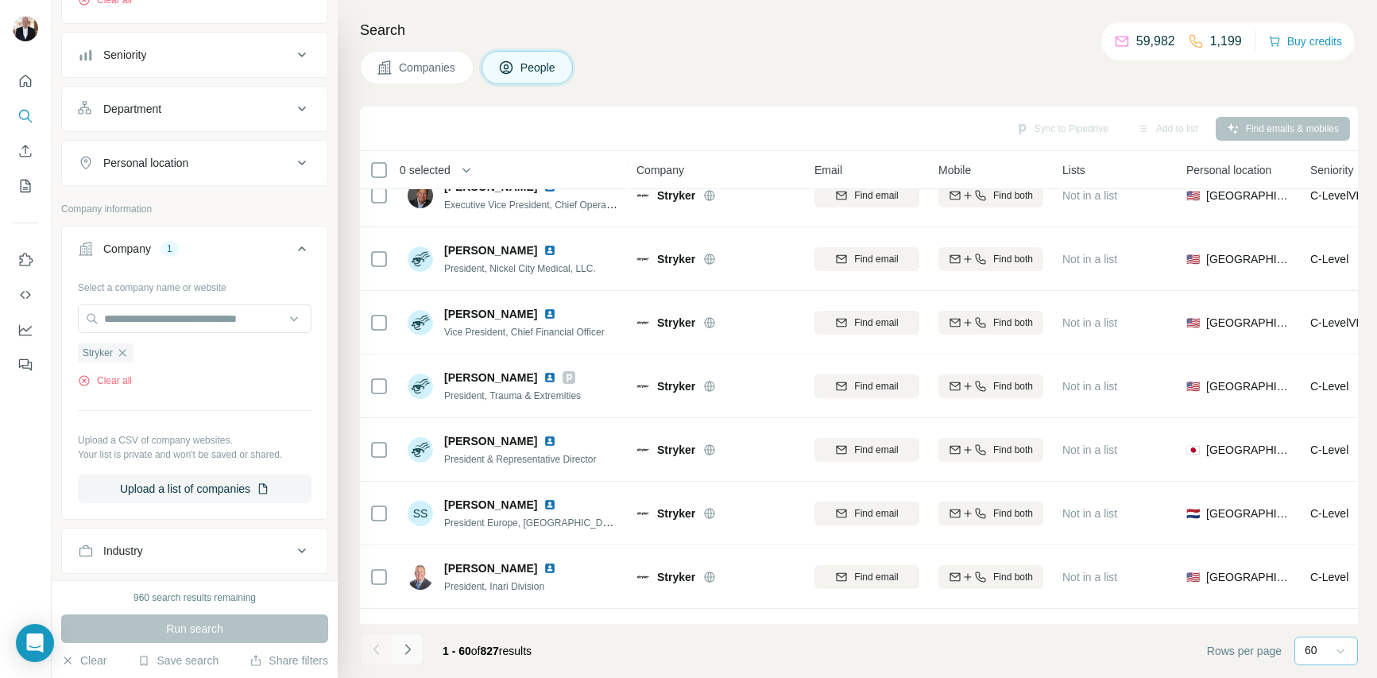
click at [406, 646] on icon "Navigate to next page" at bounding box center [407, 648] width 6 height 10
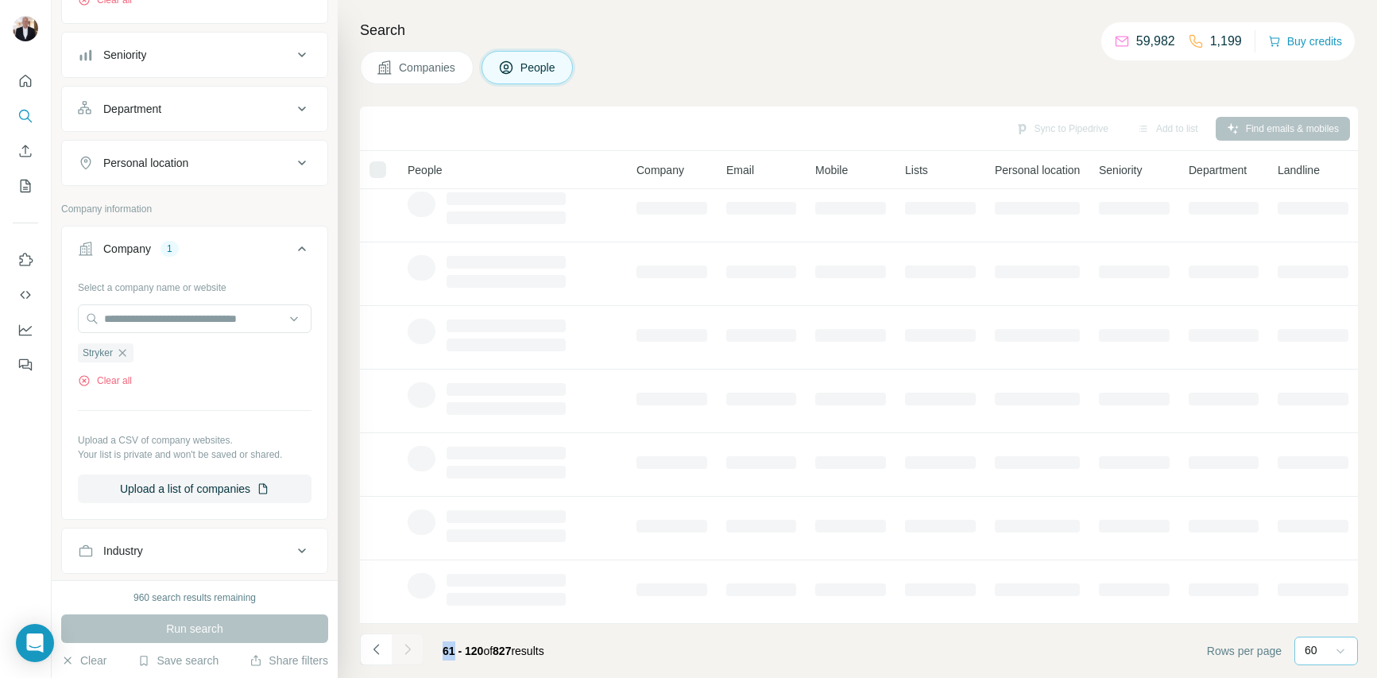
click at [406, 646] on div at bounding box center [408, 649] width 32 height 32
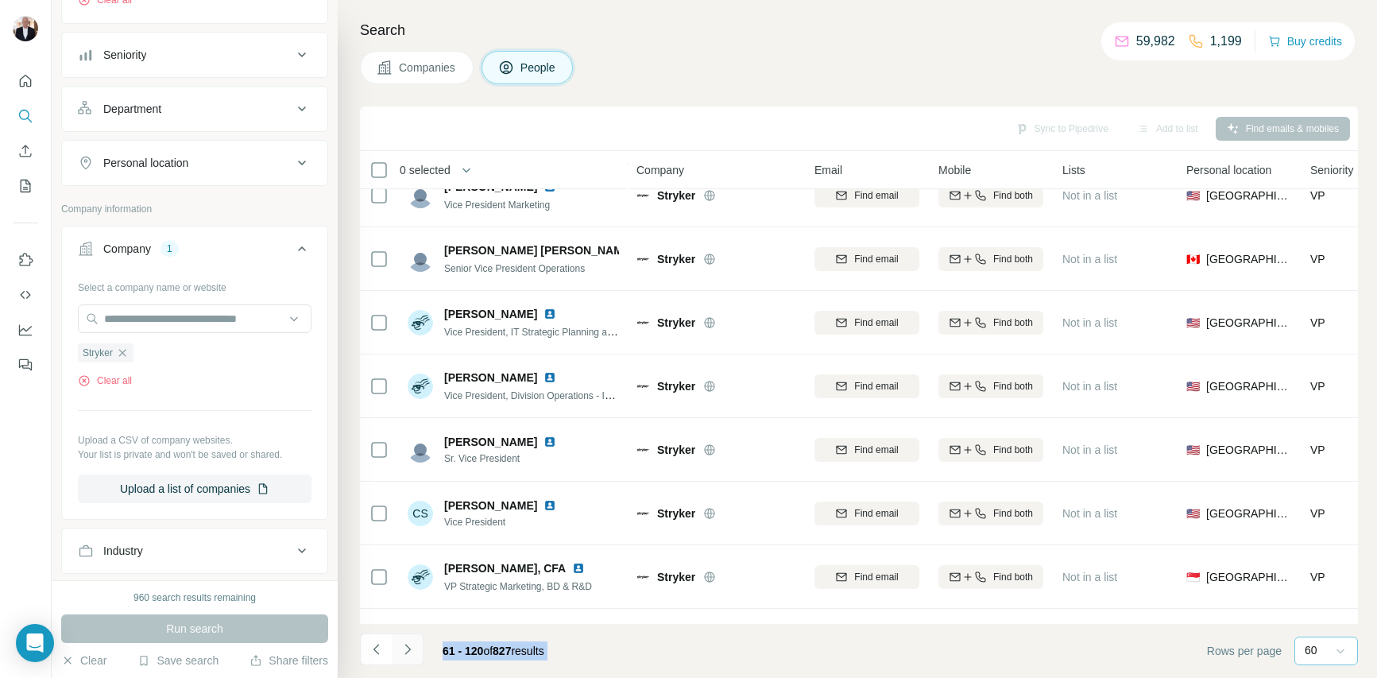
click at [406, 646] on icon "Navigate to next page" at bounding box center [407, 648] width 6 height 10
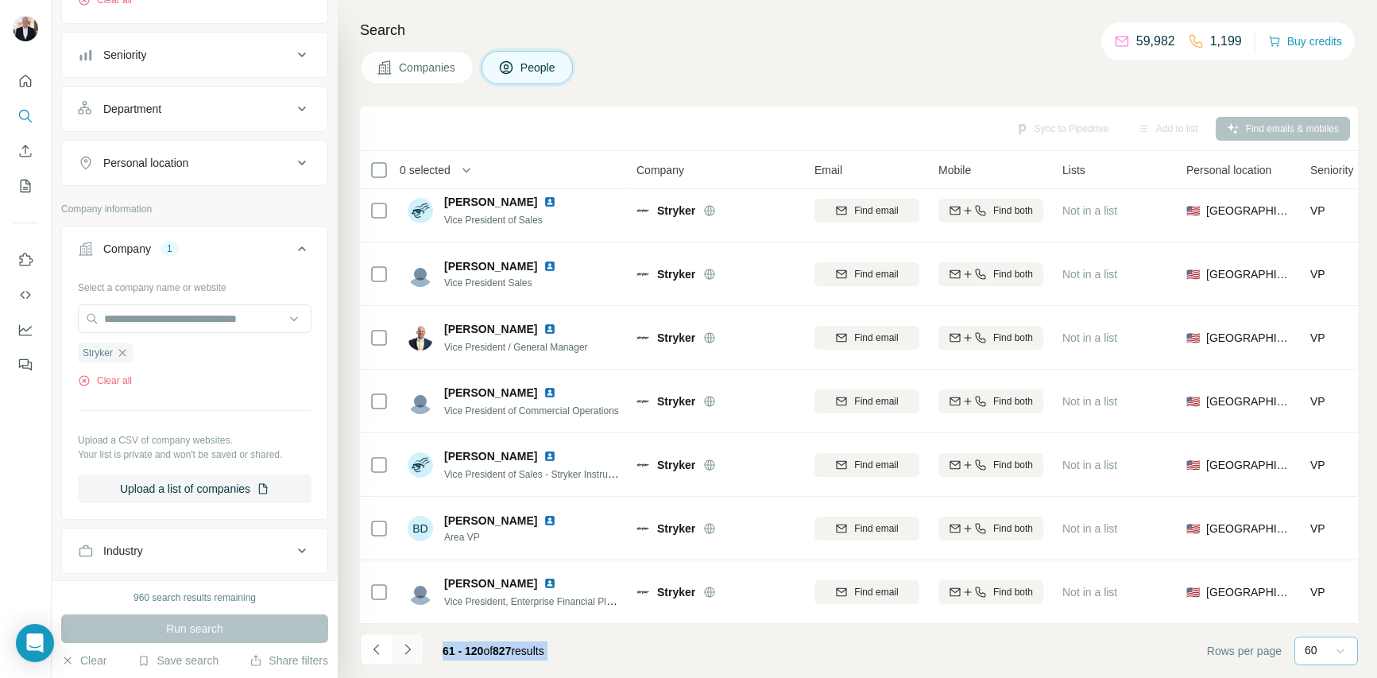
click at [406, 646] on div at bounding box center [408, 649] width 32 height 32
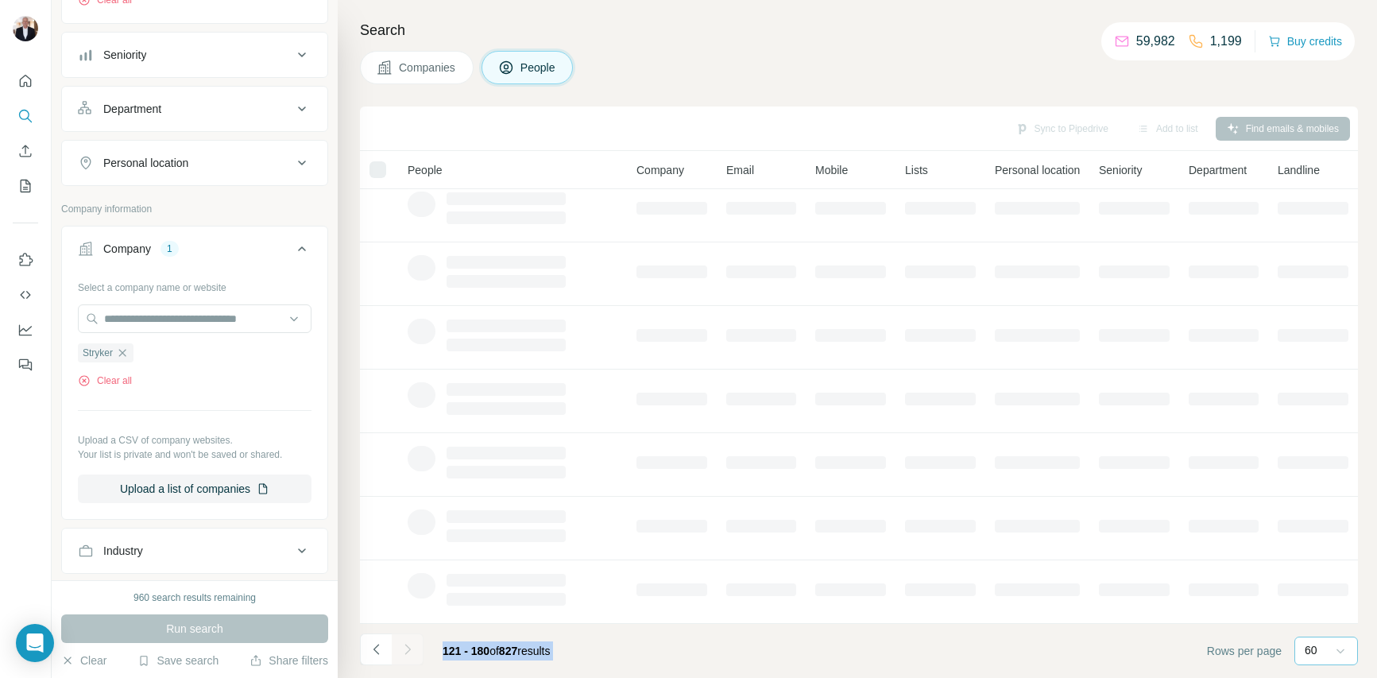
click at [406, 646] on div at bounding box center [408, 649] width 32 height 32
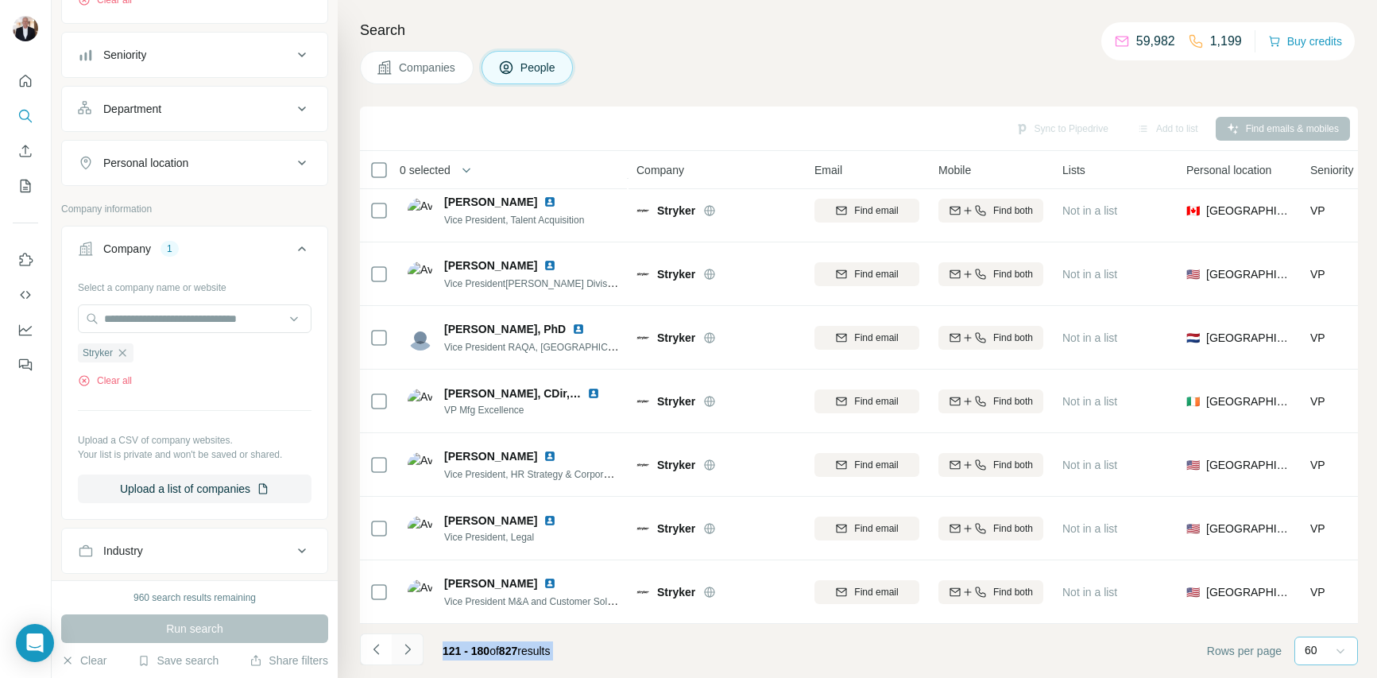
click at [406, 646] on icon "Navigate to next page" at bounding box center [407, 648] width 6 height 10
click at [406, 646] on div at bounding box center [408, 649] width 32 height 32
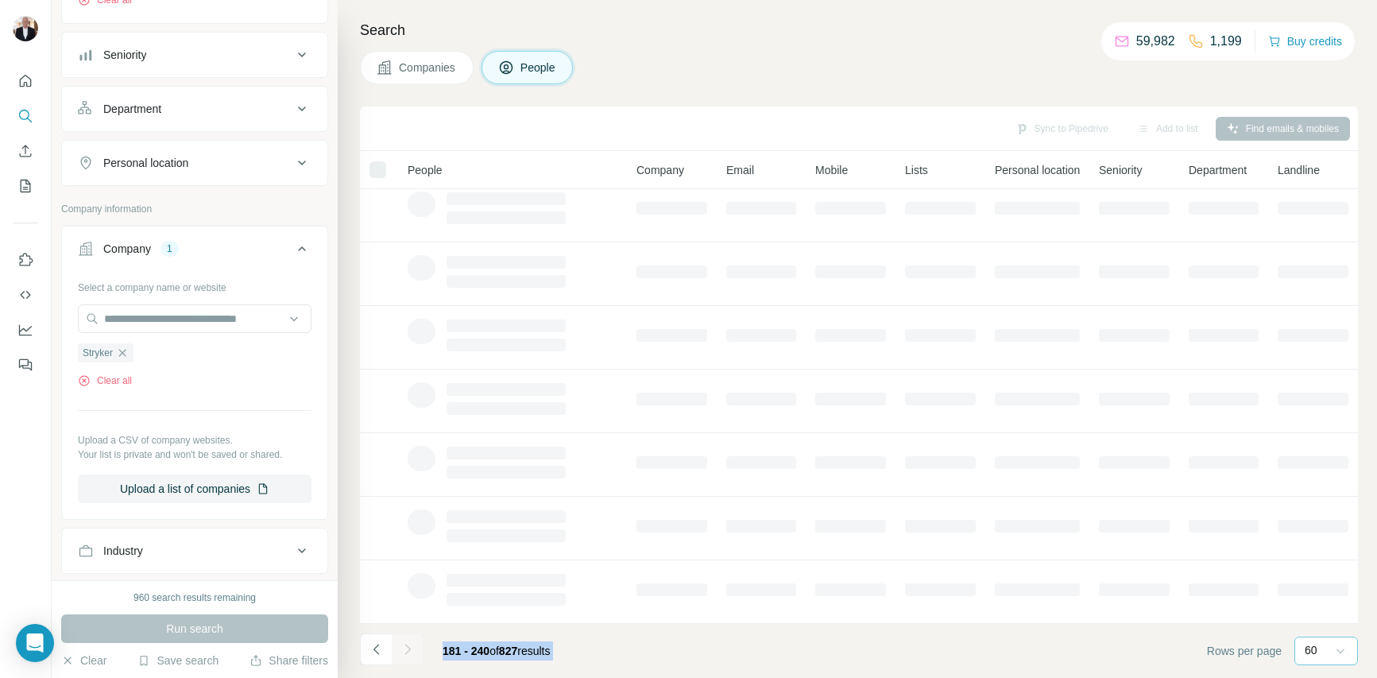
click at [406, 646] on div at bounding box center [408, 649] width 32 height 32
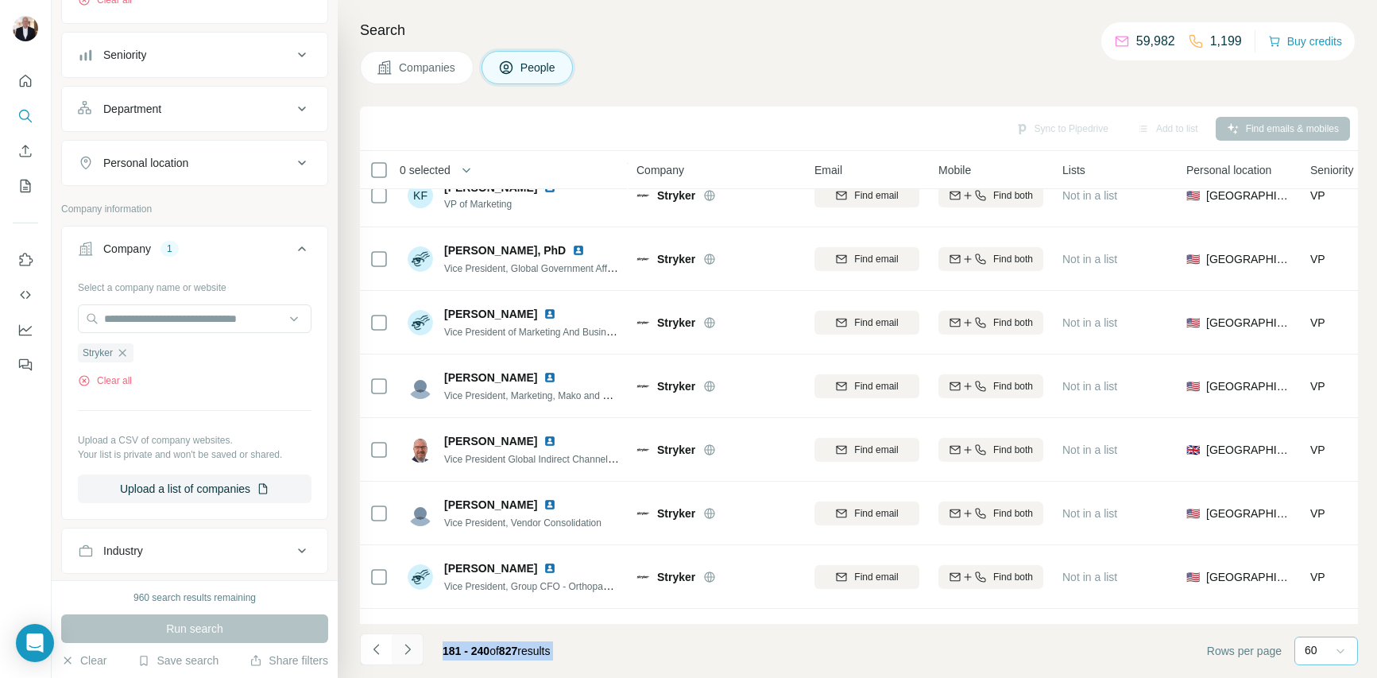
click at [406, 646] on icon "Navigate to next page" at bounding box center [407, 648] width 6 height 10
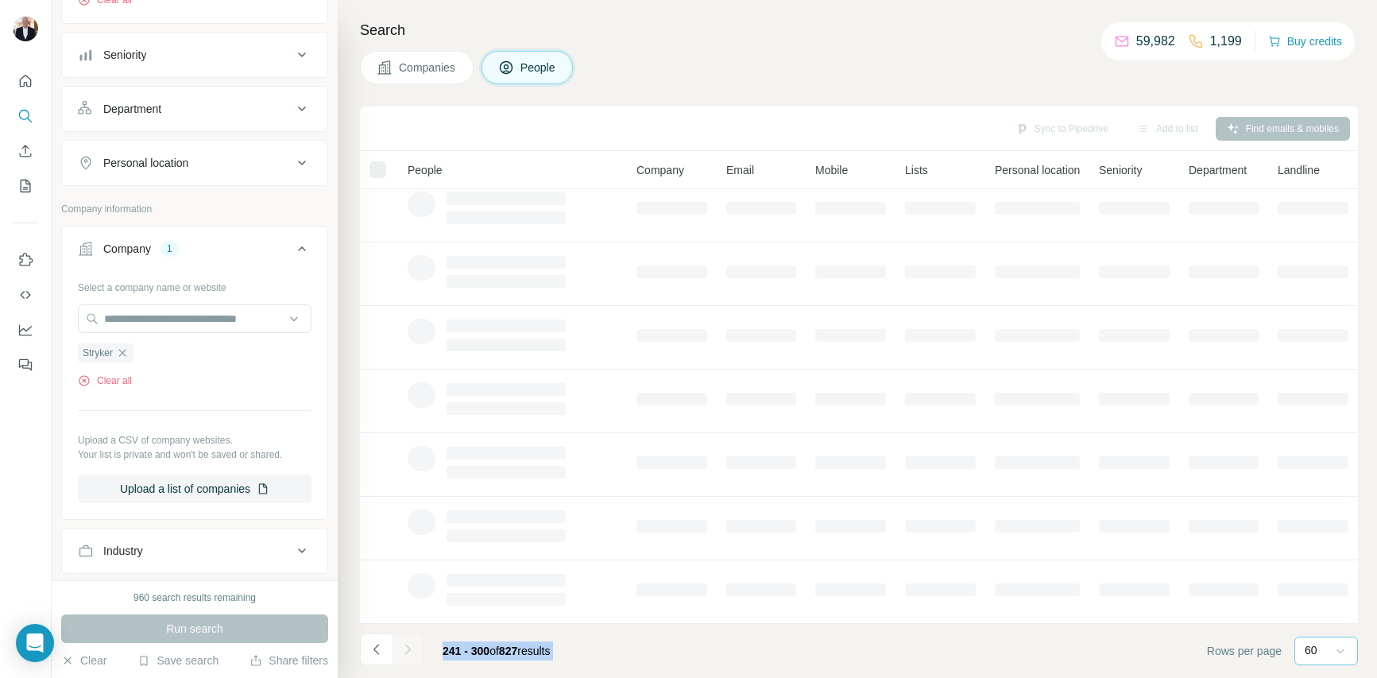
click at [406, 646] on div at bounding box center [408, 649] width 32 height 32
click at [406, 646] on icon "Navigate to next page" at bounding box center [407, 648] width 6 height 10
click at [406, 646] on div at bounding box center [408, 649] width 32 height 32
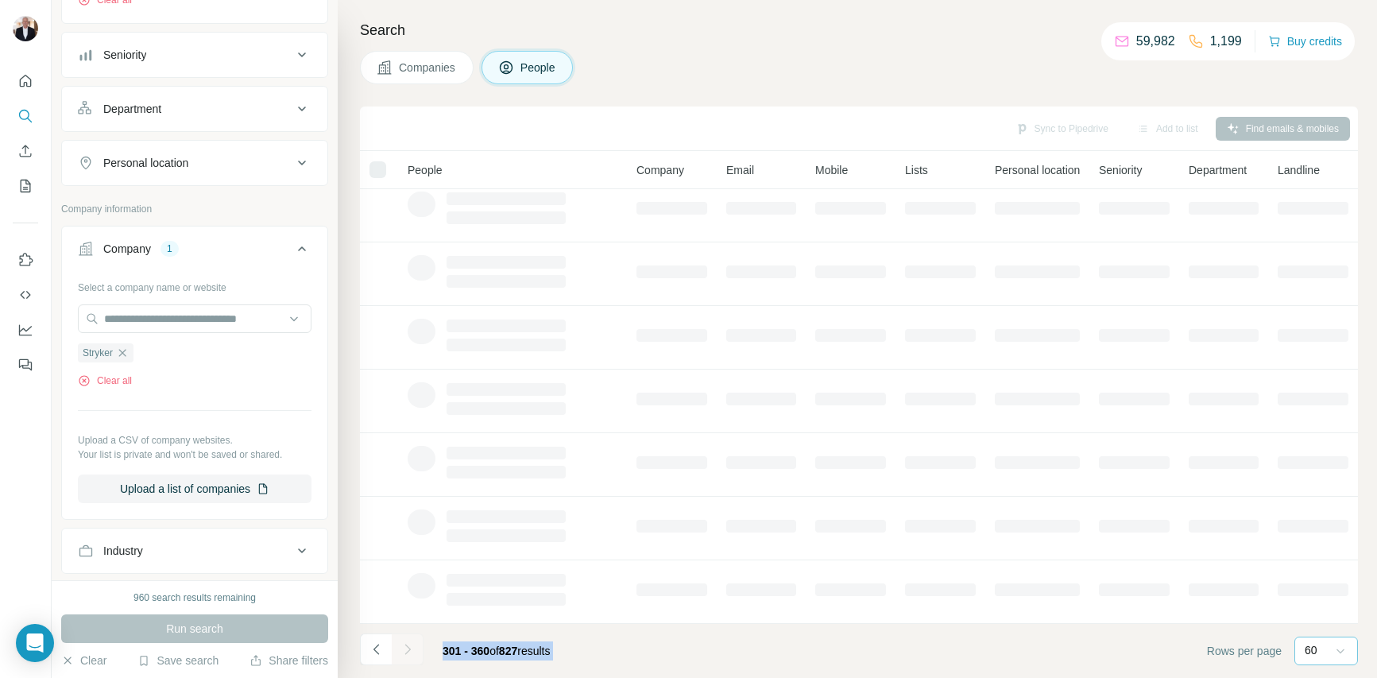
click at [406, 646] on div at bounding box center [408, 649] width 32 height 32
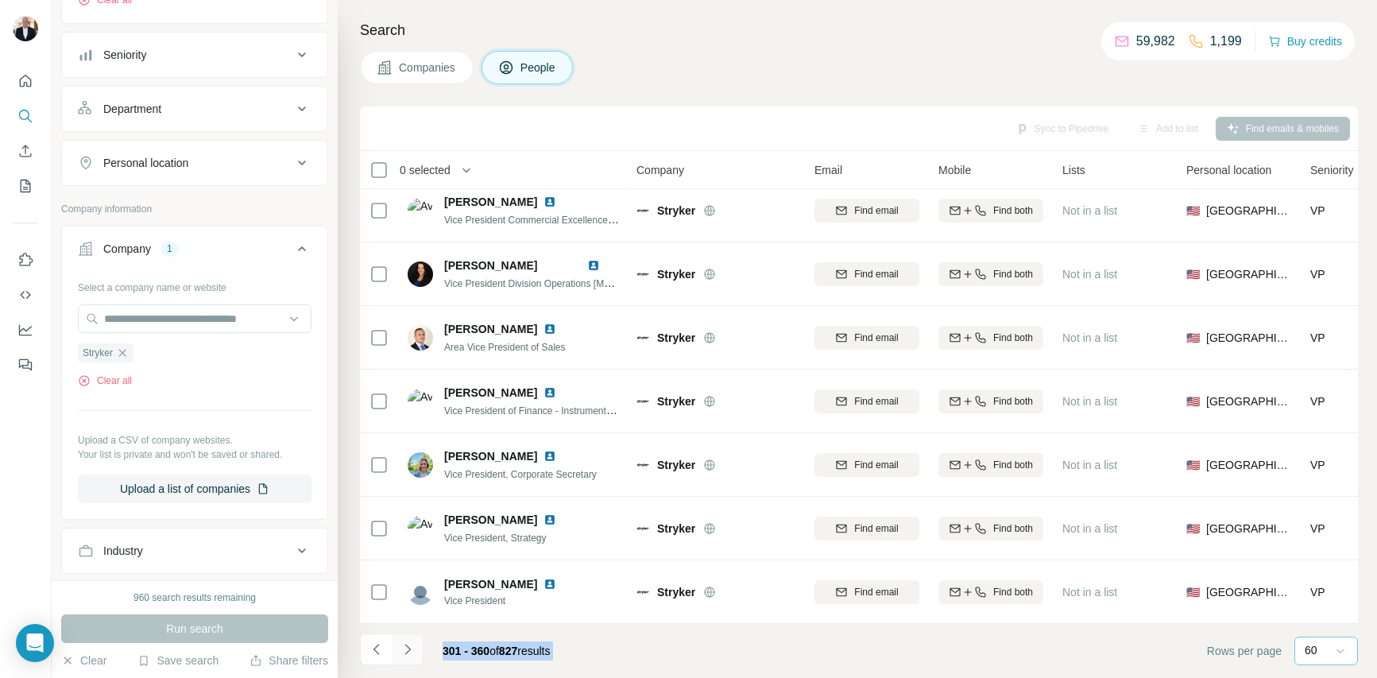
click at [406, 646] on icon "Navigate to next page" at bounding box center [407, 648] width 6 height 10
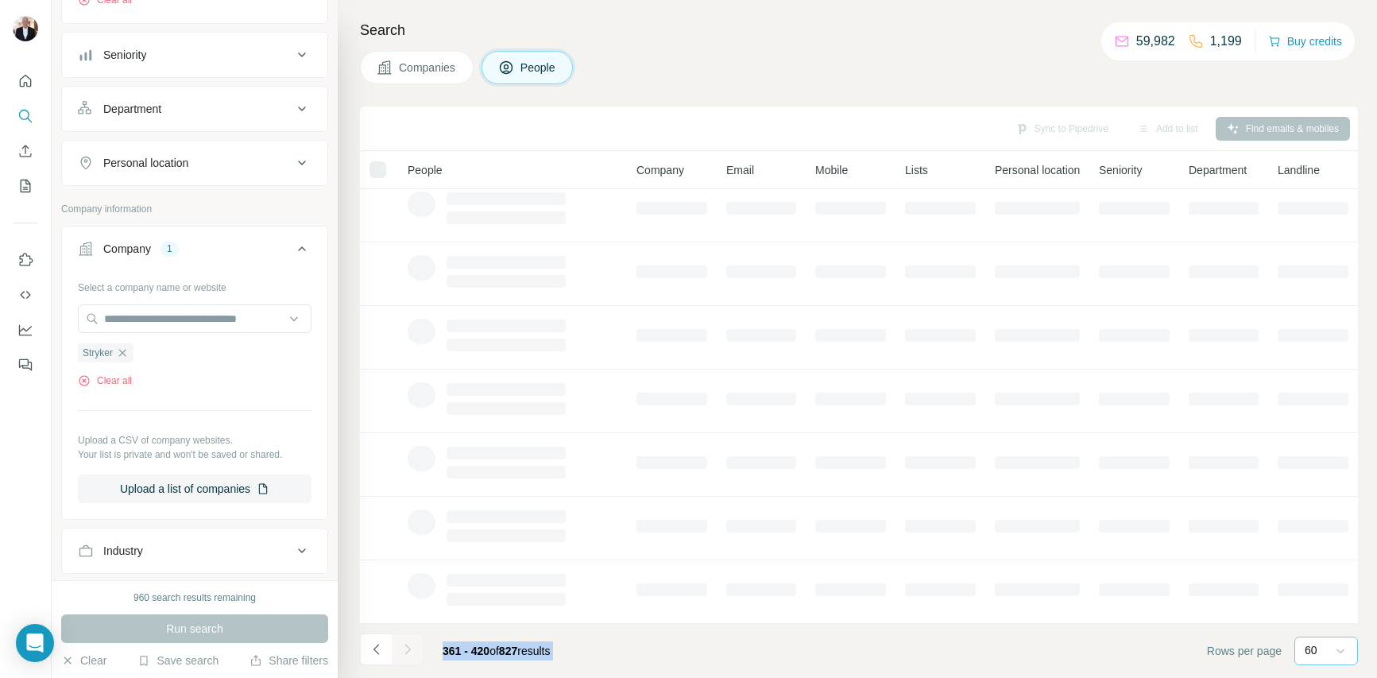
click at [406, 646] on div at bounding box center [408, 649] width 32 height 32
click at [406, 646] on icon "Navigate to next page" at bounding box center [407, 648] width 6 height 10
click at [406, 646] on div at bounding box center [408, 649] width 32 height 32
click at [406, 646] on icon "Navigate to next page" at bounding box center [407, 648] width 6 height 10
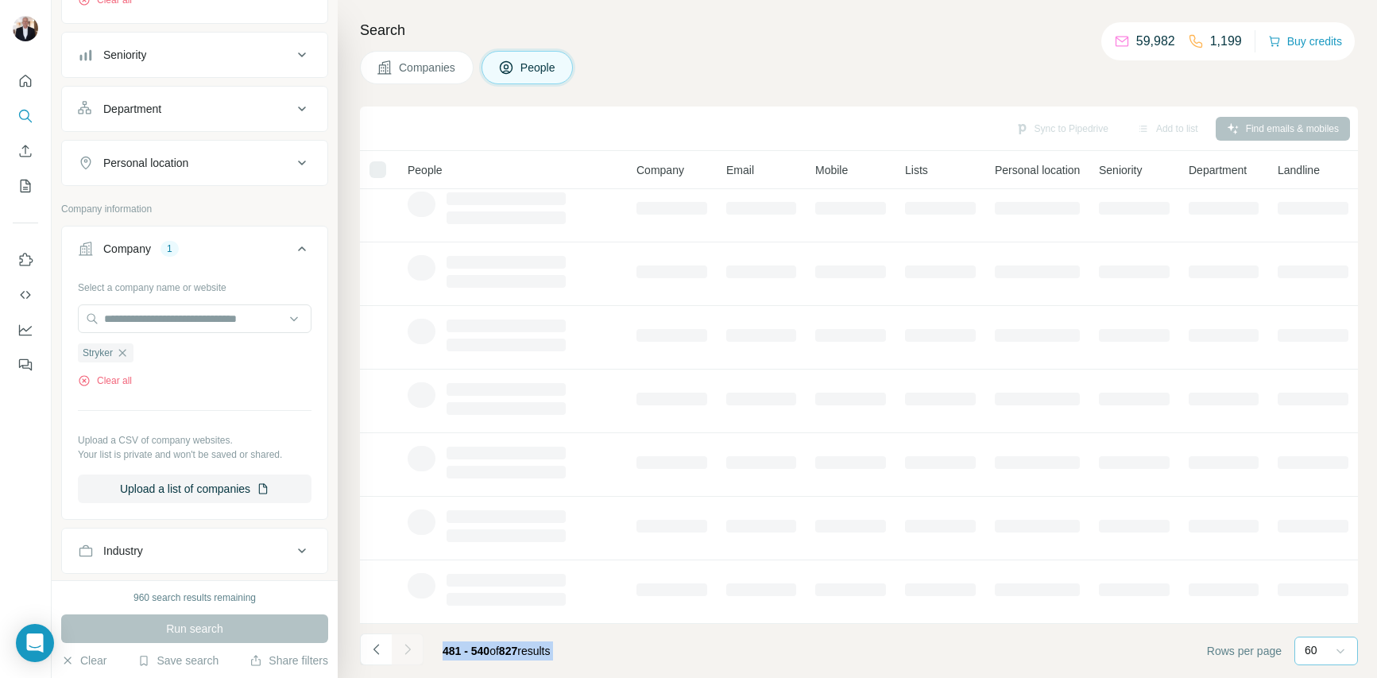
click at [406, 646] on div at bounding box center [408, 649] width 32 height 32
click at [406, 646] on icon "Navigate to next page" at bounding box center [407, 648] width 6 height 10
click at [406, 646] on div at bounding box center [408, 649] width 32 height 32
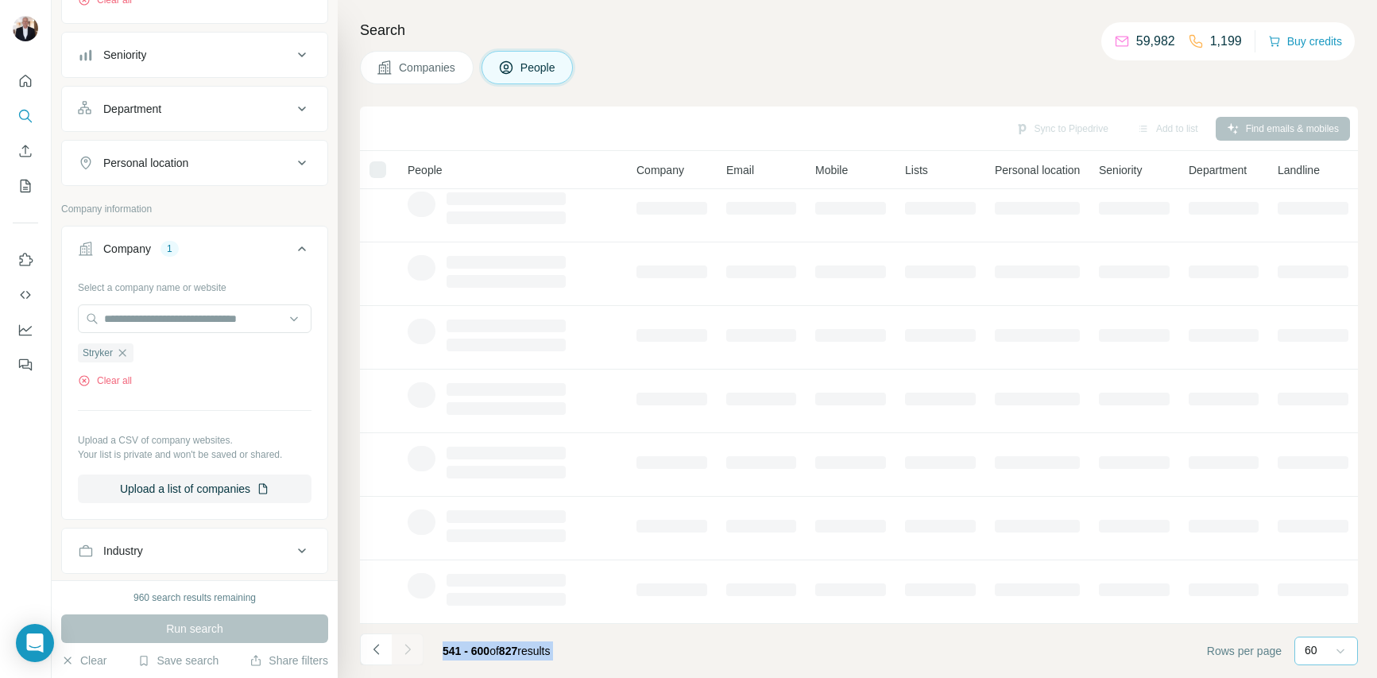
click at [406, 646] on div at bounding box center [408, 649] width 32 height 32
click at [406, 646] on icon "Navigate to next page" at bounding box center [407, 648] width 6 height 10
click at [406, 646] on div at bounding box center [408, 649] width 32 height 32
click at [406, 646] on icon "Navigate to next page" at bounding box center [407, 648] width 6 height 10
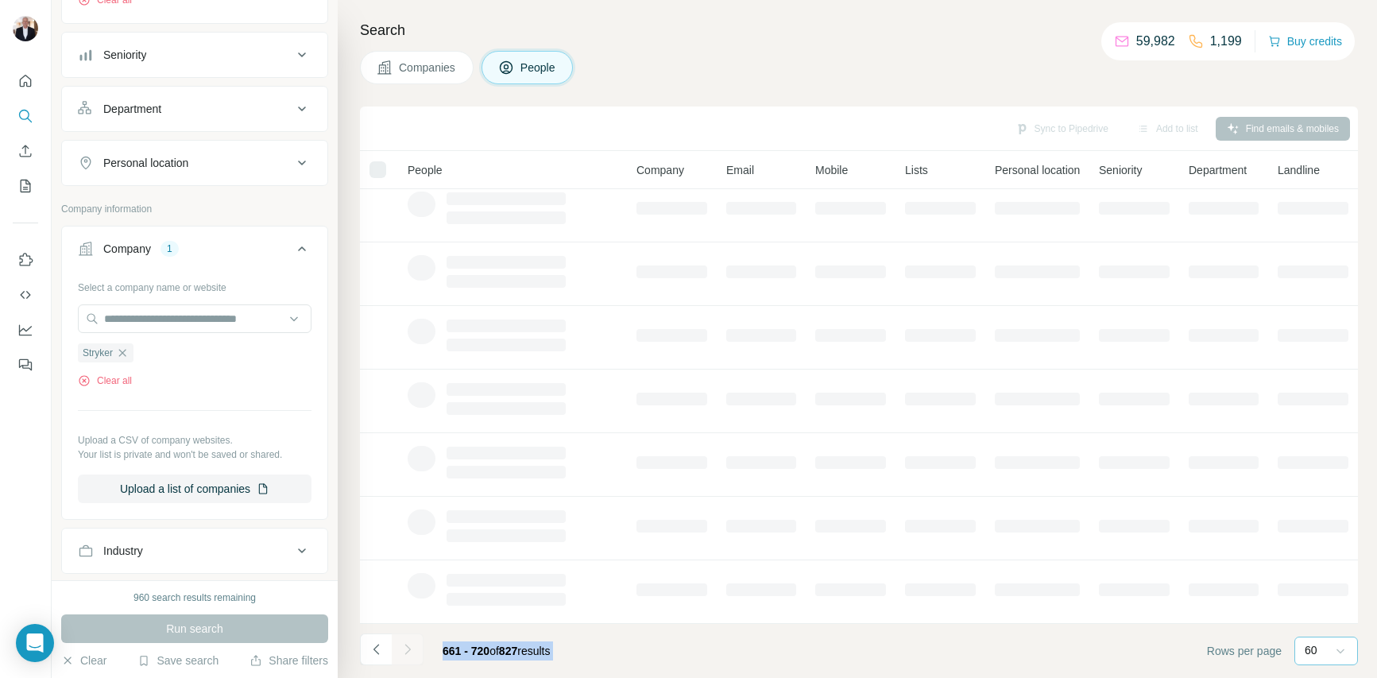
scroll to position [201, 0]
click at [406, 646] on div at bounding box center [408, 649] width 32 height 32
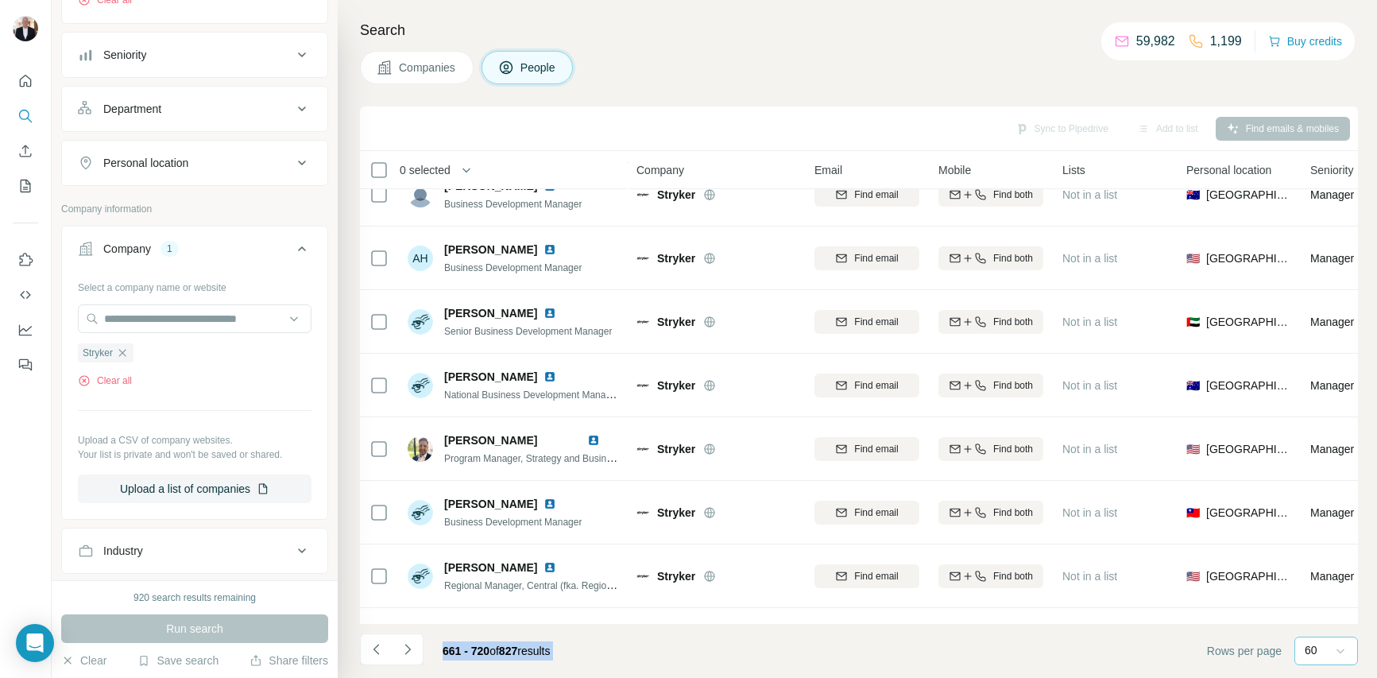
scroll to position [3379, 0]
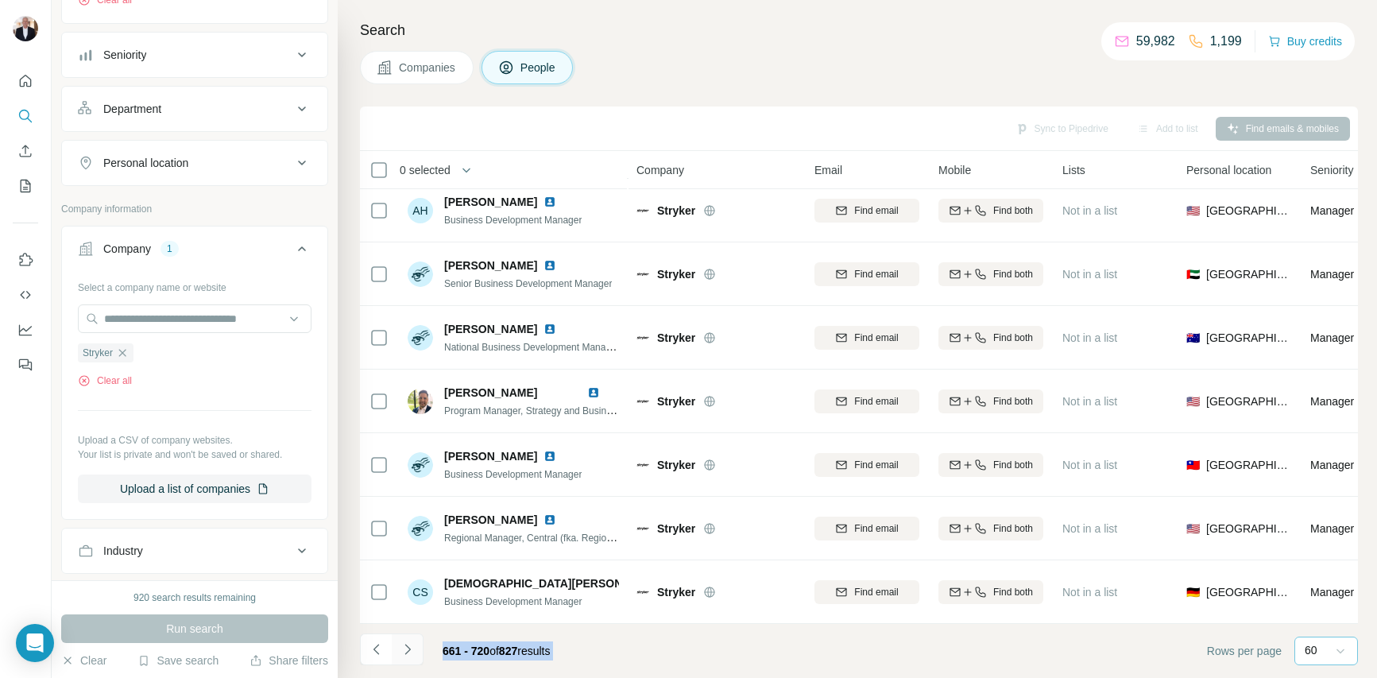
click at [408, 647] on icon "Navigate to next page" at bounding box center [407, 648] width 6 height 10
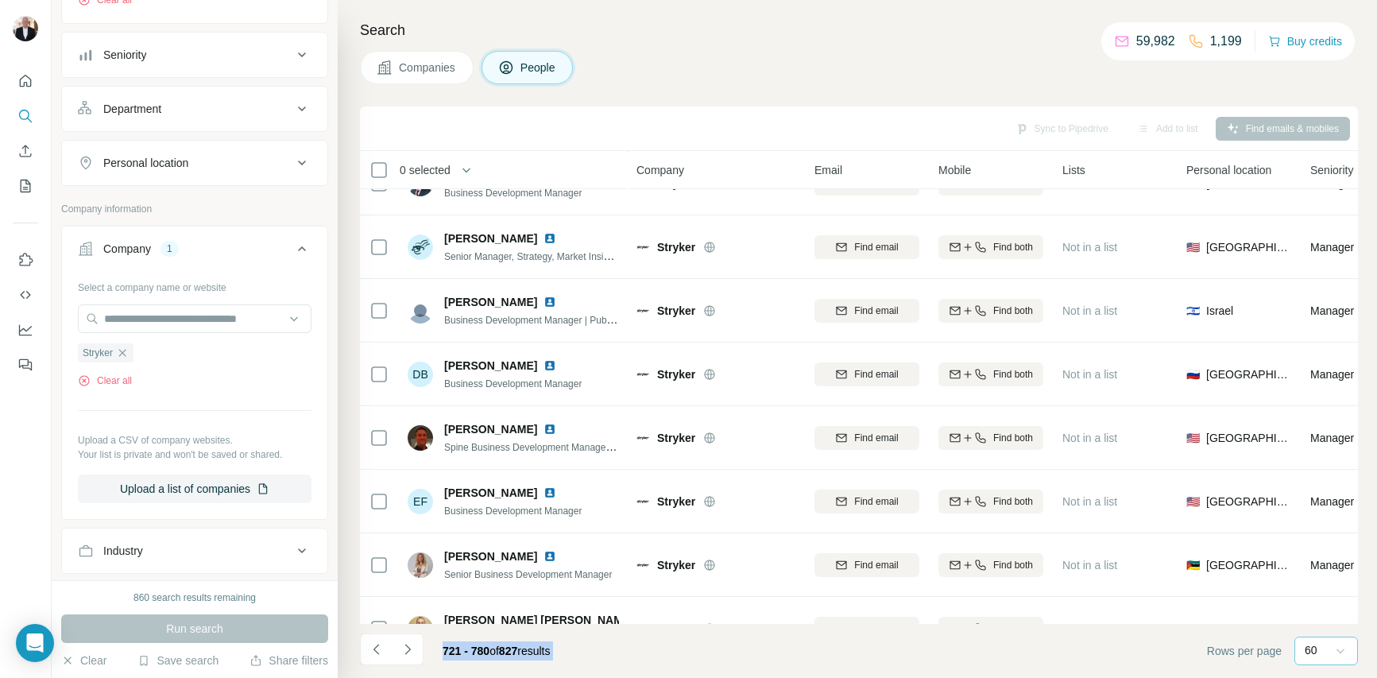
scroll to position [113, 0]
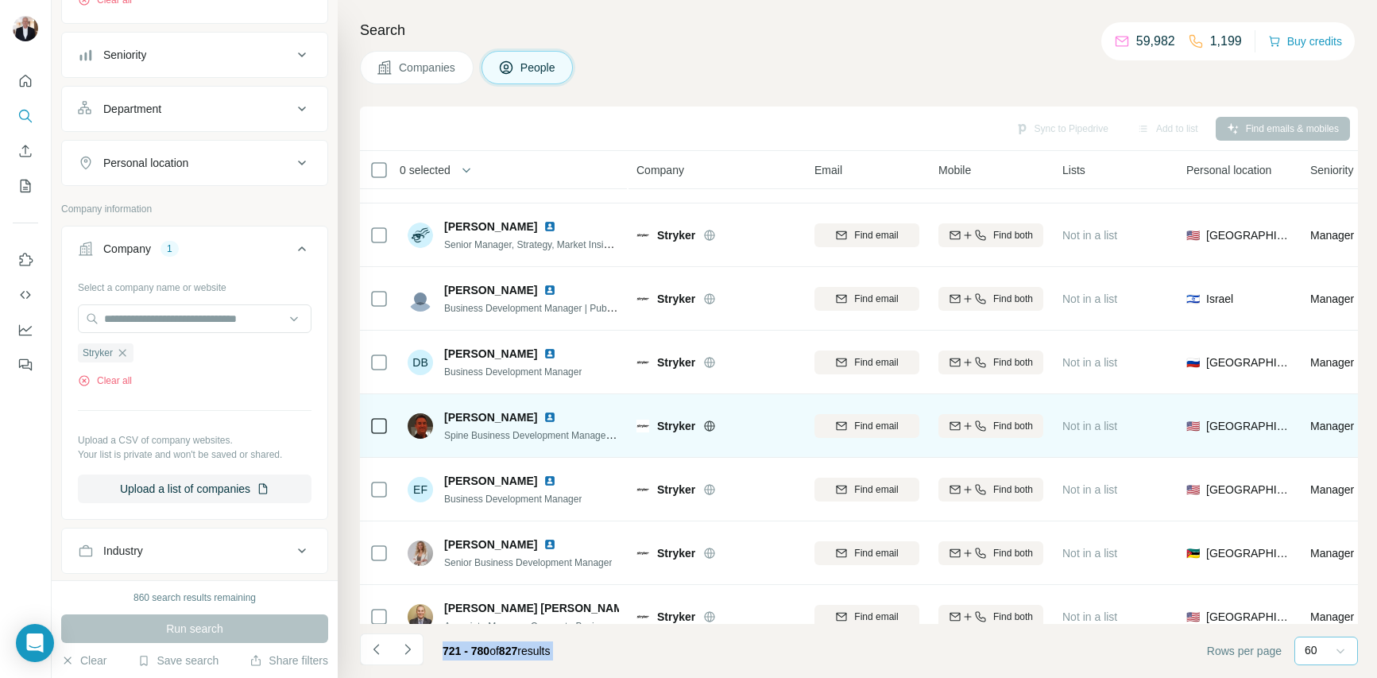
click at [543, 421] on img at bounding box center [549, 417] width 13 height 13
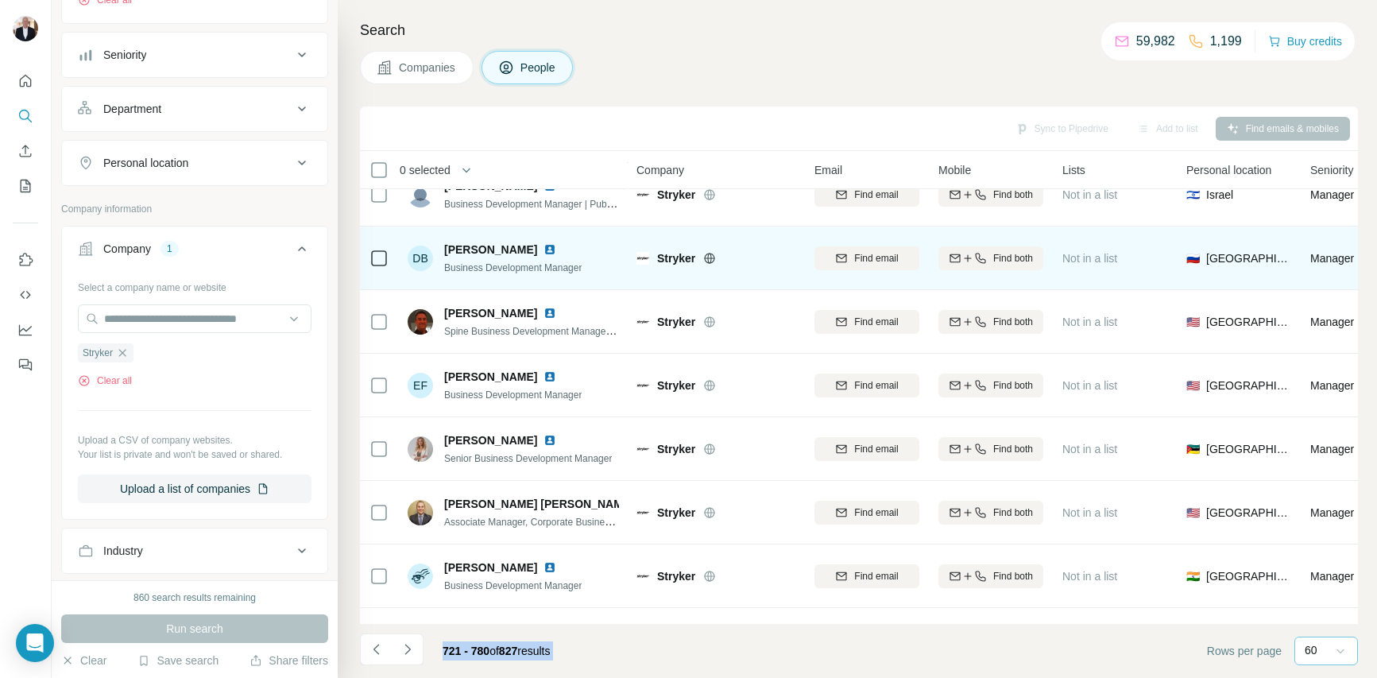
scroll to position [213, 0]
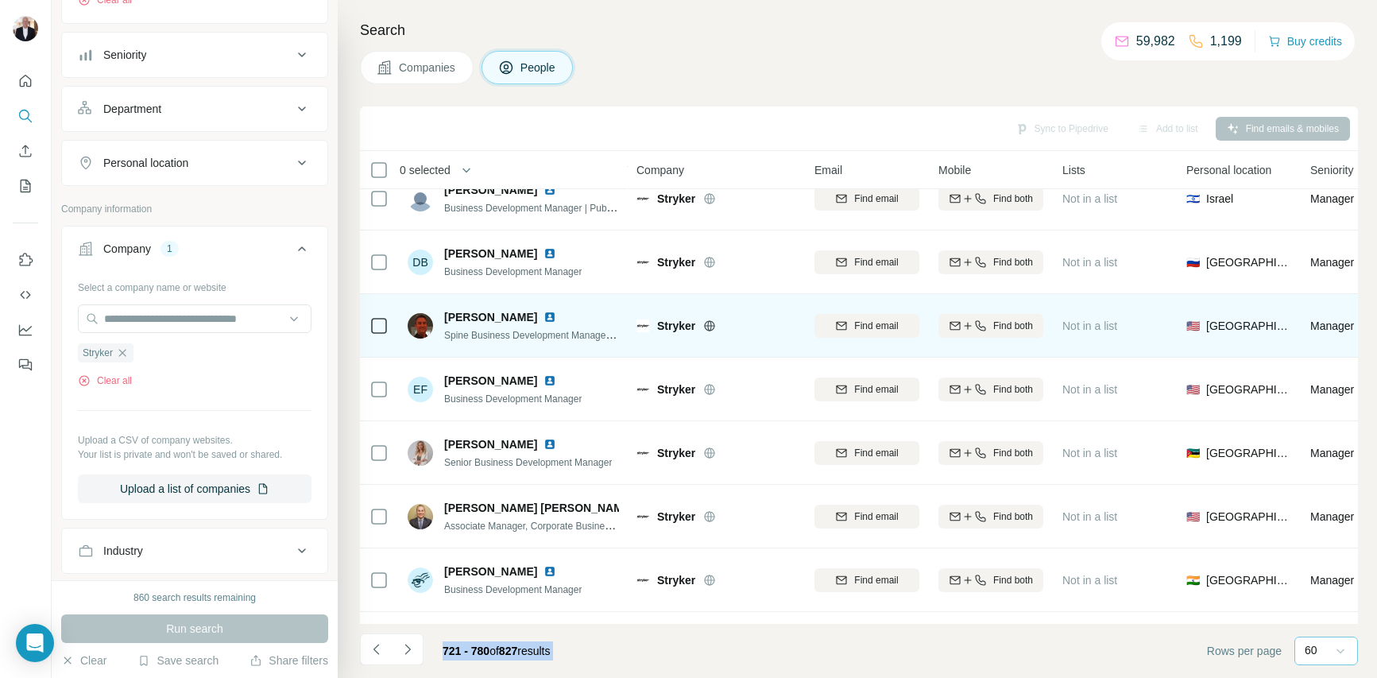
click at [543, 313] on img at bounding box center [549, 317] width 13 height 13
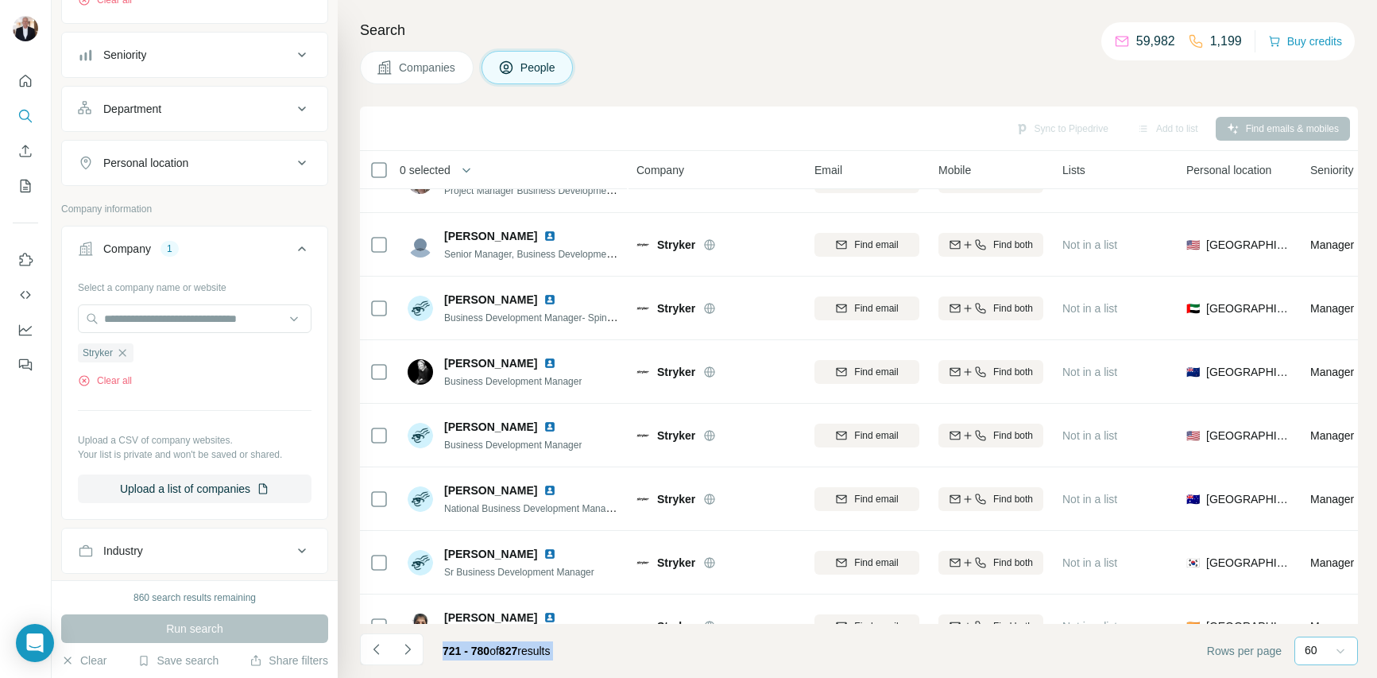
scroll to position [1116, 0]
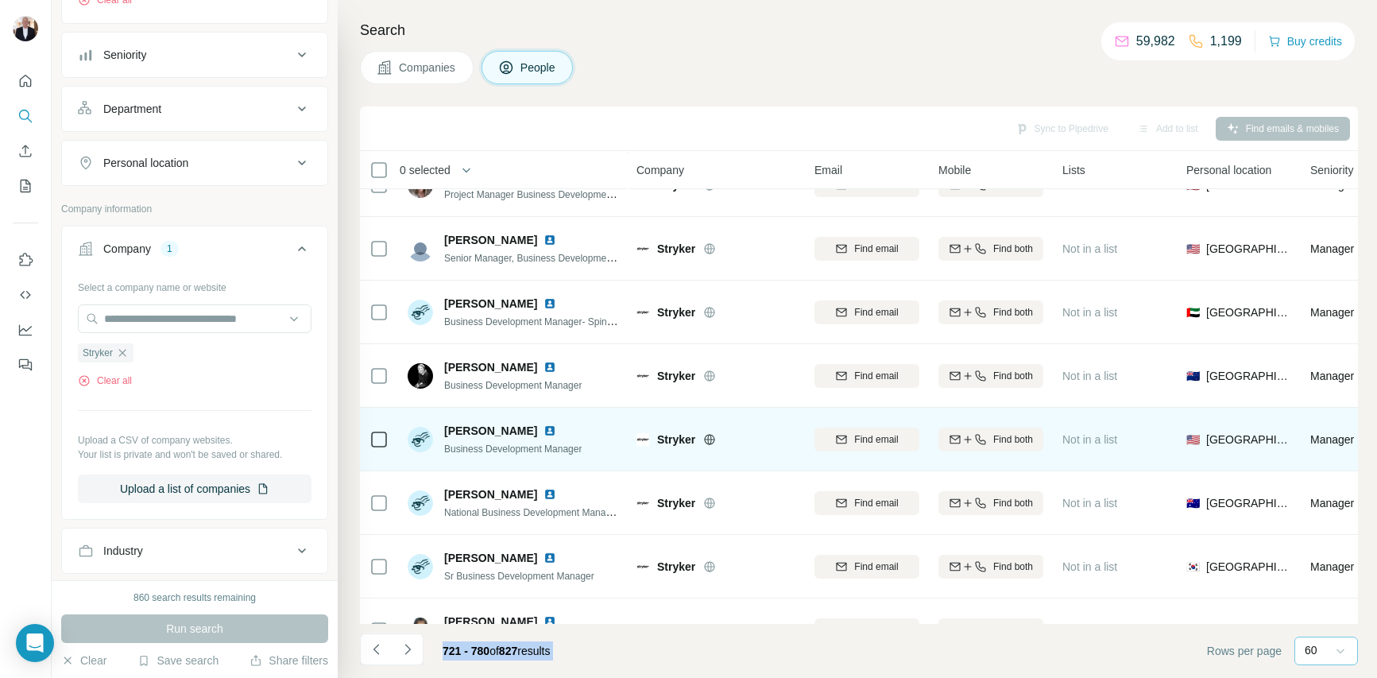
click at [543, 428] on img at bounding box center [549, 430] width 13 height 13
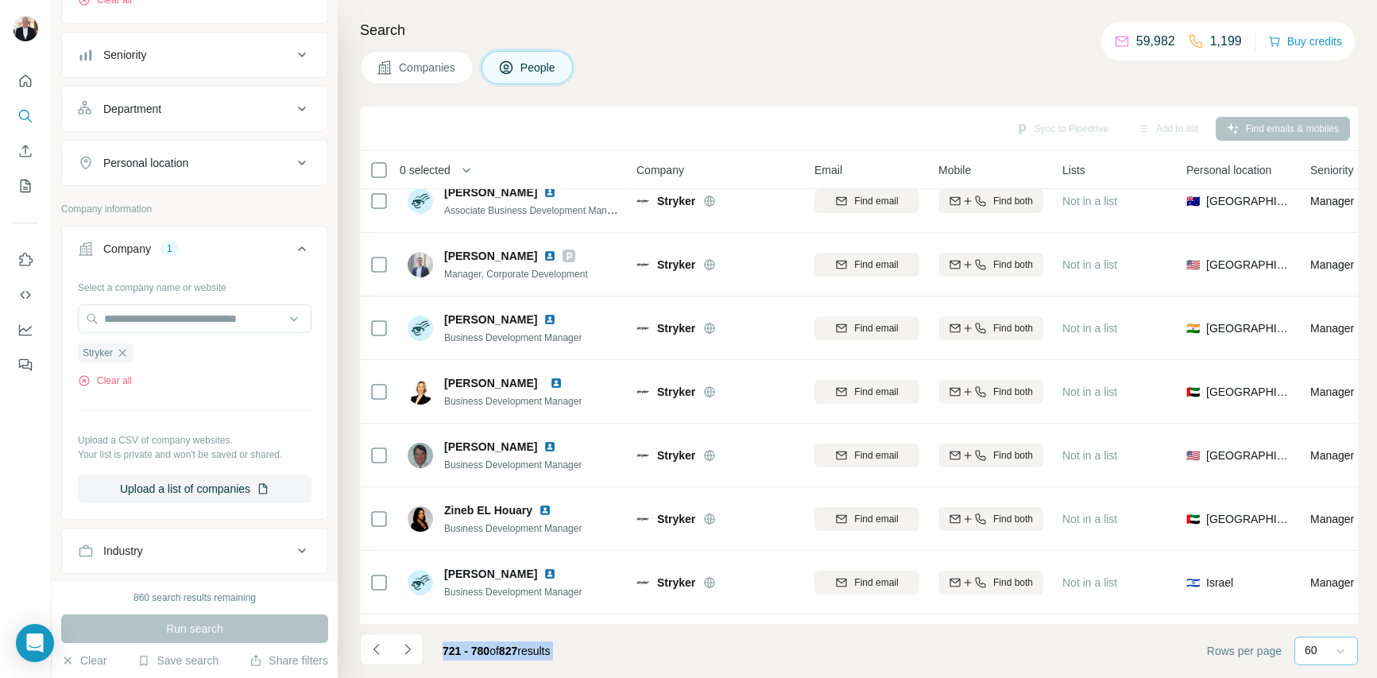
scroll to position [3379, 0]
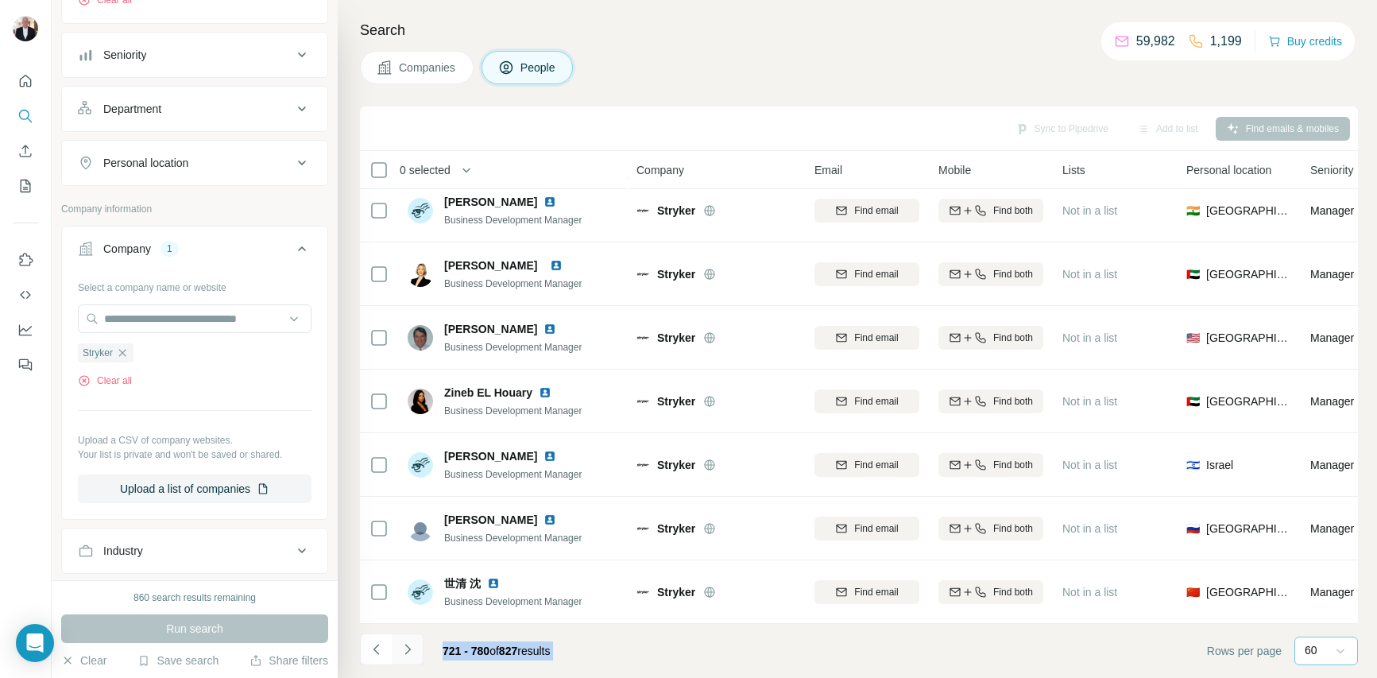
click at [404, 652] on icon "Navigate to next page" at bounding box center [408, 649] width 16 height 16
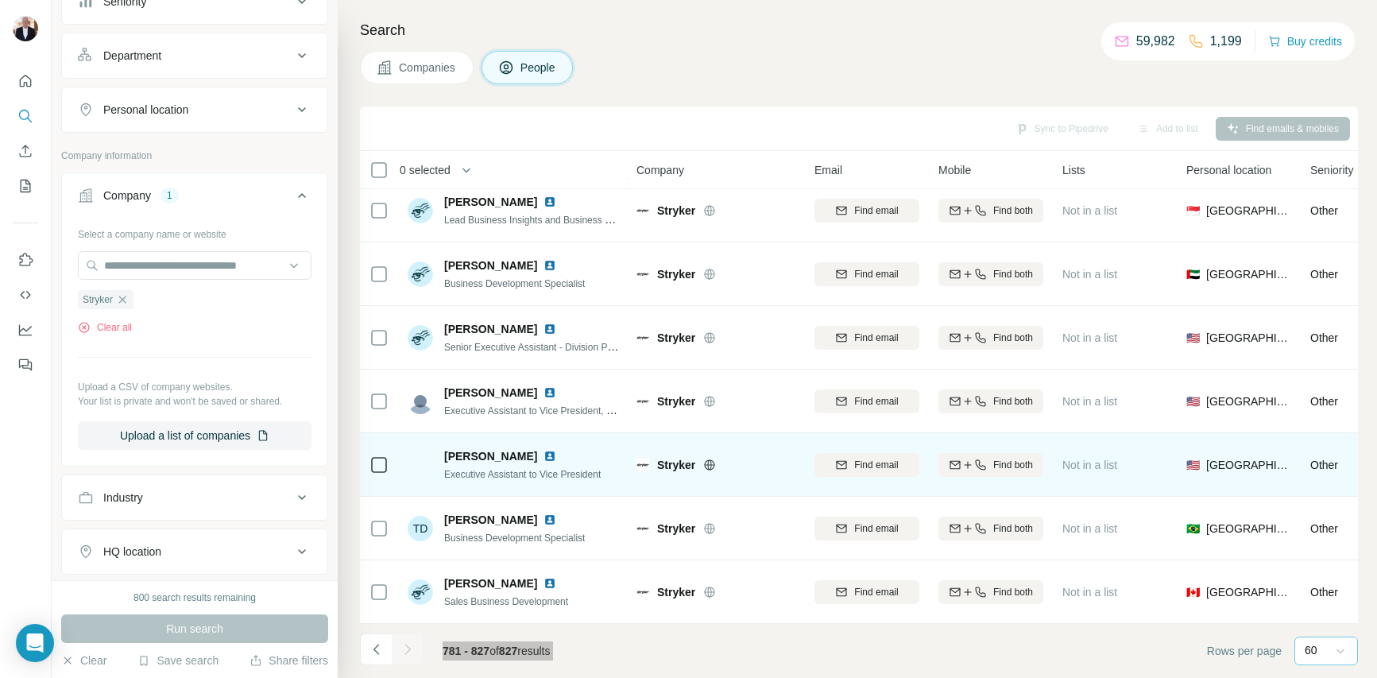
scroll to position [369, 0]
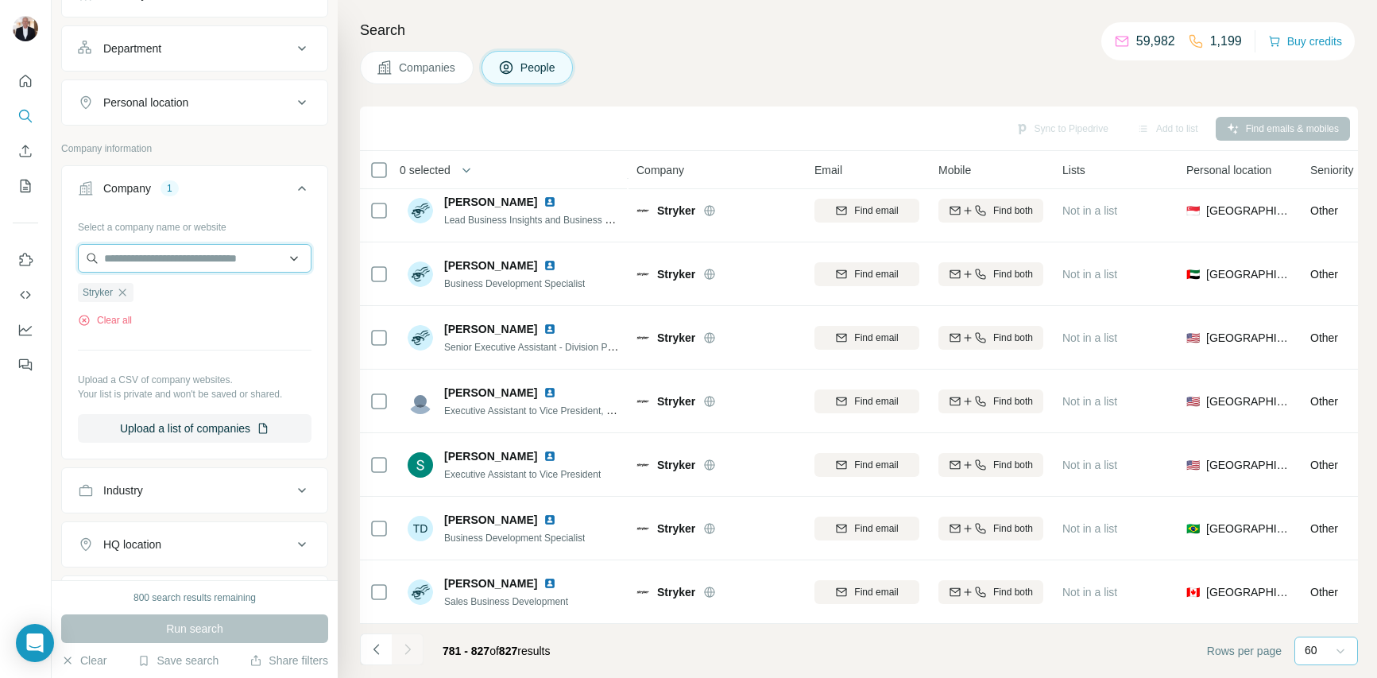
click at [159, 260] on input "text" at bounding box center [195, 258] width 234 height 29
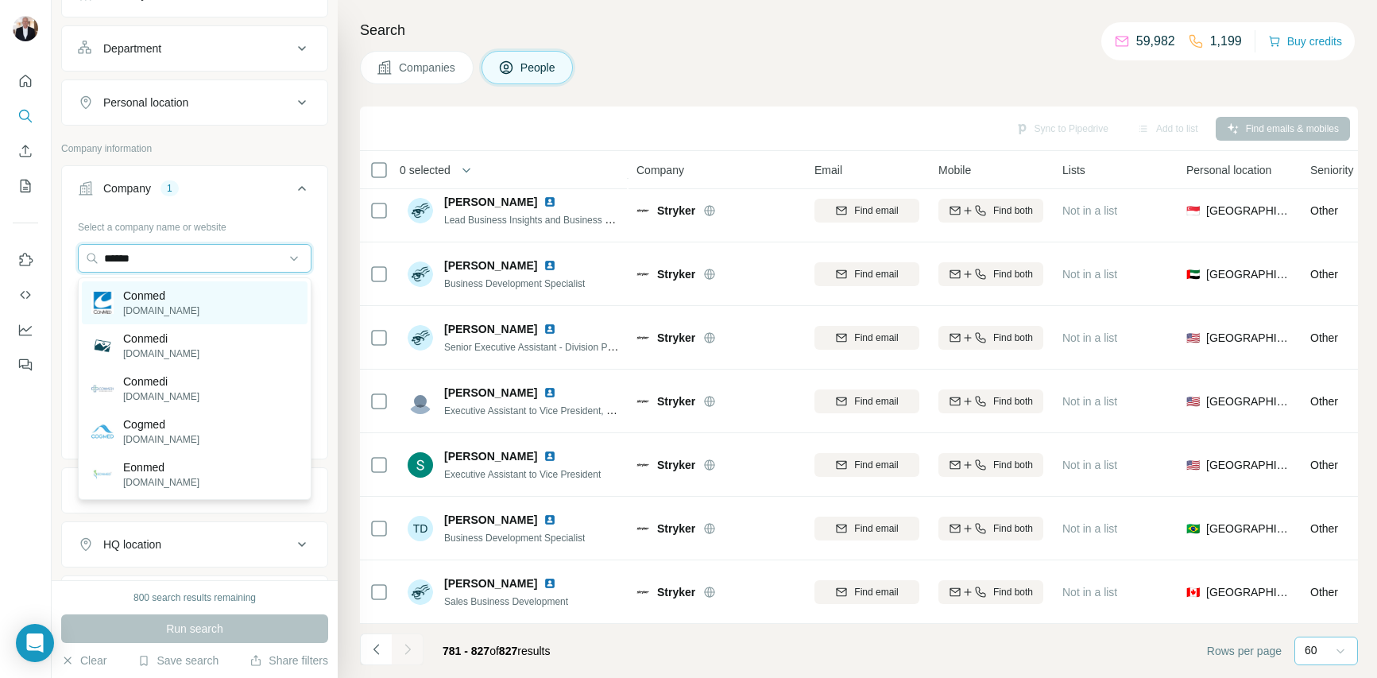
type input "******"
click at [129, 297] on p "Conmed" at bounding box center [161, 296] width 76 height 16
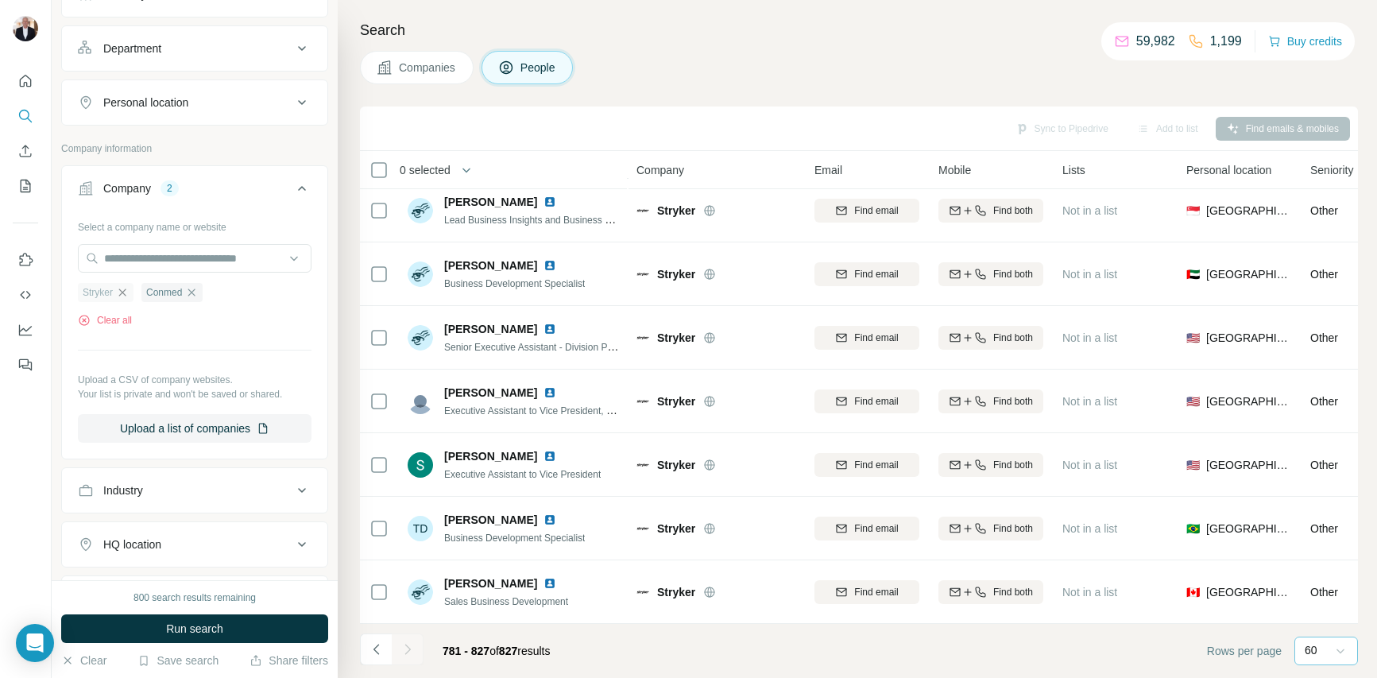
click at [123, 292] on icon "button" at bounding box center [122, 291] width 7 height 7
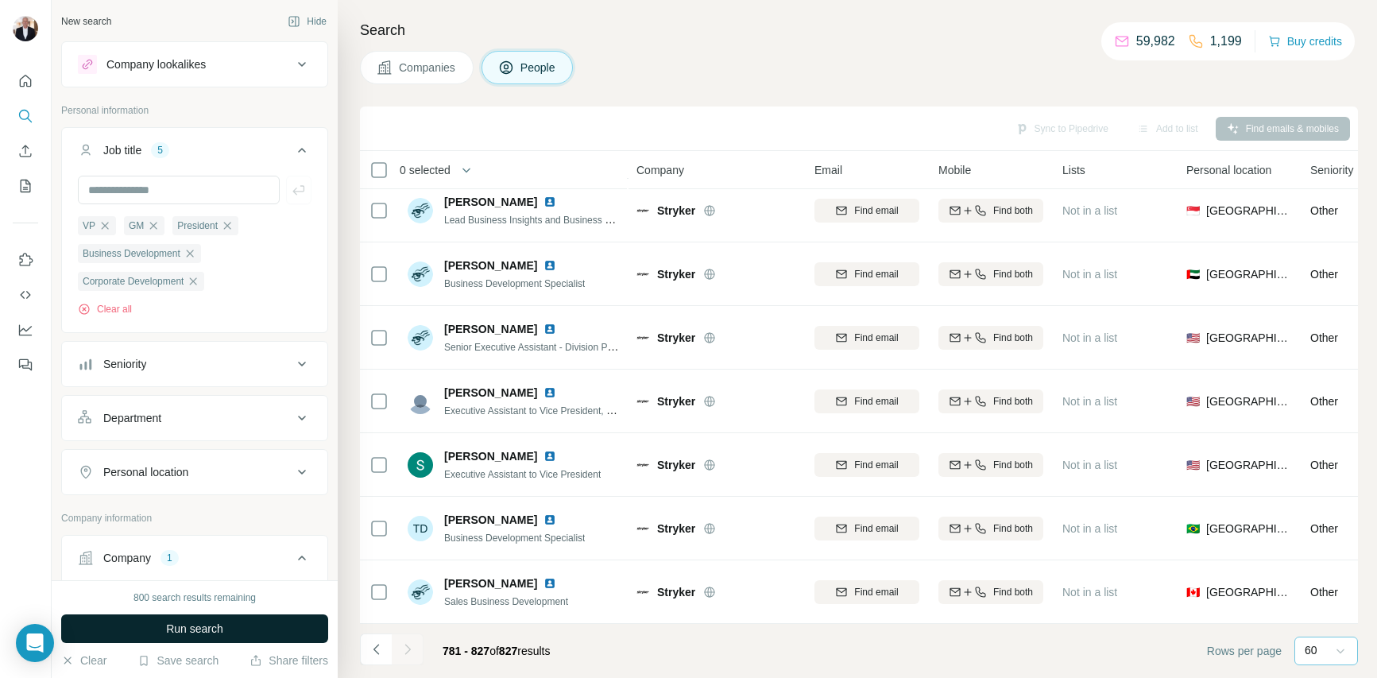
click at [195, 622] on span "Run search" at bounding box center [194, 628] width 57 height 16
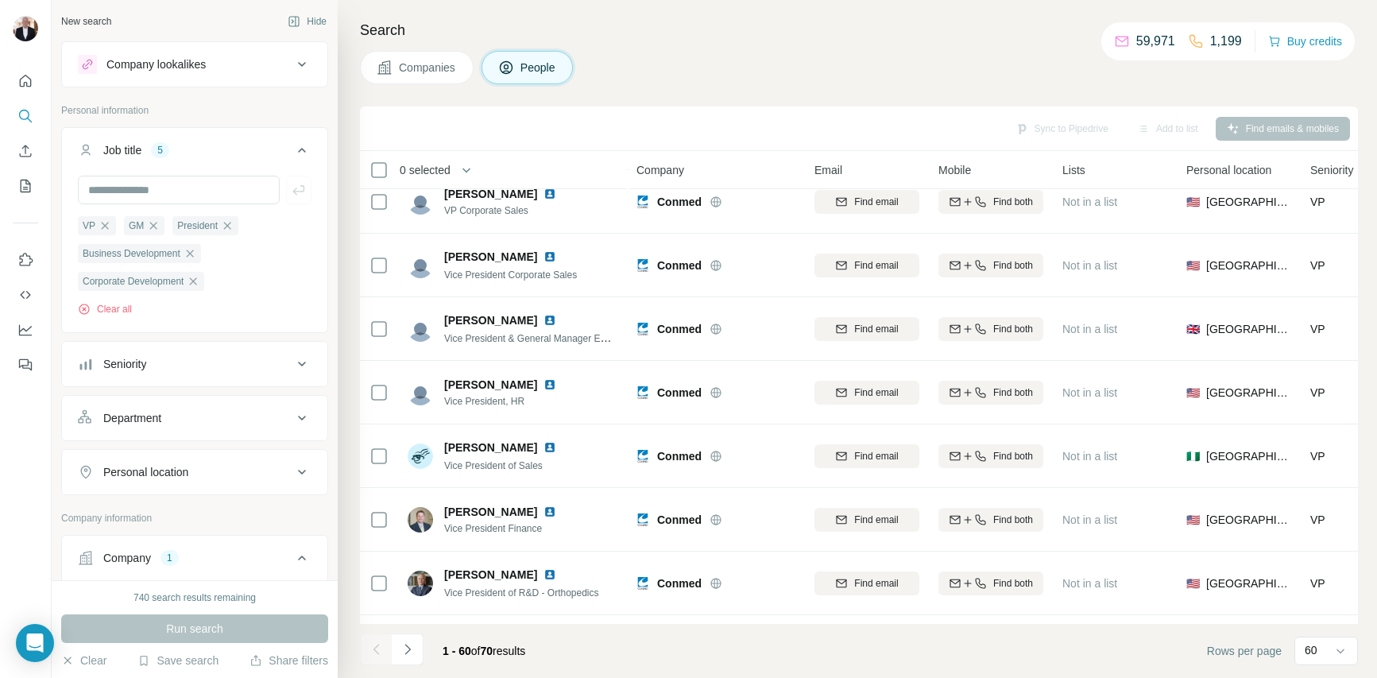
scroll to position [404, 0]
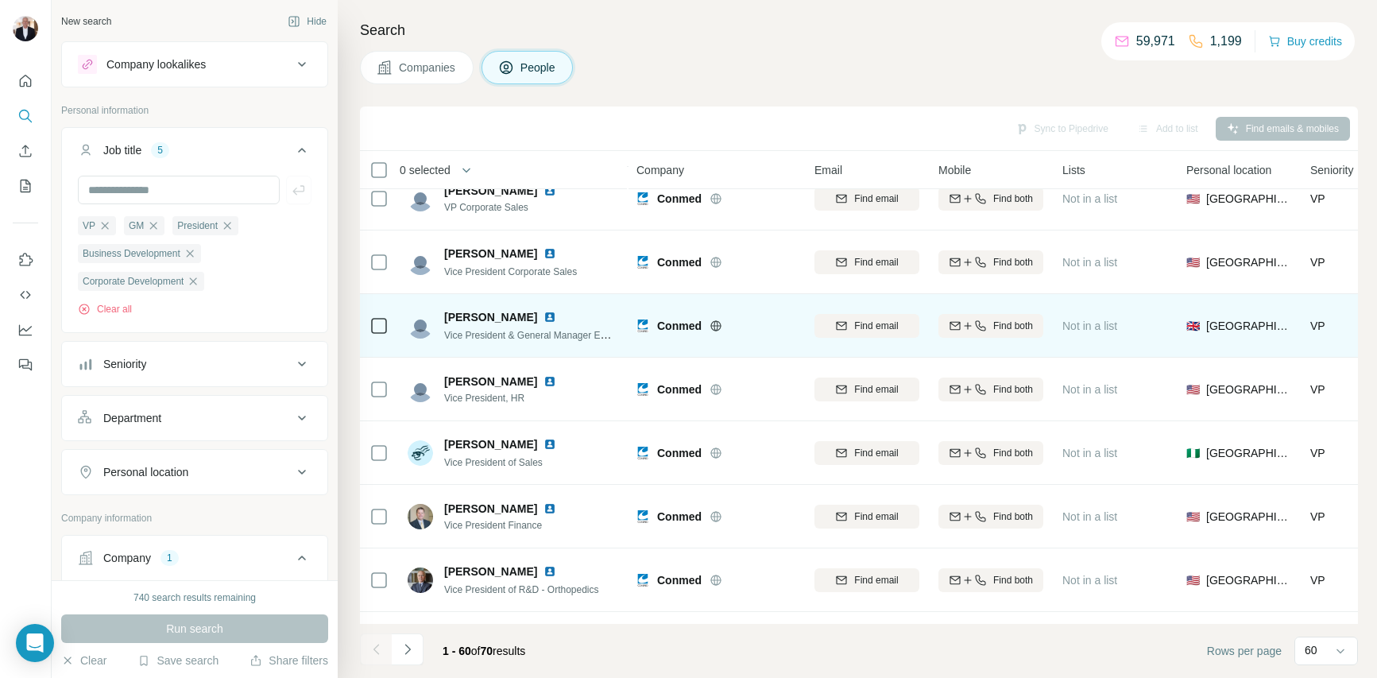
click at [543, 313] on img at bounding box center [549, 317] width 13 height 13
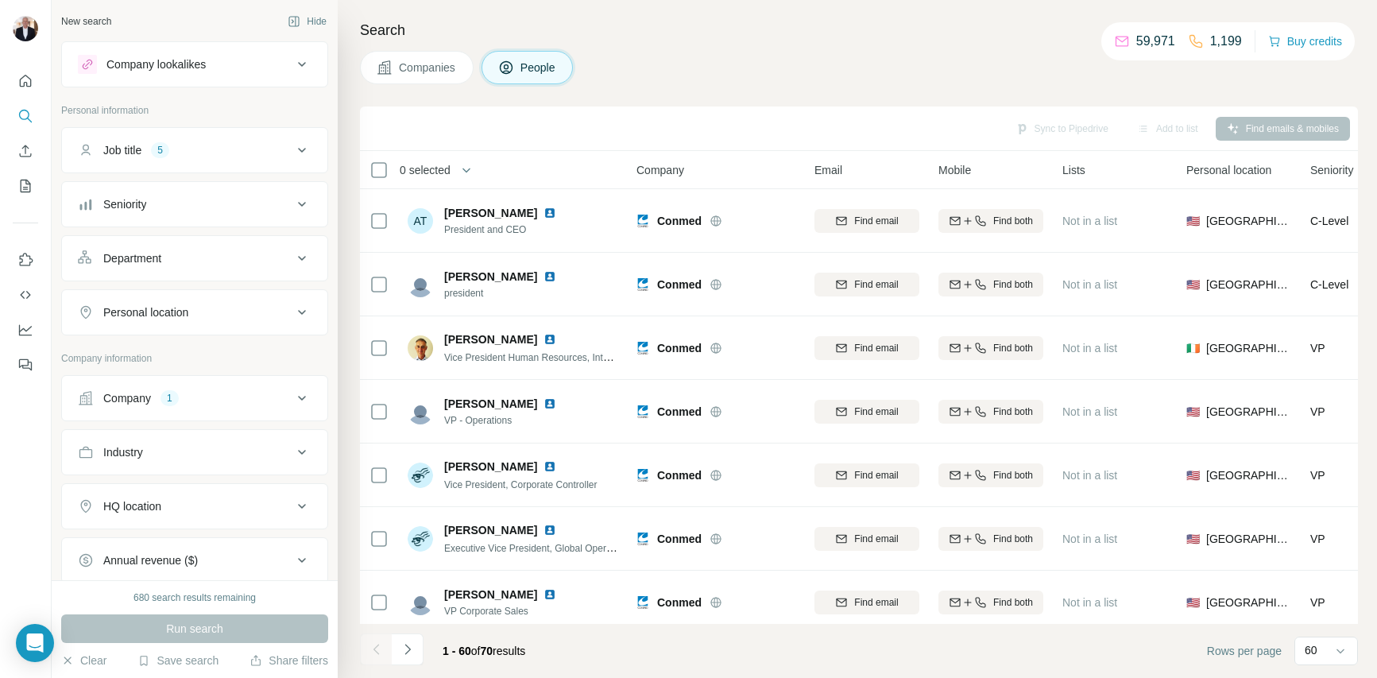
click at [456, 21] on h4 "Search" at bounding box center [859, 30] width 998 height 22
click at [323, 20] on button "Hide" at bounding box center [306, 22] width 61 height 24
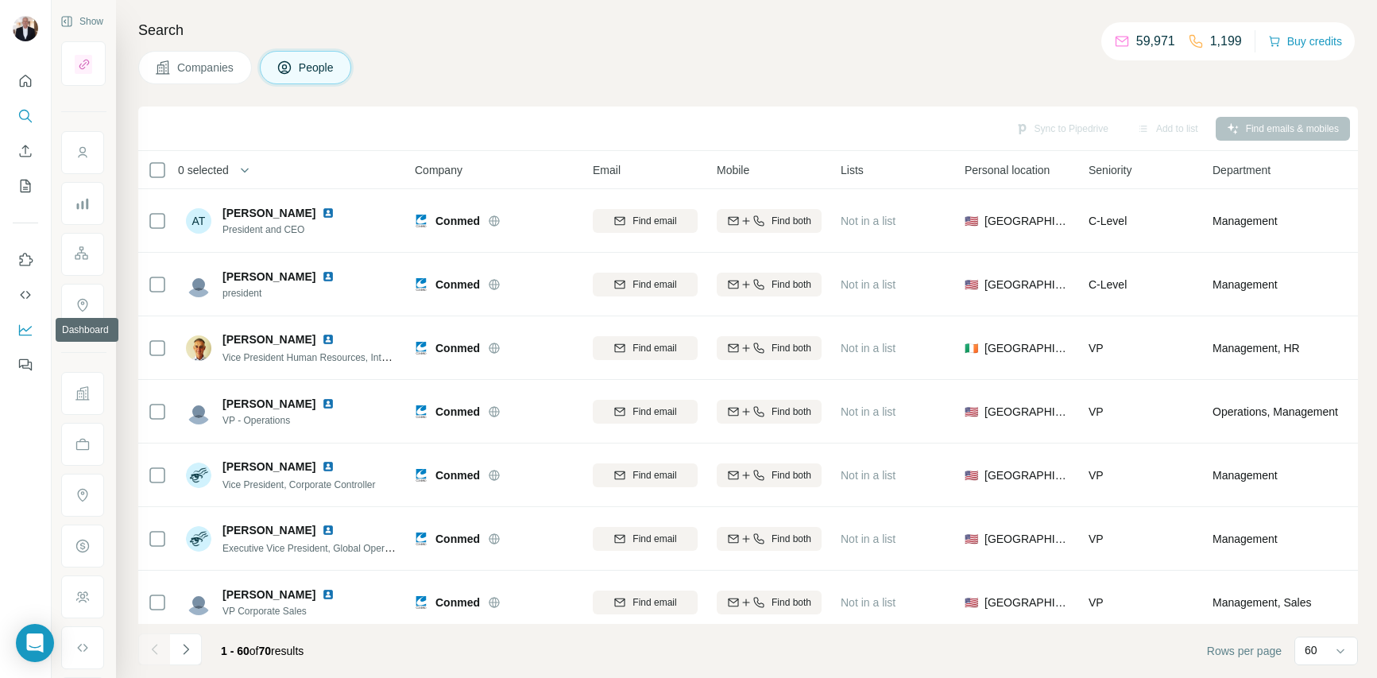
click at [27, 333] on icon "Dashboard" at bounding box center [25, 330] width 16 height 16
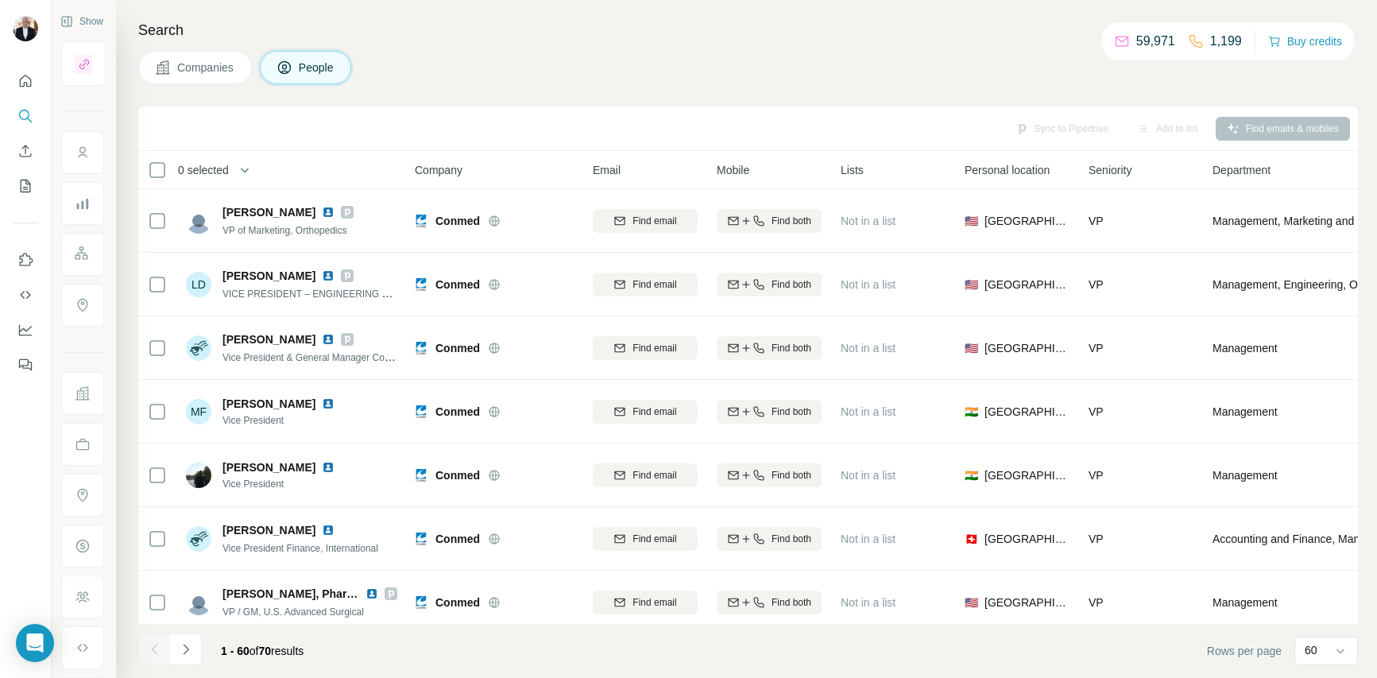
scroll to position [1340, 0]
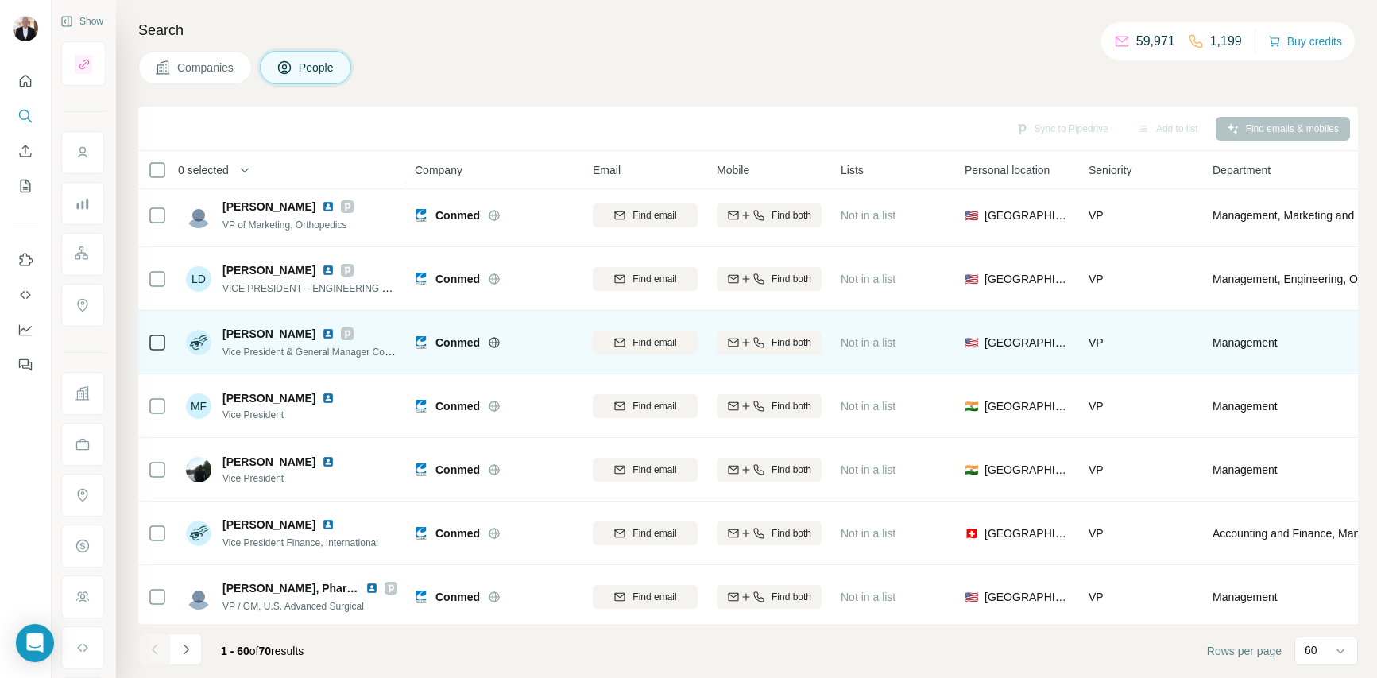
click at [322, 333] on img at bounding box center [328, 333] width 13 height 13
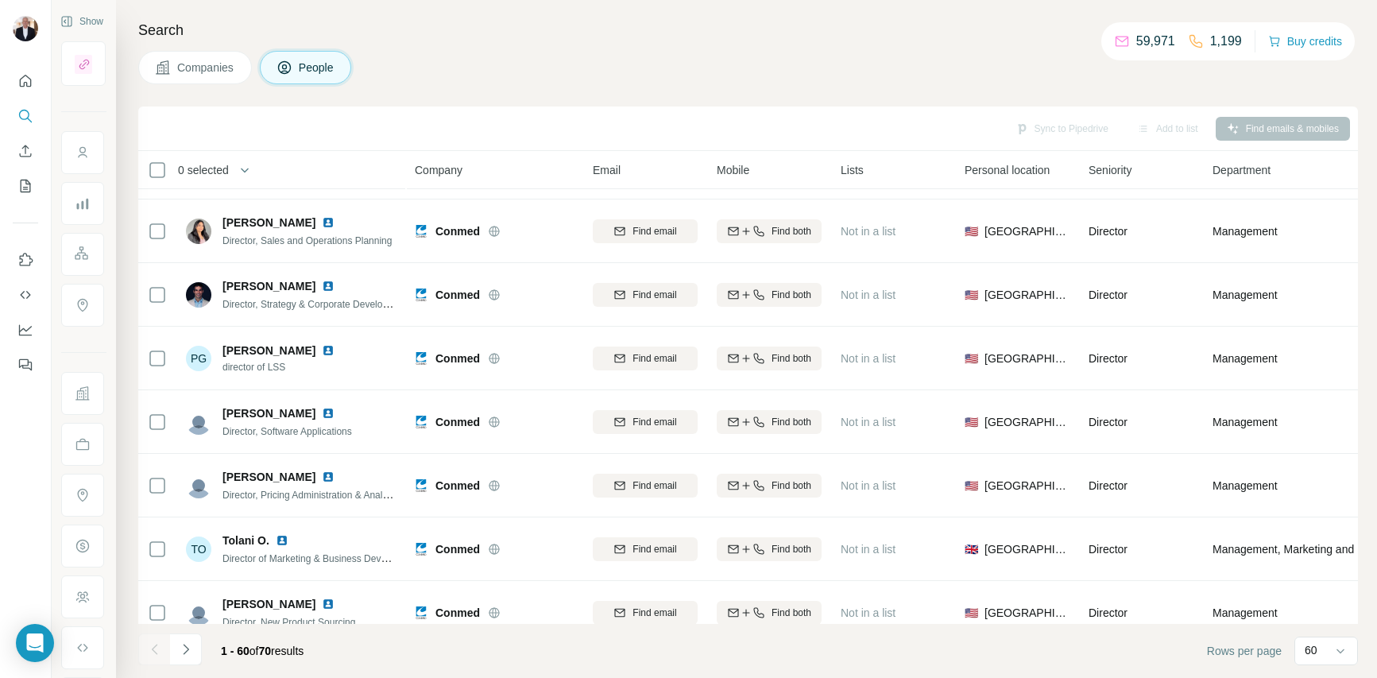
scroll to position [3379, 0]
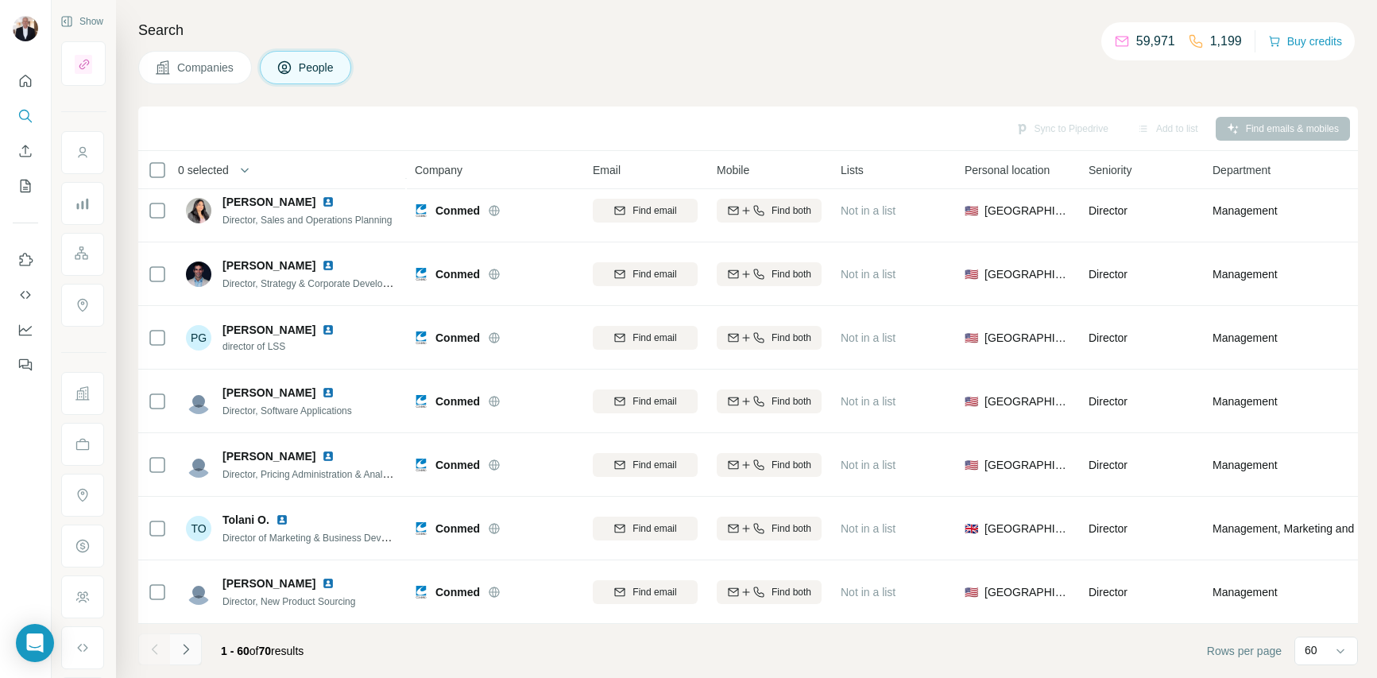
click at [188, 648] on icon "Navigate to next page" at bounding box center [186, 649] width 16 height 16
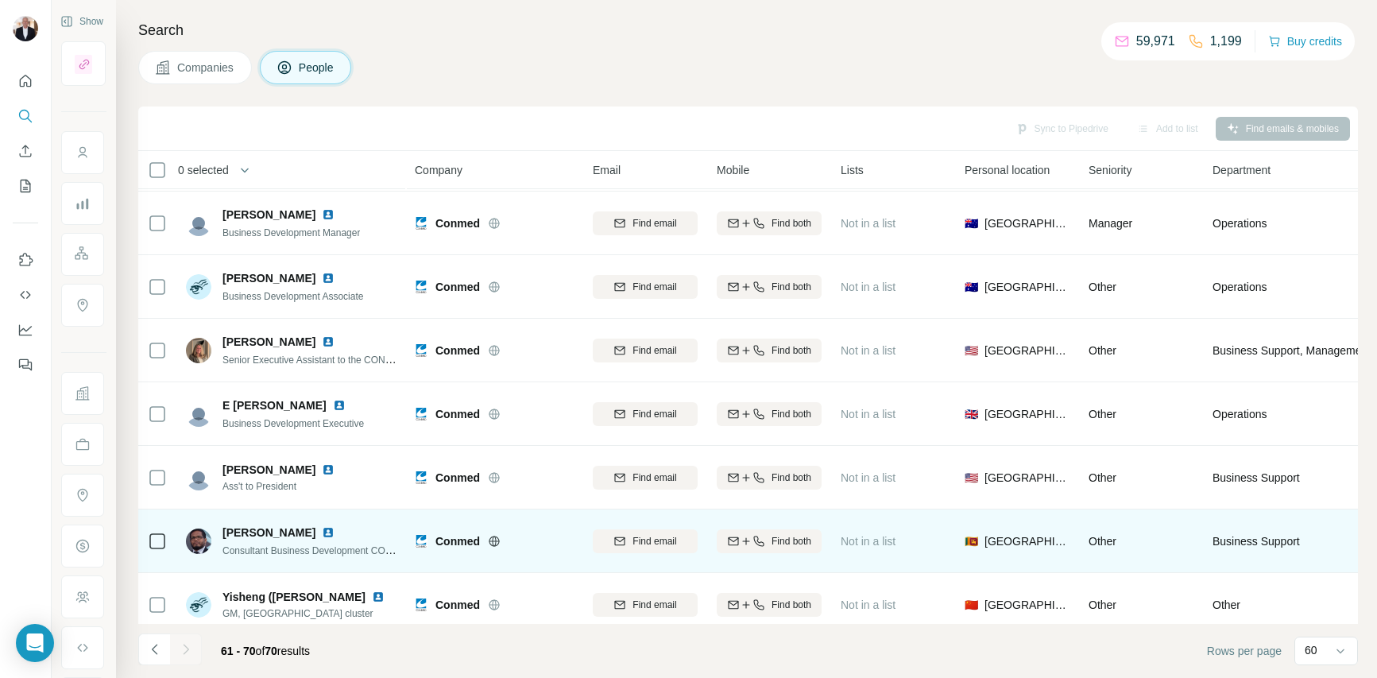
scroll to position [201, 0]
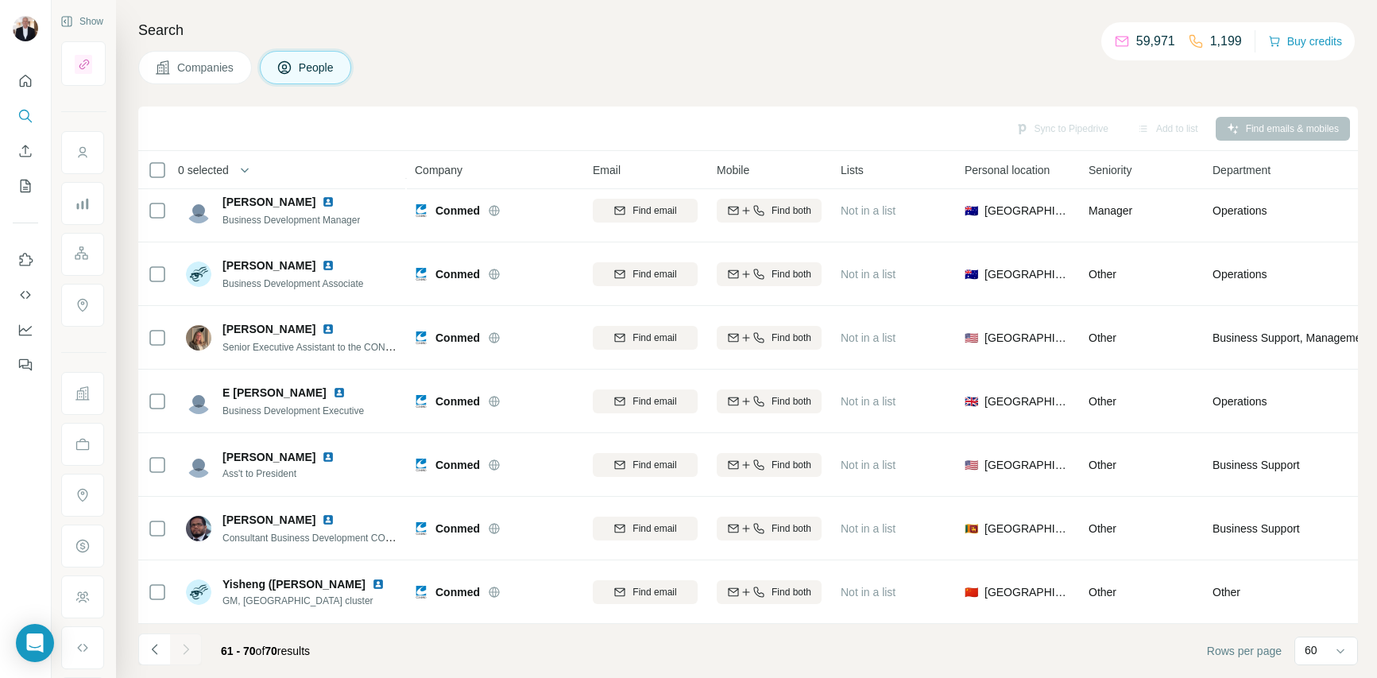
click at [322, 70] on span "People" at bounding box center [317, 68] width 37 height 16
